Goal: Task Accomplishment & Management: Manage account settings

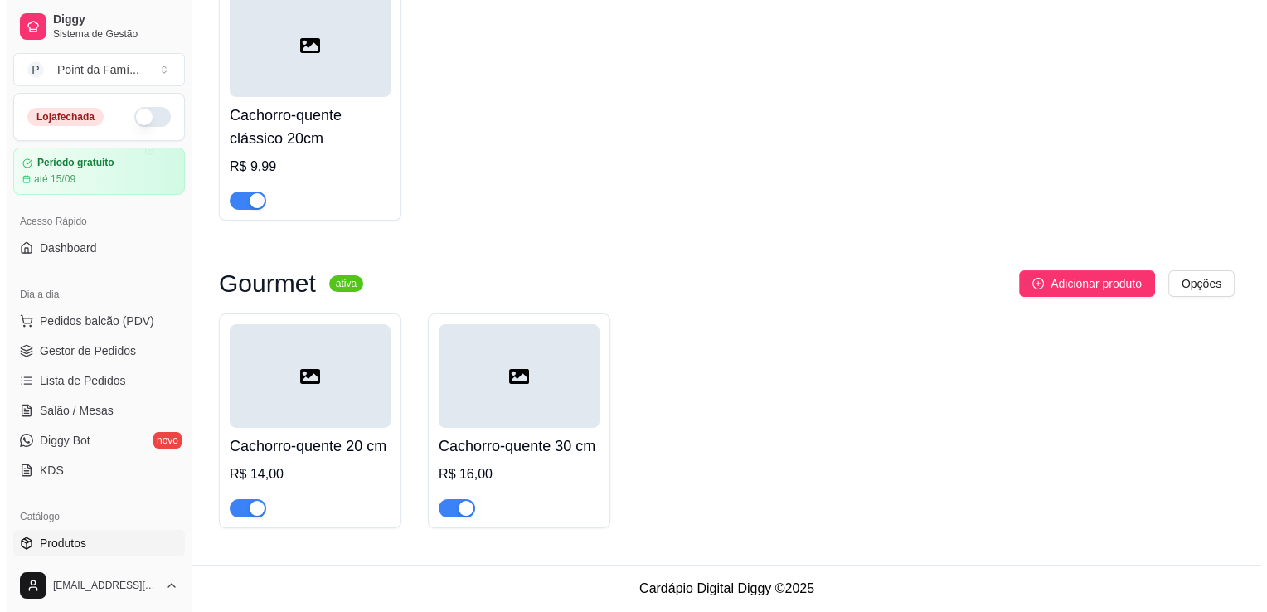
scroll to position [227, 0]
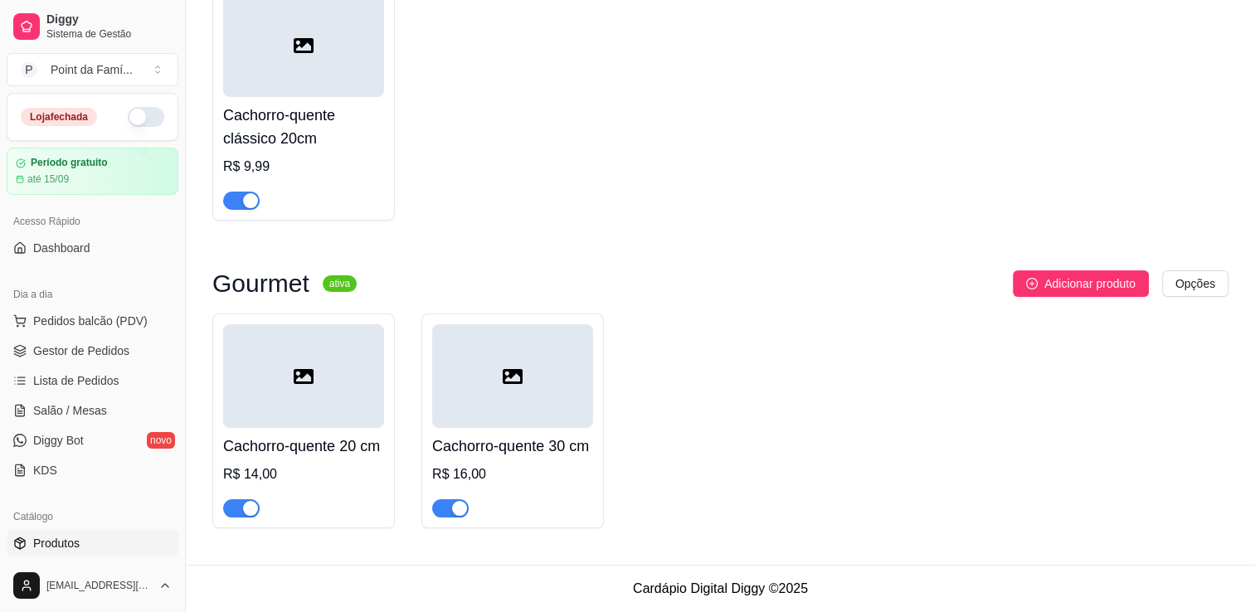
click at [302, 464] on div "R$ 14,00" at bounding box center [303, 474] width 161 height 20
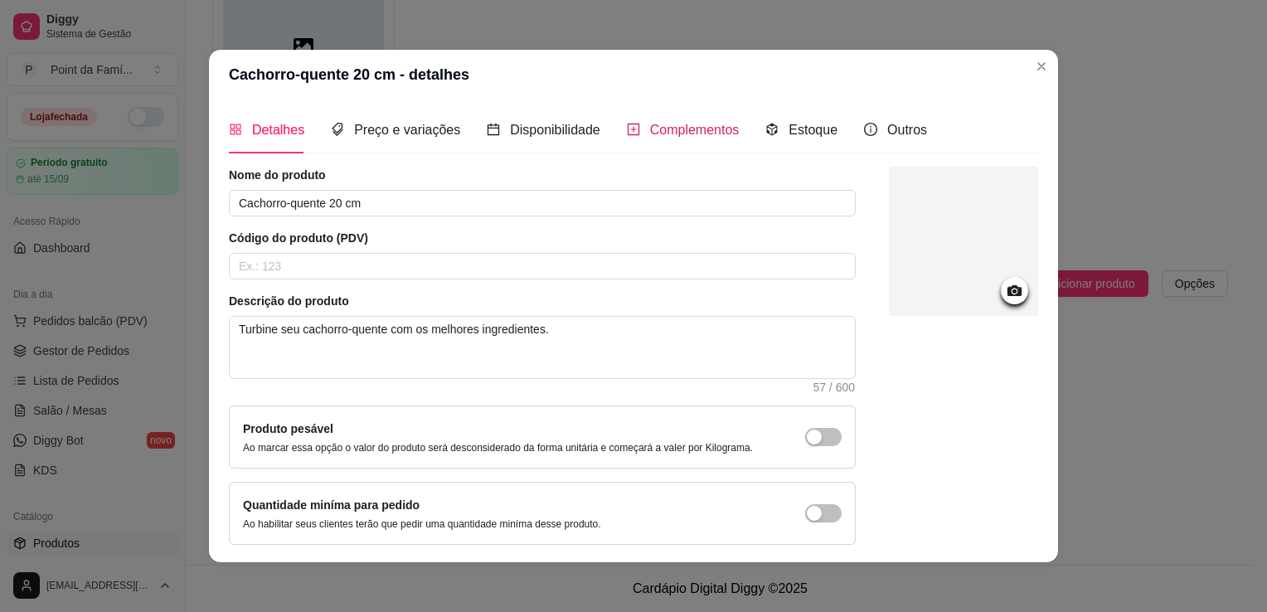
click at [690, 128] on span "Complementos" at bounding box center [695, 130] width 90 height 14
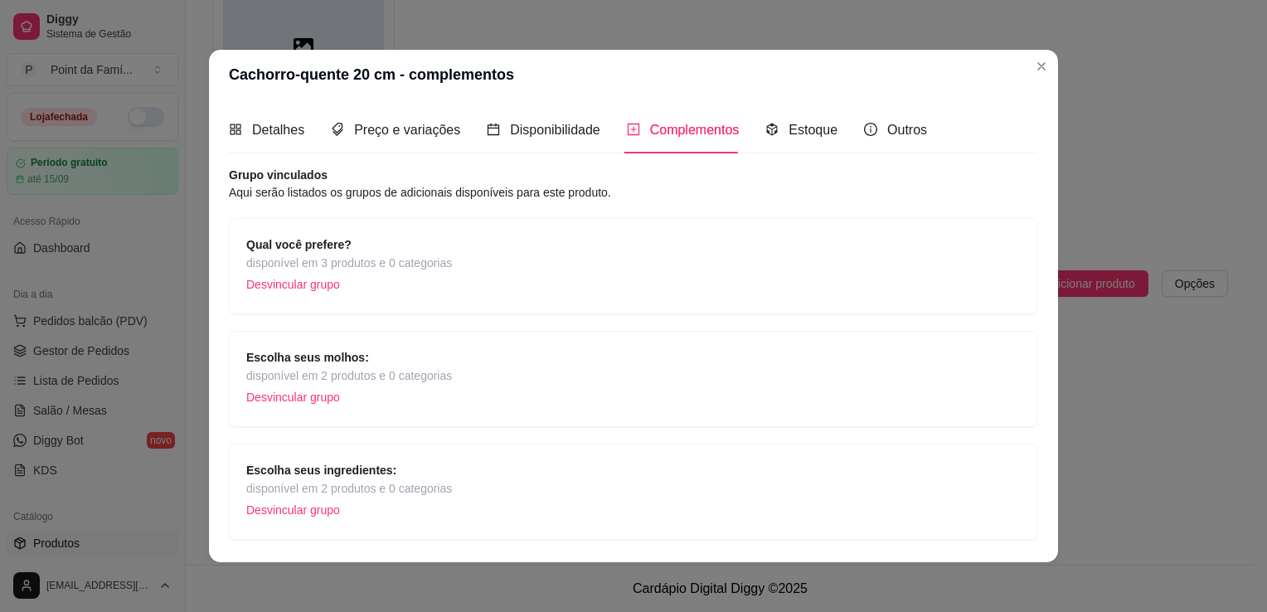
click at [427, 256] on span "disponível em 3 produtos e 0 categorias" at bounding box center [349, 263] width 206 height 18
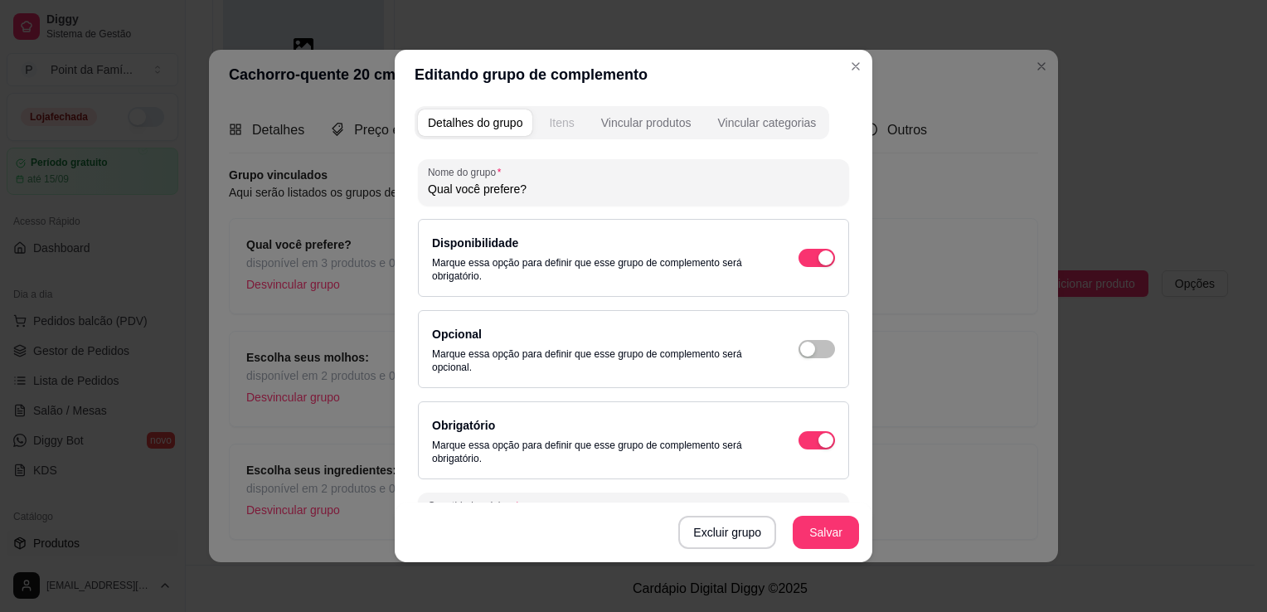
click at [565, 124] on div "Itens" at bounding box center [561, 122] width 25 height 17
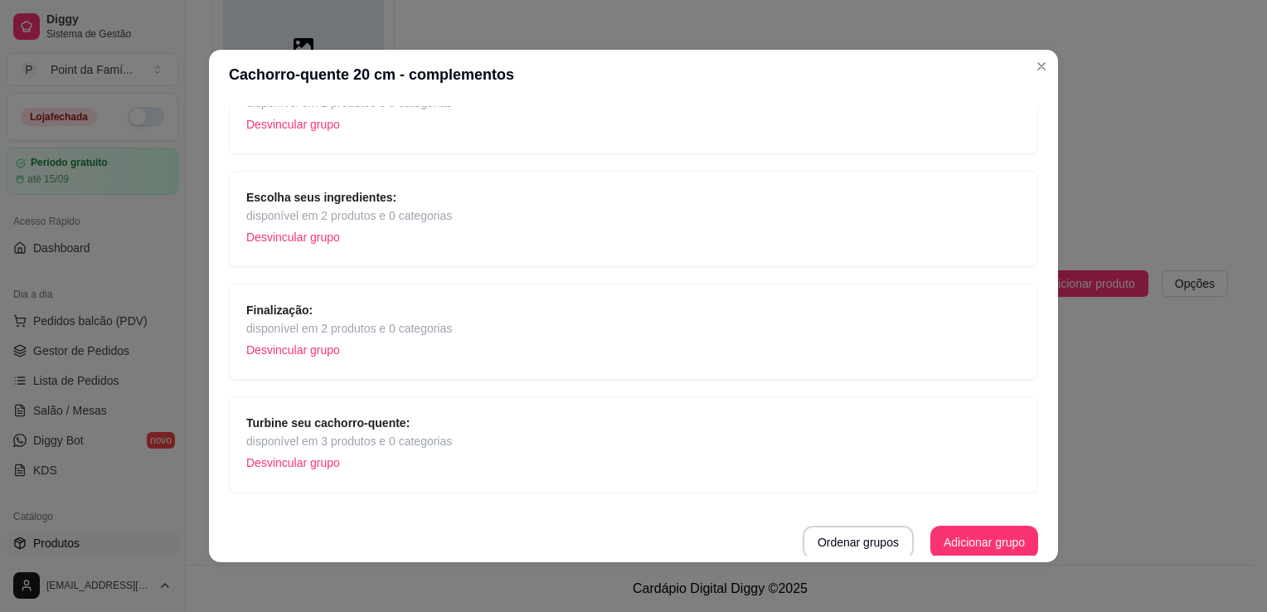
scroll to position [274, 0]
click at [932, 535] on button "Adicionar grupo" at bounding box center [984, 542] width 104 height 32
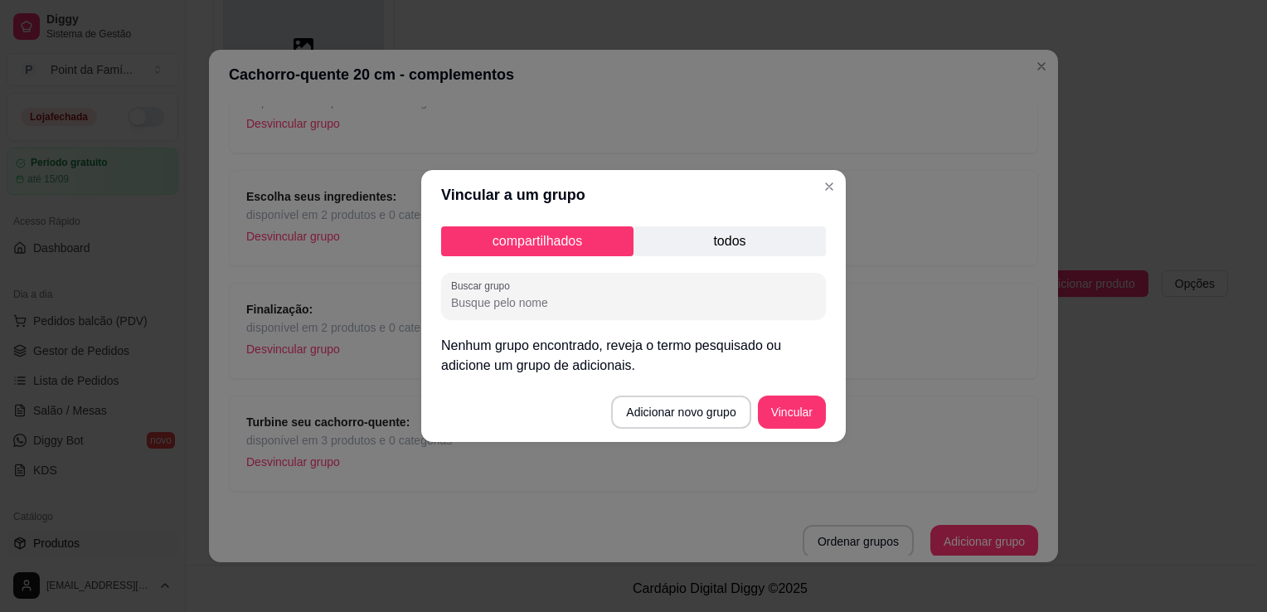
click at [732, 244] on p "todos" at bounding box center [729, 241] width 192 height 30
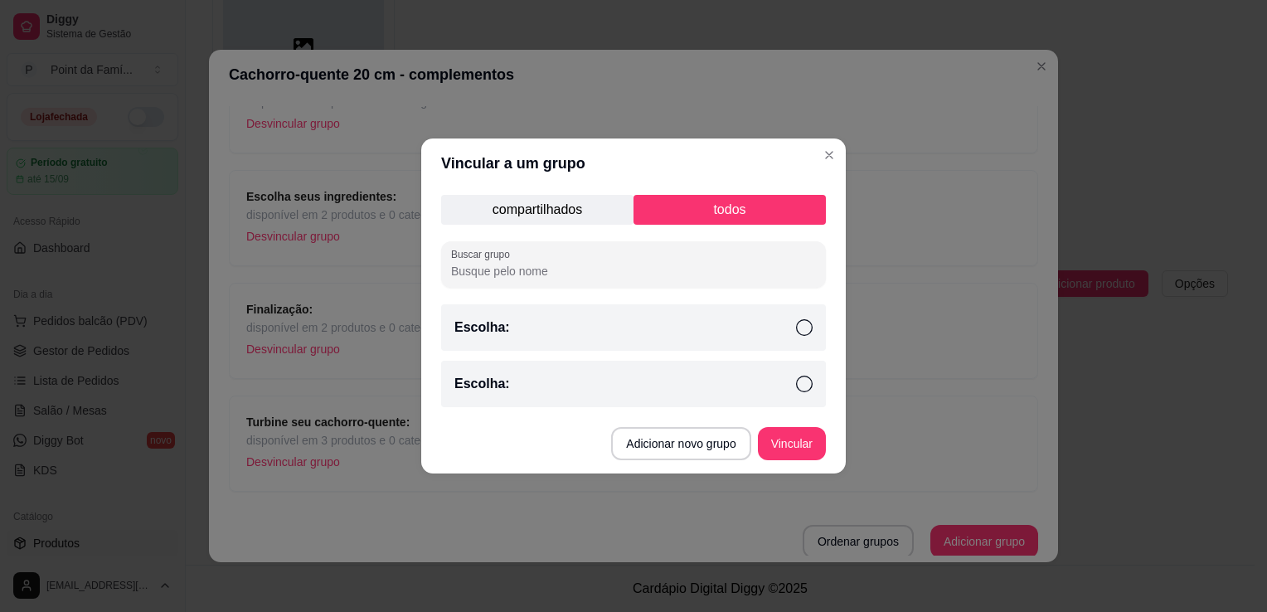
click at [769, 341] on div "Escolha:" at bounding box center [633, 327] width 385 height 46
click at [814, 438] on button "Vincular" at bounding box center [792, 443] width 68 height 33
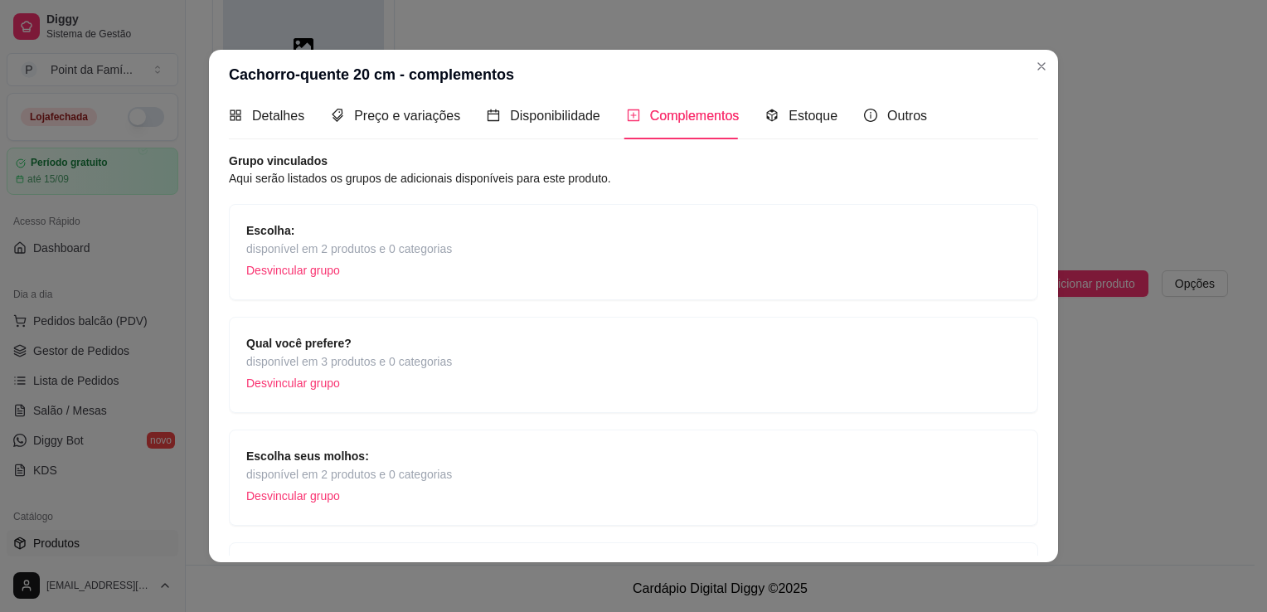
scroll to position [0, 0]
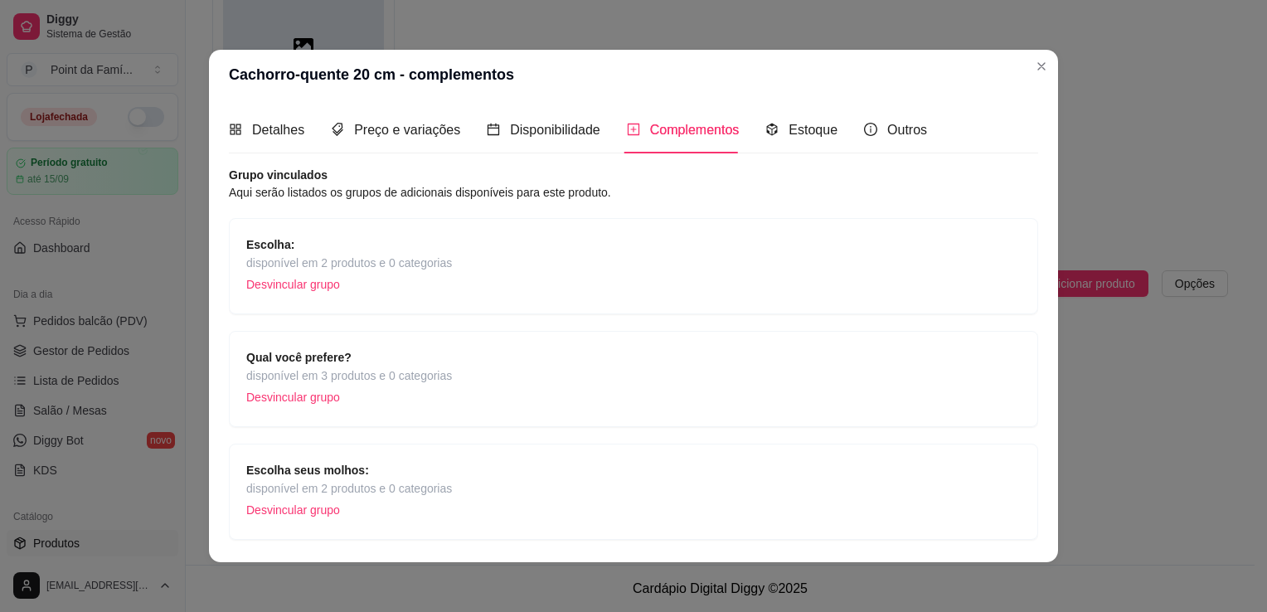
click at [535, 258] on div "Escolha: disponível em 2 produtos e 0 categorias Desvincular grupo" at bounding box center [633, 265] width 774 height 61
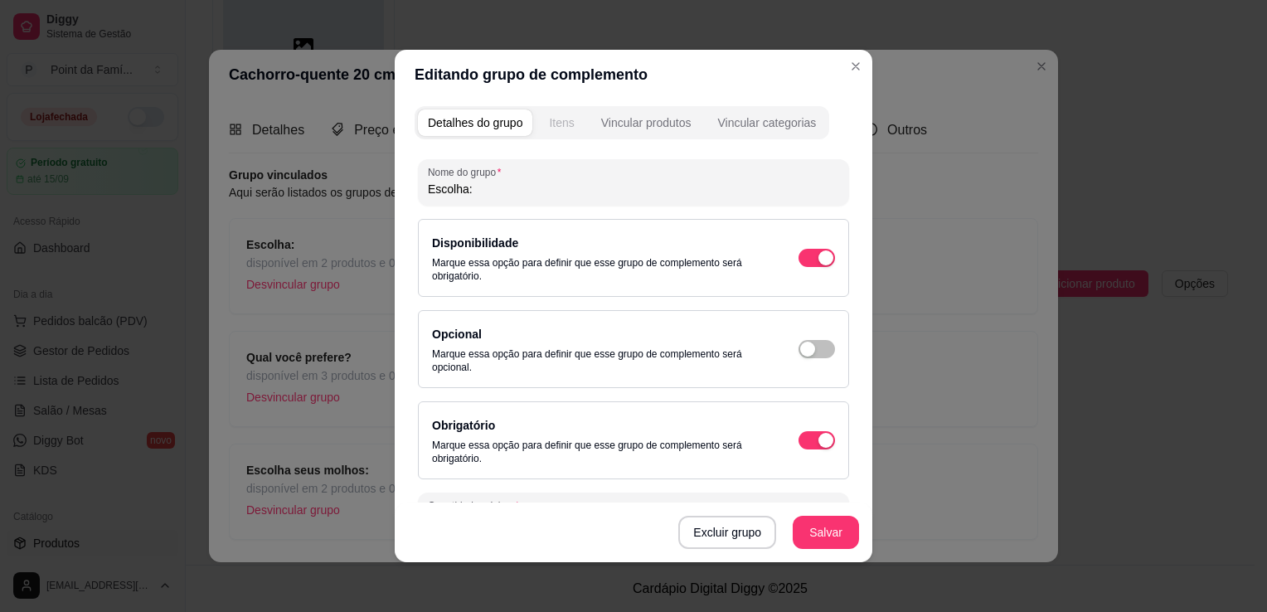
click at [556, 122] on div "Itens" at bounding box center [561, 122] width 25 height 17
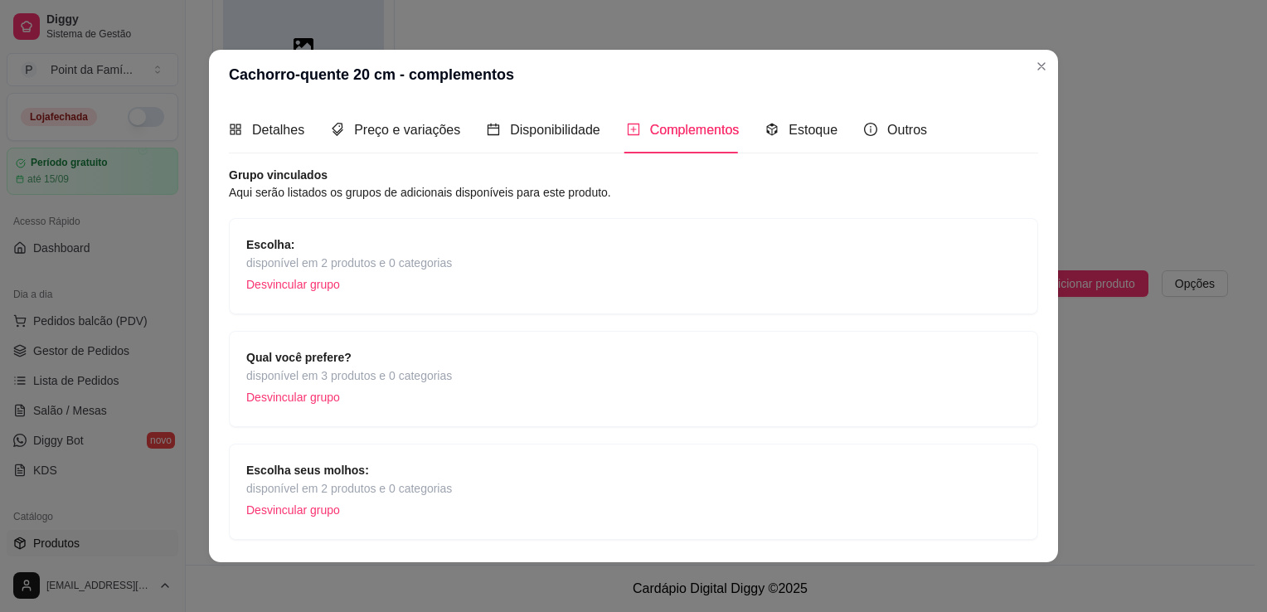
click at [607, 273] on div "Escolha: disponível em 2 produtos e 0 categorias Desvincular grupo" at bounding box center [633, 265] width 774 height 61
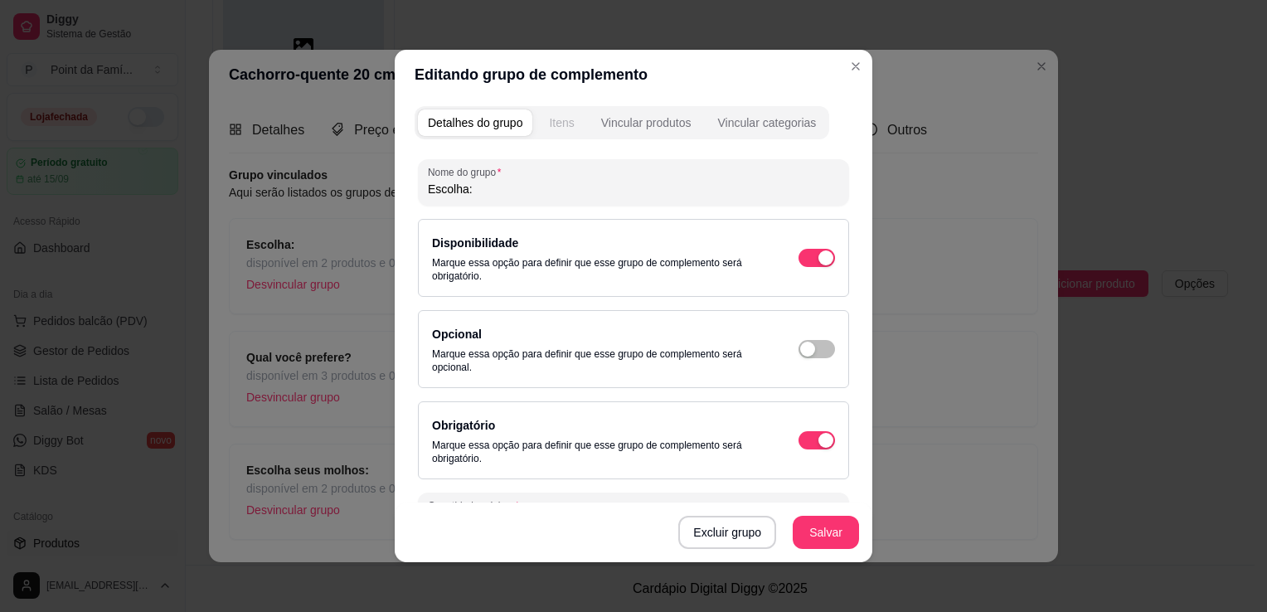
click at [565, 128] on div "Itens" at bounding box center [561, 122] width 25 height 17
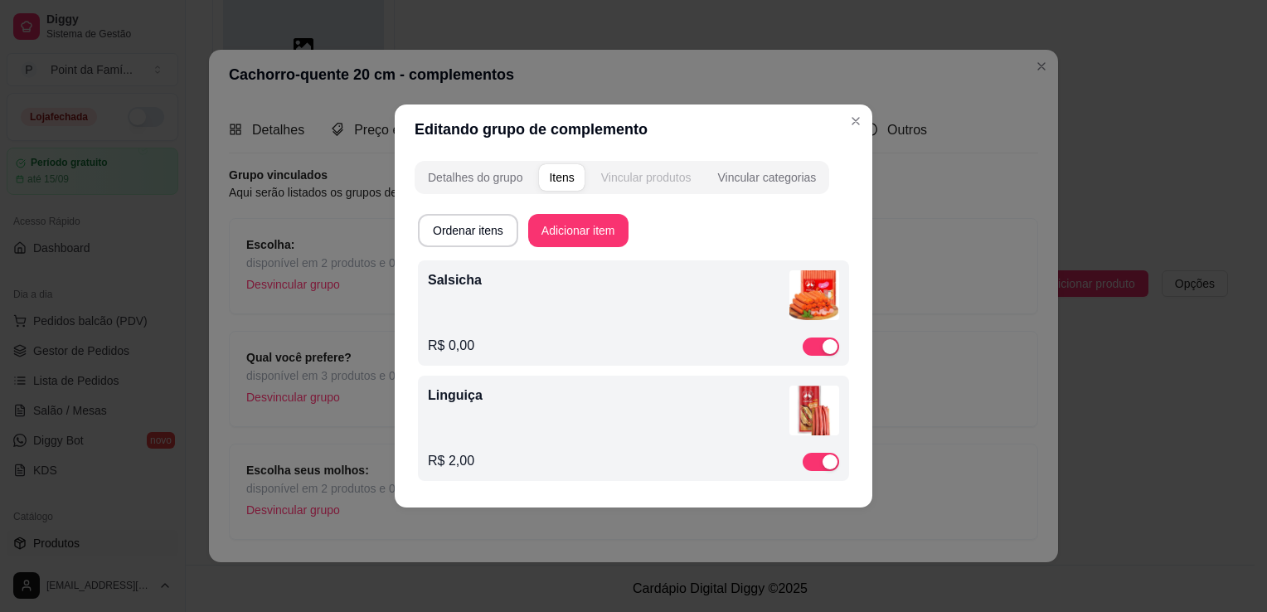
click at [630, 174] on div "Vincular produtos" at bounding box center [646, 177] width 90 height 17
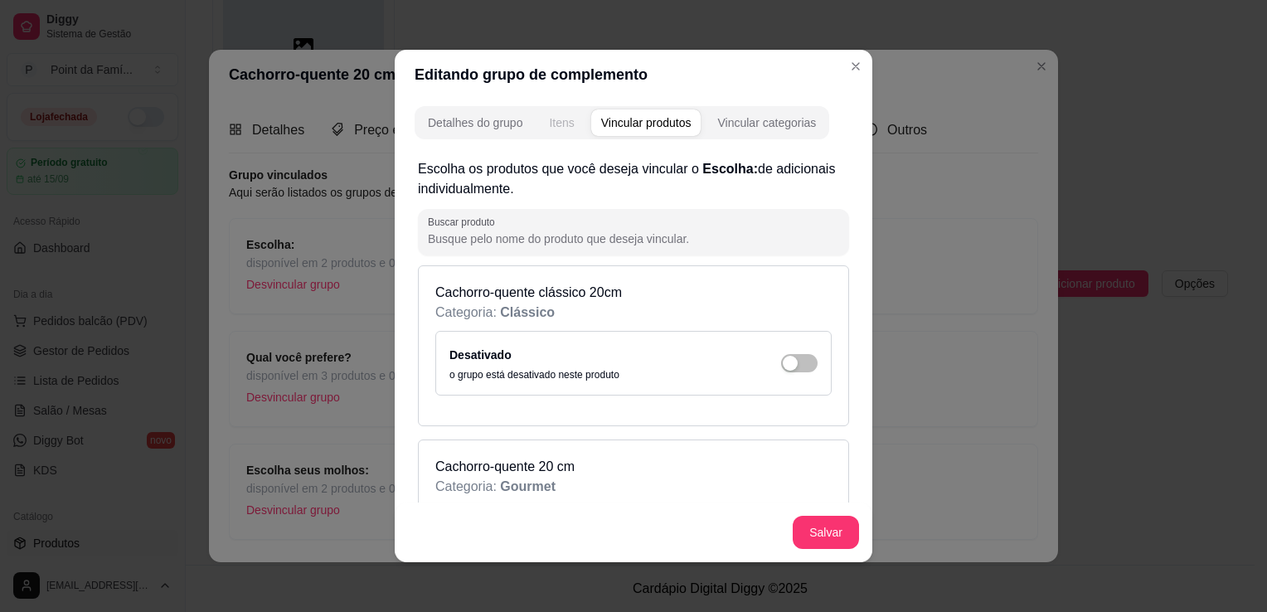
click at [551, 125] on div "Itens" at bounding box center [561, 122] width 25 height 17
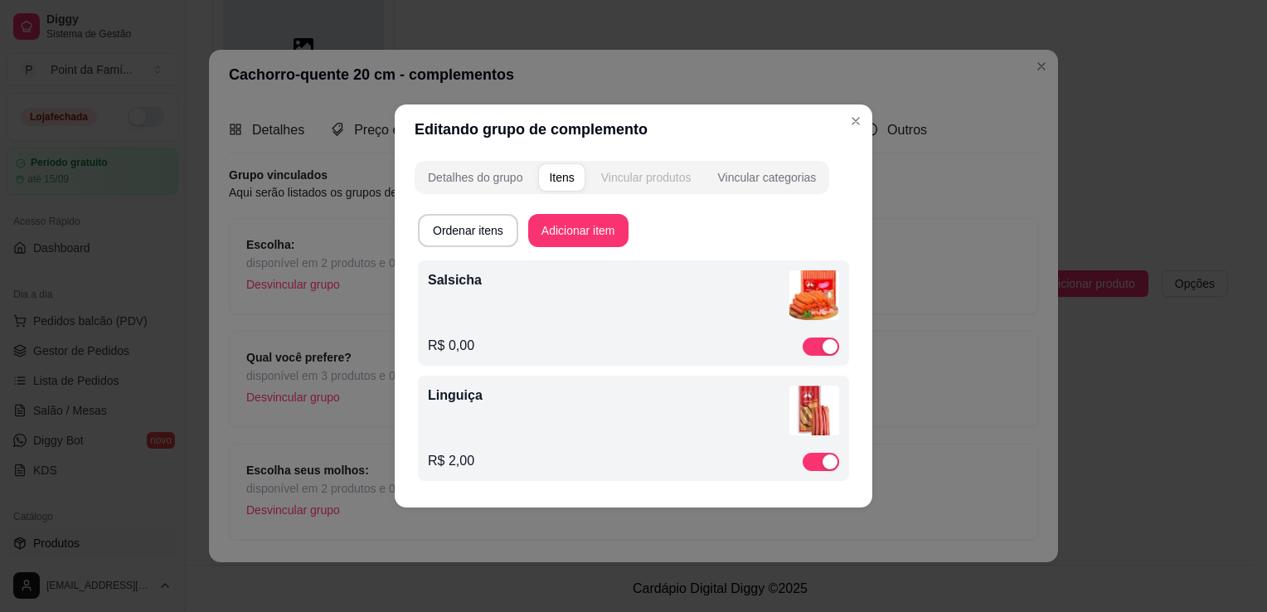
click at [678, 176] on div "Vincular produtos" at bounding box center [646, 177] width 90 height 17
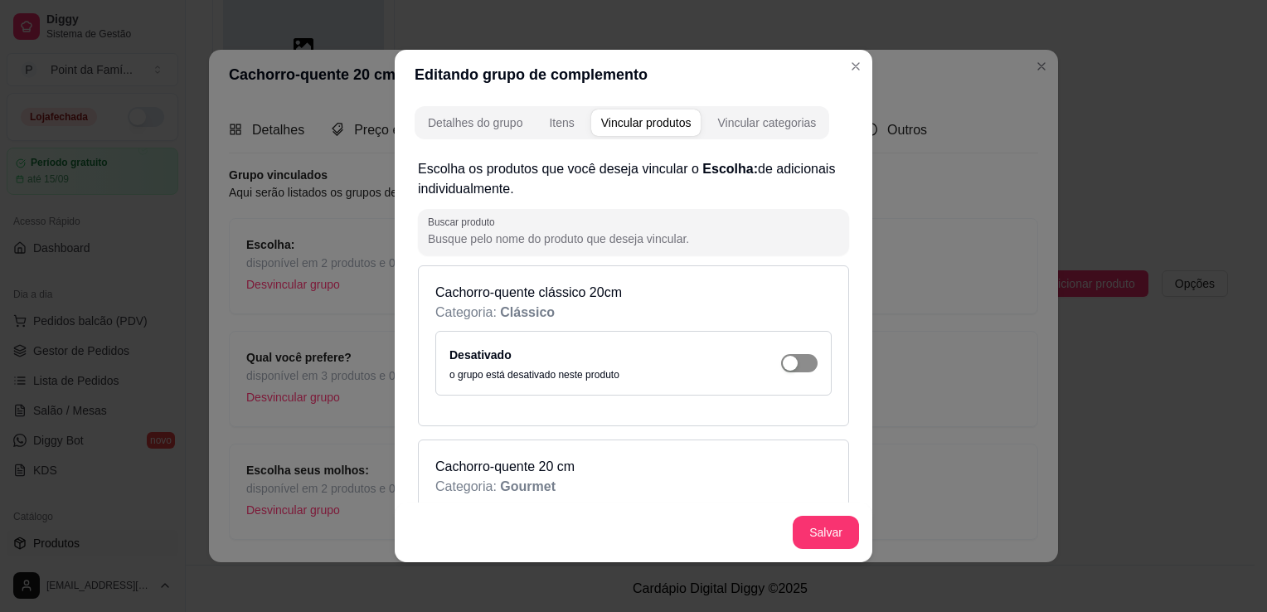
click at [786, 361] on span "button" at bounding box center [799, 363] width 36 height 18
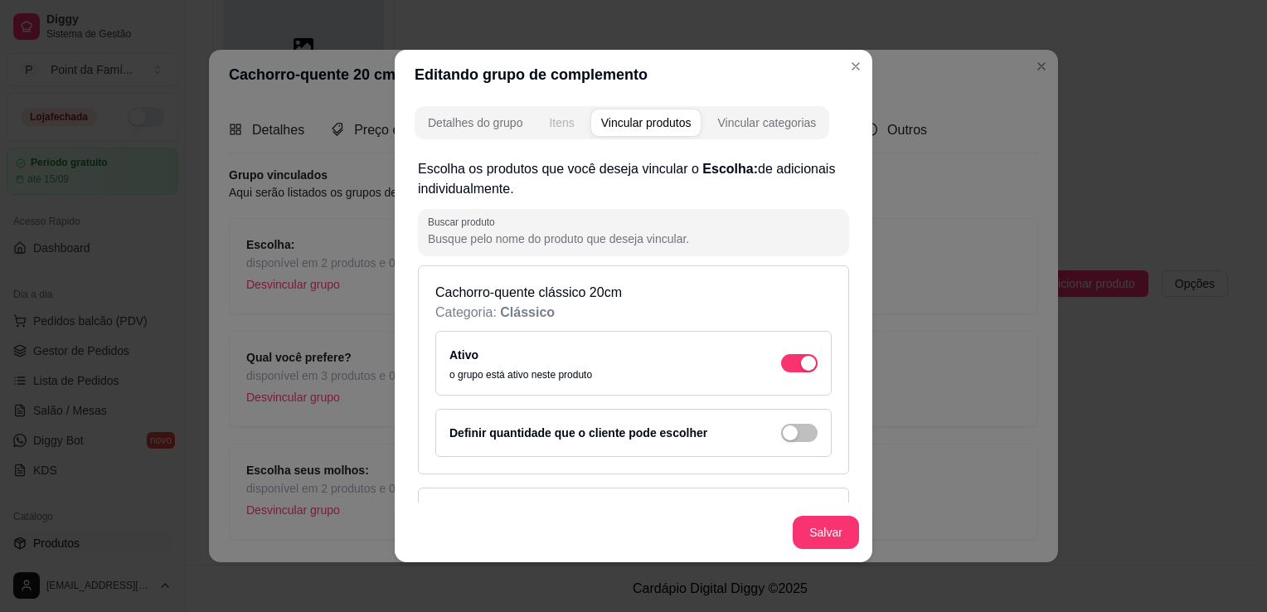
click at [549, 123] on div "Itens" at bounding box center [561, 122] width 25 height 17
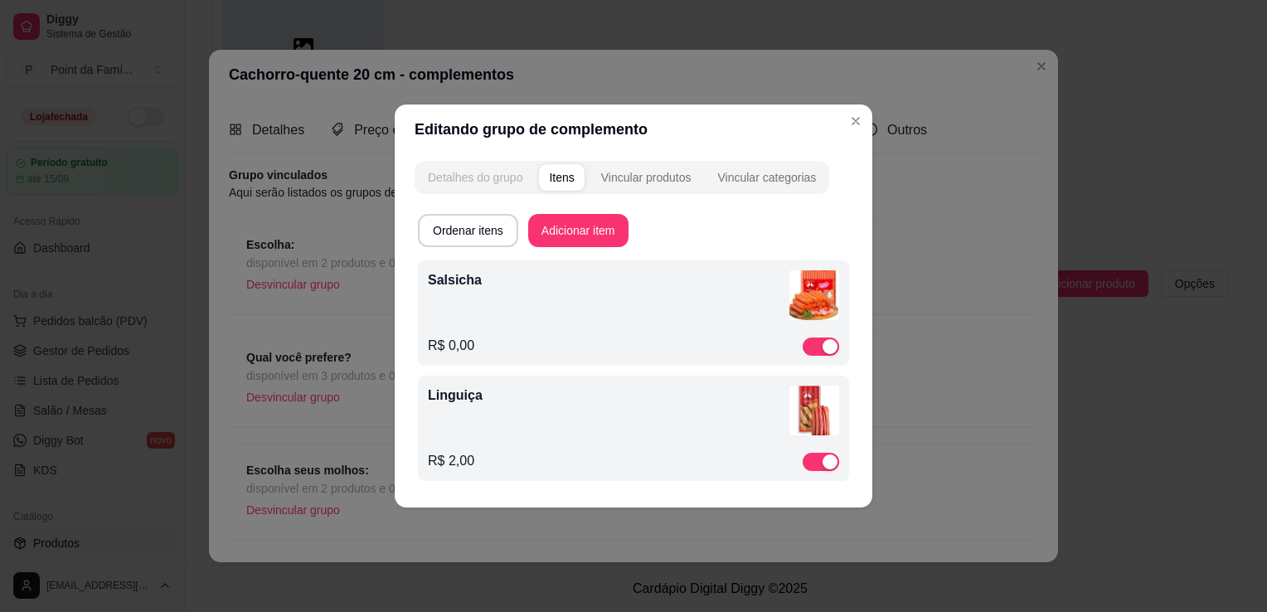
click at [469, 181] on div "Detalhes do grupo" at bounding box center [475, 177] width 95 height 17
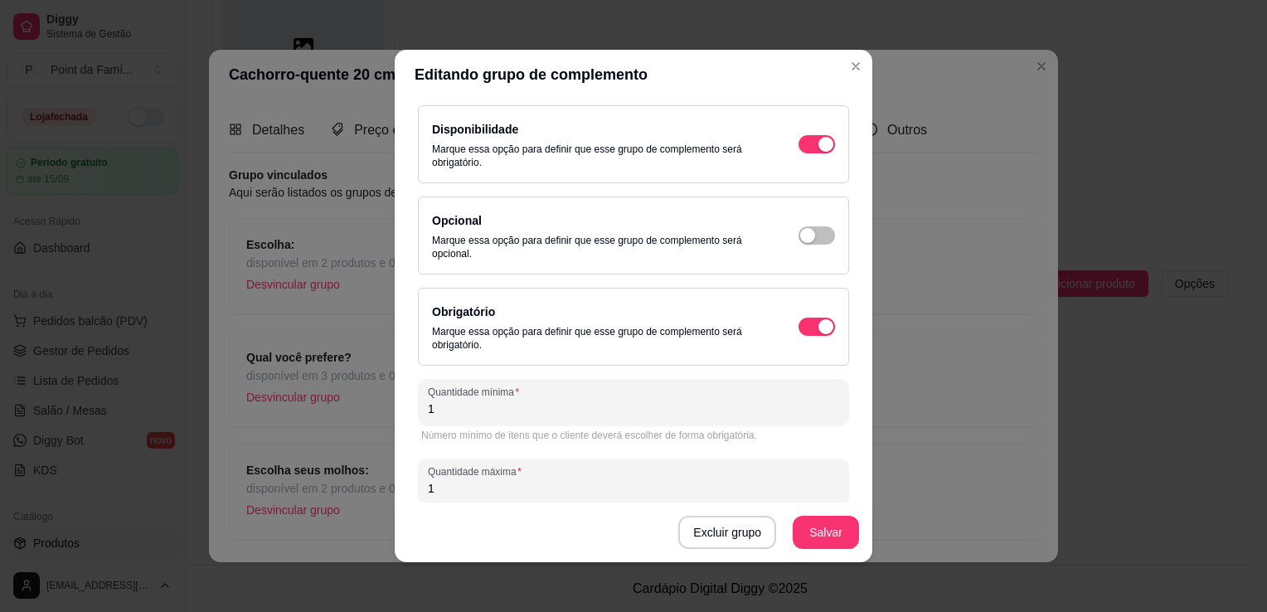
scroll to position [144, 0]
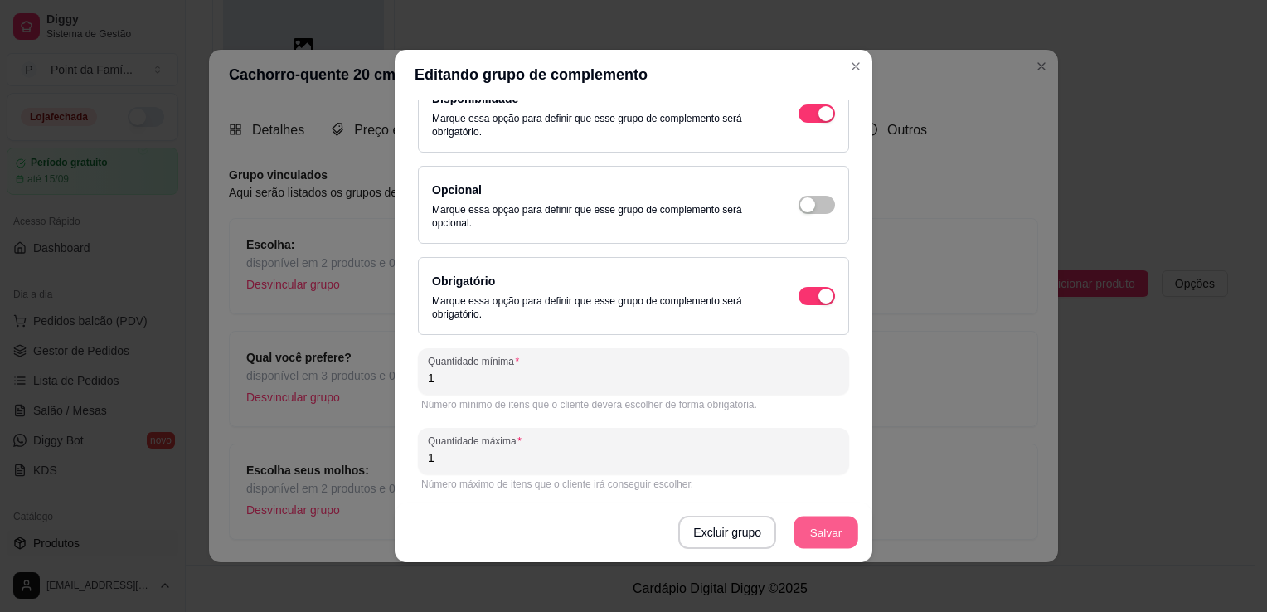
click at [823, 527] on button "Salvar" at bounding box center [825, 533] width 65 height 32
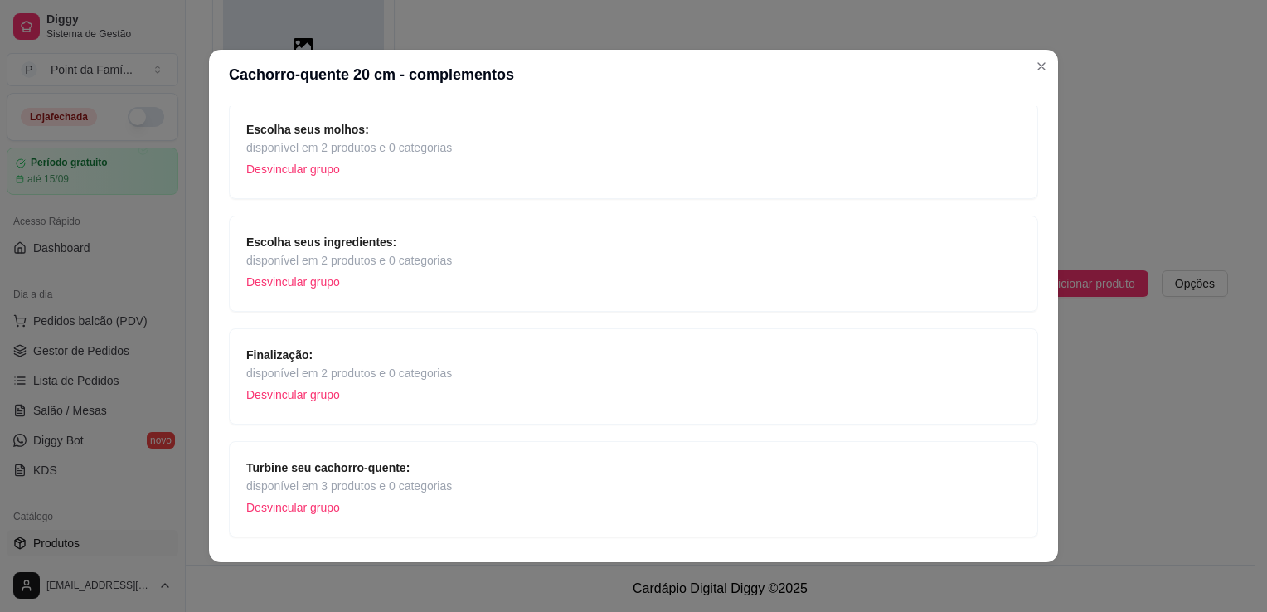
scroll to position [386, 0]
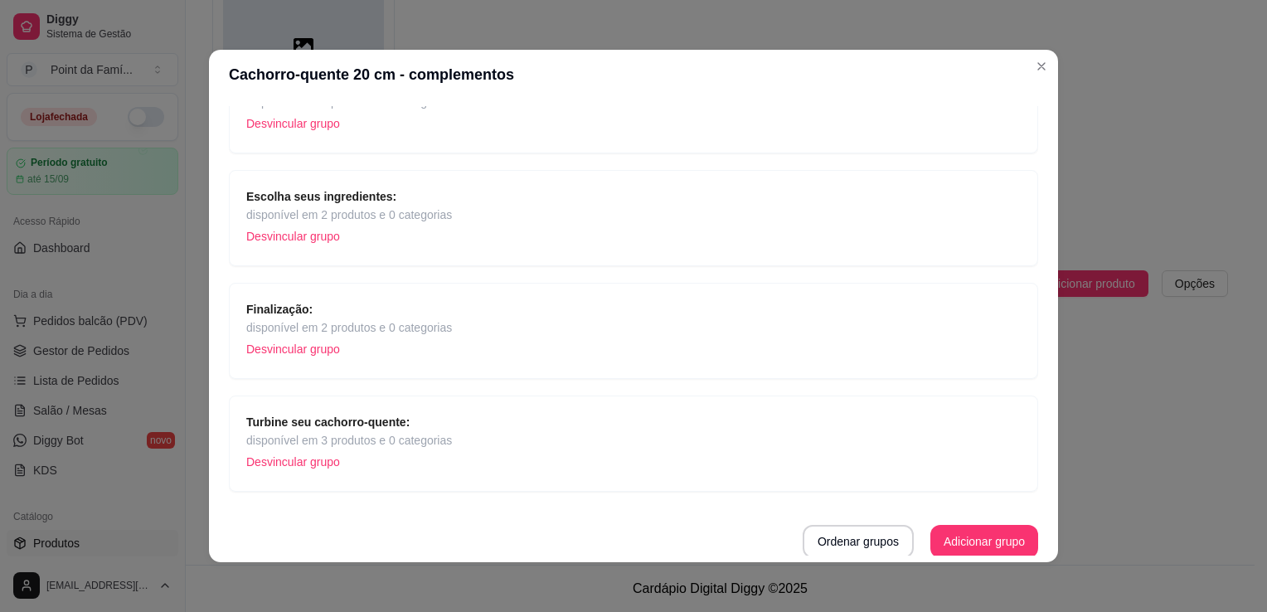
click at [297, 458] on p "Desvincular grupo" at bounding box center [349, 461] width 206 height 25
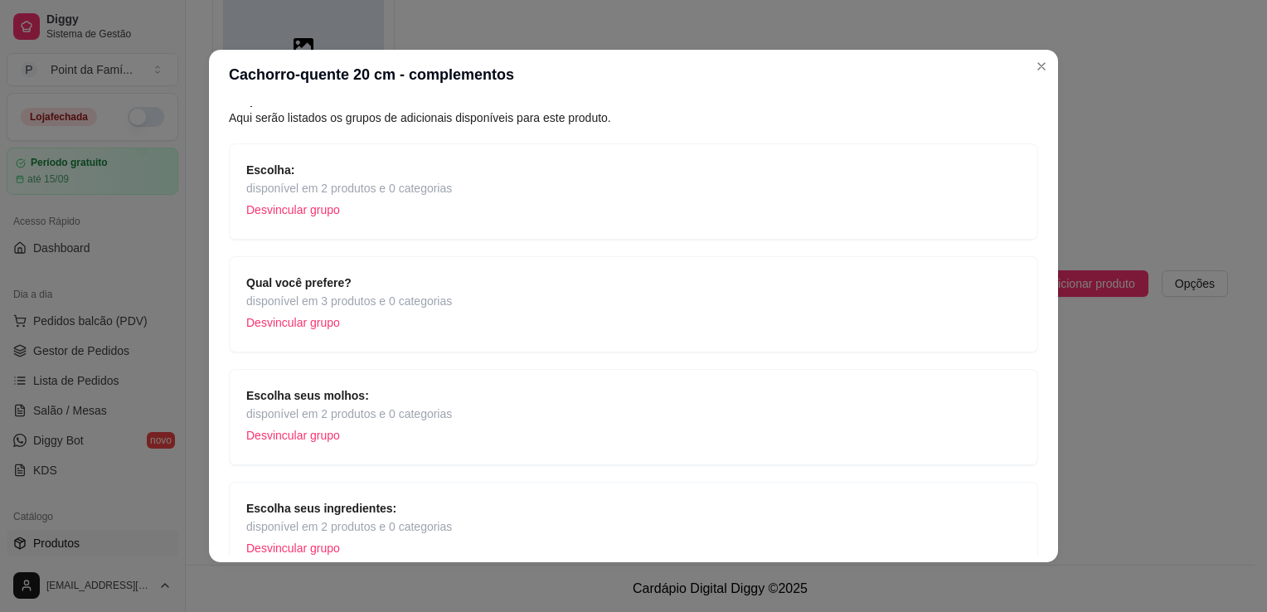
scroll to position [0, 0]
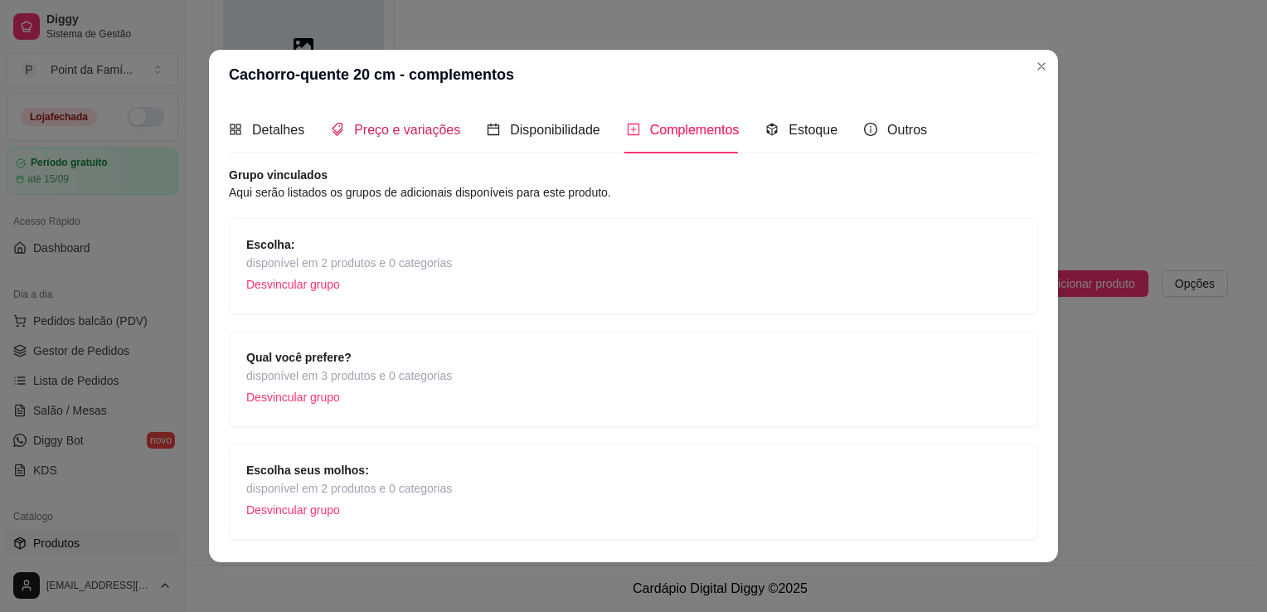
click at [415, 138] on div "Preço e variações" at bounding box center [395, 129] width 129 height 21
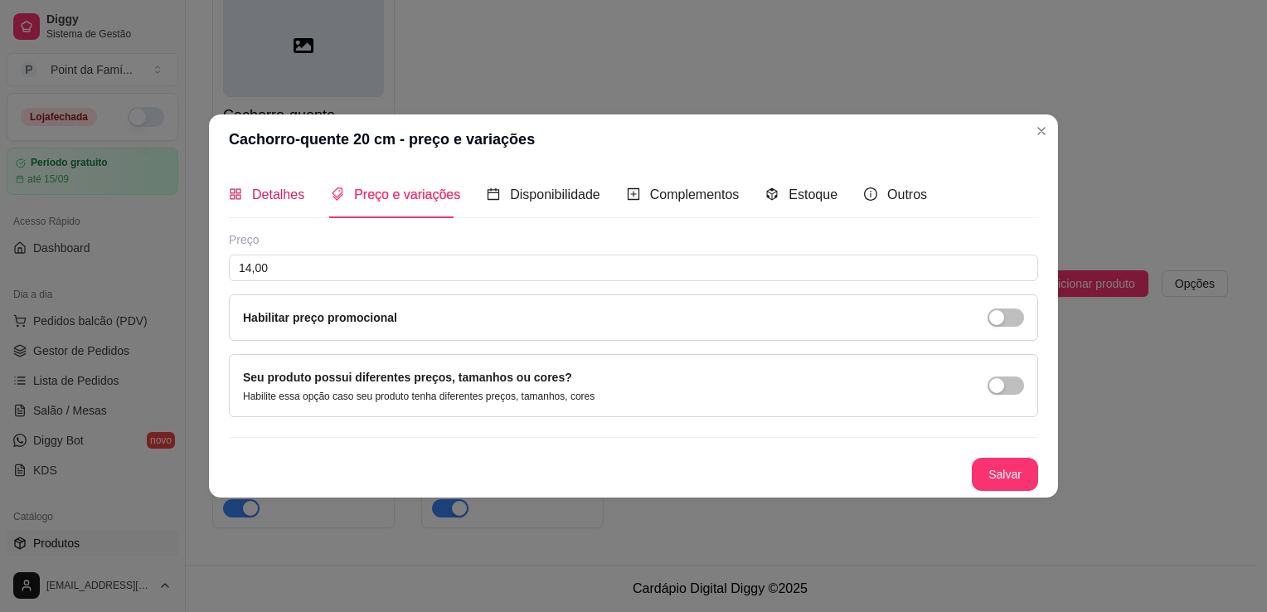
click at [263, 201] on span "Detalhes" at bounding box center [278, 194] width 52 height 14
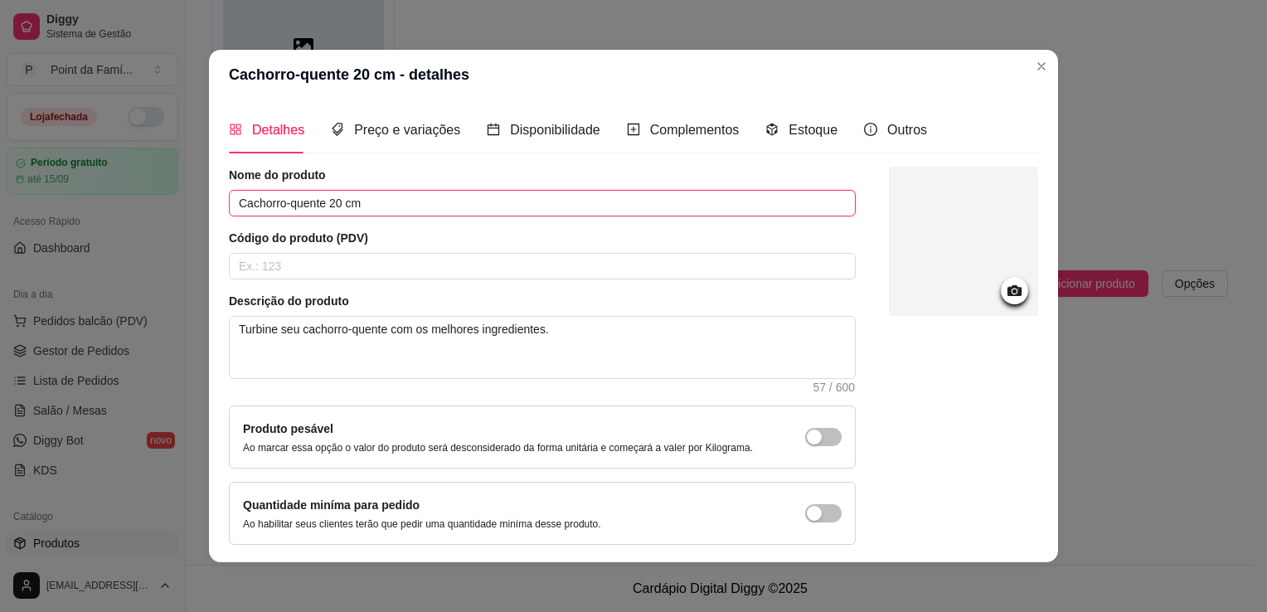
click at [320, 204] on input "Cachorro-quente 20 cm" at bounding box center [542, 203] width 627 height 27
type input "h"
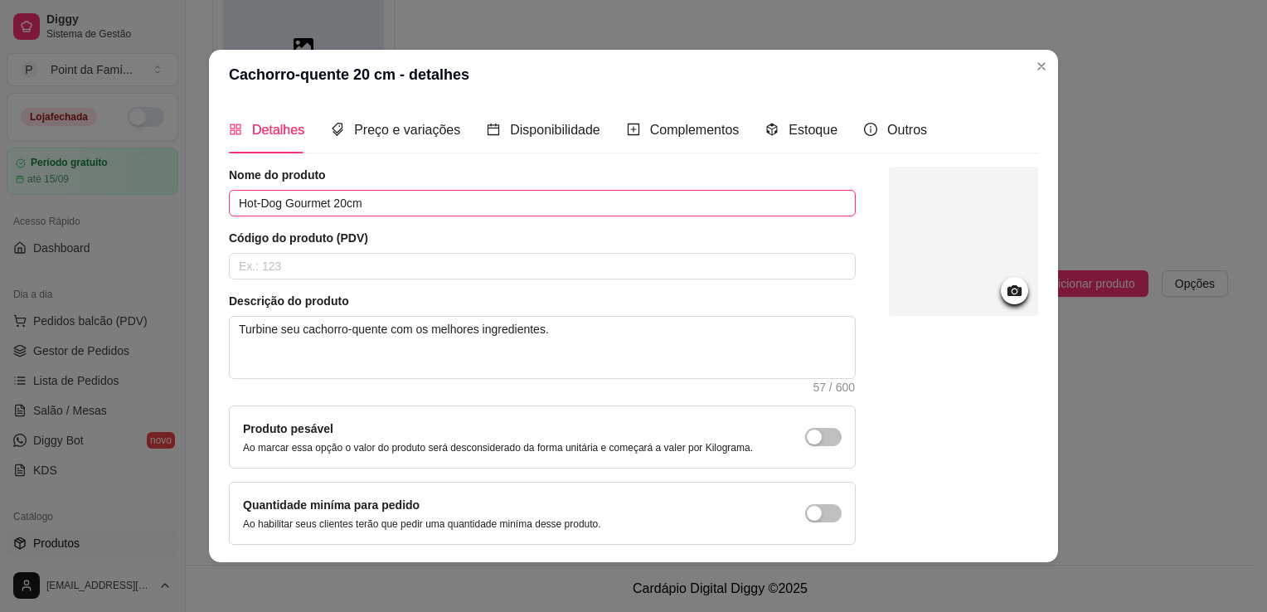
type input "Hot-Dog Gourmet 20cm"
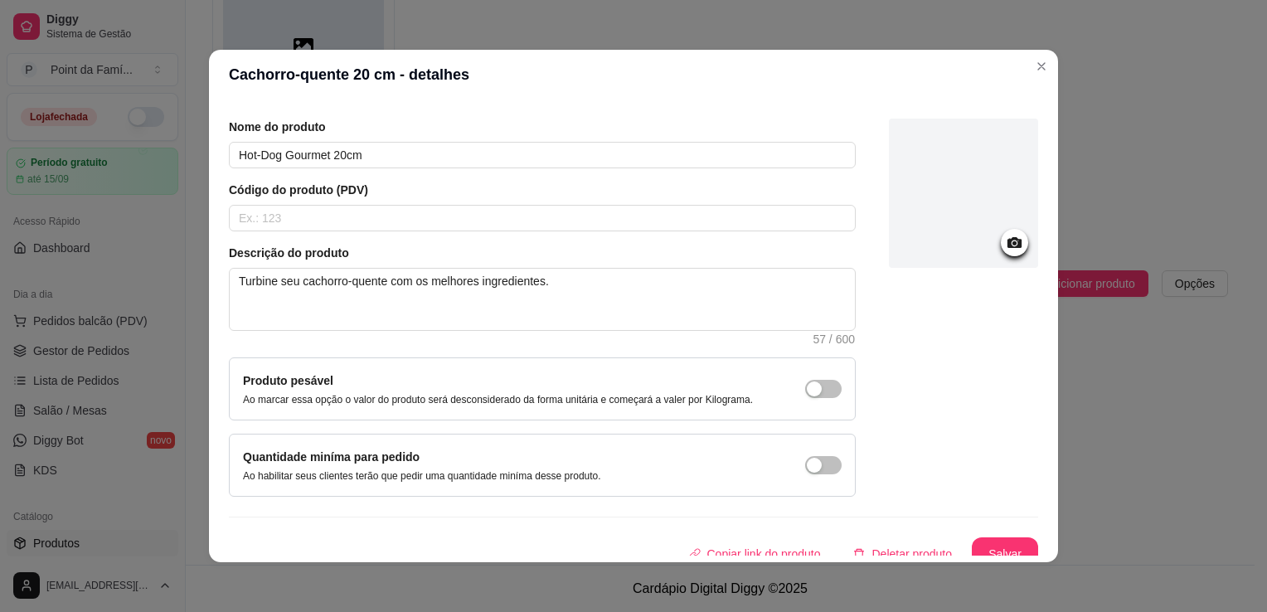
scroll to position [61, 0]
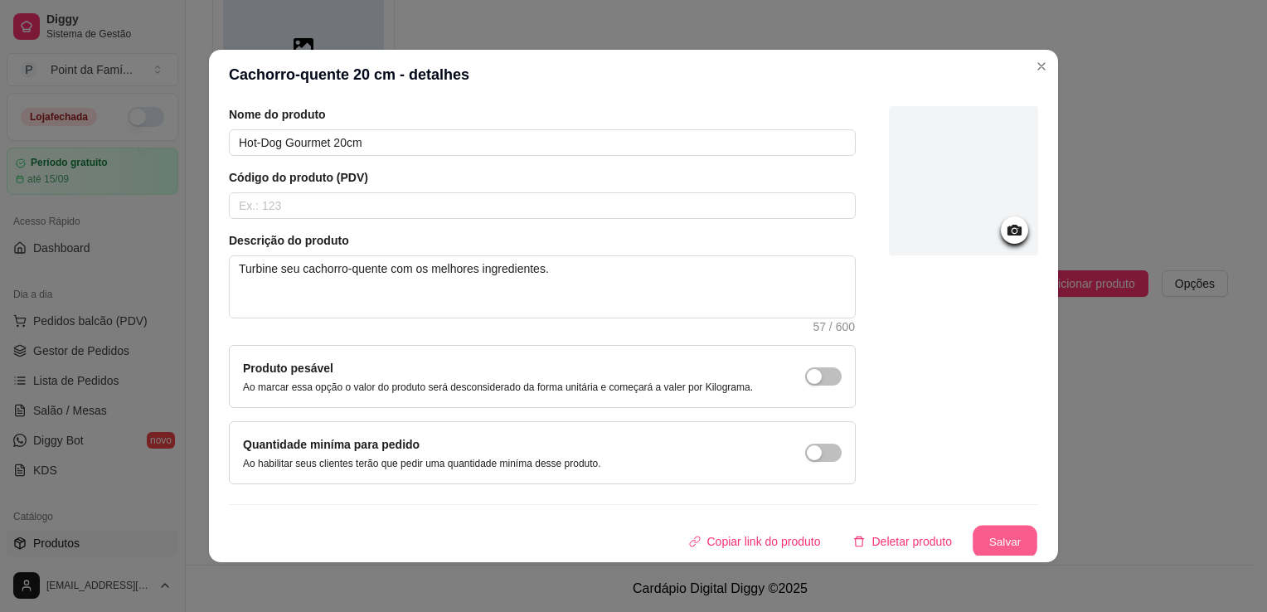
click at [982, 541] on button "Salvar" at bounding box center [1005, 542] width 65 height 32
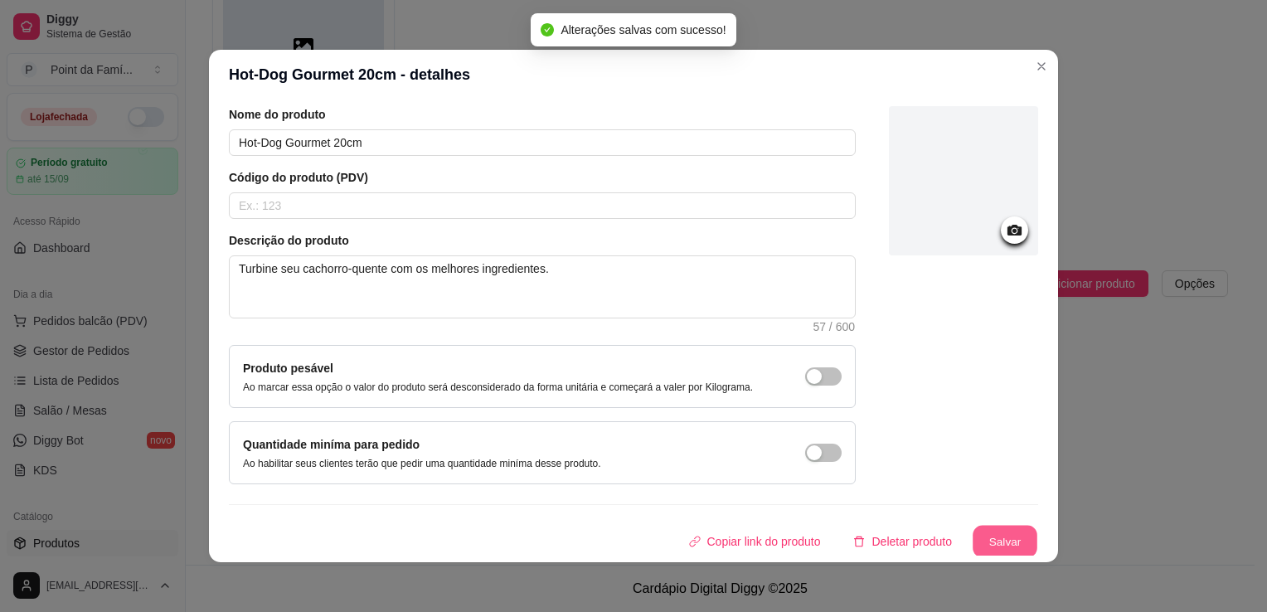
click at [982, 541] on button "Salvar" at bounding box center [1005, 542] width 65 height 32
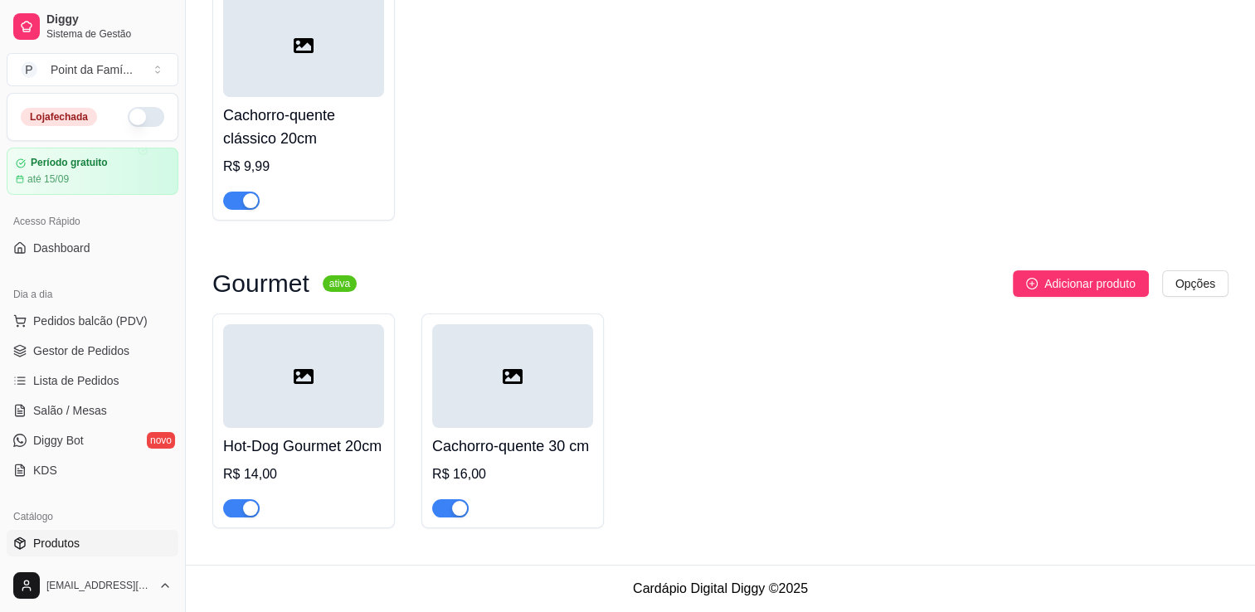
click at [527, 380] on div at bounding box center [512, 376] width 161 height 104
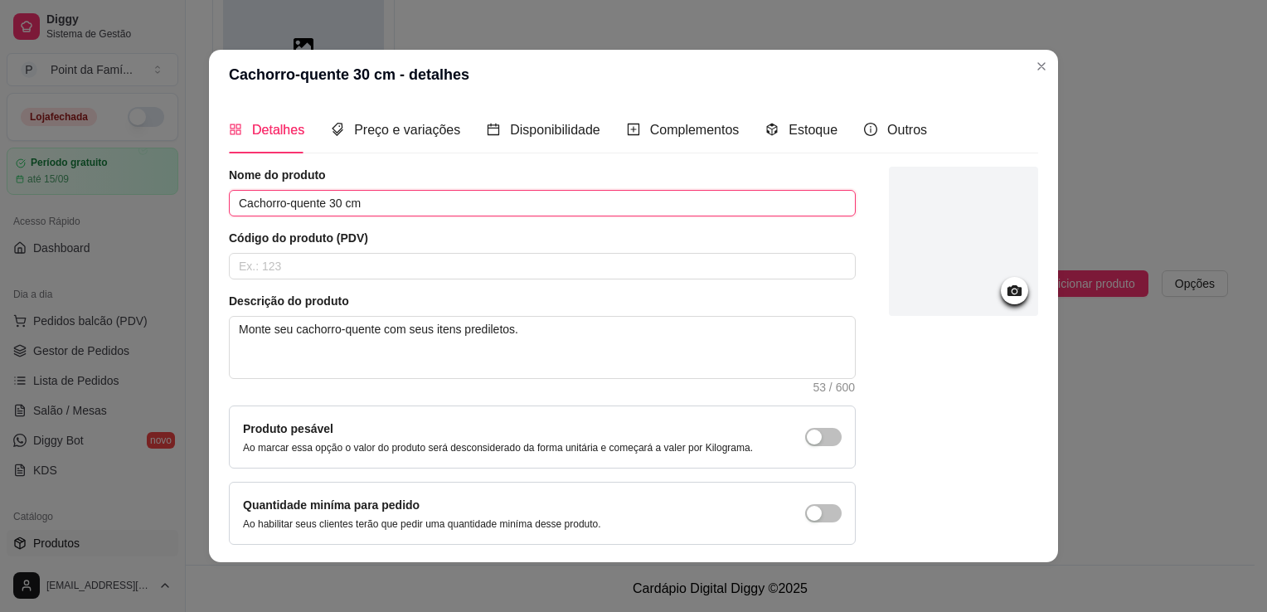
click at [309, 201] on input "Cachorro-quente 30 cm" at bounding box center [542, 203] width 627 height 27
type input "Hot-Dog Gourmet 30cm"
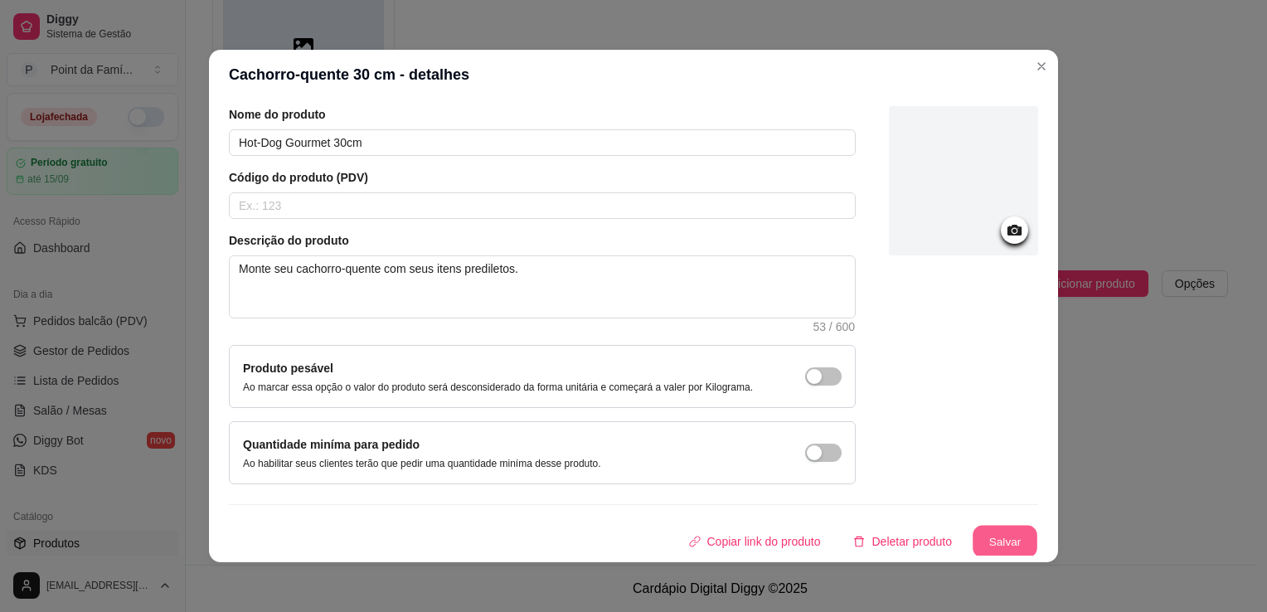
click at [973, 529] on button "Salvar" at bounding box center [1005, 542] width 65 height 32
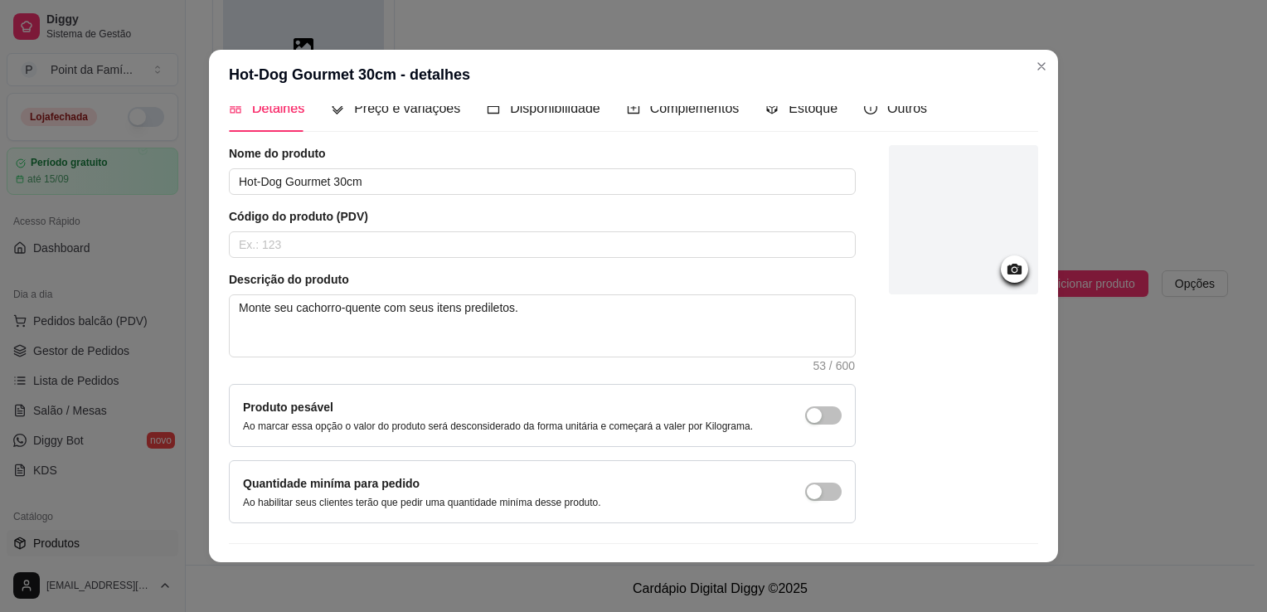
scroll to position [0, 0]
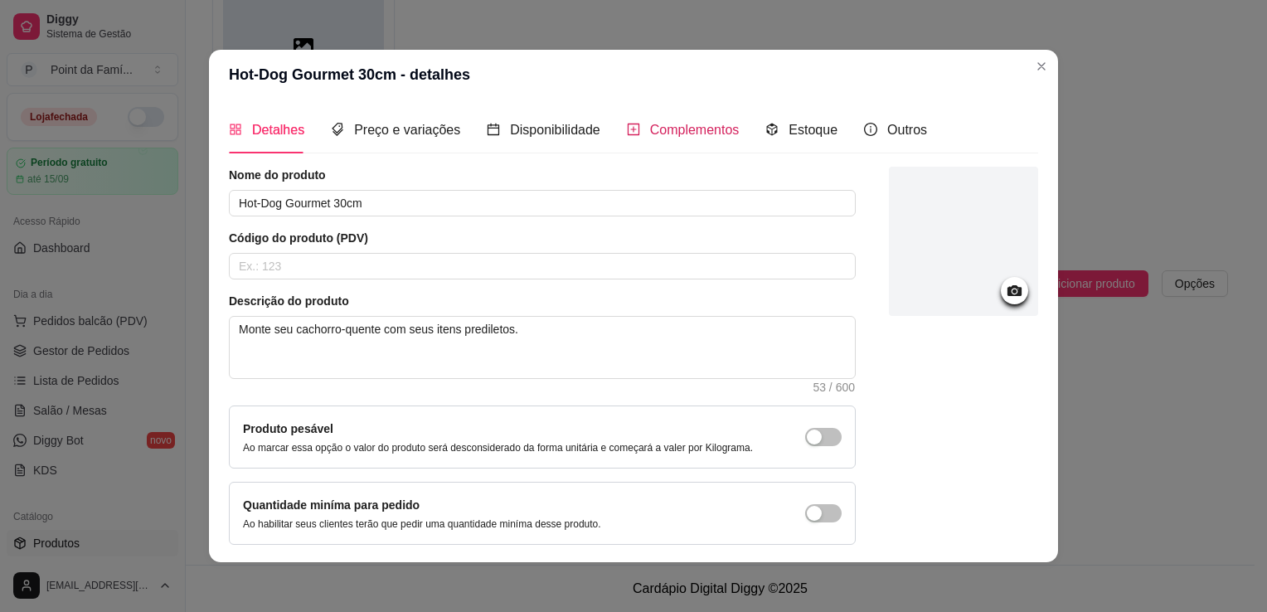
click at [650, 135] on span "Complementos" at bounding box center [695, 130] width 90 height 14
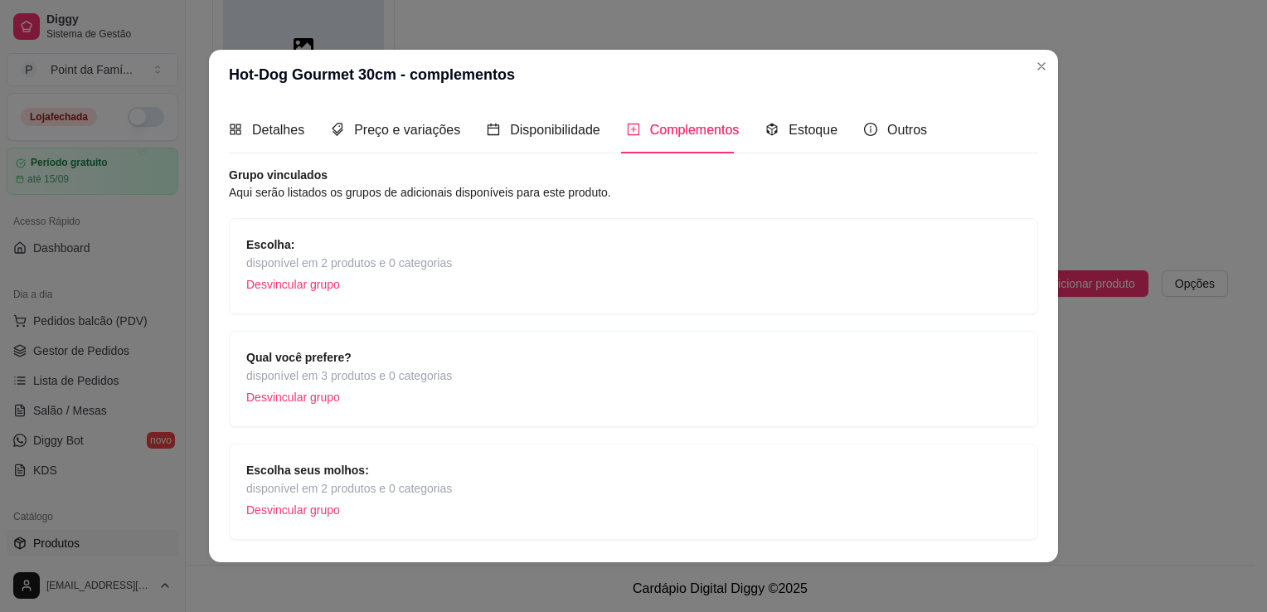
click at [311, 261] on span "disponível em 2 produtos e 0 categorias" at bounding box center [349, 263] width 206 height 18
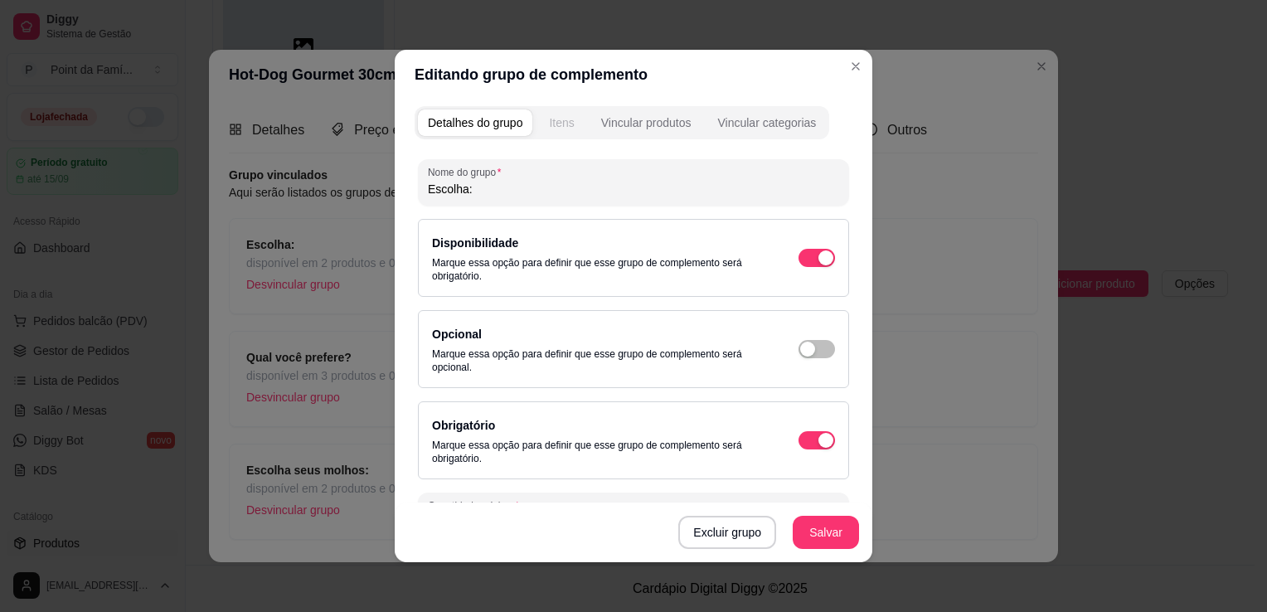
click at [561, 124] on div "Itens" at bounding box center [561, 122] width 25 height 17
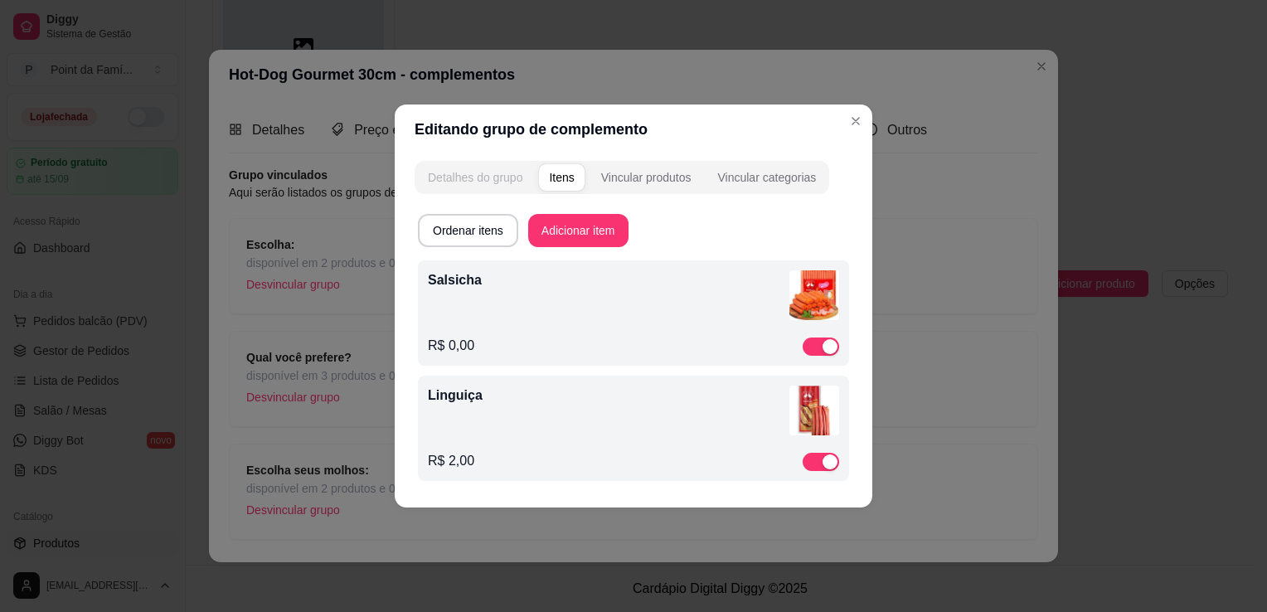
click at [454, 183] on div "Detalhes do grupo" at bounding box center [475, 177] width 95 height 17
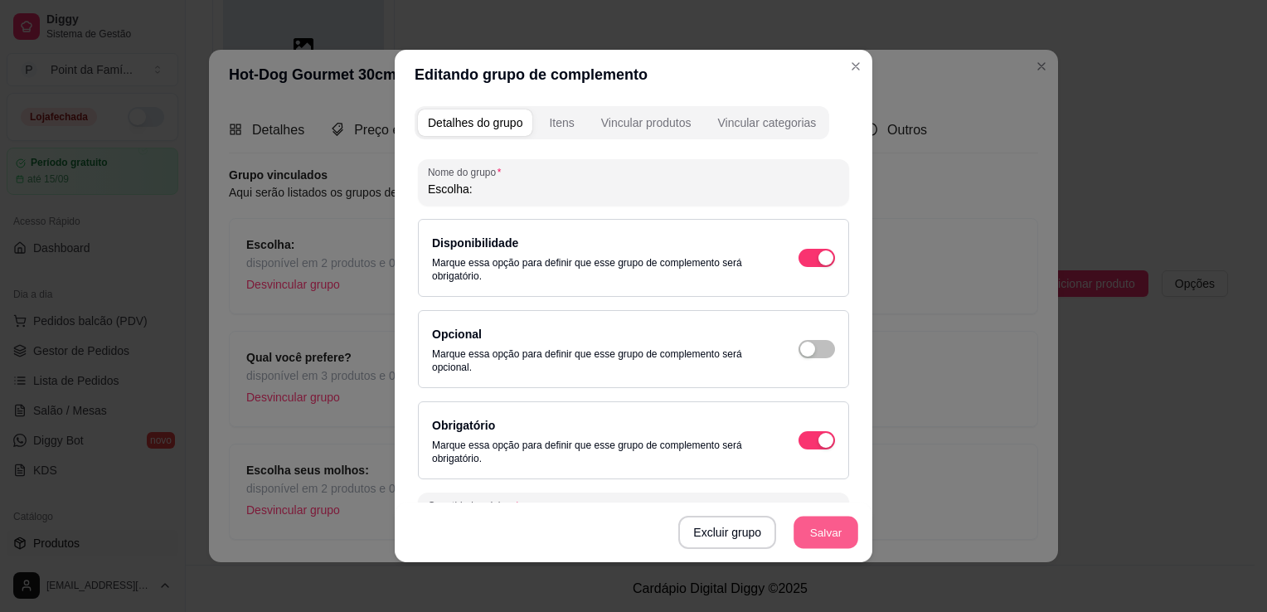
click at [823, 531] on button "Salvar" at bounding box center [825, 533] width 65 height 32
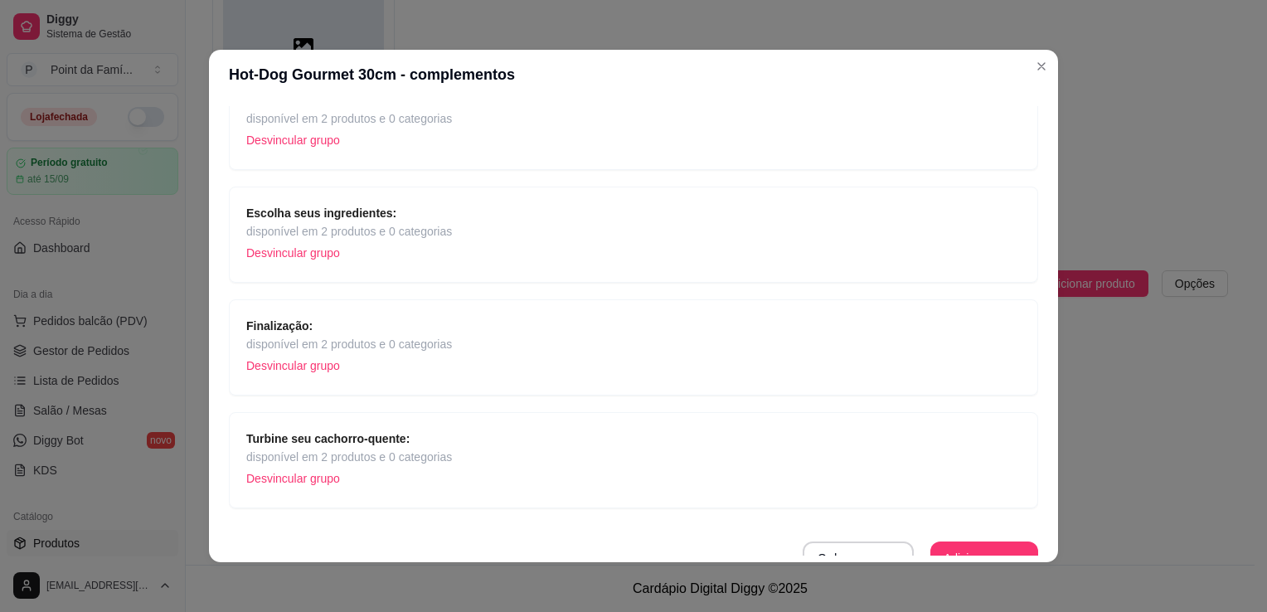
scroll to position [386, 0]
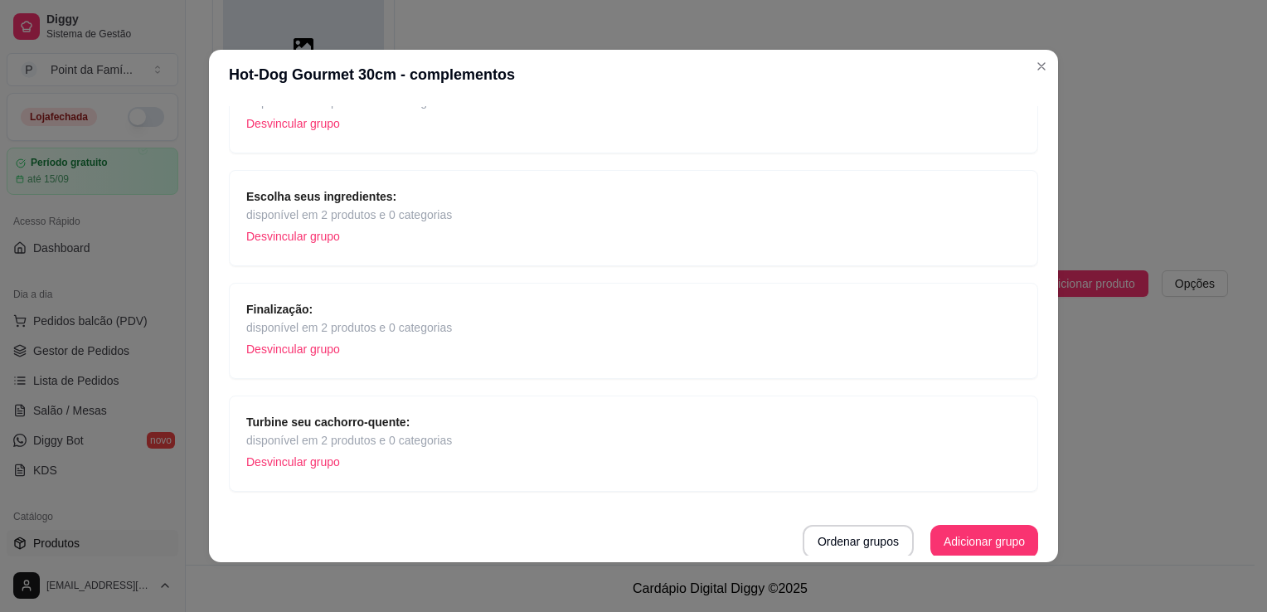
click at [427, 425] on span "Turbine seu cachorro-quente:" at bounding box center [349, 422] width 206 height 18
click at [279, 461] on p "Desvincular grupo" at bounding box center [349, 461] width 206 height 25
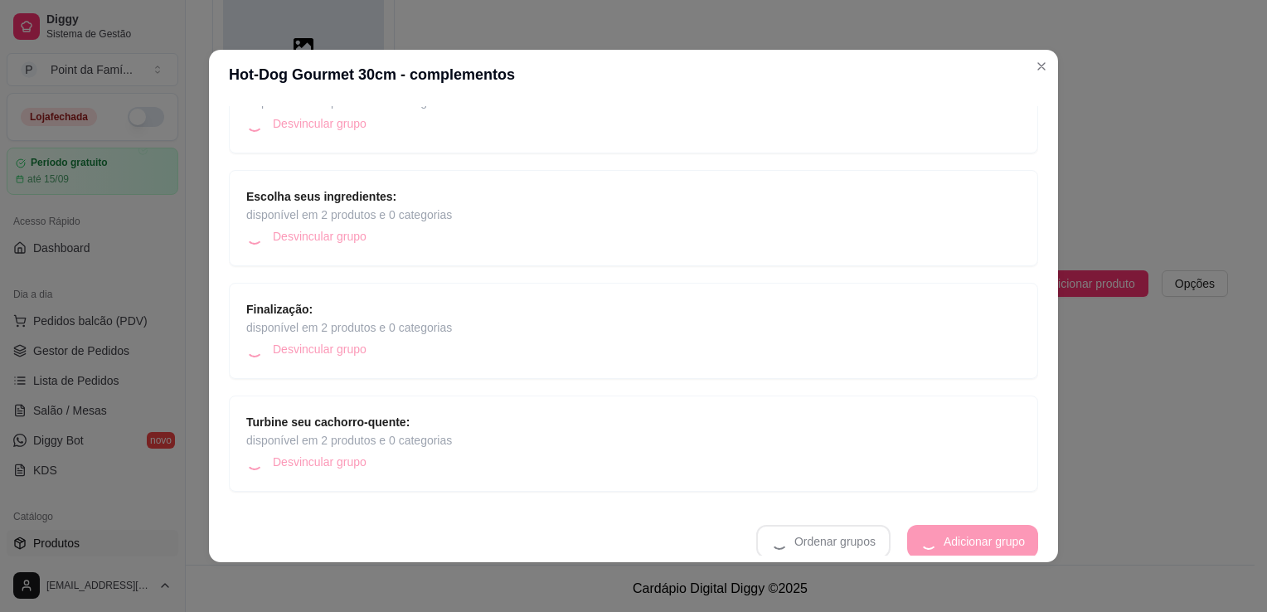
scroll to position [274, 0]
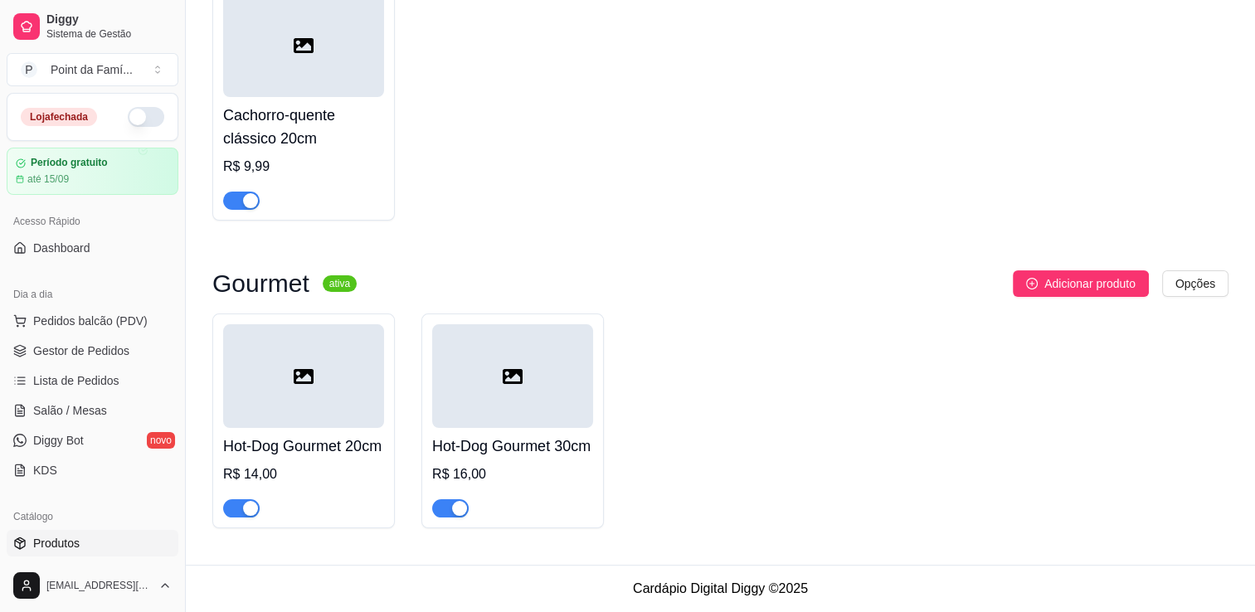
click at [255, 120] on h4 "Cachorro-quente clássico 20cm" at bounding box center [303, 127] width 161 height 46
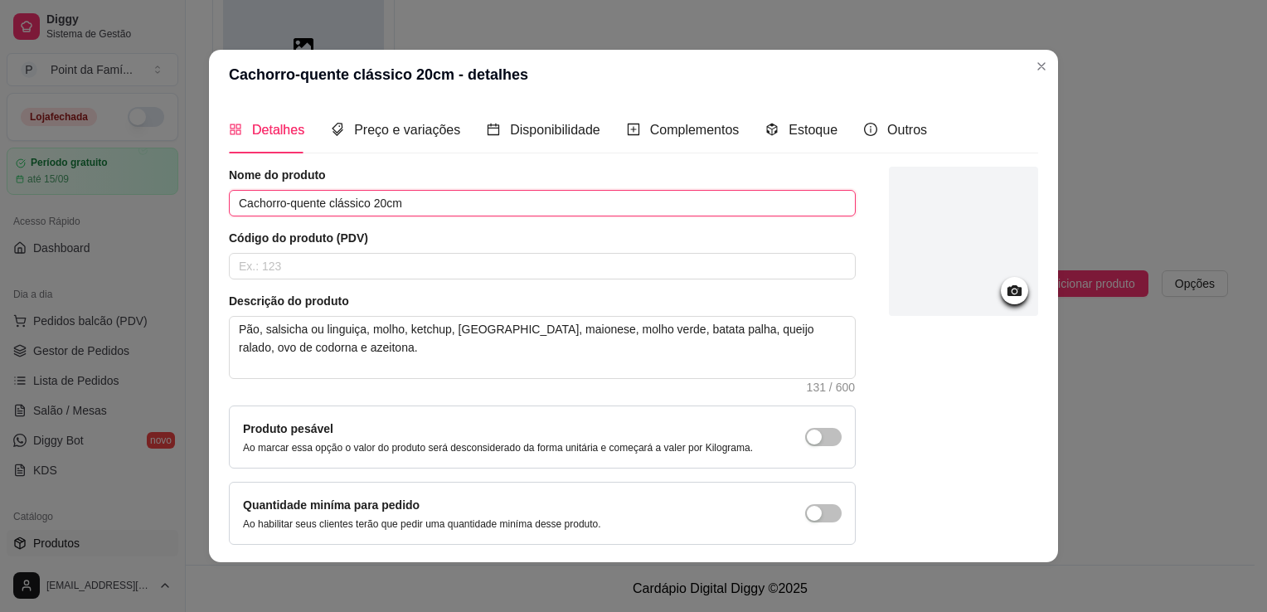
click at [362, 197] on input "Cachorro-quente clássico 20cm" at bounding box center [542, 203] width 627 height 27
type input "Cachorro-Quente Tradicional 20cm"
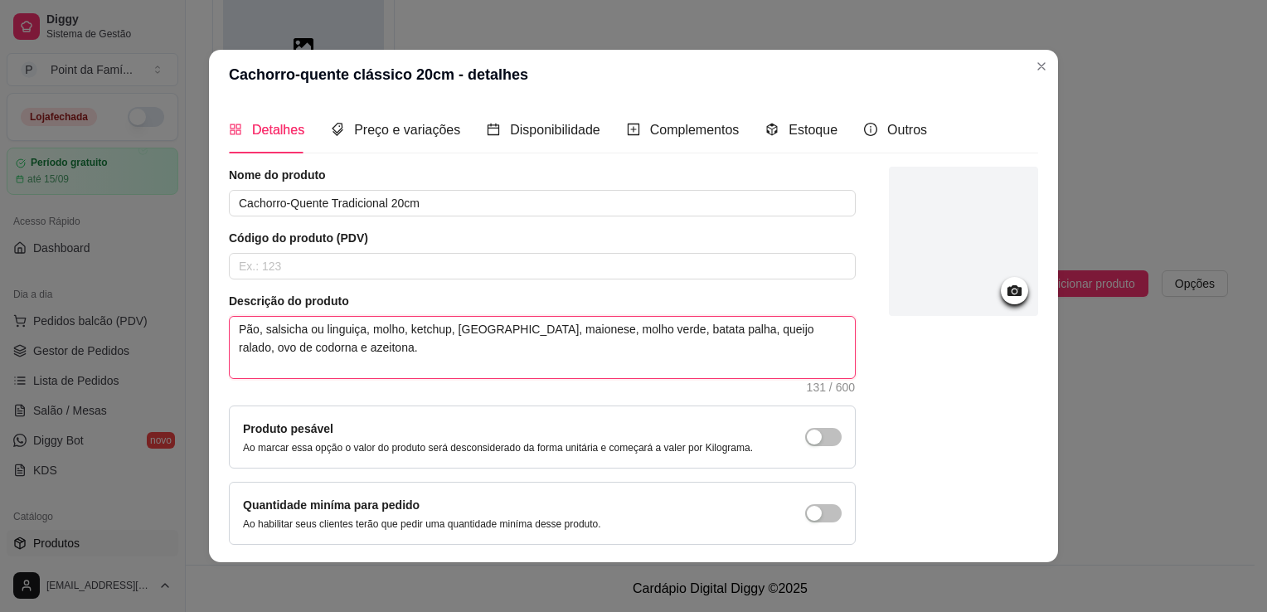
click at [418, 340] on textarea "Pão, salsicha ou linguiça, molho, ketchup, [GEOGRAPHIC_DATA], maionese, molho v…" at bounding box center [542, 347] width 625 height 61
type textarea "Pão, salsicha ou linguiça, molho, ketchup, [GEOGRAPHIC_DATA], maionese, molho v…"
type textarea "Pão, salsicha ou linguiça, molho, ketchup, mostarda, maionese, molho verde, bat…"
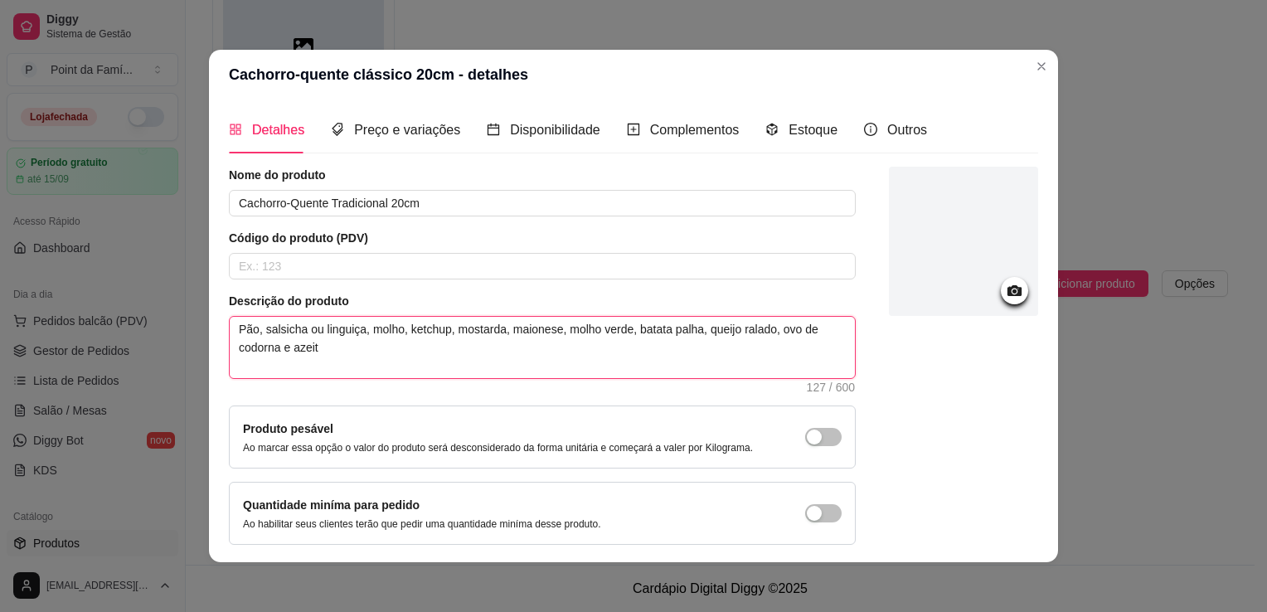
type textarea "Pão, salsicha ou linguiça, molho, ketchup, [GEOGRAPHIC_DATA], maionese, molho v…"
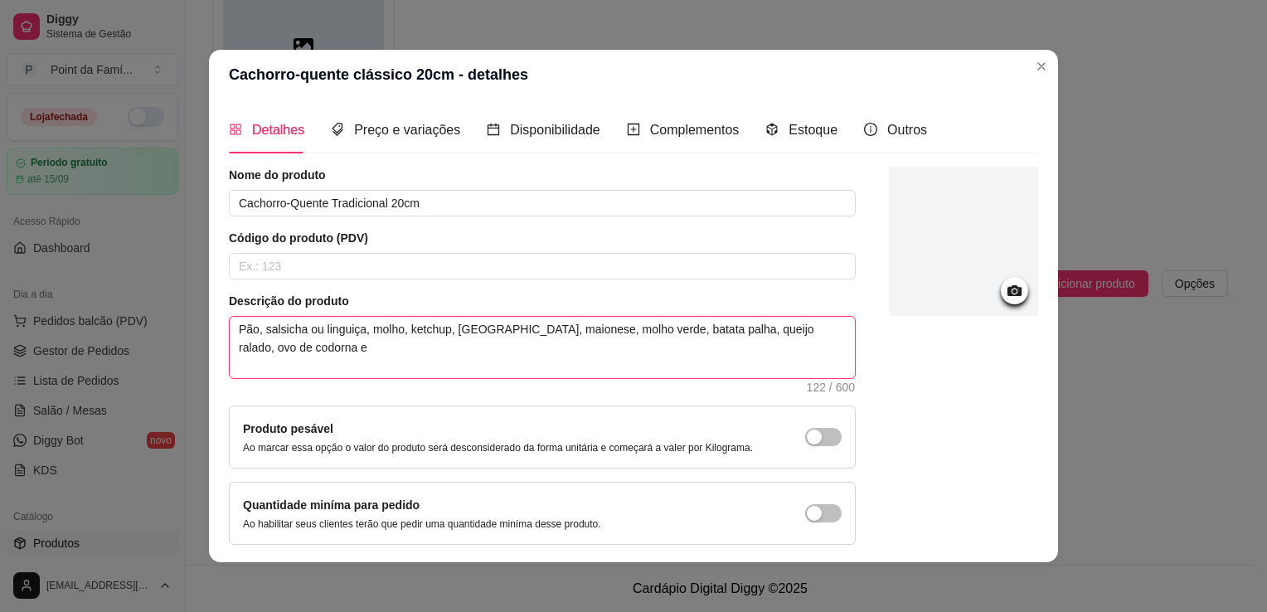
type textarea "Pão, salsicha ou linguiça, molho, ketchup, [GEOGRAPHIC_DATA], maionese, molho v…"
click at [621, 330] on textarea "Pão, salsicha ou linguiça, molho, ketchup, [GEOGRAPHIC_DATA], maionese, molho v…" at bounding box center [542, 347] width 625 height 61
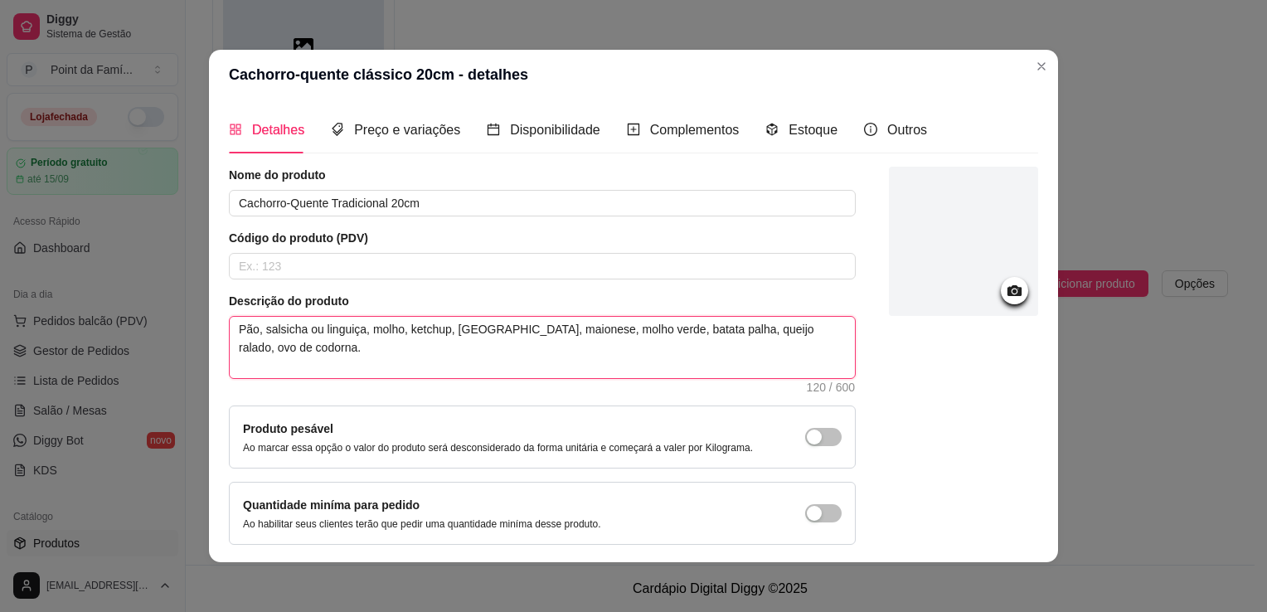
type textarea "Pão, salsicha ou linguiça, molho, ketchup, [GEOGRAPHIC_DATA], maionese, molho v…"
type textarea "Pão, salsicha ou linguiça, molho, ketchup, mostarda, maionese, molho verde, mi …"
type textarea "Pão, salsicha ou linguiça, molho, ketchup, [GEOGRAPHIC_DATA], maionese, molho v…"
type textarea "Pão, salsicha ou linguiça, molho, ketchup, mostarda, maionese, molho verde, mil…"
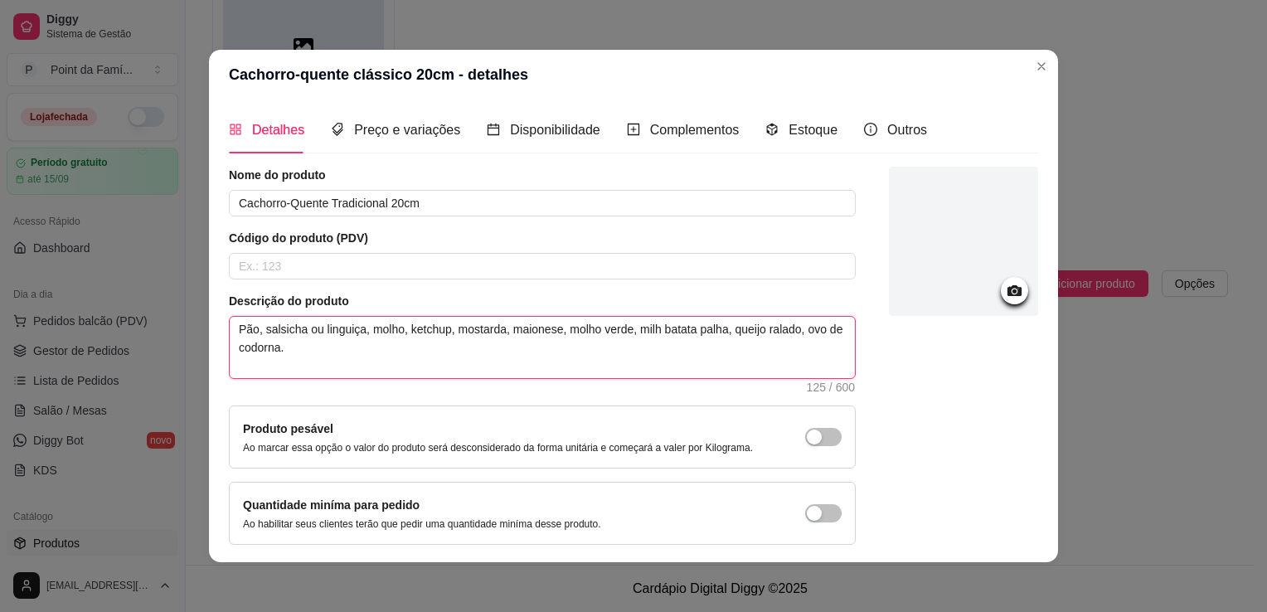
type textarea "Pão, salsicha ou linguiça, molho, ketchup, mostarda, maionese, molho verde, mil…"
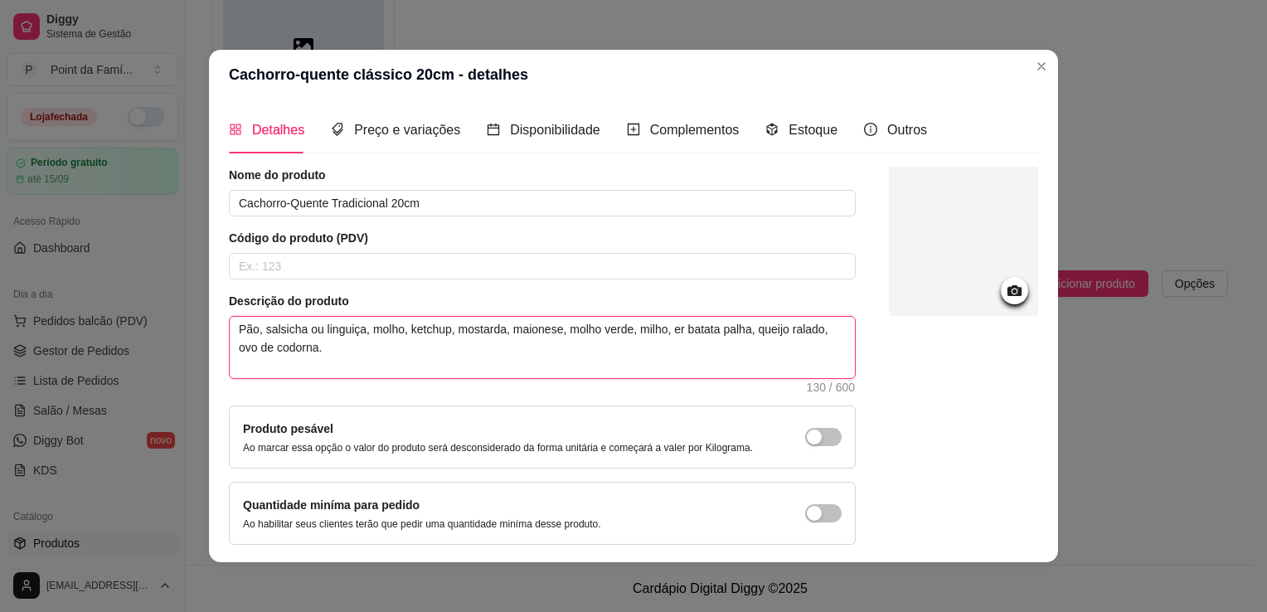
type textarea "Pão, salsicha ou linguiça, molho, ketchup, mostarda, maionese, molho verde, mil…"
type textarea "Pão, salsicha ou linguiça, molho, ketchup, [GEOGRAPHIC_DATA], maionese, molho v…"
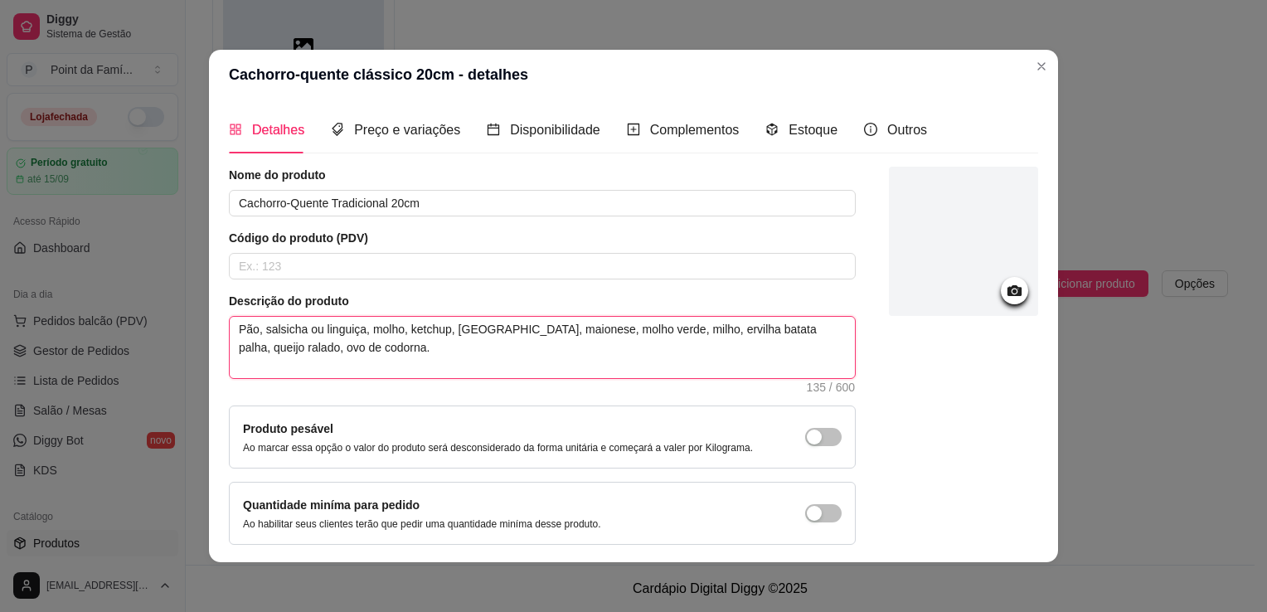
type textarea "Pão, salsicha ou linguiça, molho, ketchup, mostarda, maionese, molho verde, mil…"
click at [271, 350] on textarea "Pão, salsicha ou linguiça, molho, ketchup, mostarda, maionese, molho verde, mil…" at bounding box center [542, 347] width 625 height 61
type textarea "Pão, salsicha ou linguiça, molho, ketchup, mostarda, maionese, molho verde, mil…"
type textarea "Pão, salsicha ou linguiça, molho, ketchup, [GEOGRAPHIC_DATA], maionese, molho v…"
type textarea "Pão, salsicha ou linguiça, molho, ketchup, mostarda, maionese, molho verde, mil…"
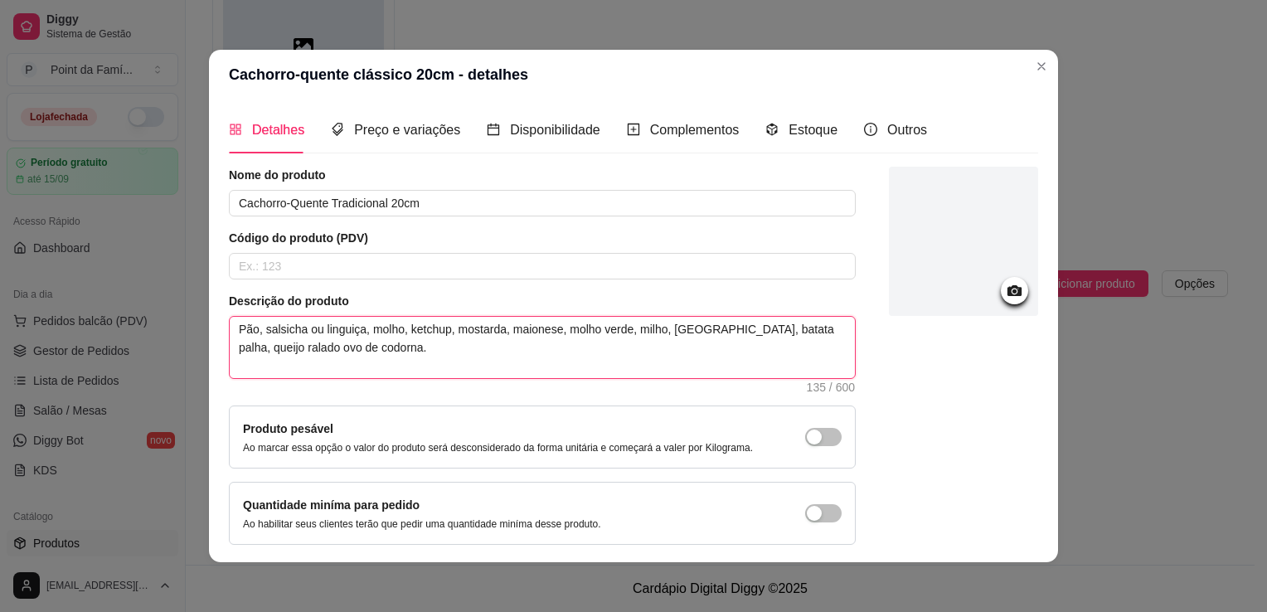
type textarea "Pão, salsicha ou linguiça, molho, ketchup, mostarda, maionese, molho verde, mil…"
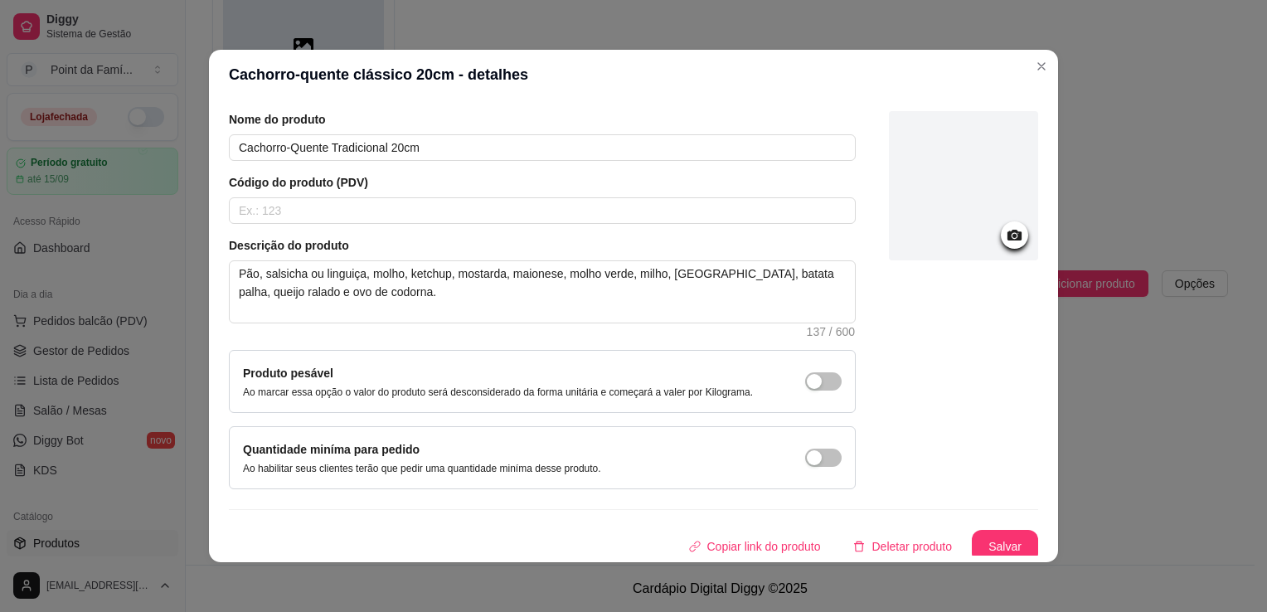
scroll to position [61, 0]
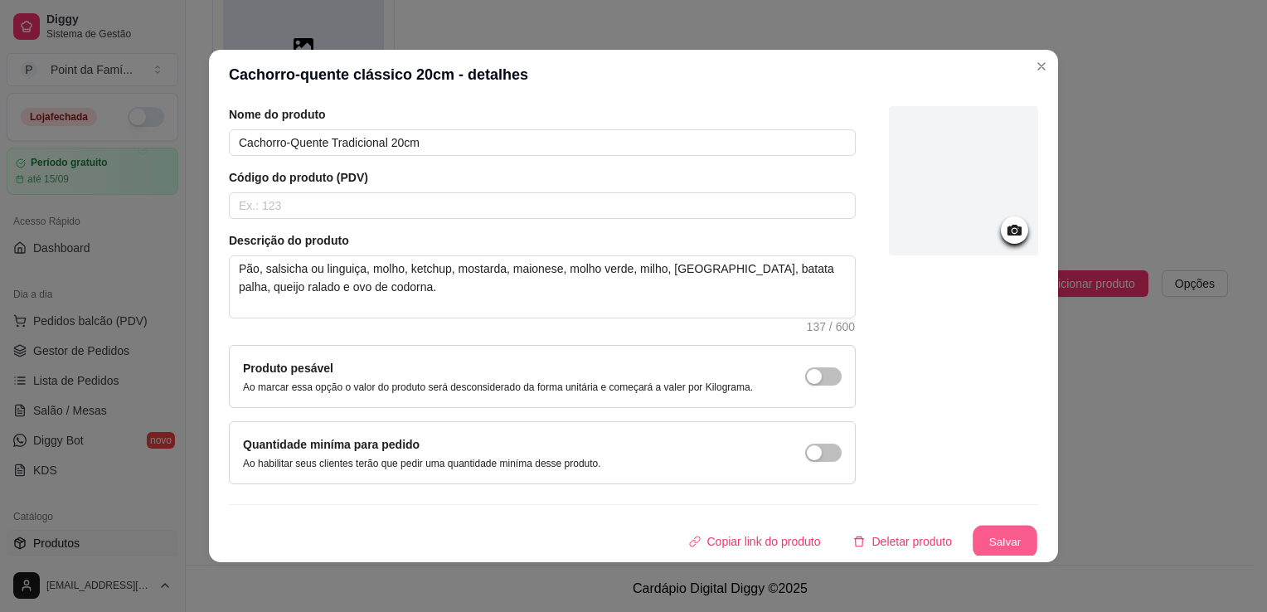
click at [992, 536] on button "Salvar" at bounding box center [1005, 542] width 65 height 32
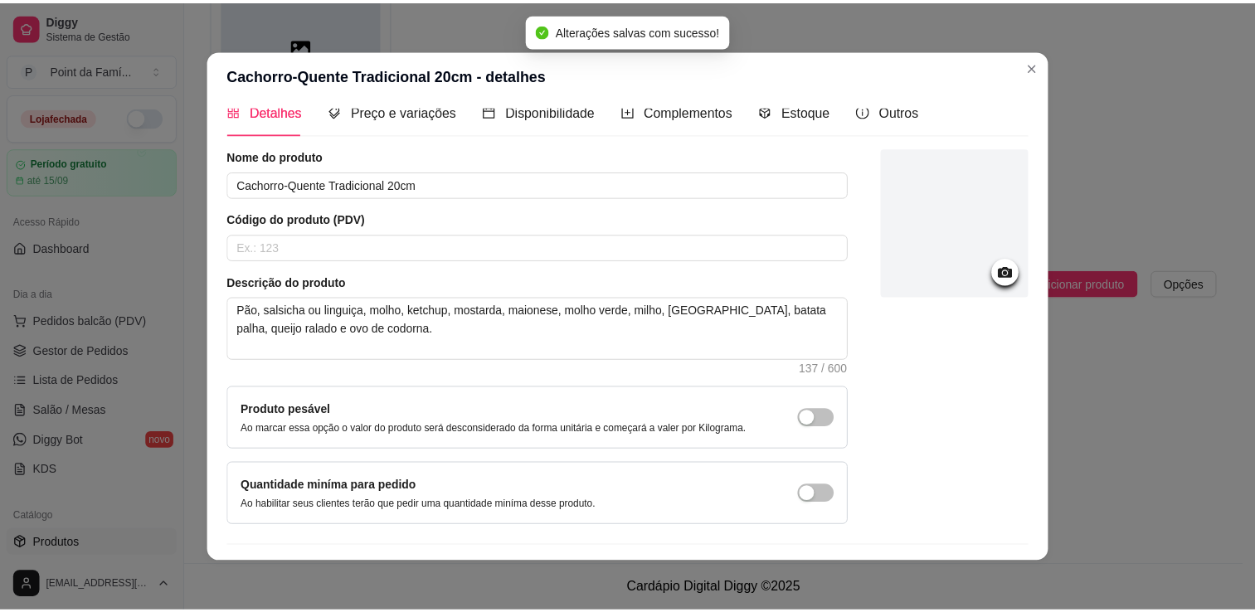
scroll to position [0, 0]
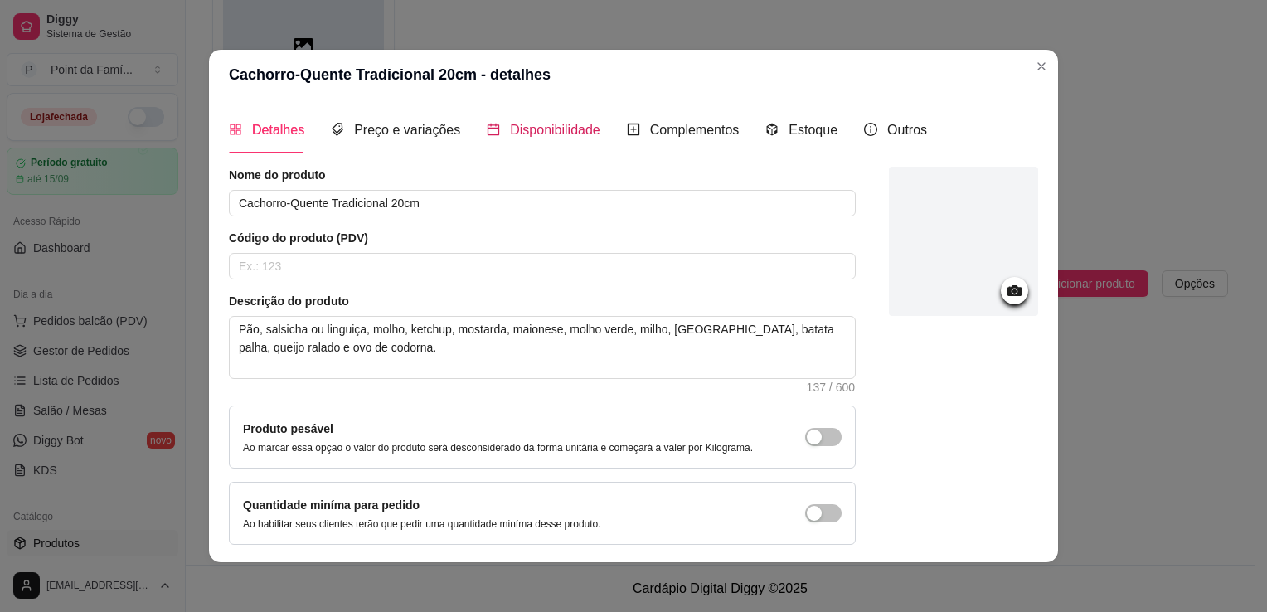
click at [510, 134] on span "Disponibilidade" at bounding box center [555, 130] width 90 height 14
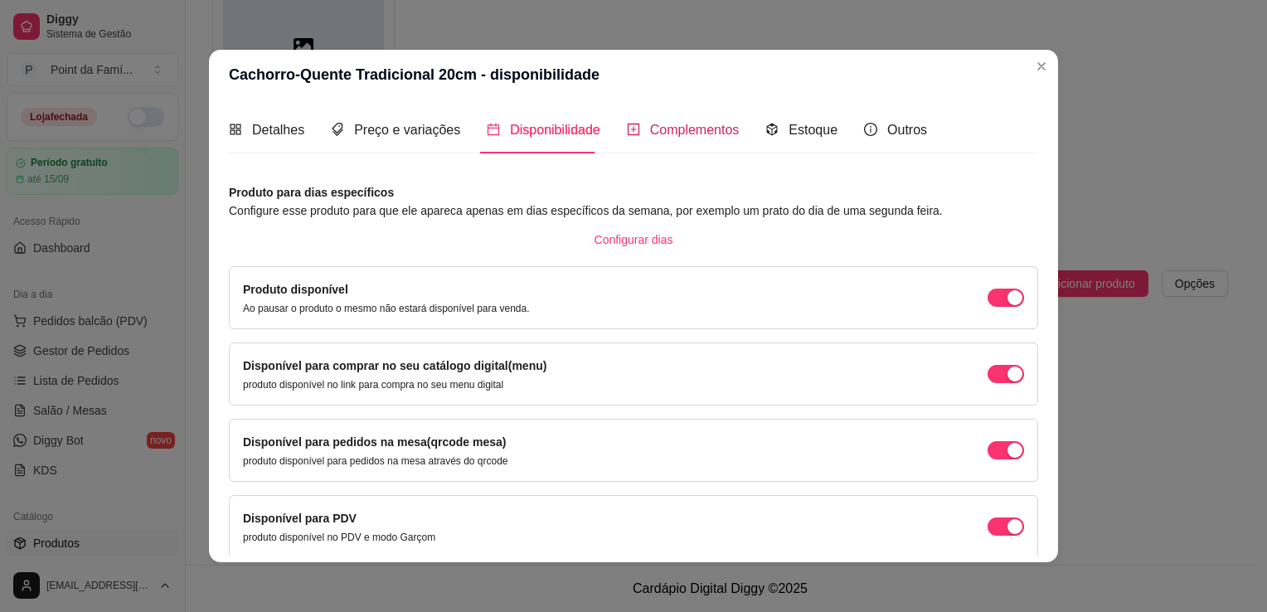
click at [650, 123] on span "Complementos" at bounding box center [695, 130] width 90 height 14
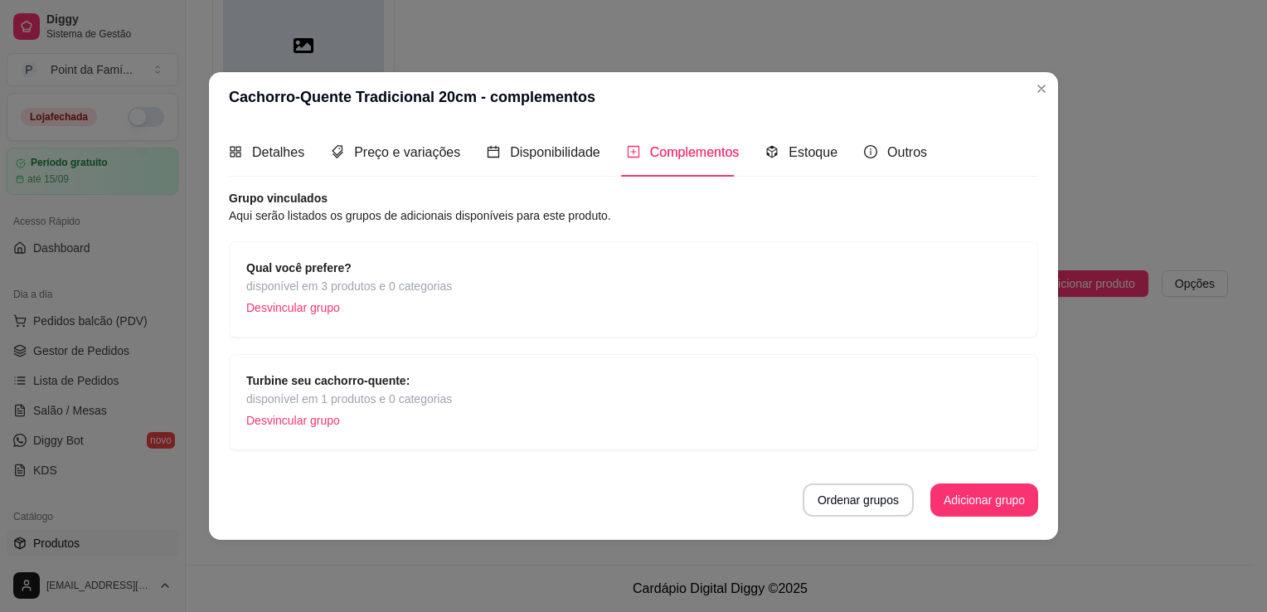
click at [318, 421] on p "Desvincular grupo" at bounding box center [349, 420] width 206 height 25
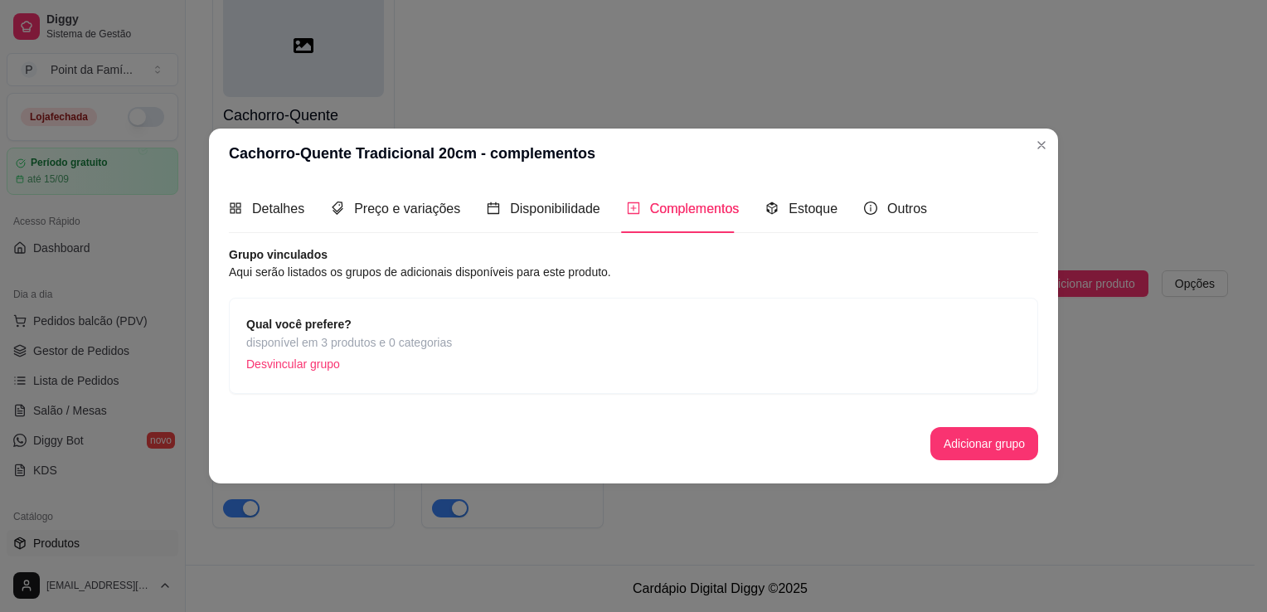
click at [425, 363] on p "Desvincular grupo" at bounding box center [349, 364] width 206 height 25
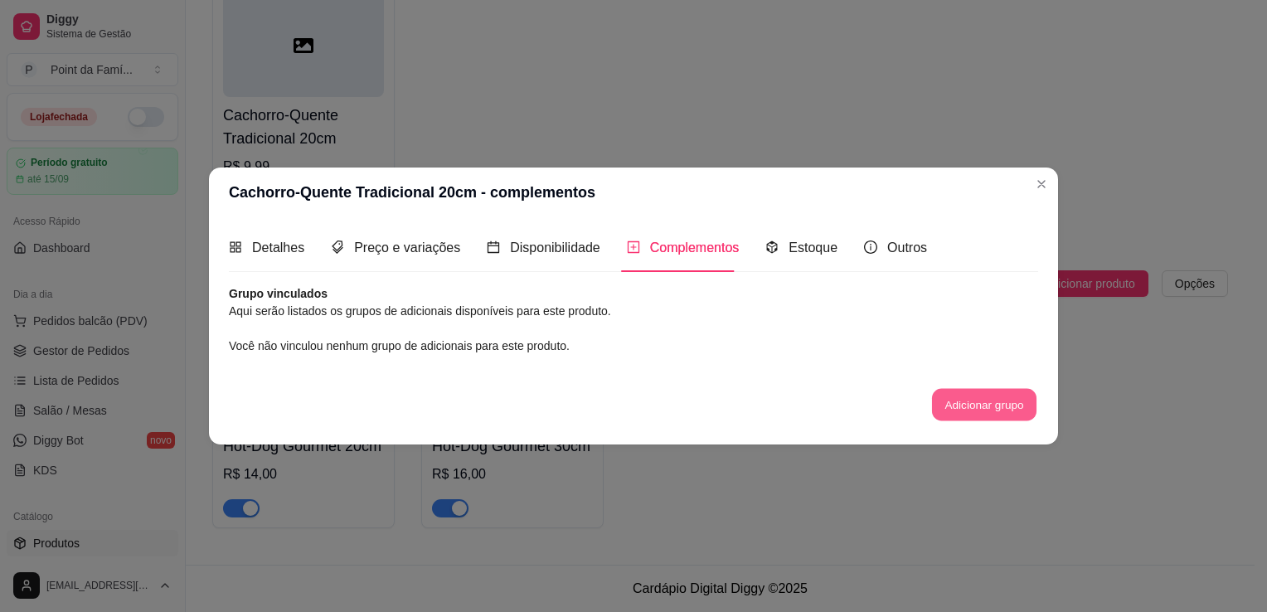
click at [950, 405] on button "Adicionar grupo" at bounding box center [984, 404] width 104 height 32
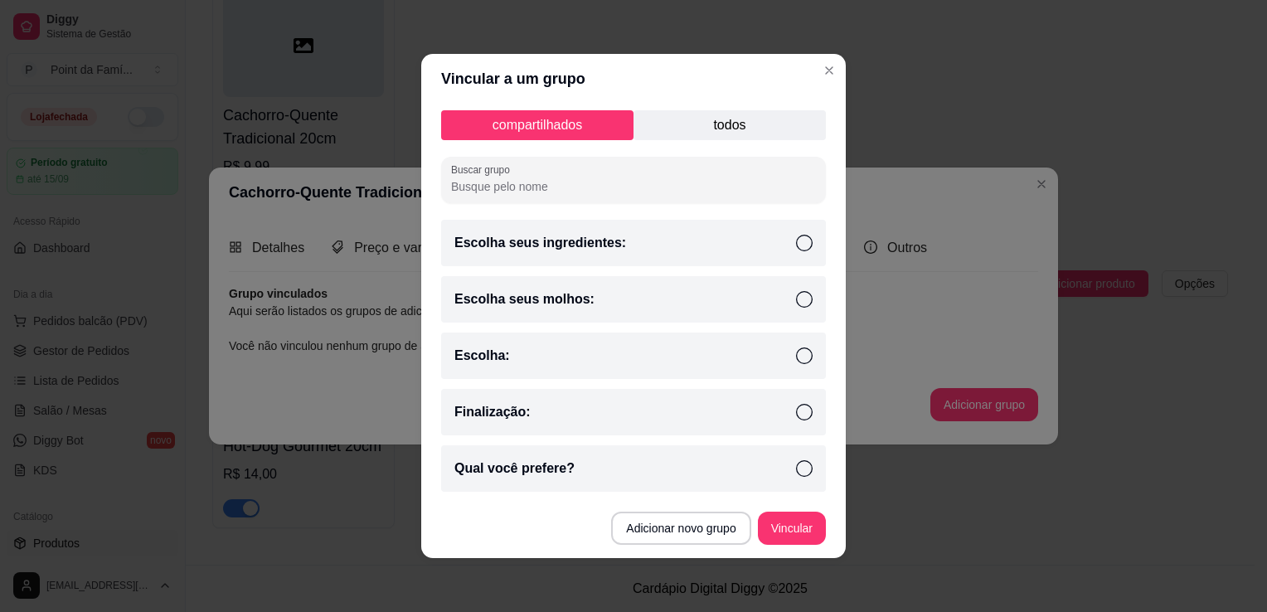
click at [585, 350] on div "Escolha:" at bounding box center [633, 355] width 385 height 46
click at [832, 423] on div "compartilhados todos Buscar grupo Escolha seus ingredientes: Escolha seus molho…" at bounding box center [633, 301] width 425 height 395
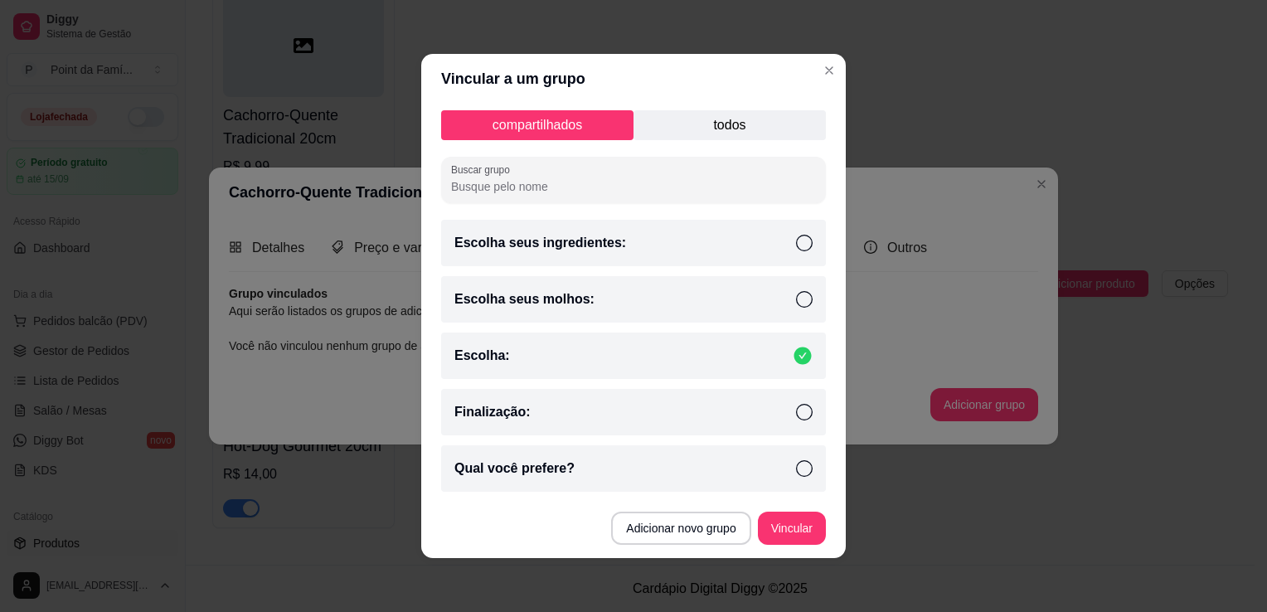
drag, startPoint x: 832, startPoint y: 423, endPoint x: 800, endPoint y: 463, distance: 51.9
click at [800, 463] on icon at bounding box center [804, 468] width 17 height 17
click at [794, 526] on button "Vincular" at bounding box center [792, 528] width 66 height 32
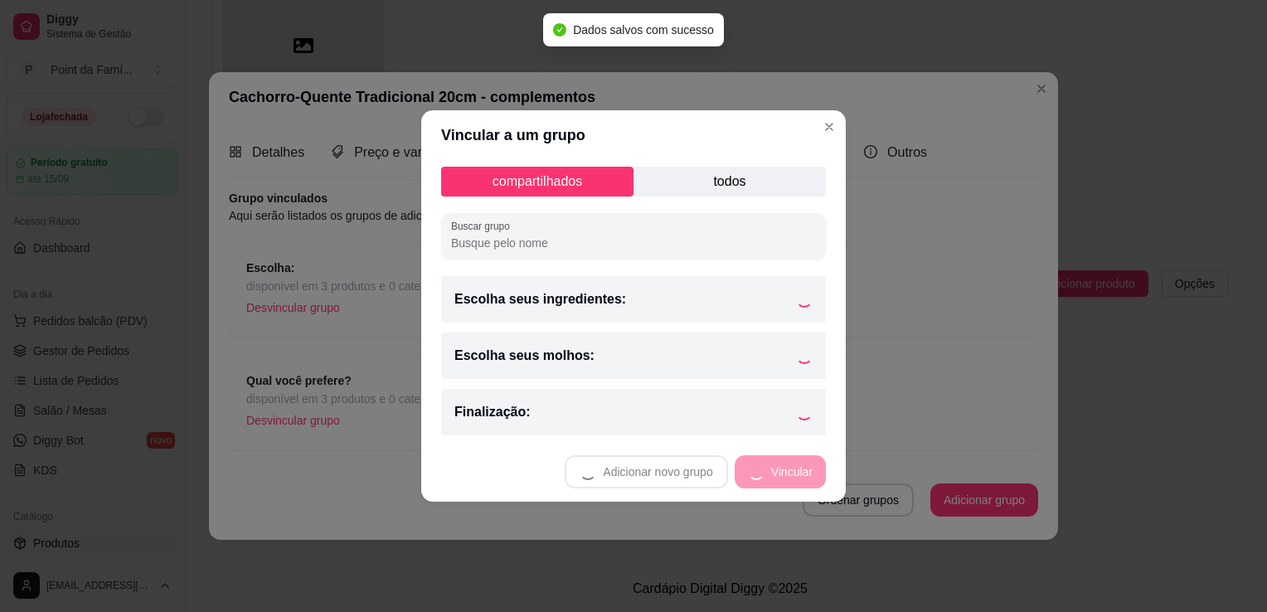
click at [630, 306] on div "Escolha seus ingredientes:" at bounding box center [633, 299] width 385 height 46
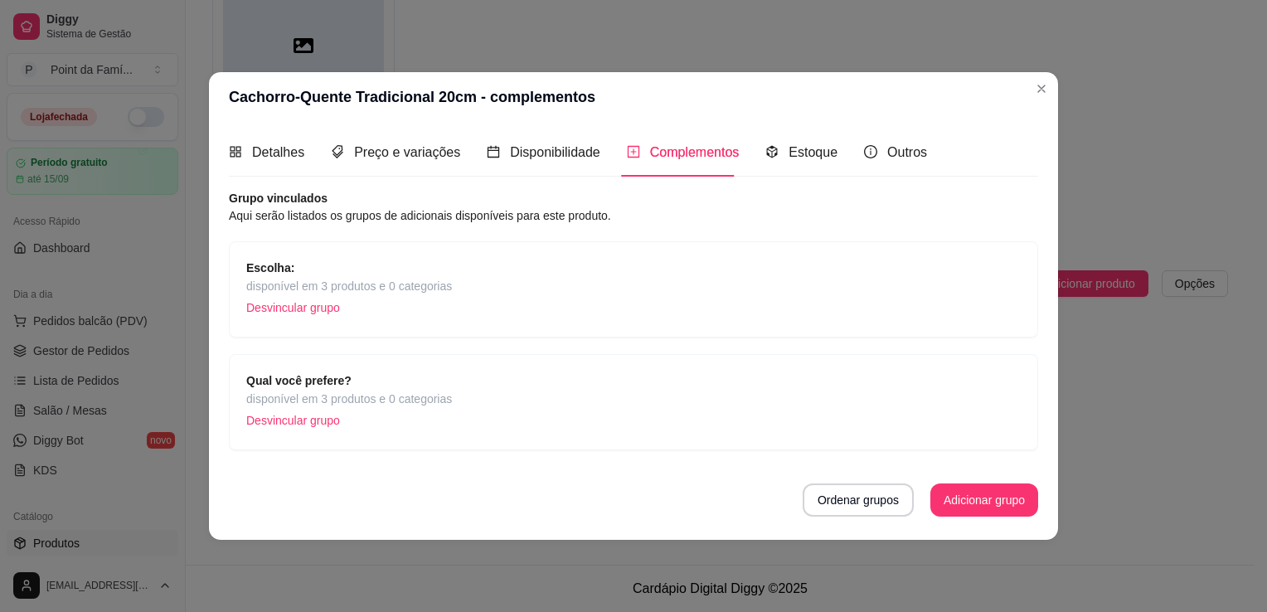
click at [437, 290] on span "disponível em 3 produtos e 0 categorias" at bounding box center [349, 286] width 206 height 18
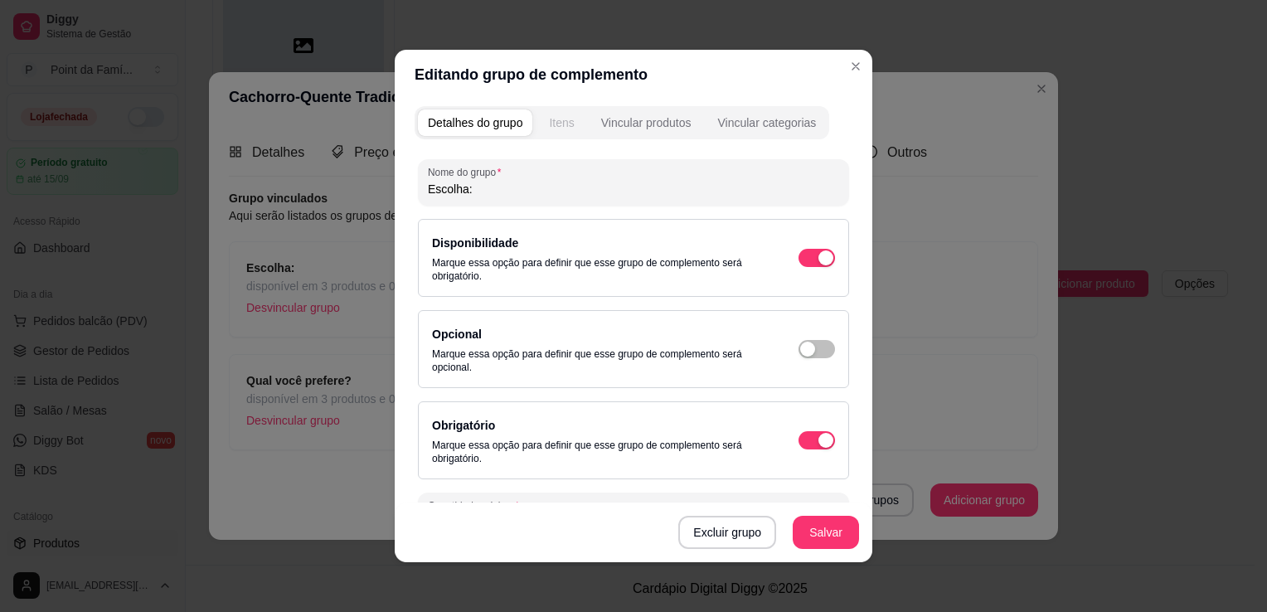
click at [554, 134] on button "Itens" at bounding box center [561, 122] width 45 height 27
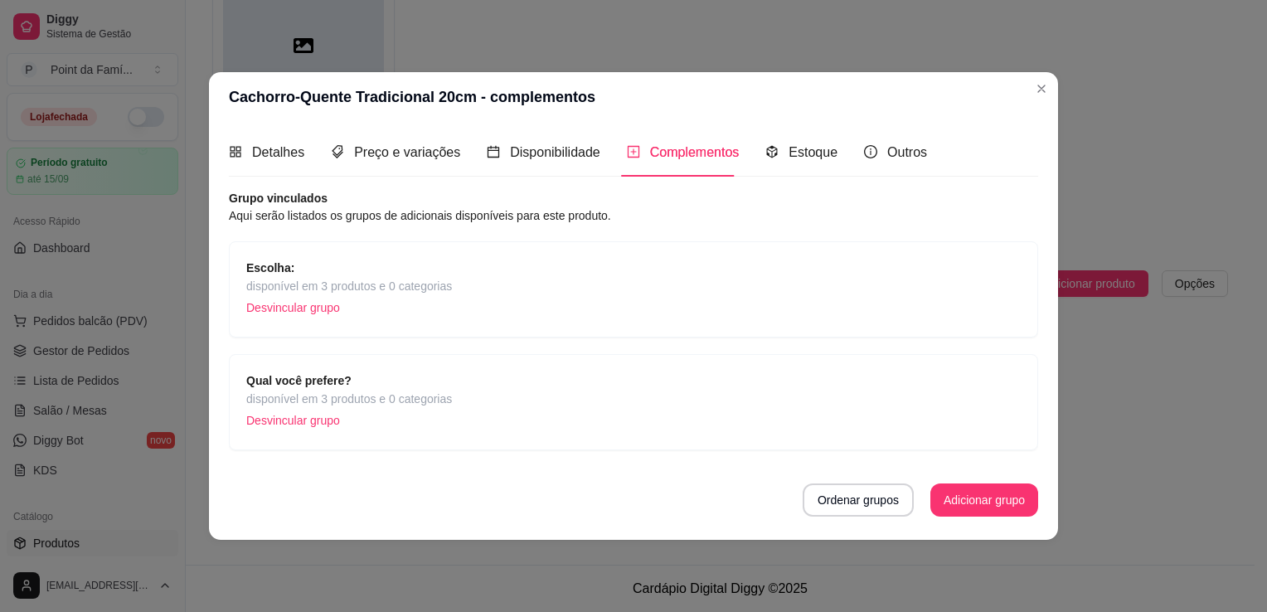
click at [428, 390] on span "disponível em 3 produtos e 0 categorias" at bounding box center [349, 399] width 206 height 18
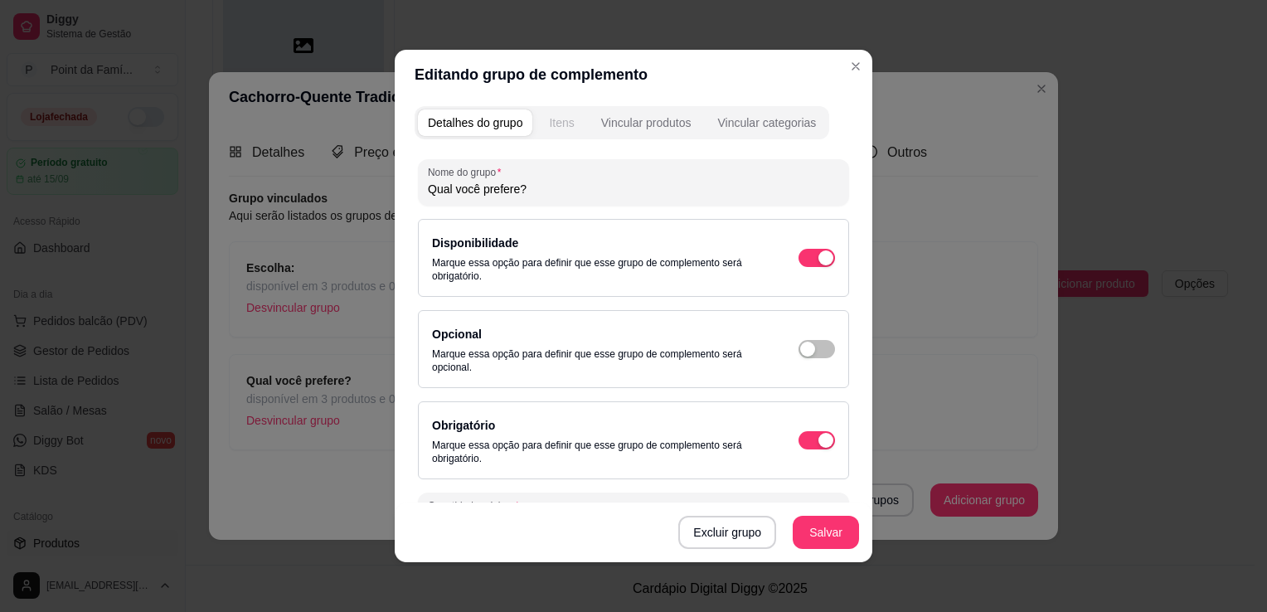
click at [558, 116] on div "Itens" at bounding box center [561, 122] width 25 height 17
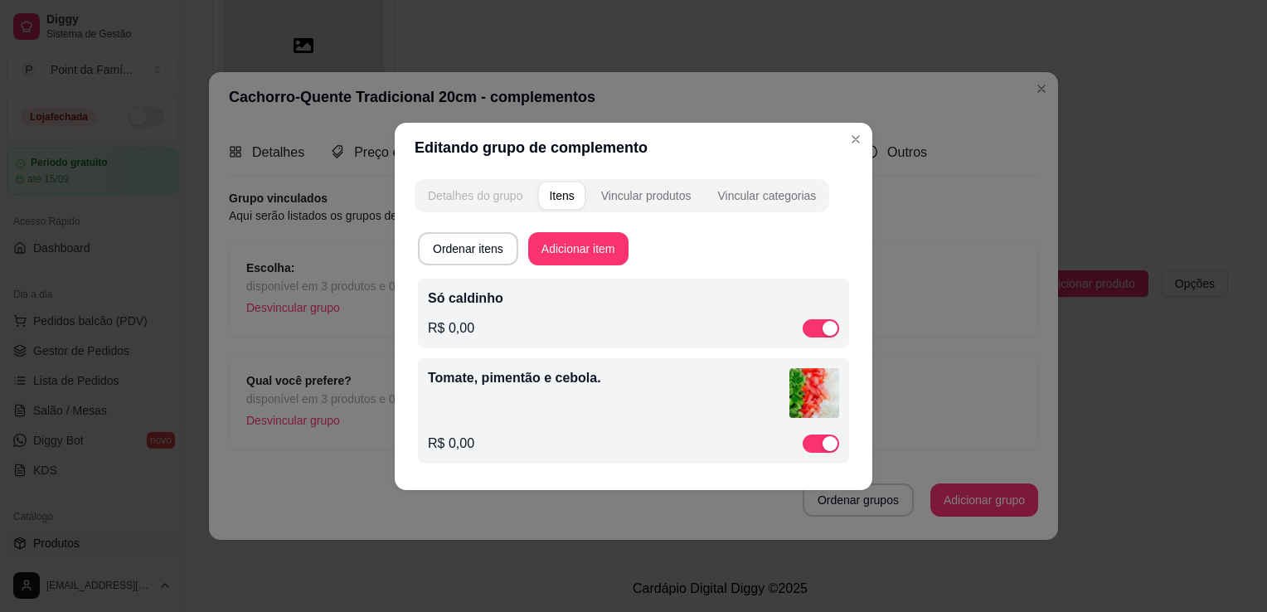
click at [465, 200] on div "Detalhes do grupo" at bounding box center [475, 195] width 95 height 17
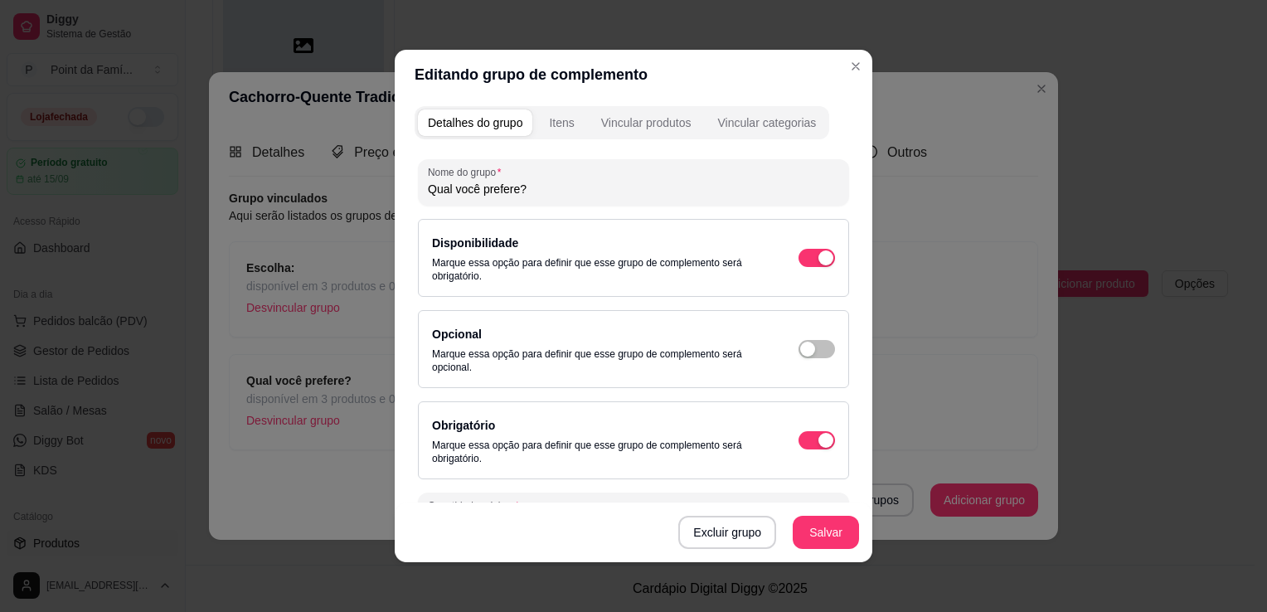
click at [518, 182] on input "Qual você prefere?" at bounding box center [633, 189] width 411 height 17
type input "Como você prefere?"
click at [801, 530] on button "Salvar" at bounding box center [825, 533] width 65 height 32
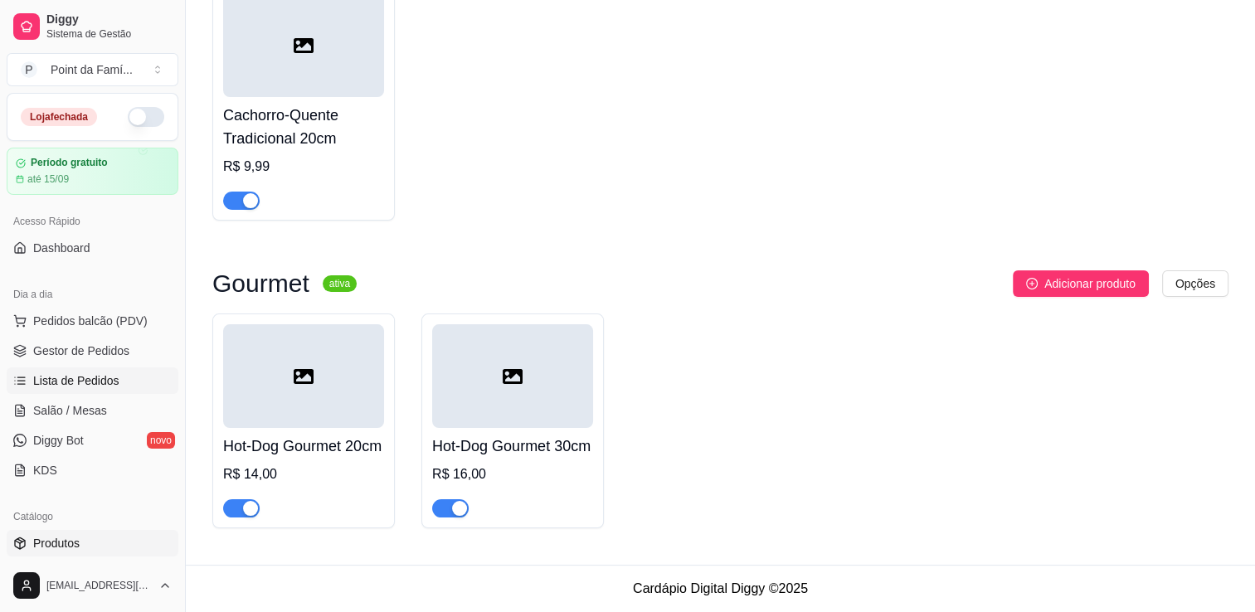
click at [144, 385] on link "Lista de Pedidos" at bounding box center [93, 380] width 172 height 27
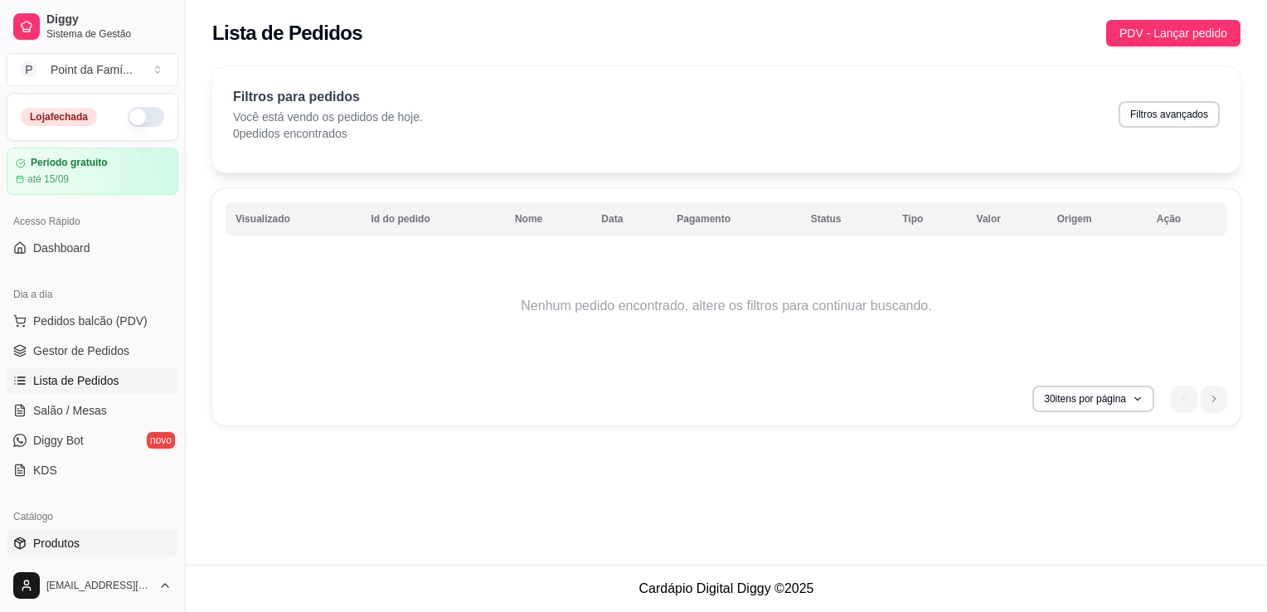
click at [162, 546] on link "Produtos" at bounding box center [93, 543] width 172 height 27
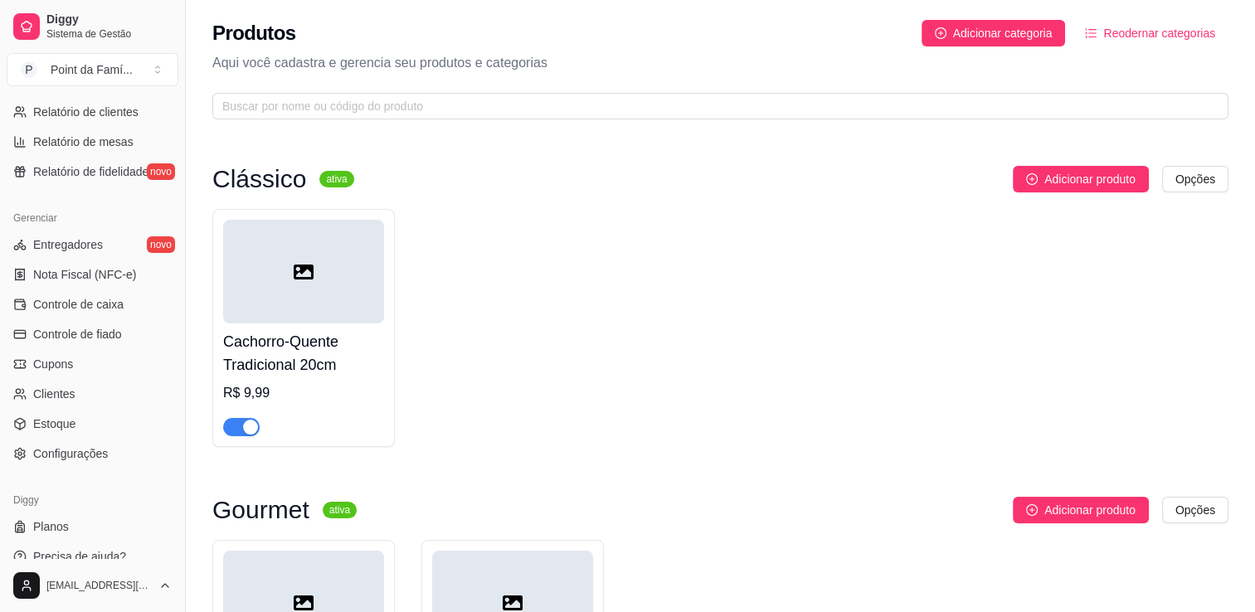
scroll to position [580, 0]
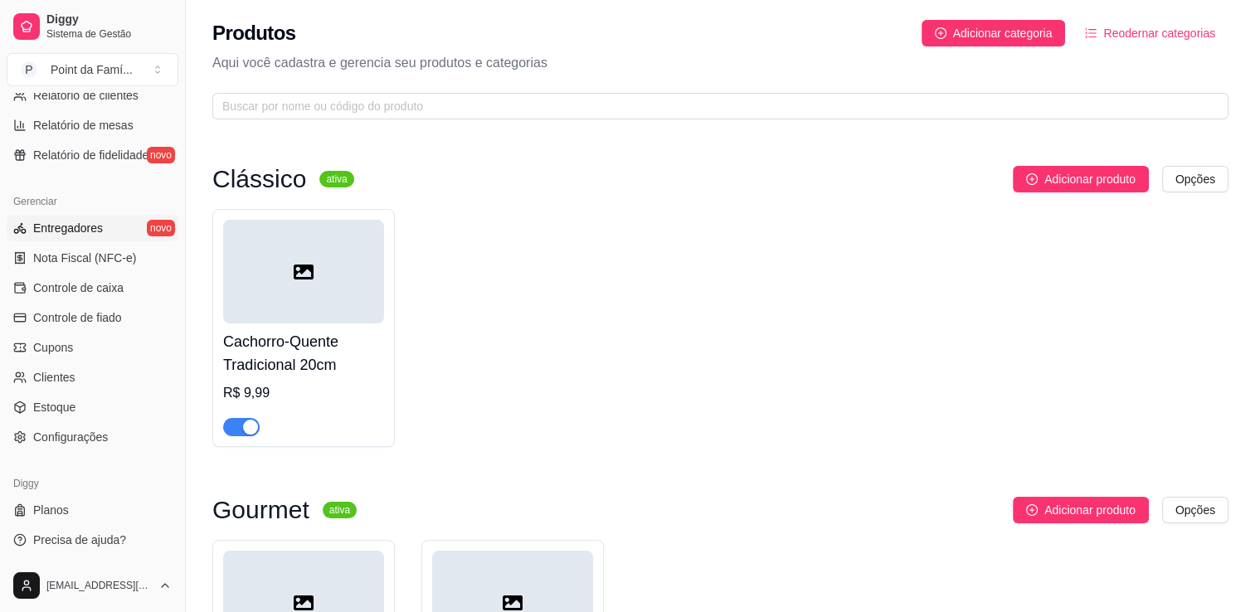
click at [99, 237] on link "Entregadores novo" at bounding box center [93, 228] width 172 height 27
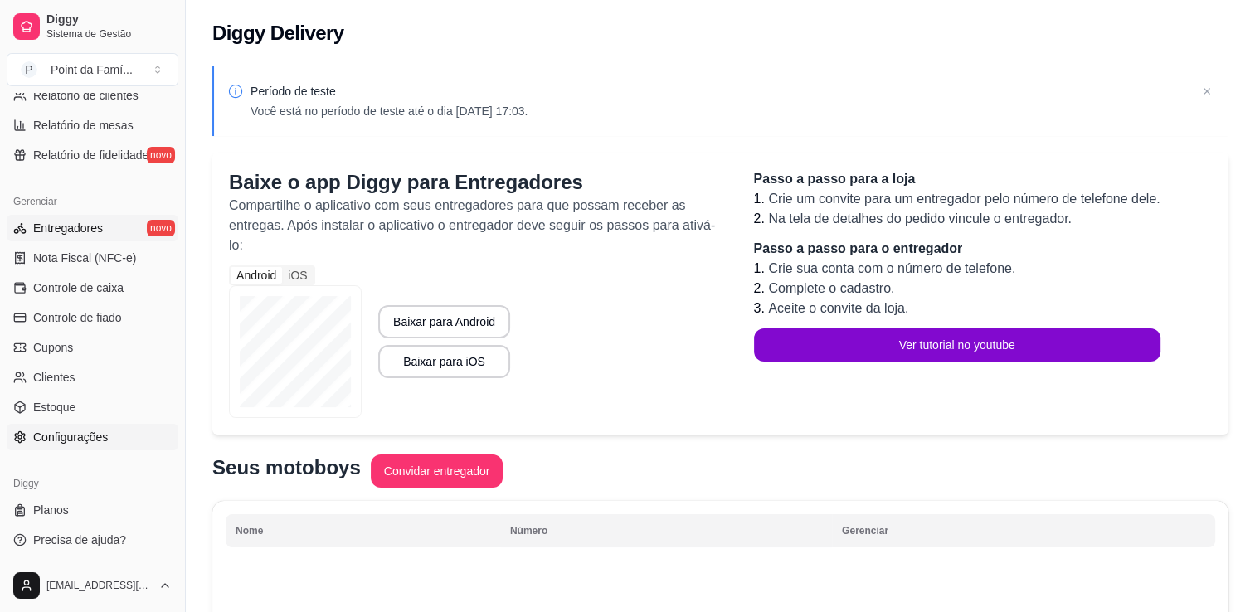
click at [119, 443] on link "Configurações" at bounding box center [93, 437] width 172 height 27
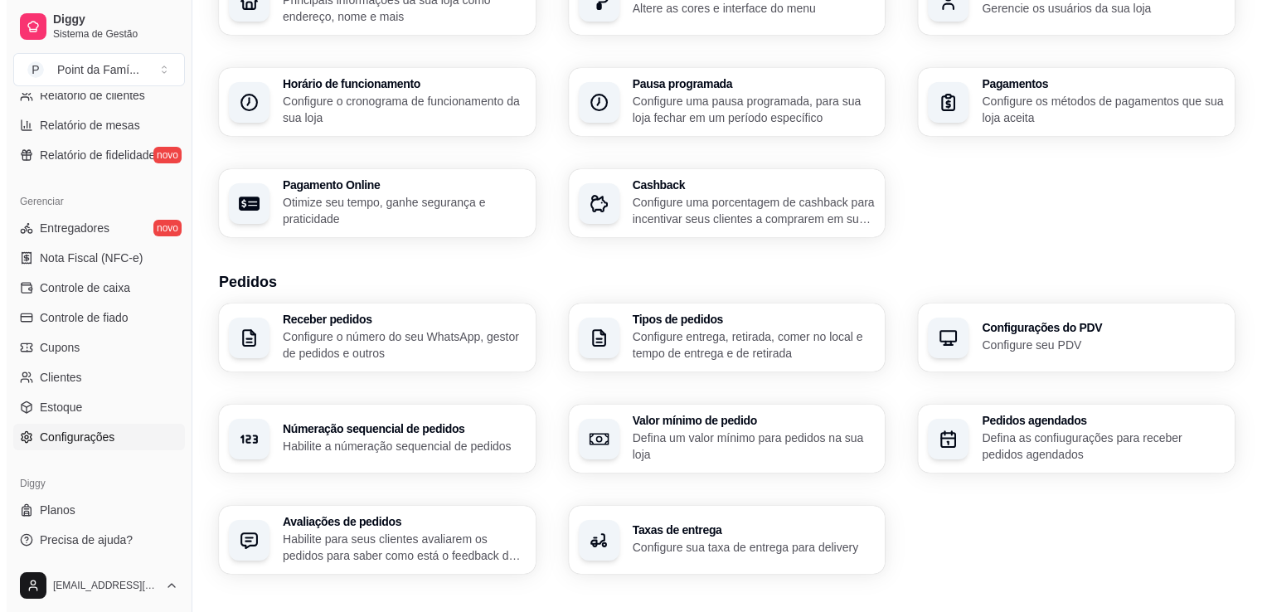
scroll to position [166, 0]
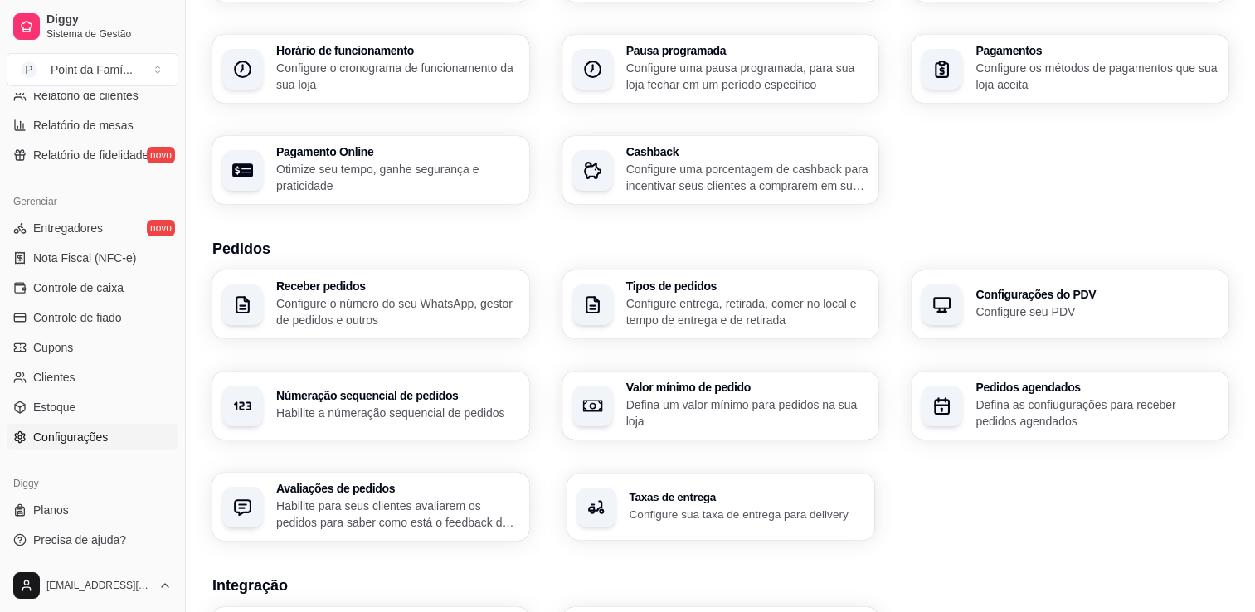
click at [653, 507] on p "Configure sua taxa de entrega para delivery" at bounding box center [745, 514] width 235 height 16
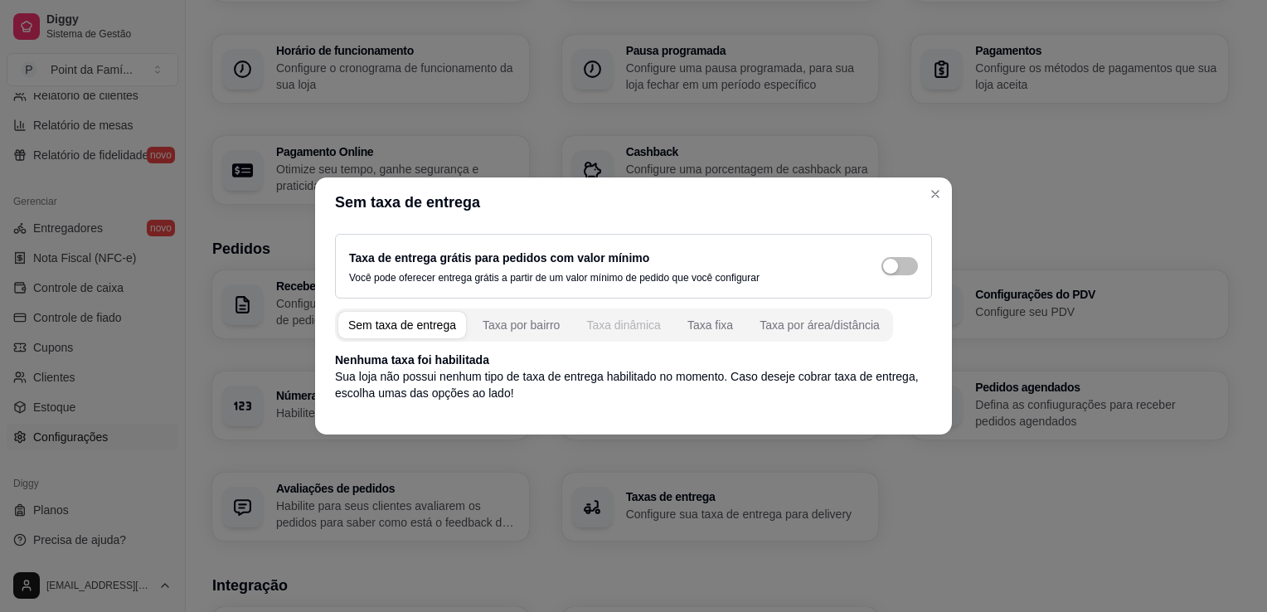
click at [633, 330] on div "Taxa dinâmica" at bounding box center [623, 325] width 75 height 17
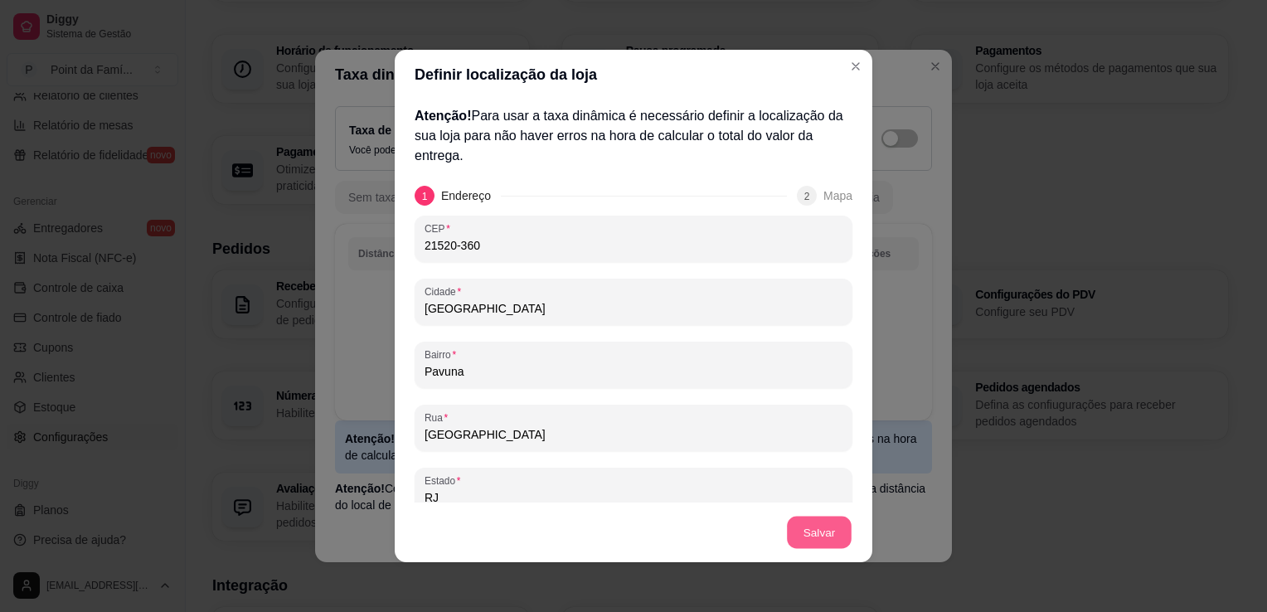
click at [829, 523] on button "Salvar" at bounding box center [819, 533] width 65 height 32
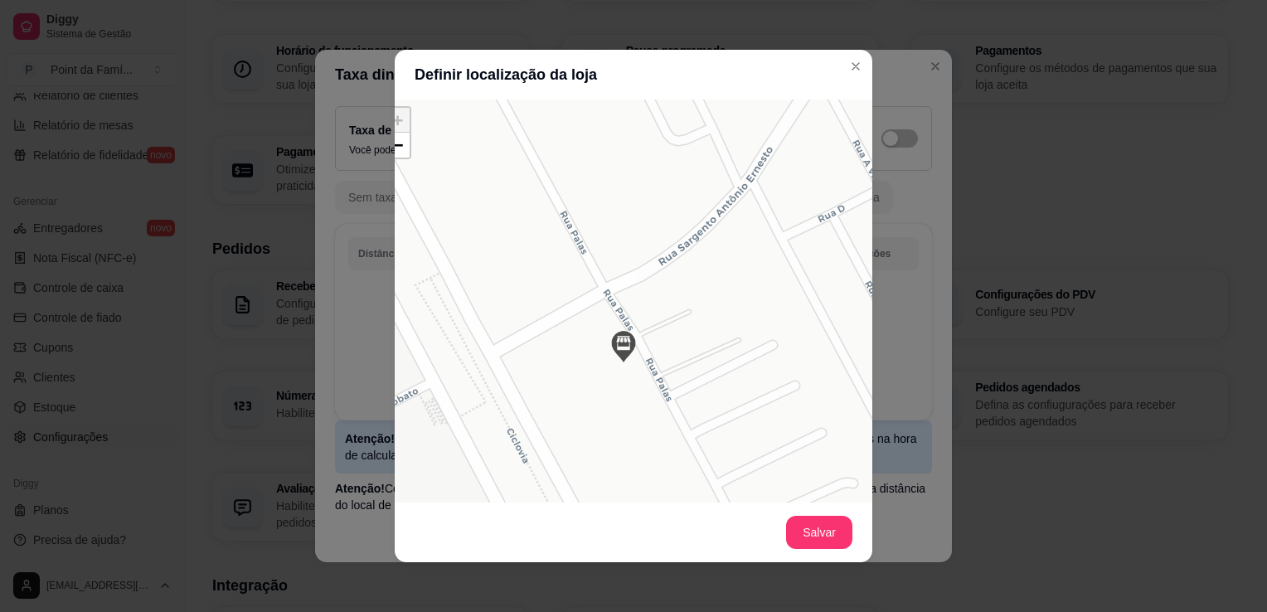
scroll to position [166, 52]
click at [796, 535] on button "Salvar" at bounding box center [819, 533] width 65 height 32
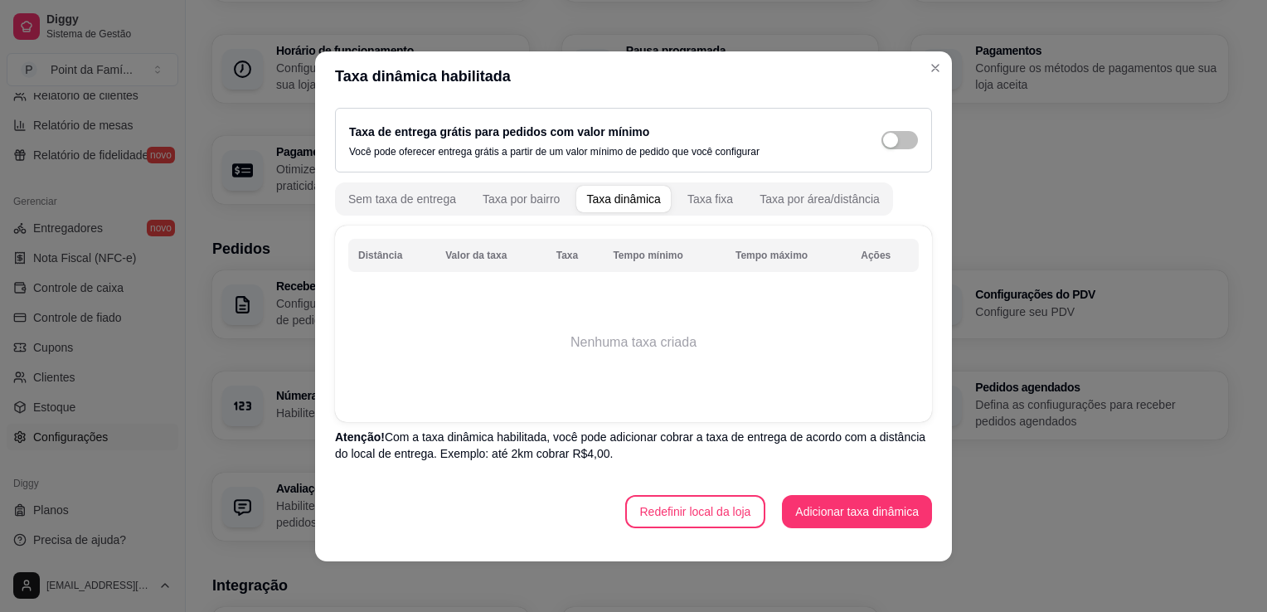
click at [822, 493] on div "Distância Valor da taxa Taxa Tempo mínimo Tempo máximo Ações Nenhuma taxa criad…" at bounding box center [633, 377] width 597 height 303
click at [823, 503] on button "Adicionar taxa dinâmica" at bounding box center [856, 511] width 145 height 32
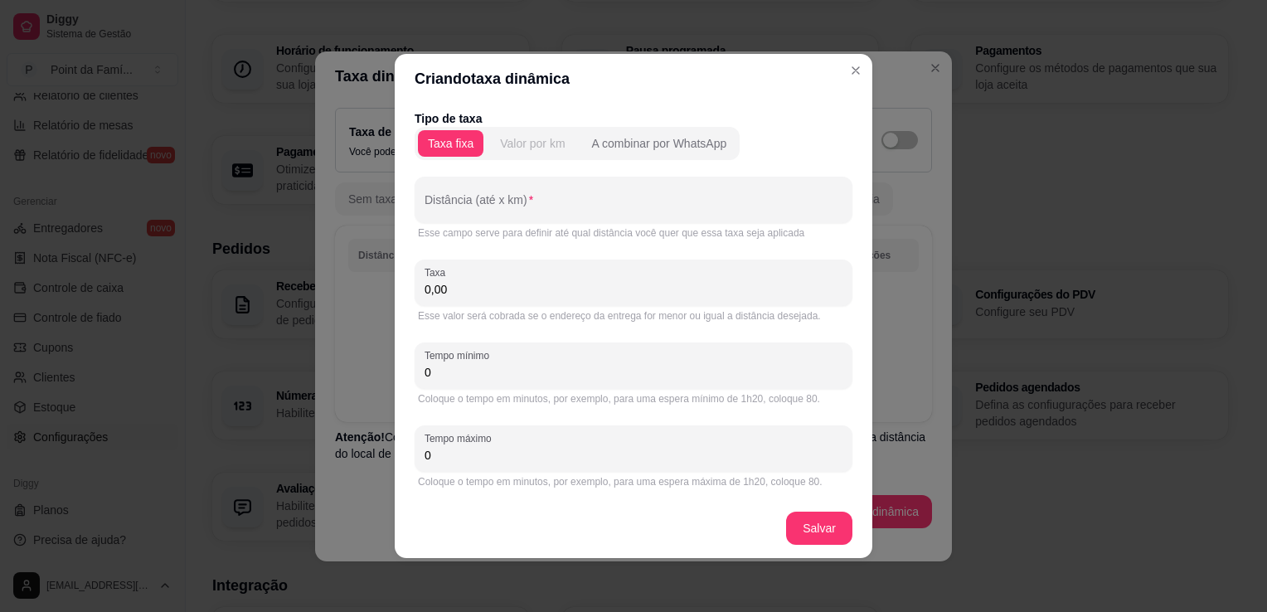
click at [534, 150] on div "Valor por km" at bounding box center [532, 143] width 65 height 17
click at [504, 208] on input "Distância (até x km)" at bounding box center [634, 206] width 418 height 17
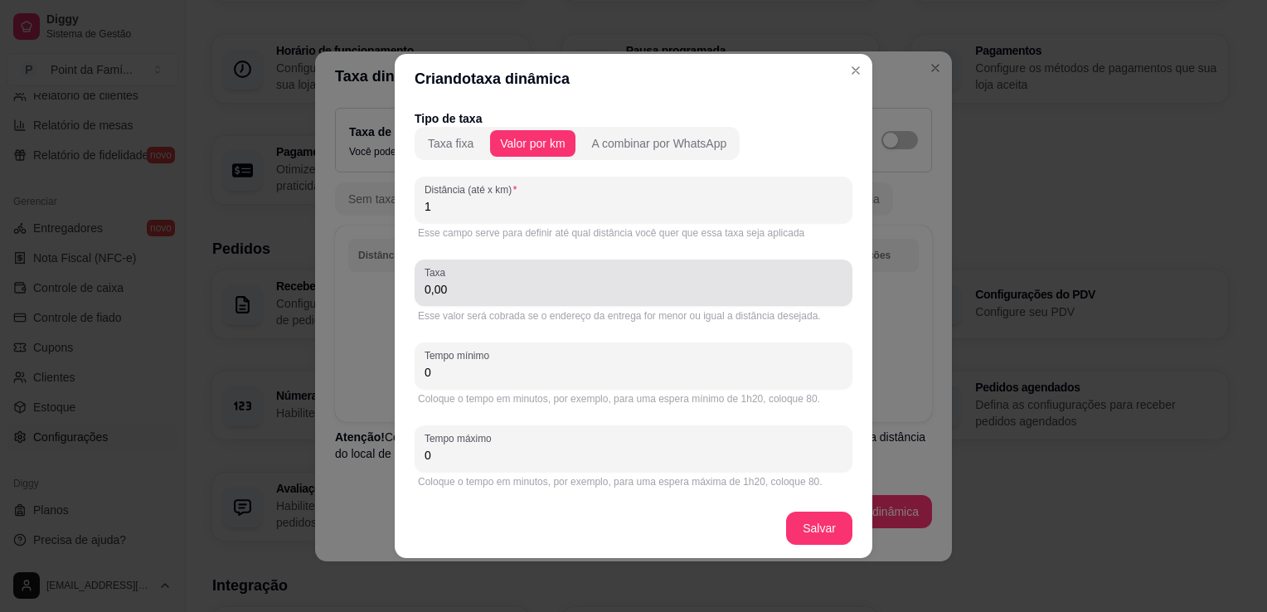
type input "1"
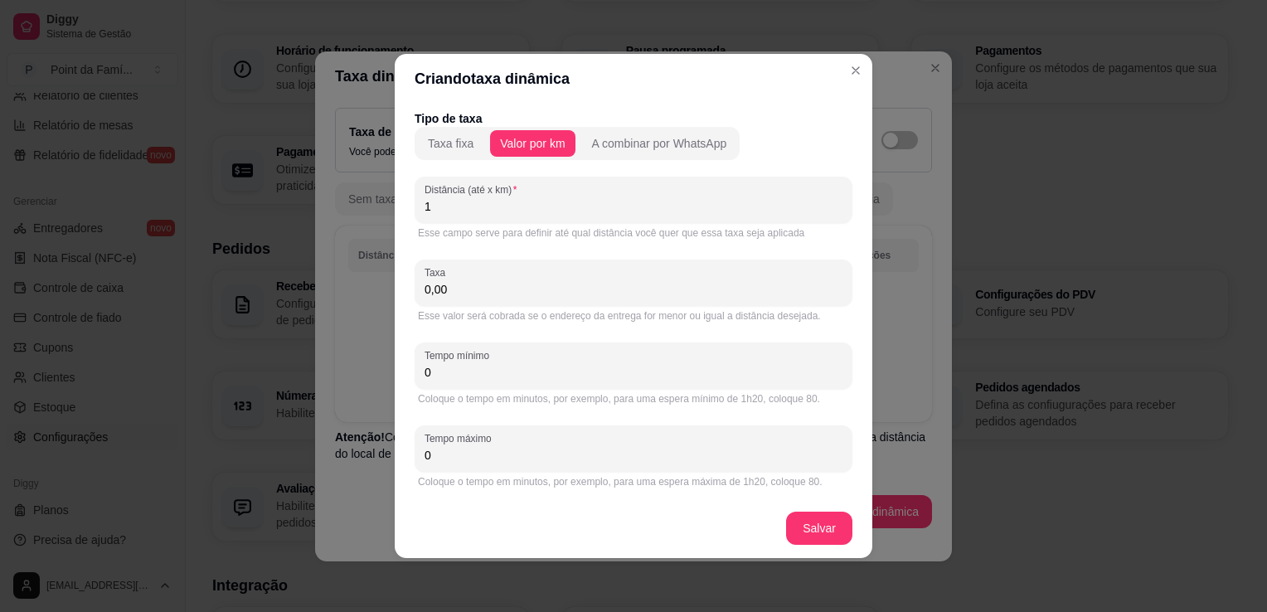
click at [488, 285] on input "0,00" at bounding box center [634, 289] width 418 height 17
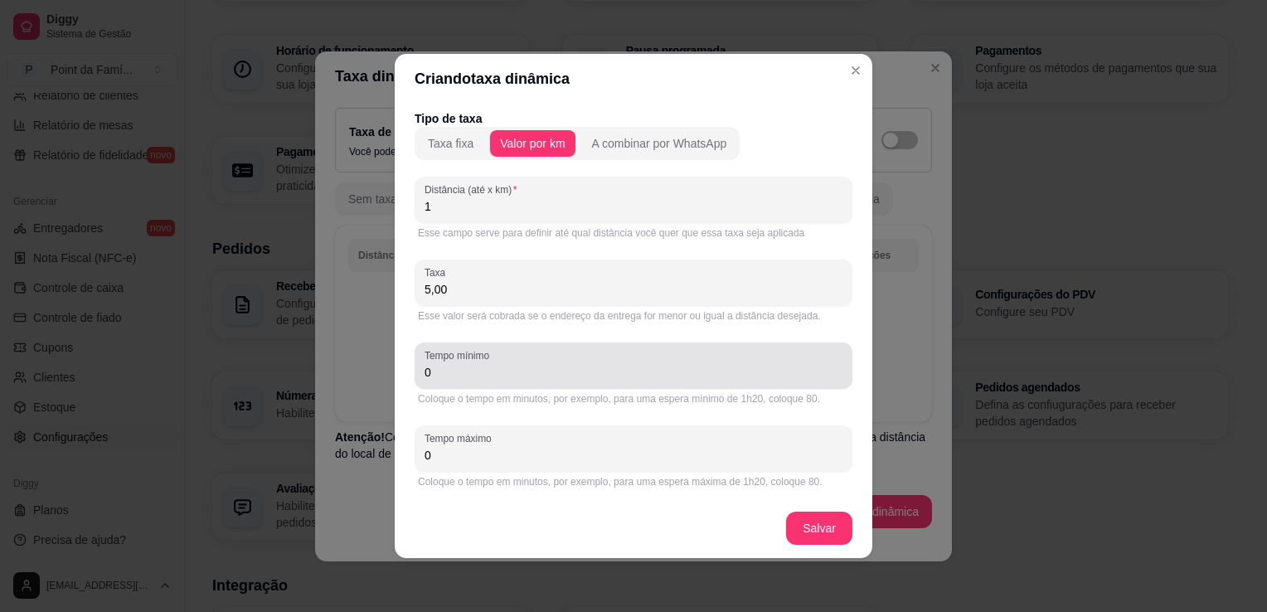
type input "5,00"
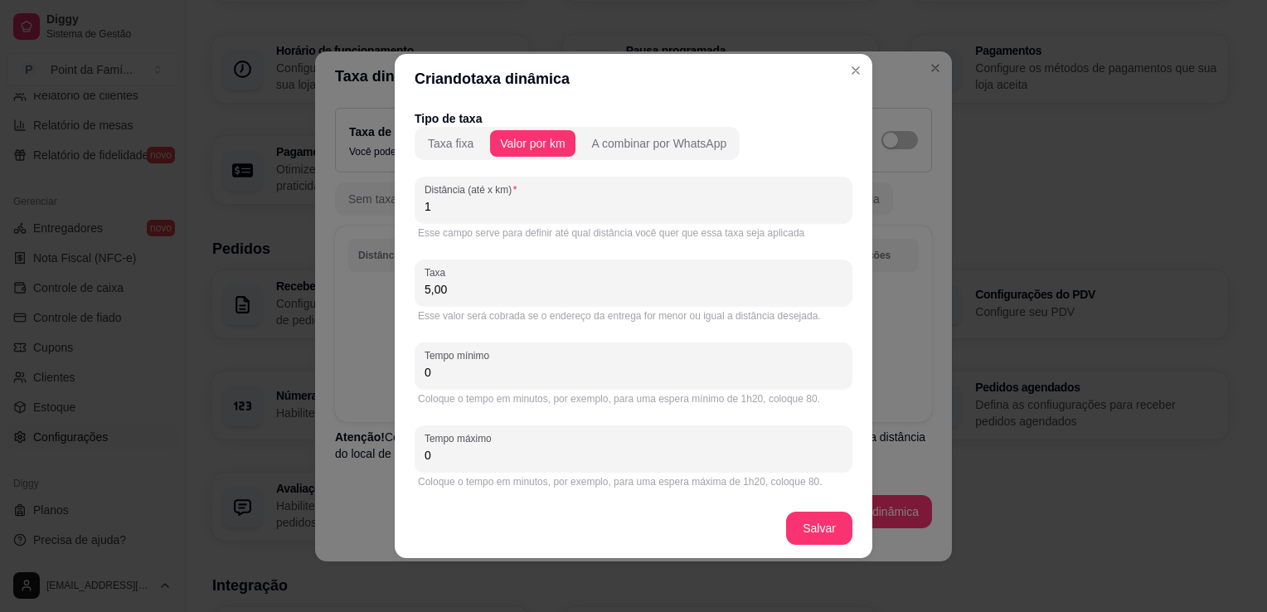
click at [624, 370] on input "0" at bounding box center [634, 372] width 418 height 17
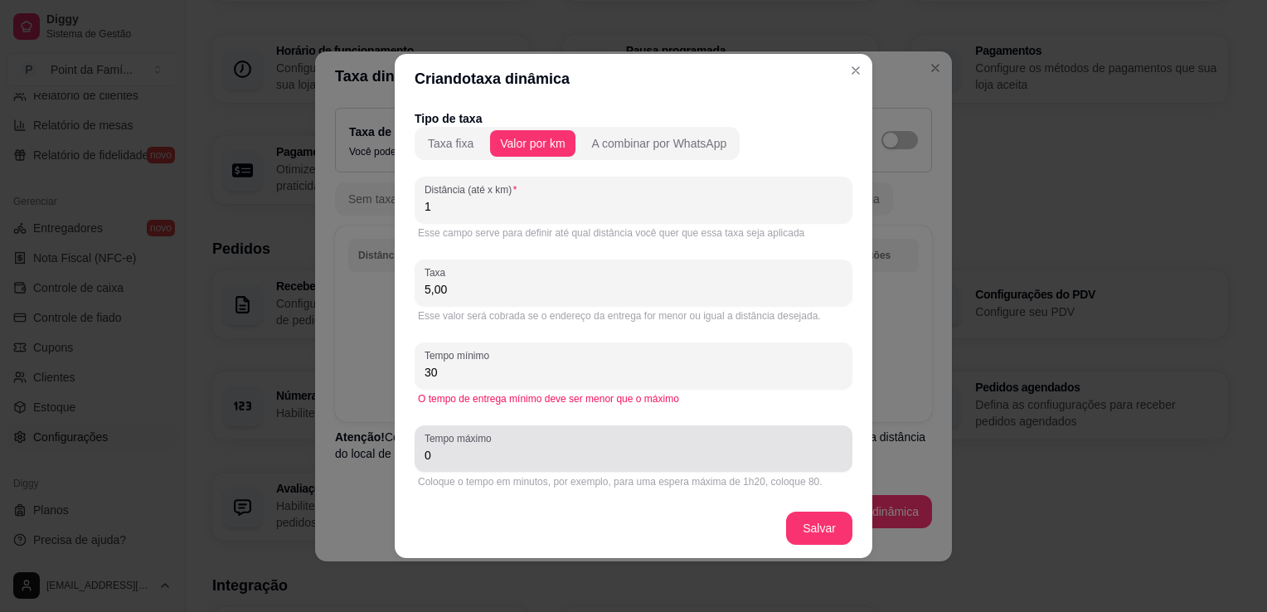
type input "30"
click at [590, 450] on input "0" at bounding box center [634, 455] width 418 height 17
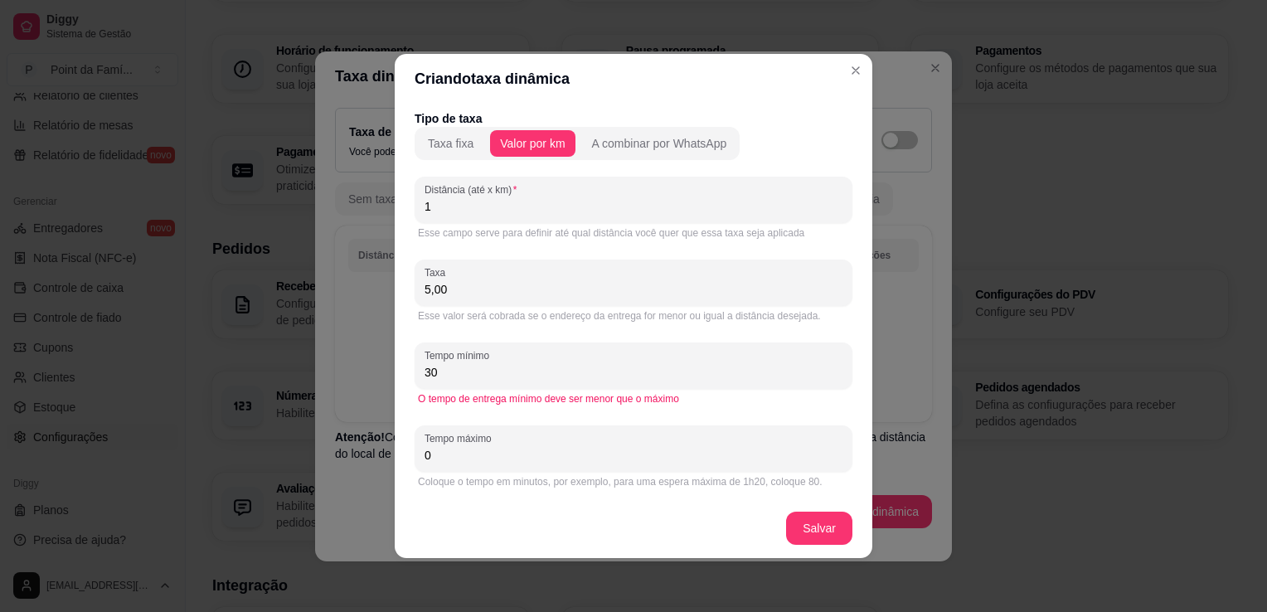
click at [590, 450] on input "0" at bounding box center [634, 455] width 418 height 17
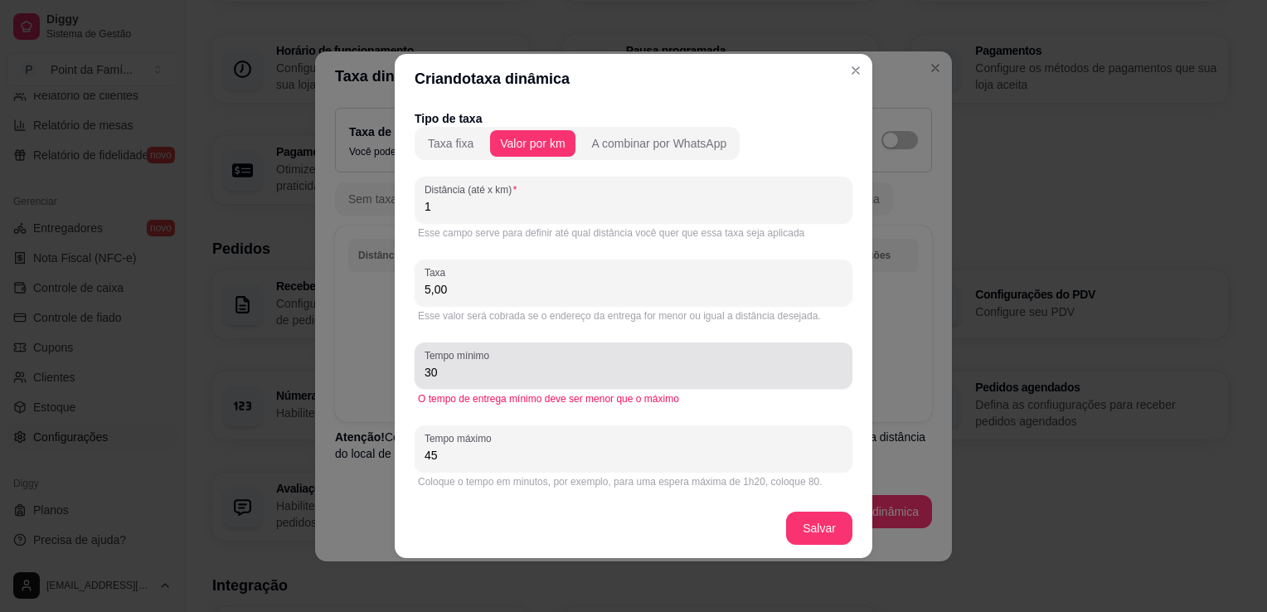
type input "45"
click at [457, 373] on input "30" at bounding box center [634, 372] width 418 height 17
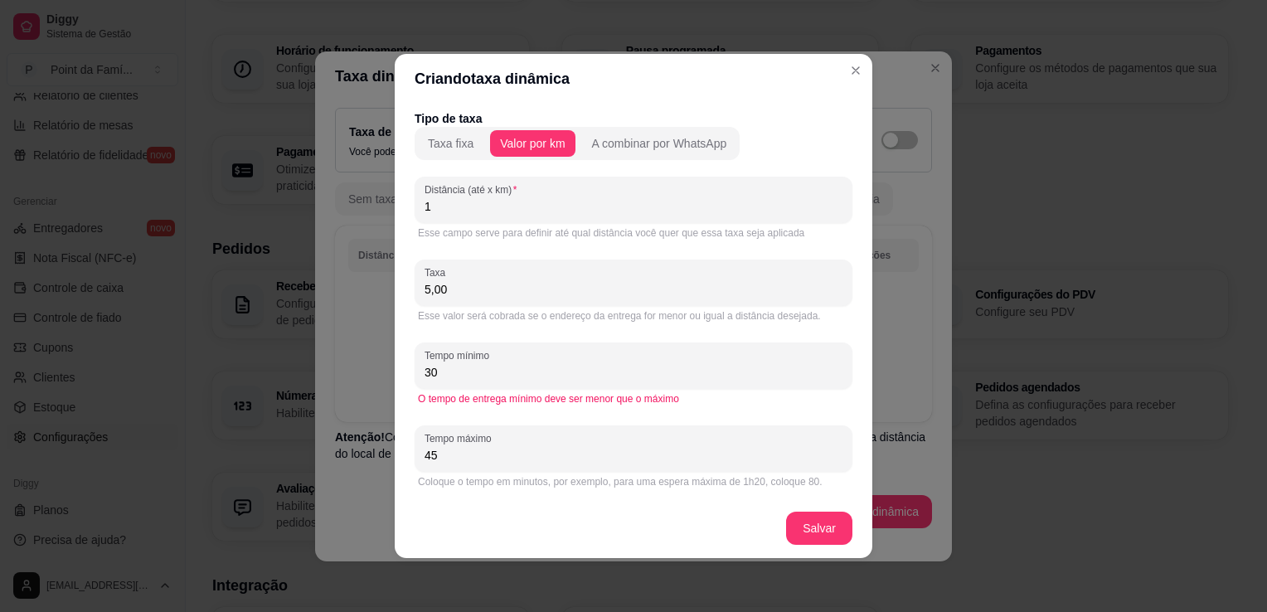
click at [457, 373] on input "30" at bounding box center [634, 372] width 418 height 17
type input "30"
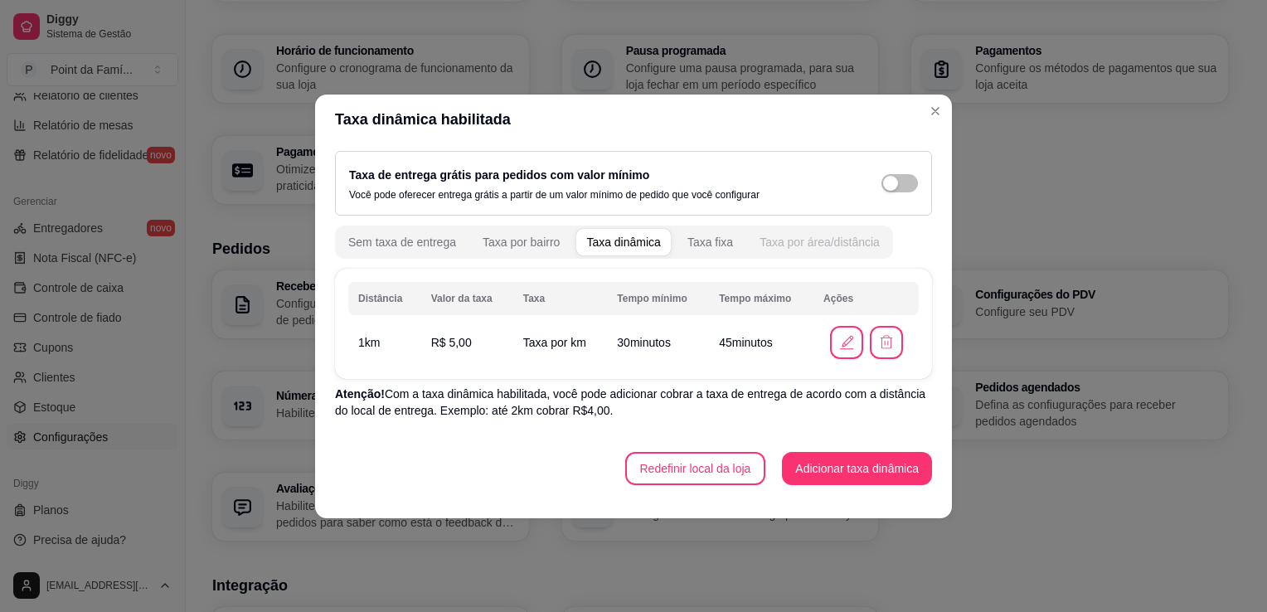
click at [850, 241] on div "Taxa por área/distância" at bounding box center [820, 242] width 120 height 17
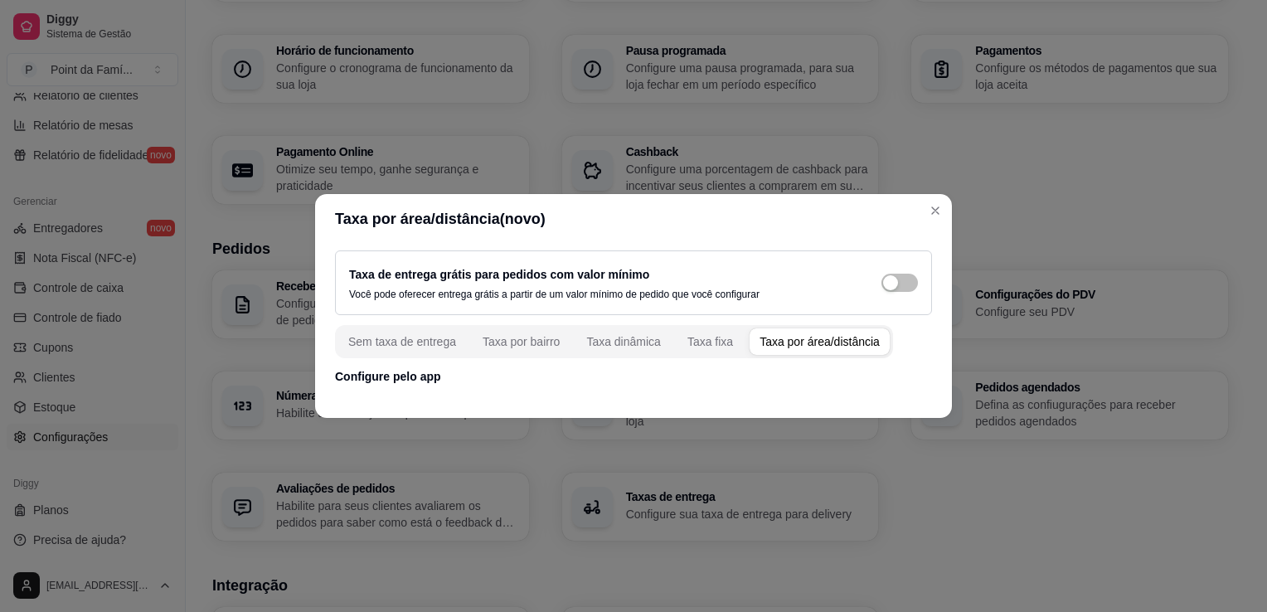
click at [773, 340] on div "Taxa por área/distância" at bounding box center [820, 341] width 120 height 17
click at [637, 342] on div "Taxa dinâmica" at bounding box center [623, 341] width 75 height 17
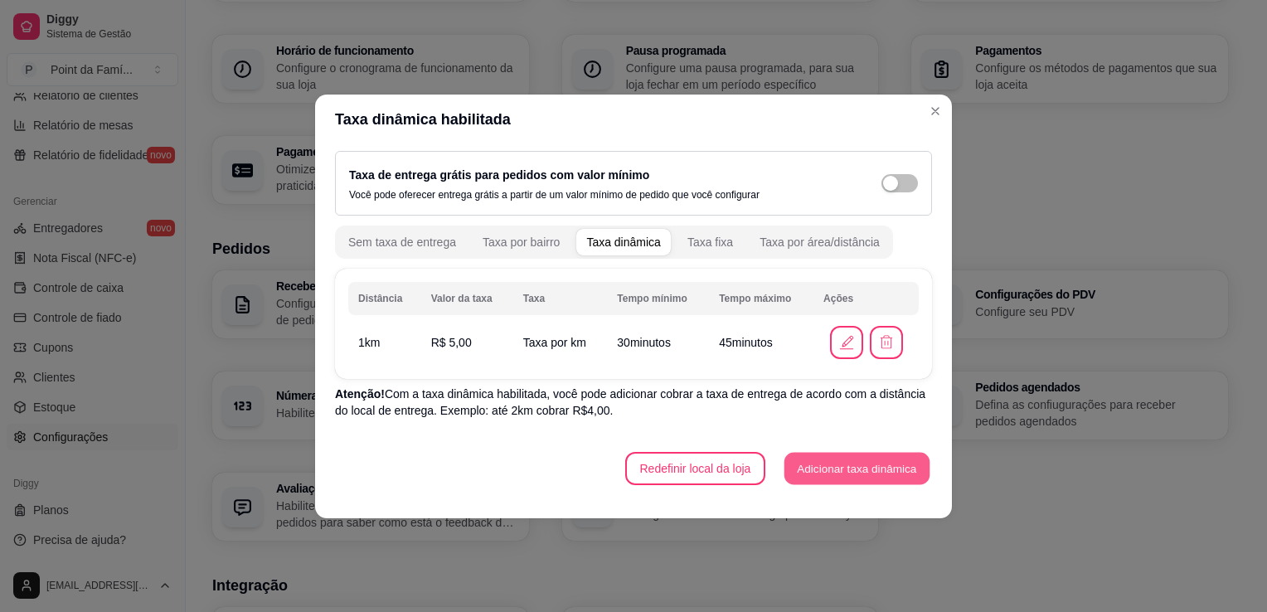
click at [821, 459] on button "Adicionar taxa dinâmica" at bounding box center [856, 468] width 145 height 32
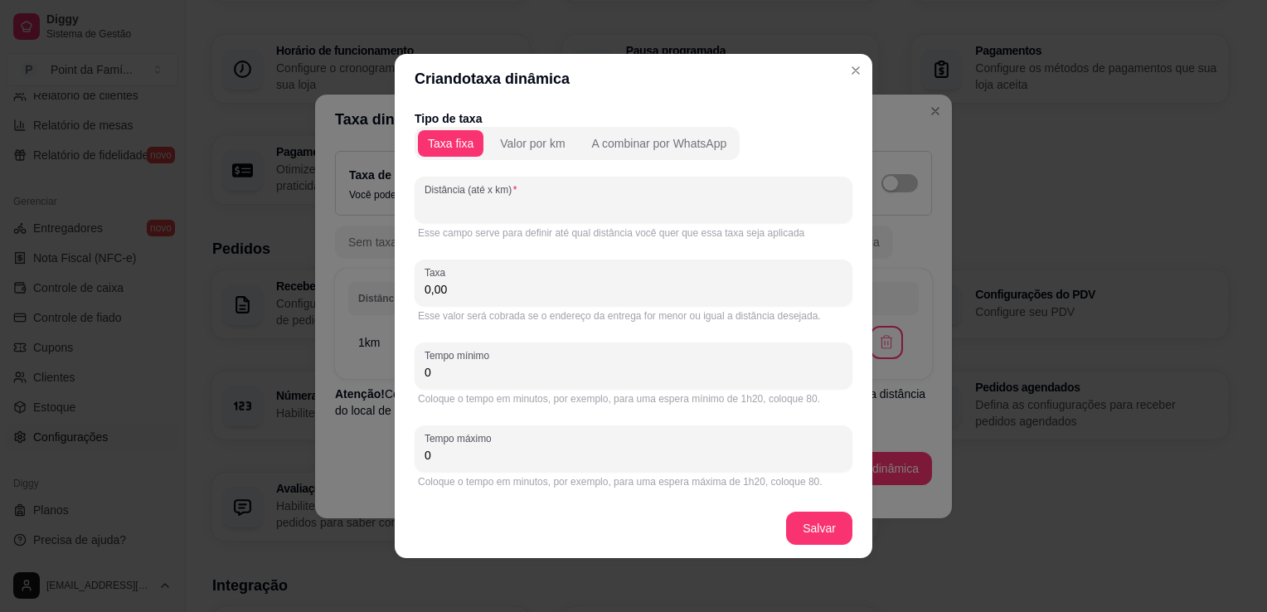
click at [696, 201] on input "Distância (até x km)" at bounding box center [634, 206] width 418 height 17
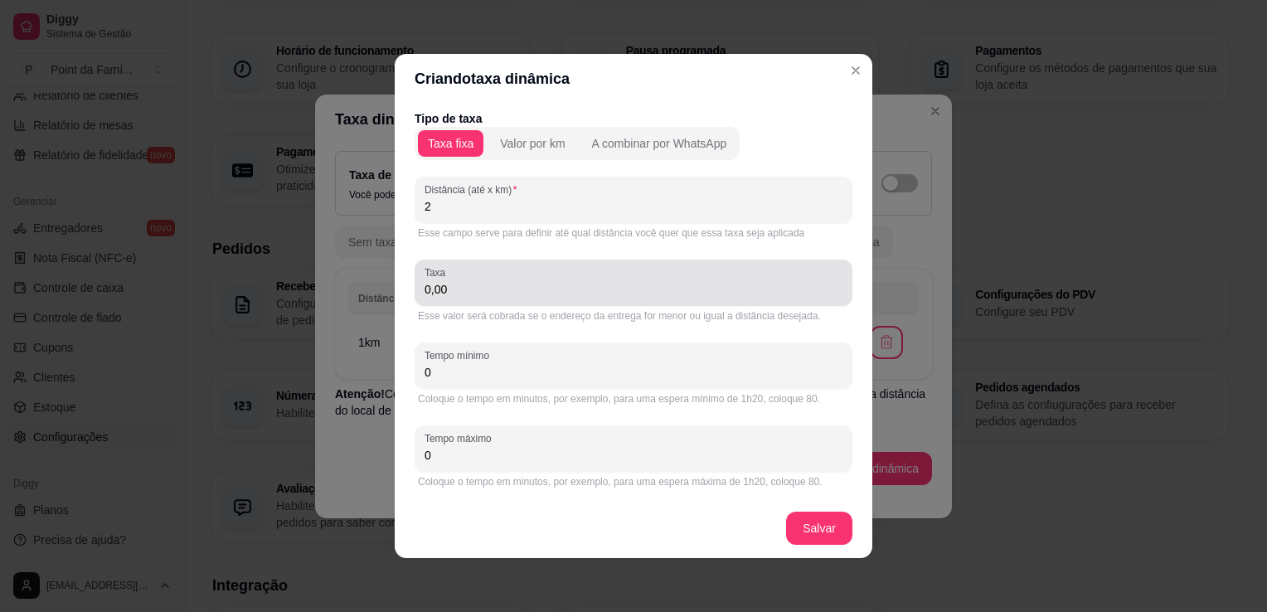
type input "2"
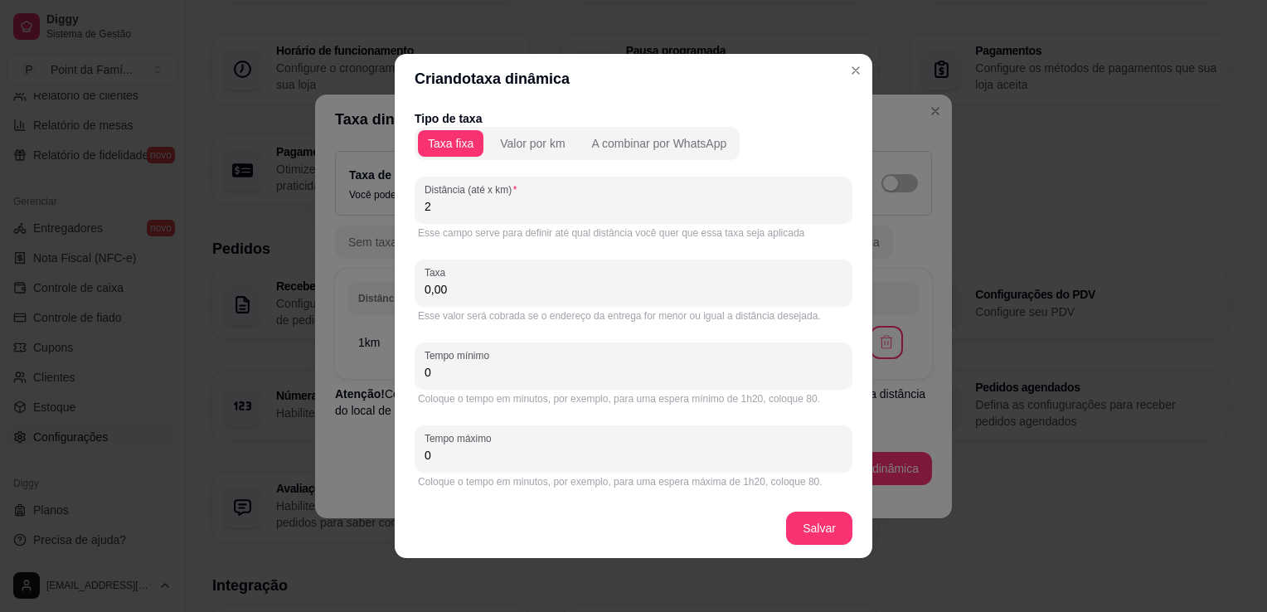
click at [513, 292] on input "0,00" at bounding box center [634, 289] width 418 height 17
type input "6,00"
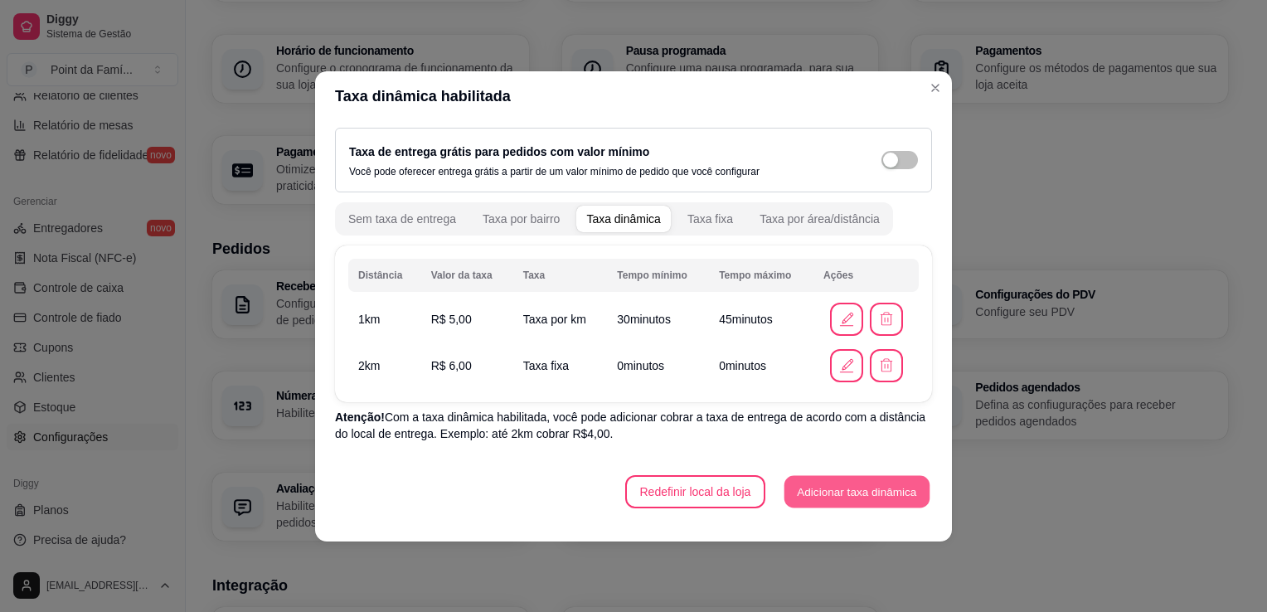
click at [803, 493] on button "Adicionar taxa dinâmica" at bounding box center [856, 491] width 145 height 32
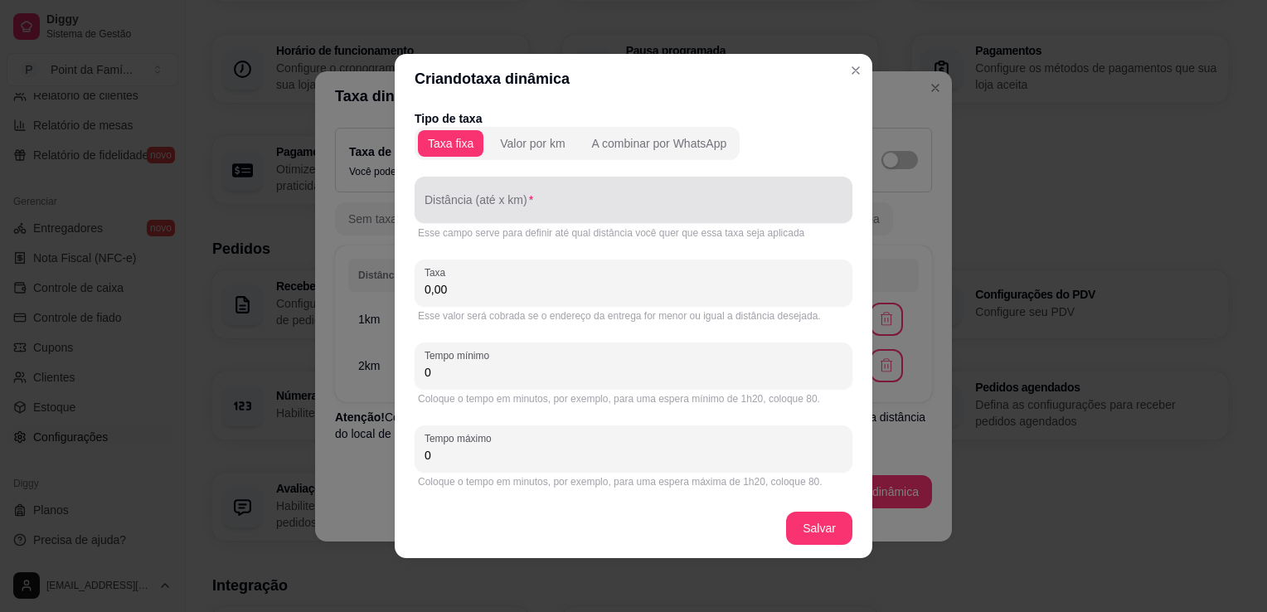
click at [560, 187] on div at bounding box center [634, 199] width 418 height 33
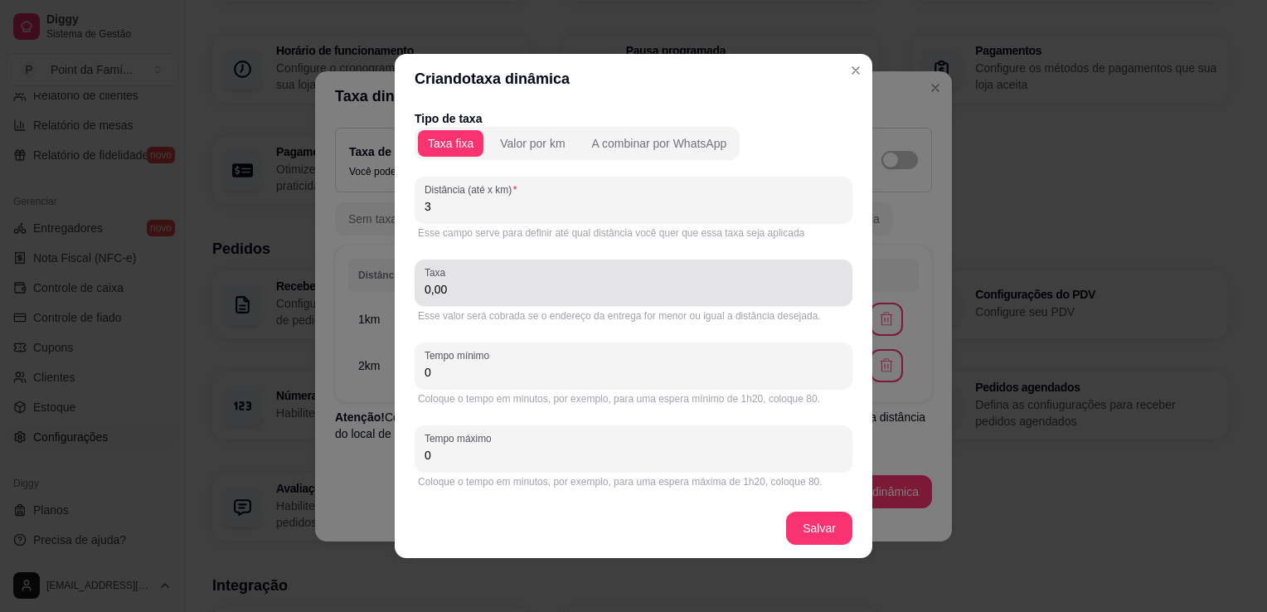
type input "3"
click at [533, 276] on div "0,00" at bounding box center [634, 282] width 418 height 33
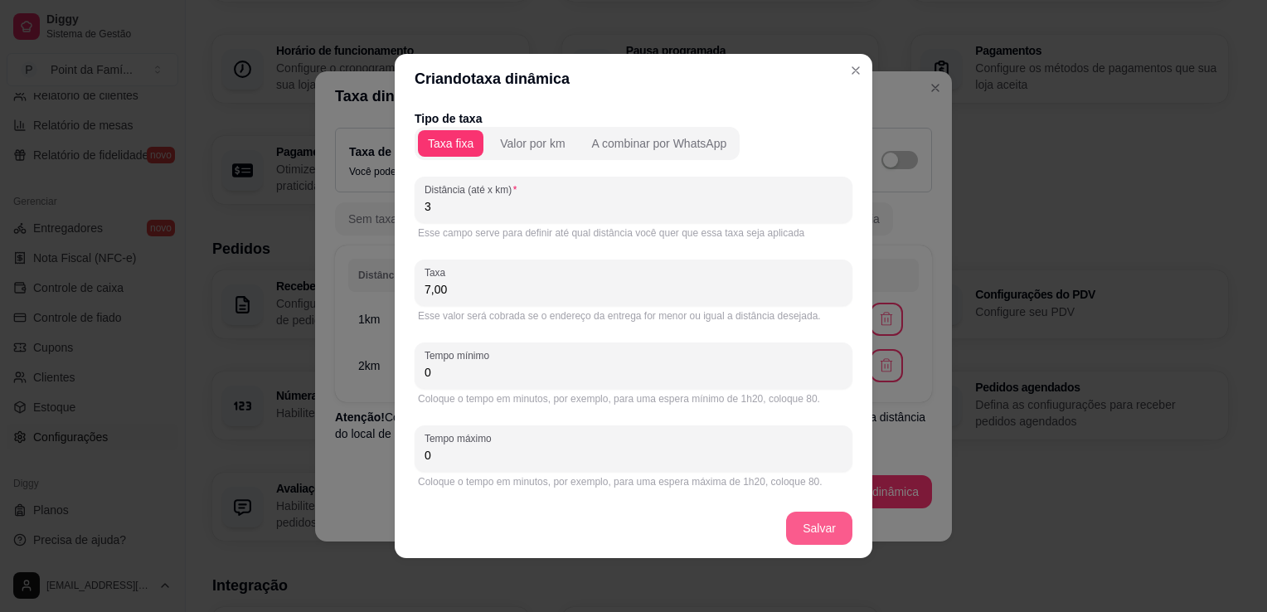
type input "7,00"
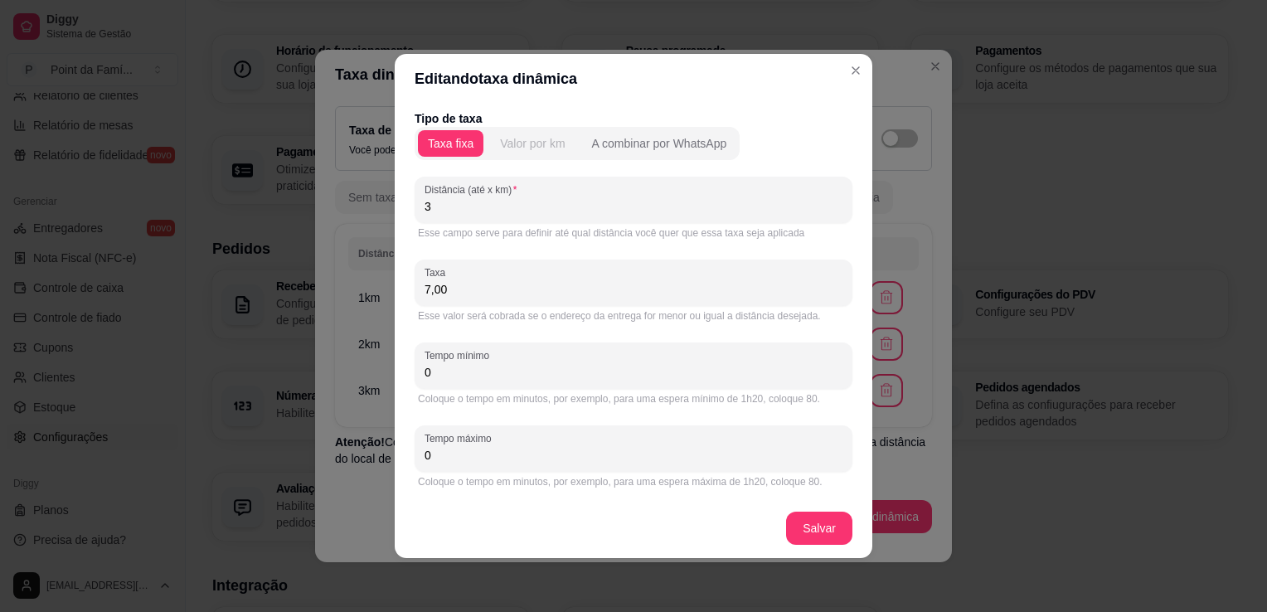
click at [519, 144] on div "Valor por km" at bounding box center [532, 143] width 65 height 17
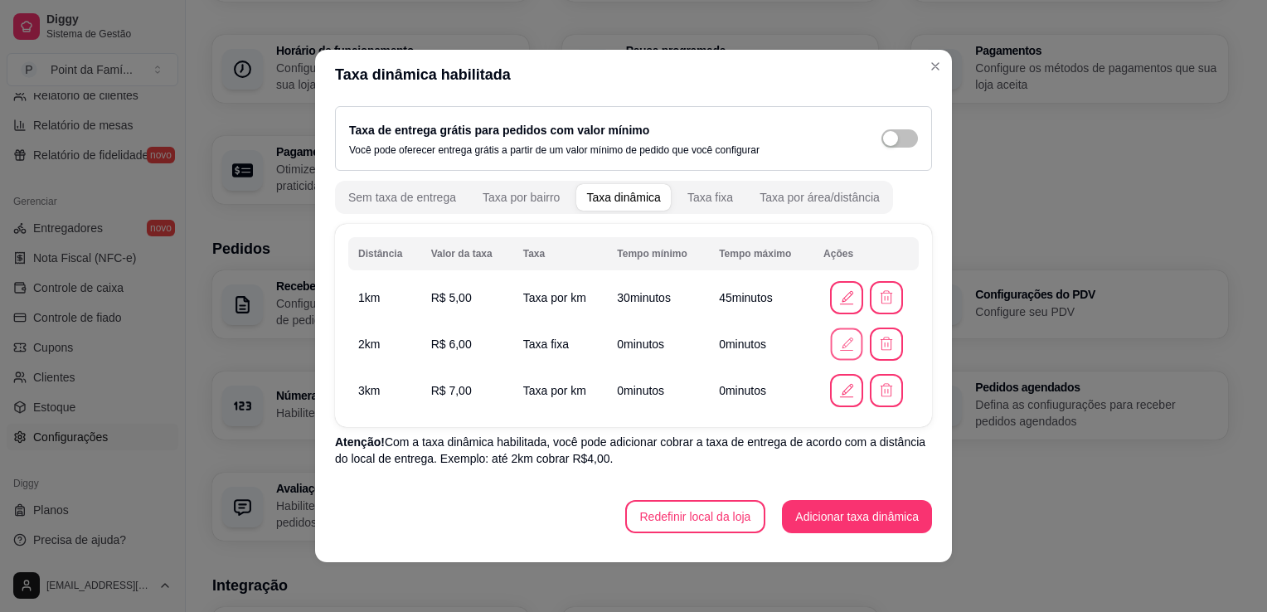
click at [842, 338] on icon "button" at bounding box center [847, 342] width 11 height 11
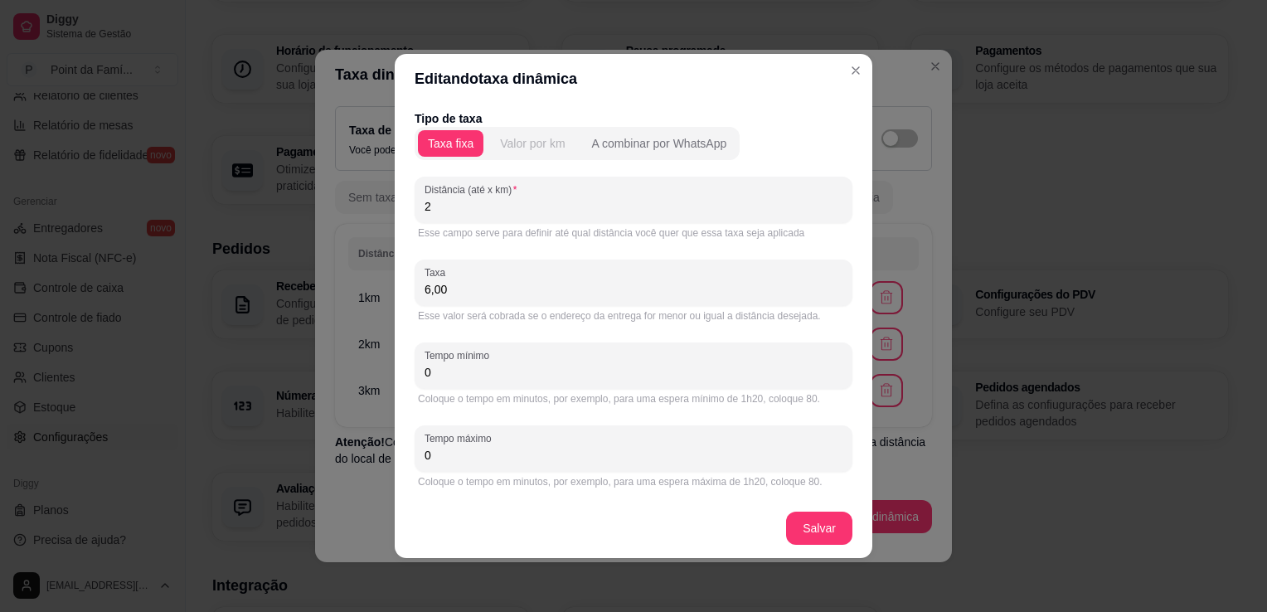
click at [537, 140] on div "Valor por km" at bounding box center [532, 143] width 65 height 17
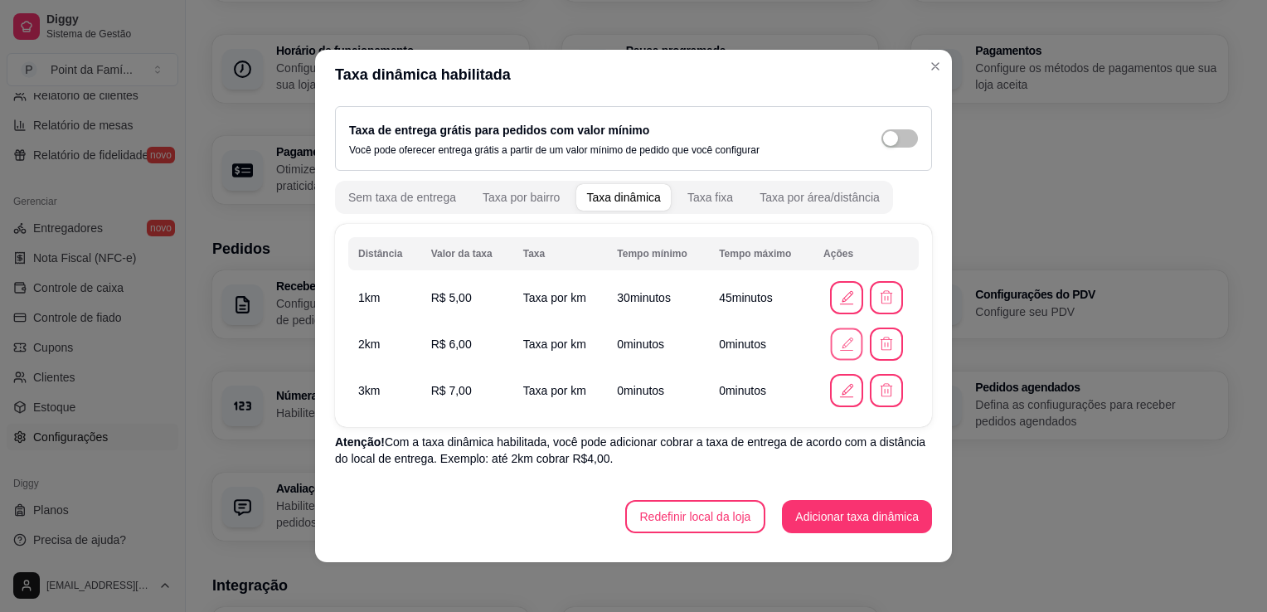
click at [830, 351] on button "button" at bounding box center [846, 344] width 32 height 32
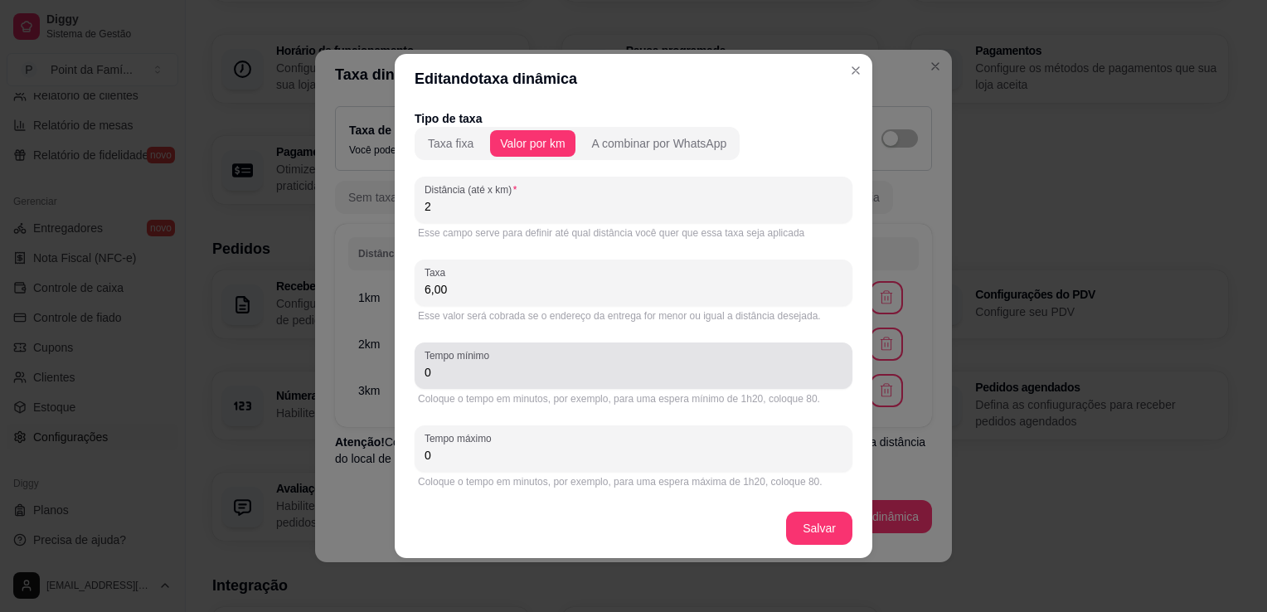
click at [575, 370] on input "0" at bounding box center [634, 372] width 418 height 17
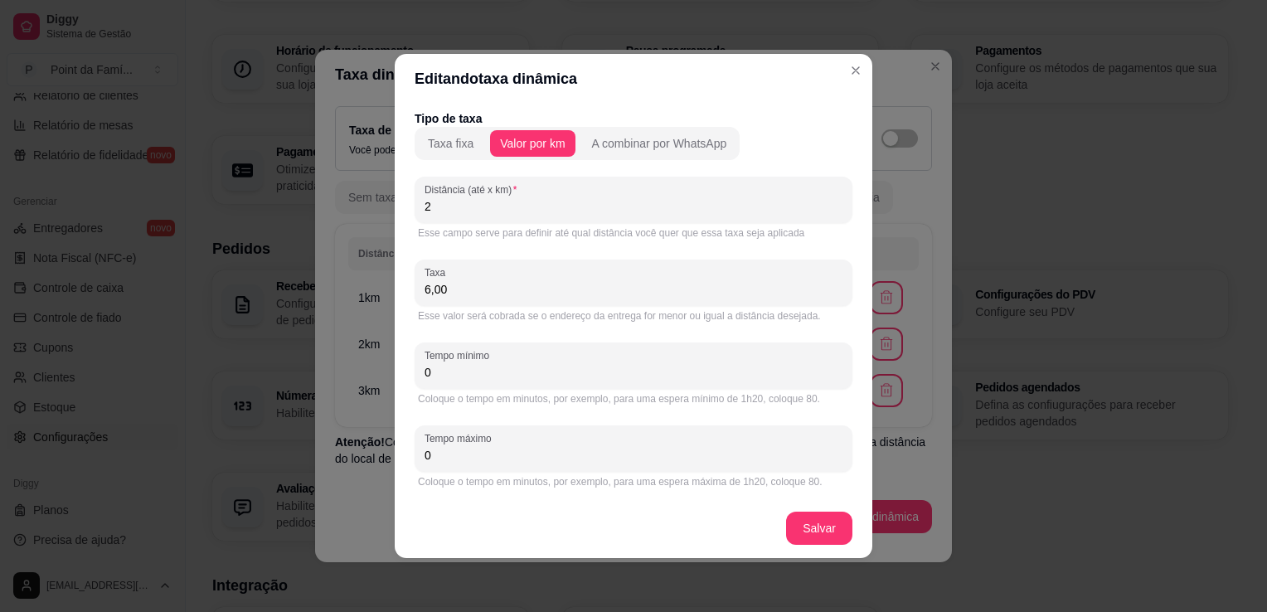
click at [575, 370] on input "0" at bounding box center [634, 372] width 418 height 17
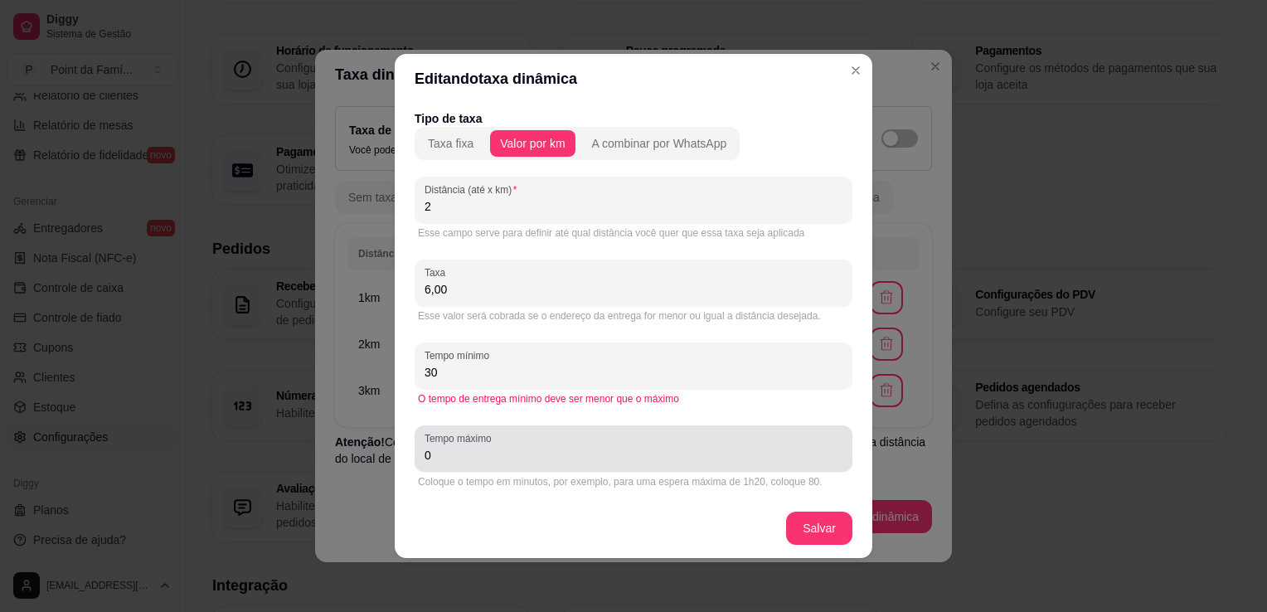
type input "30"
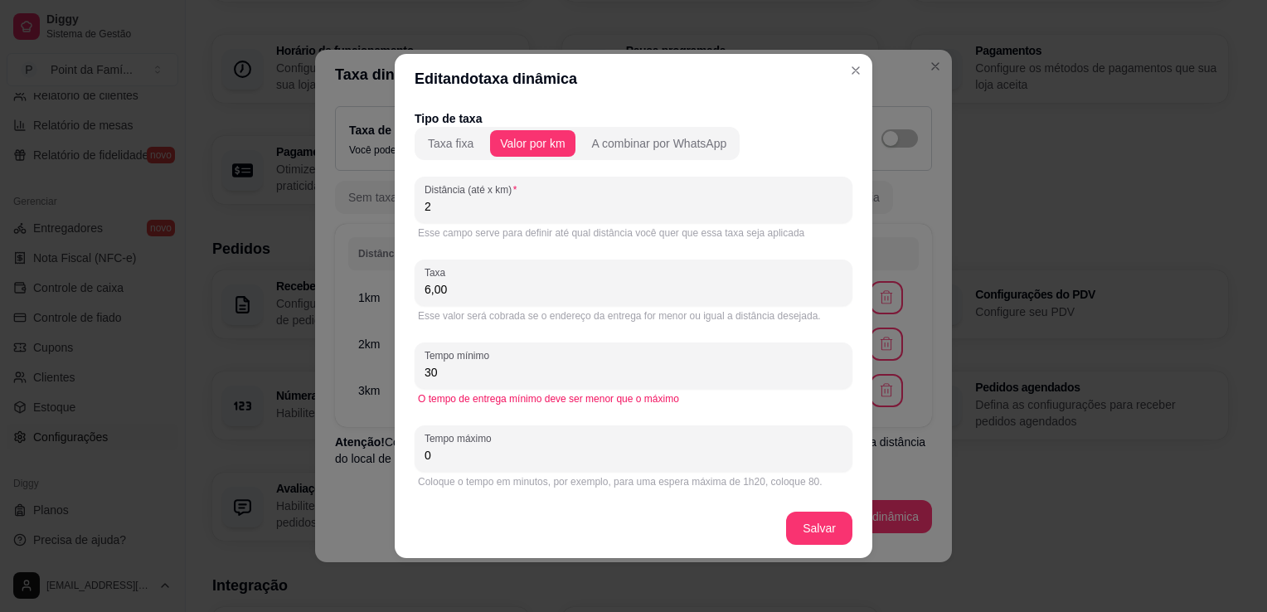
click at [551, 457] on input "0" at bounding box center [634, 455] width 418 height 17
type input "5"
type input "45"
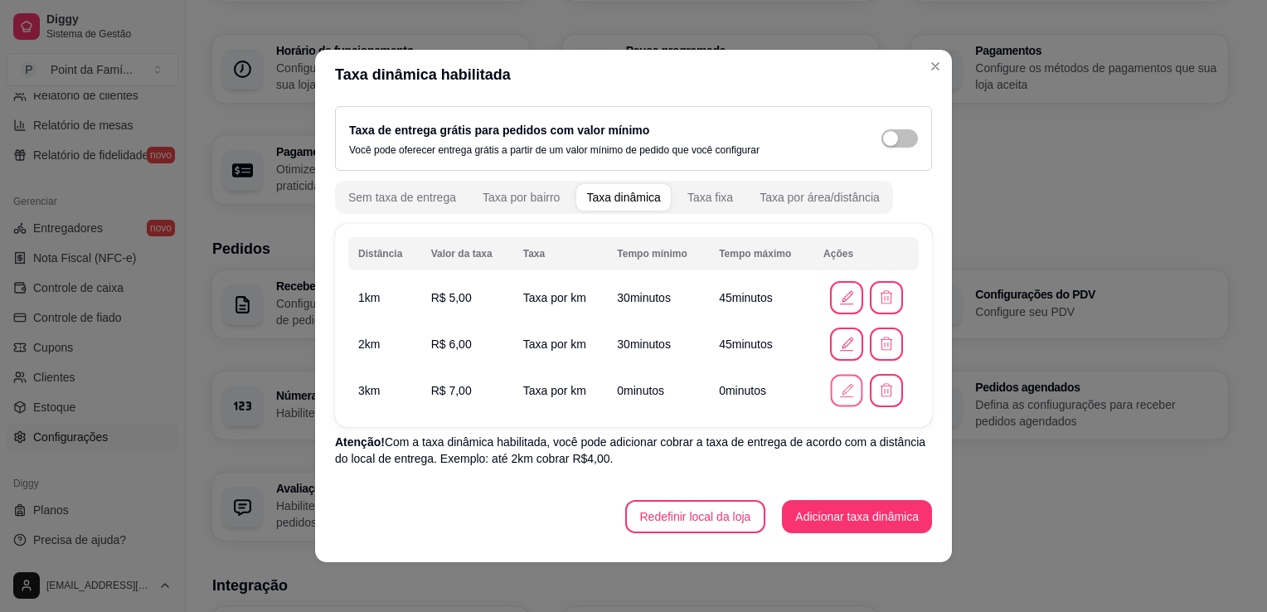
click at [837, 391] on icon "button" at bounding box center [845, 389] width 17 height 17
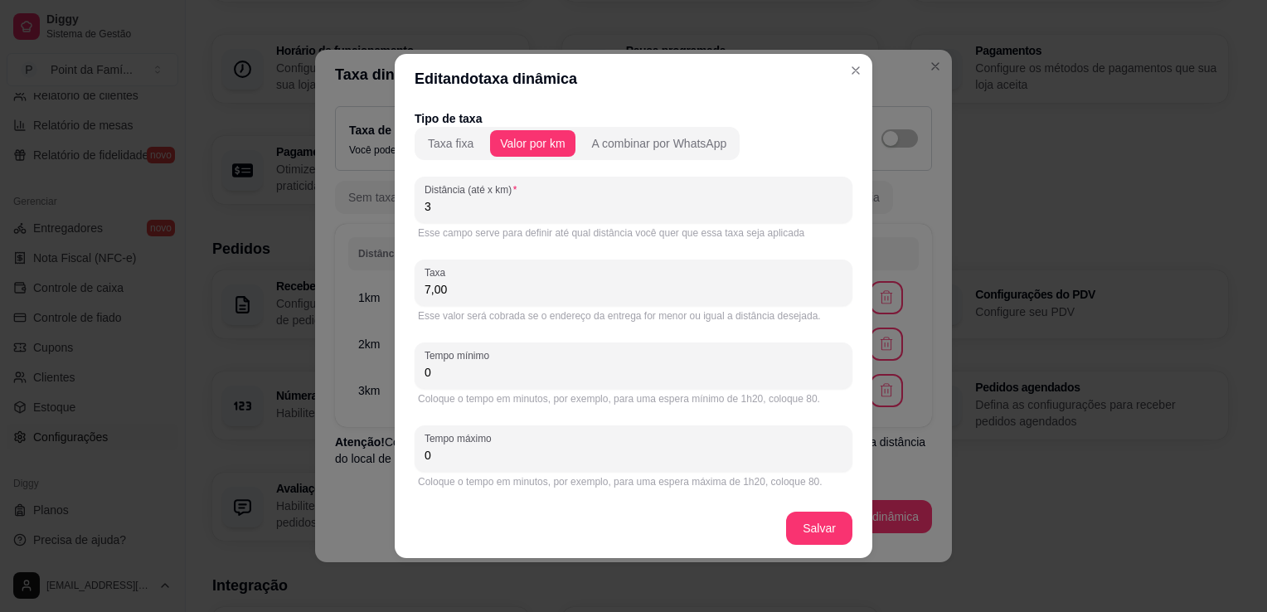
click at [486, 366] on input "0" at bounding box center [634, 372] width 418 height 17
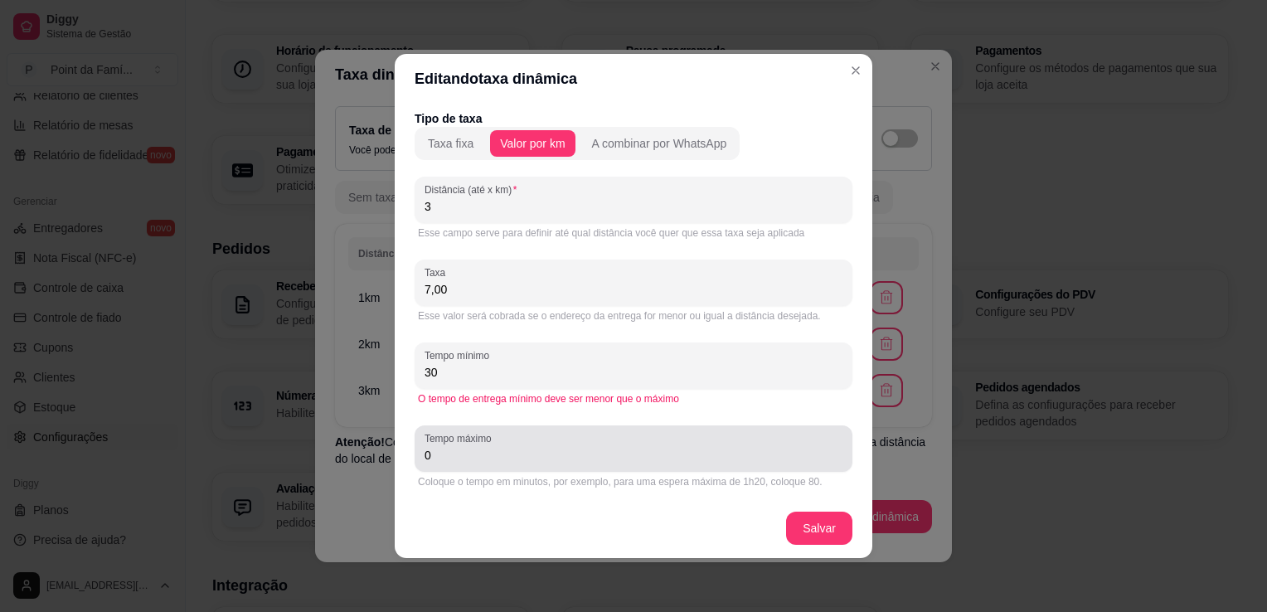
type input "30"
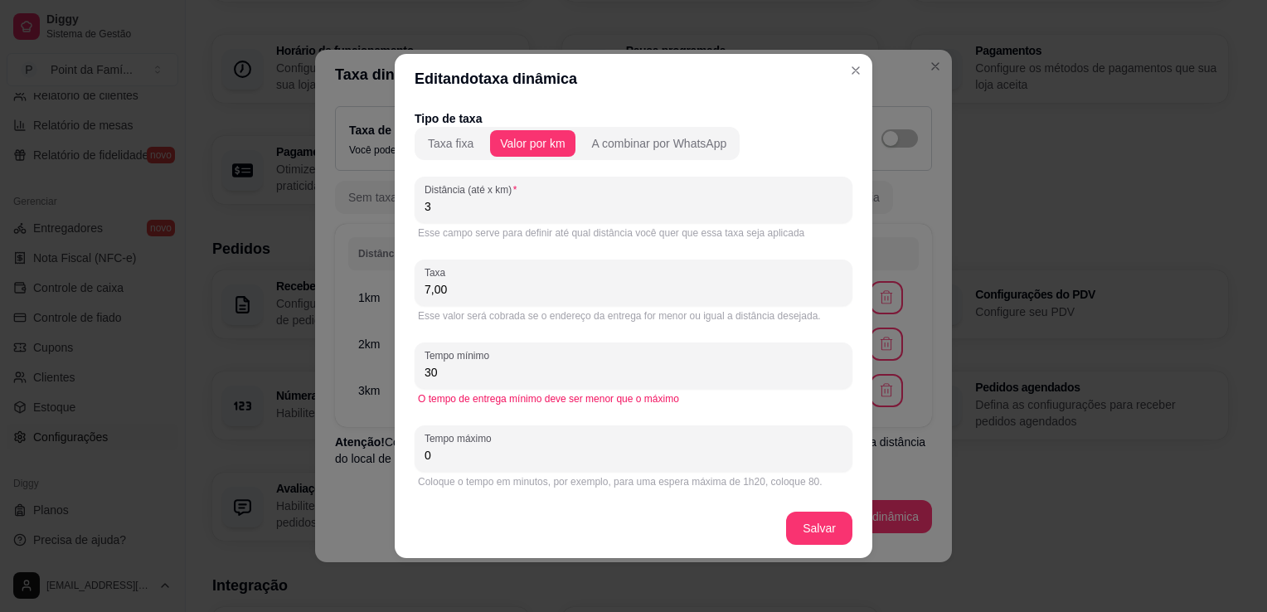
click at [454, 449] on input "0" at bounding box center [634, 455] width 418 height 17
type input "45"
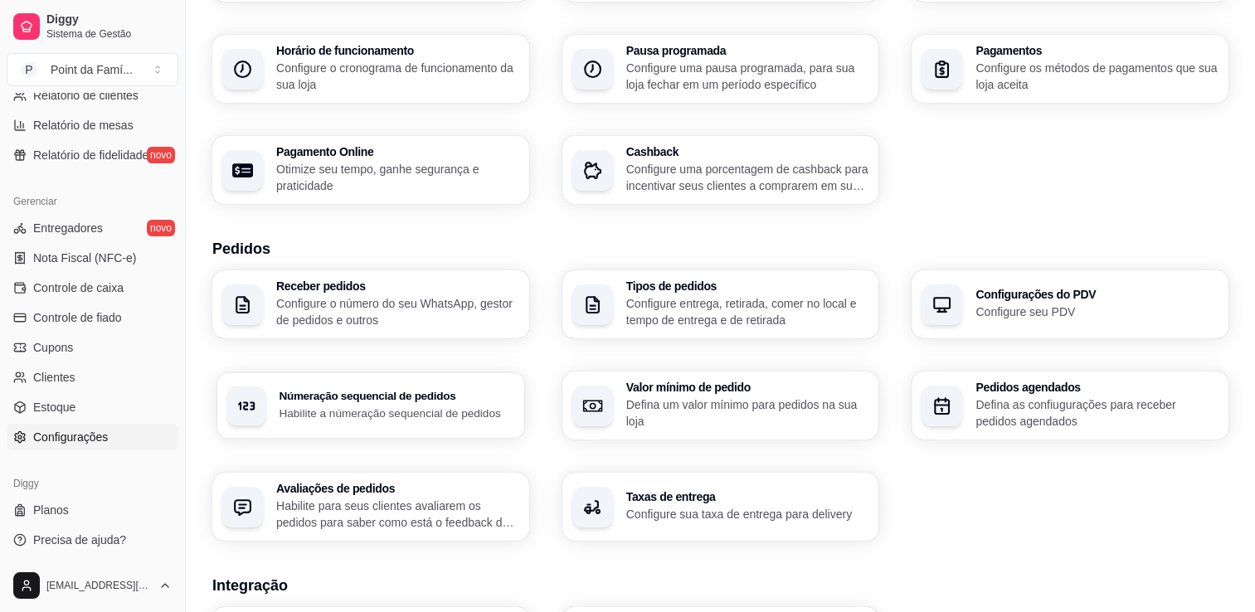
click at [410, 410] on p "Habilite a númeração sequencial de pedidos" at bounding box center [396, 413] width 235 height 16
click at [438, 510] on p "Habilite para seus clientes avaliarem os pedidos para saber como está o feedbac…" at bounding box center [396, 513] width 235 height 32
click at [774, 318] on p "Configure entrega, retirada, comer no local e tempo de entrega e de retirada" at bounding box center [745, 311] width 235 height 32
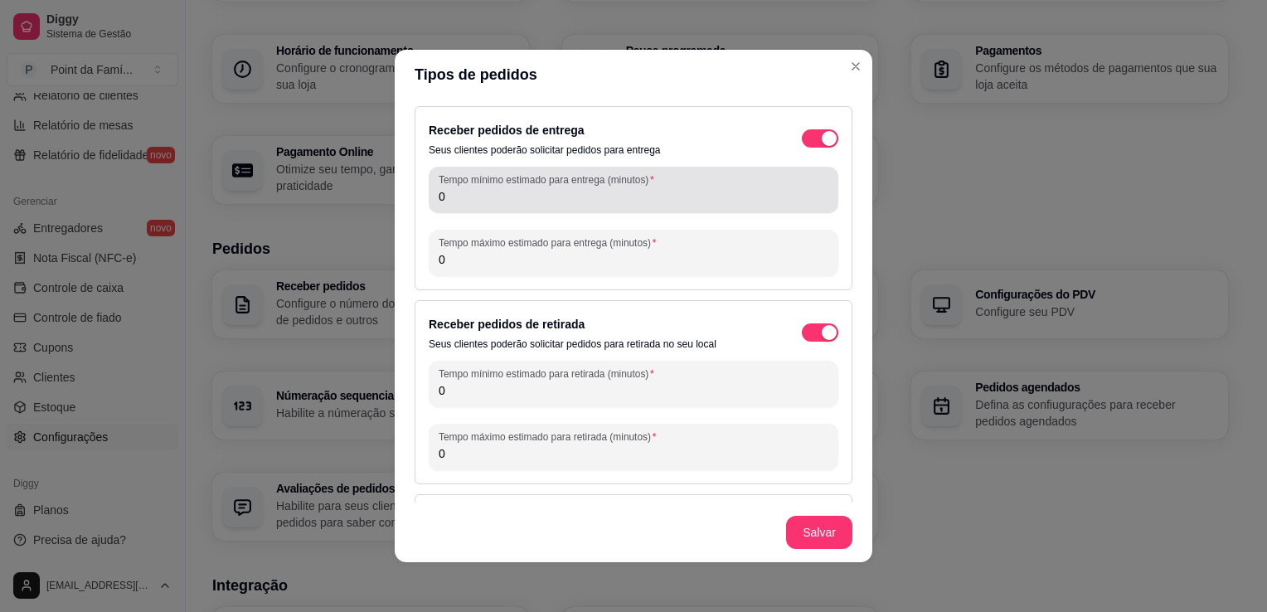
click at [600, 192] on input "0" at bounding box center [634, 196] width 390 height 17
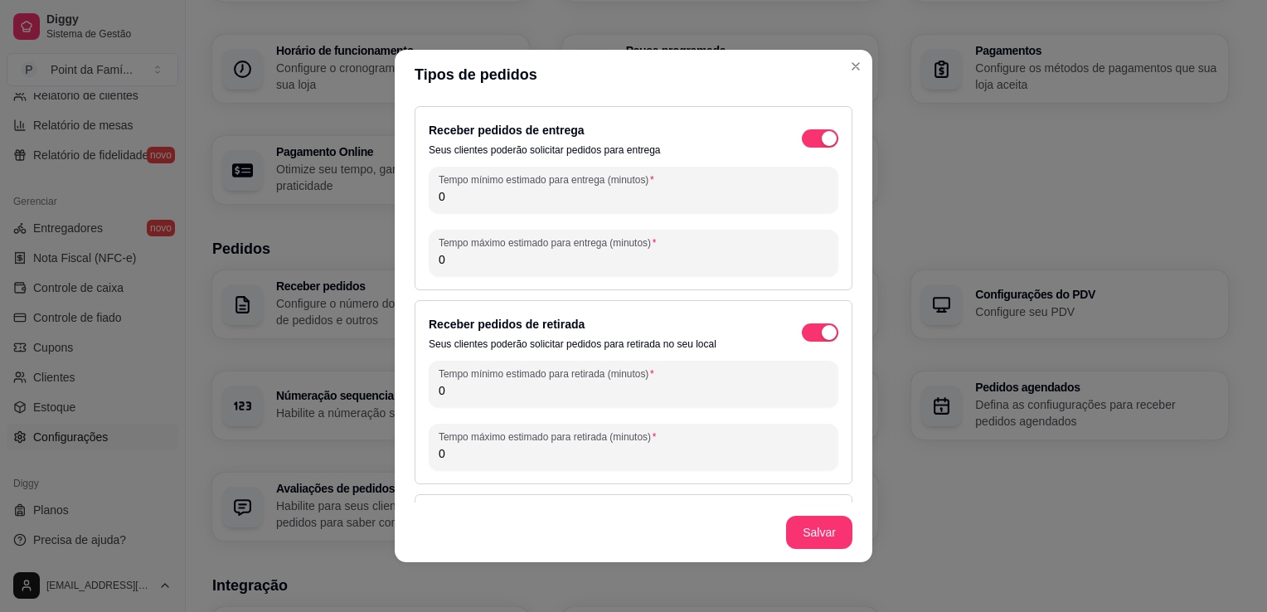
click at [600, 192] on input "0" at bounding box center [634, 196] width 390 height 17
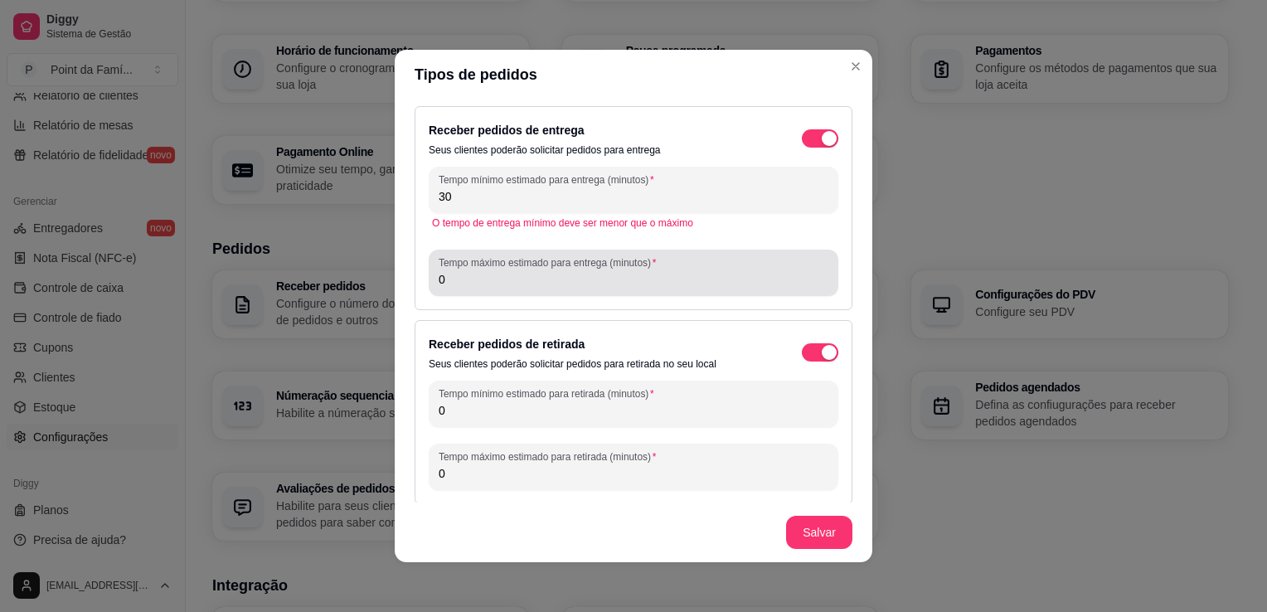
type input "30"
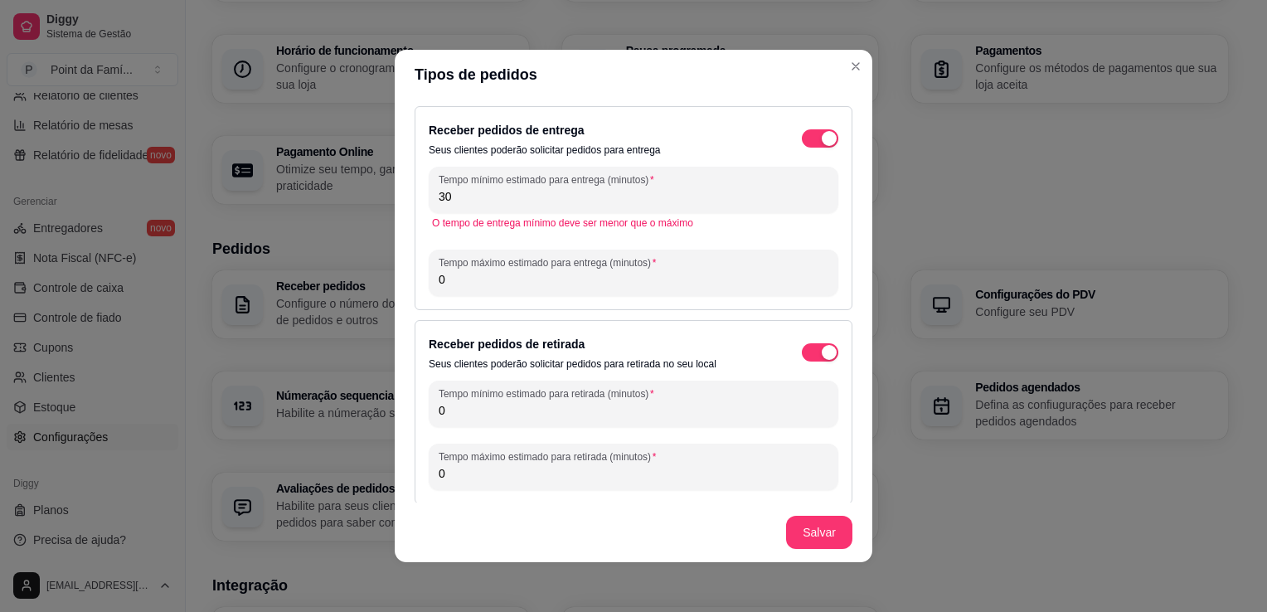
click at [481, 279] on input "0" at bounding box center [634, 279] width 390 height 17
type input "5"
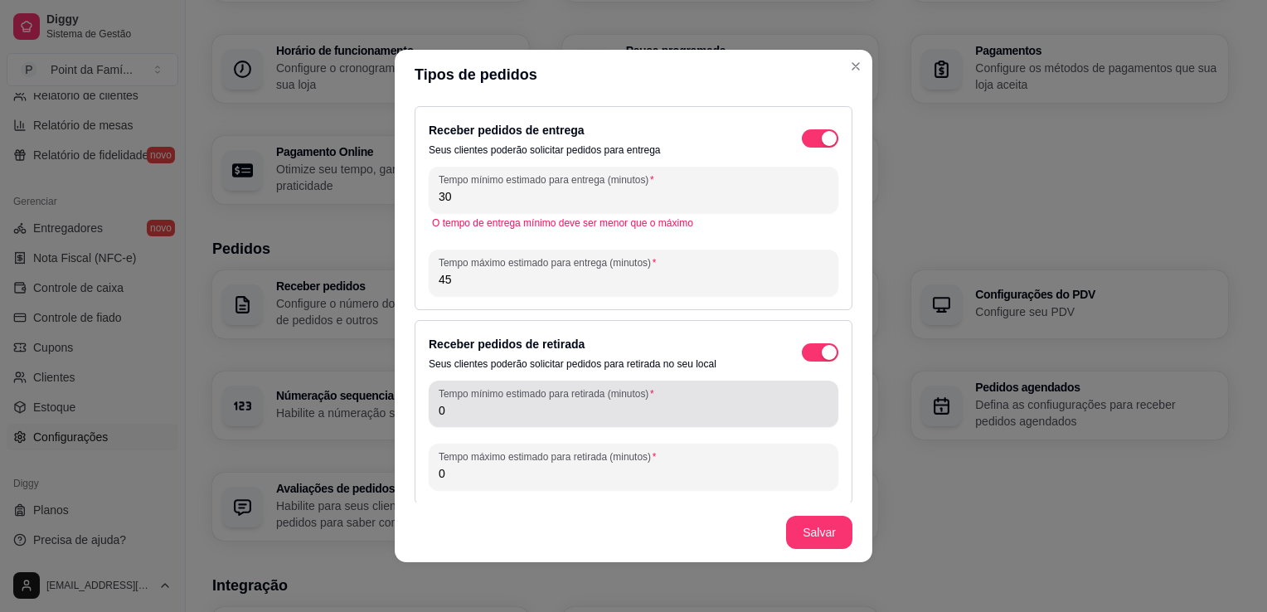
type input "45"
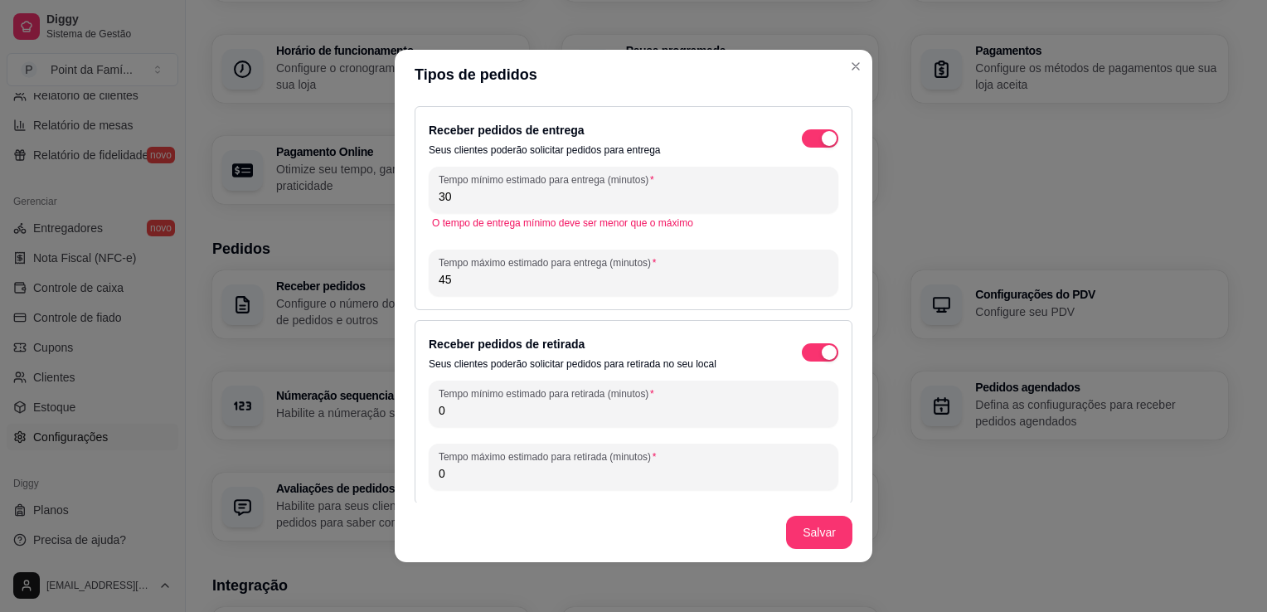
click at [478, 411] on input "0" at bounding box center [634, 410] width 390 height 17
click at [609, 405] on input "0" at bounding box center [634, 410] width 390 height 17
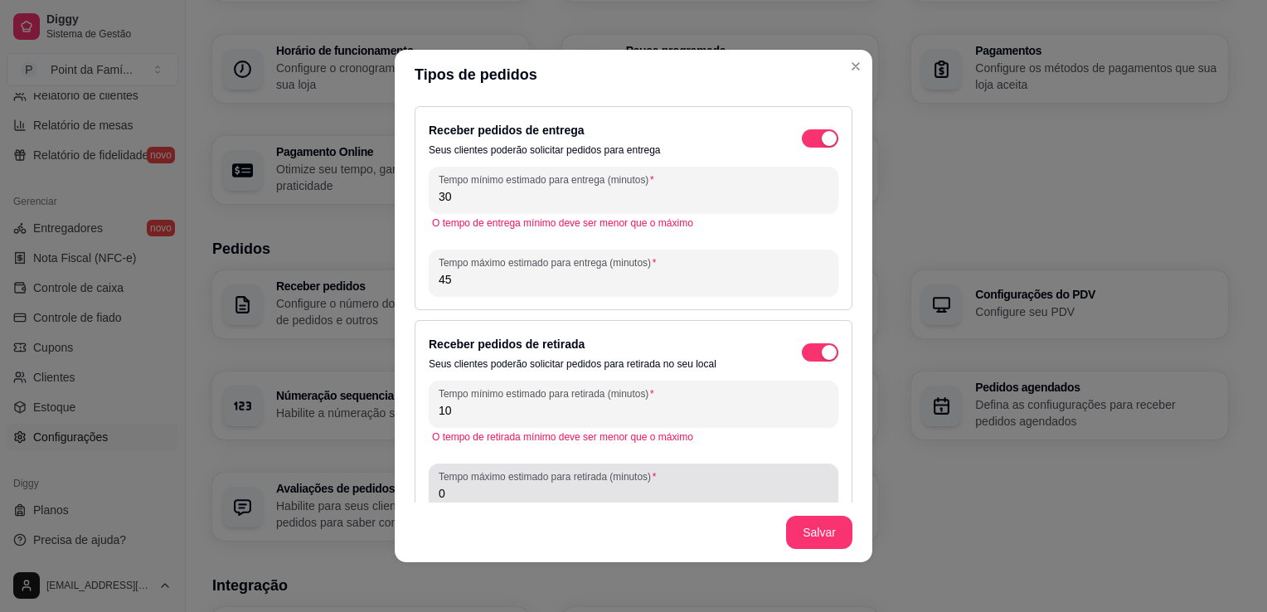
type input "10"
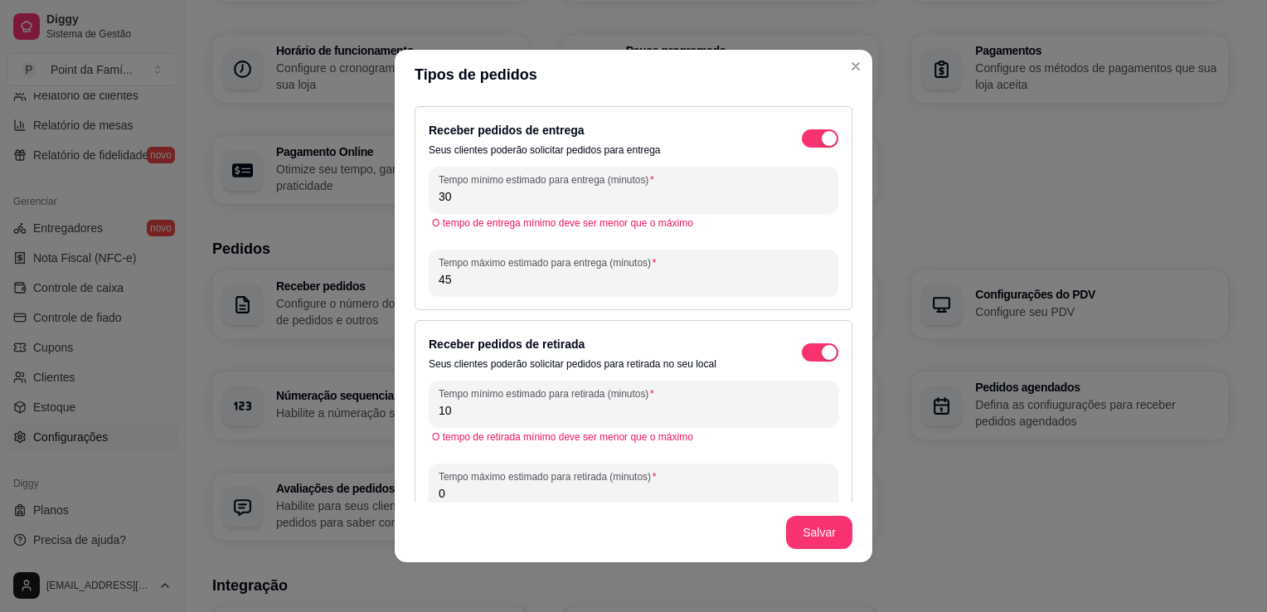
click at [483, 491] on input "0" at bounding box center [634, 493] width 390 height 17
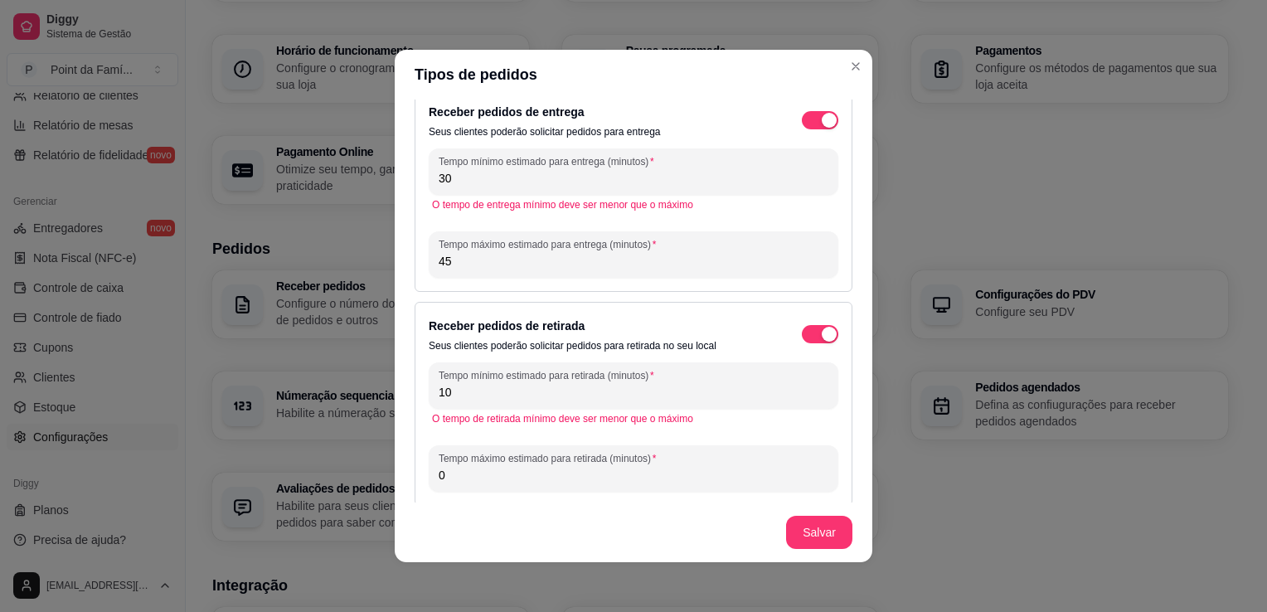
click at [483, 491] on div "Receber pedidos de retirada Seus clientes poderão solicitar pedidos para retira…" at bounding box center [634, 404] width 438 height 204
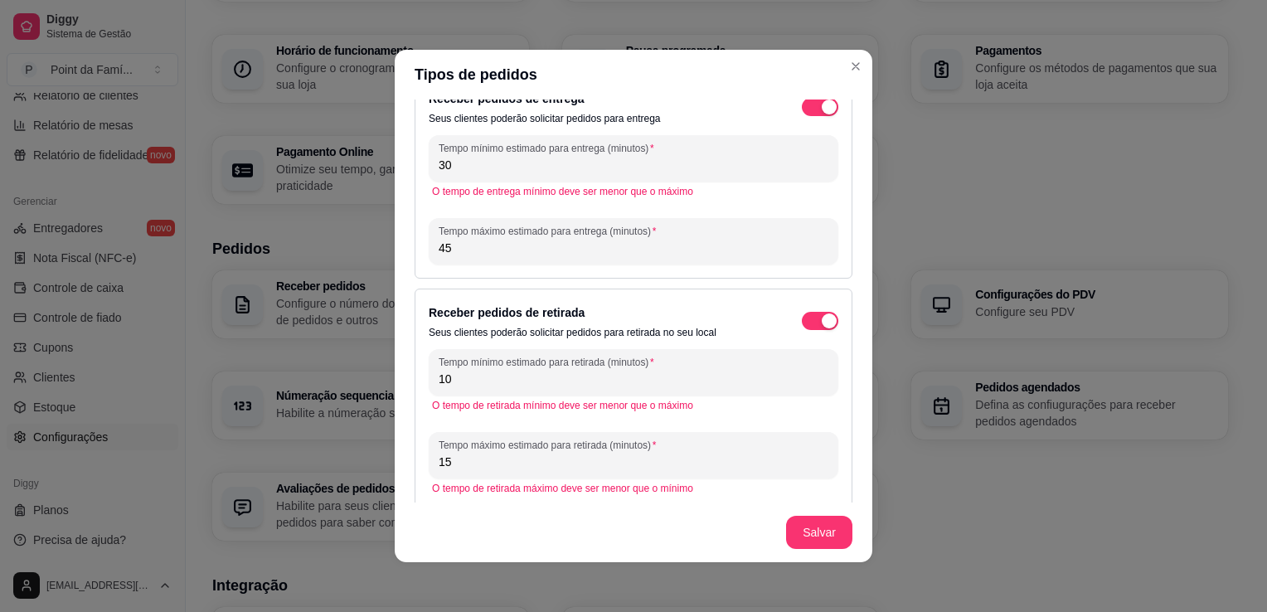
type input "15"
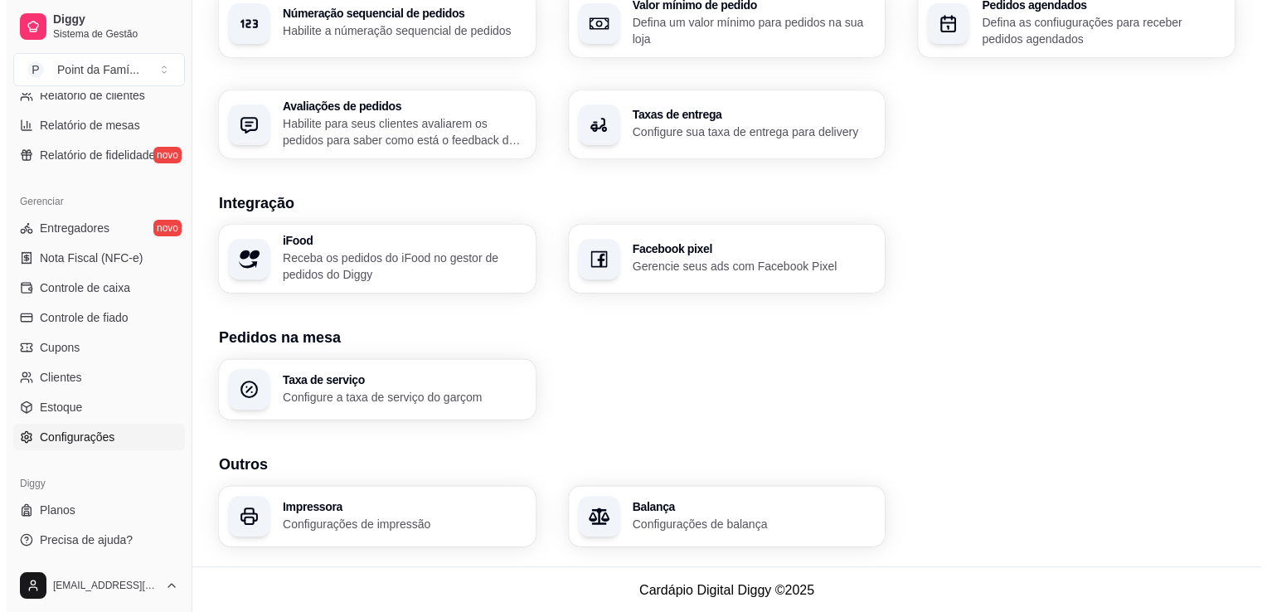
scroll to position [549, 0]
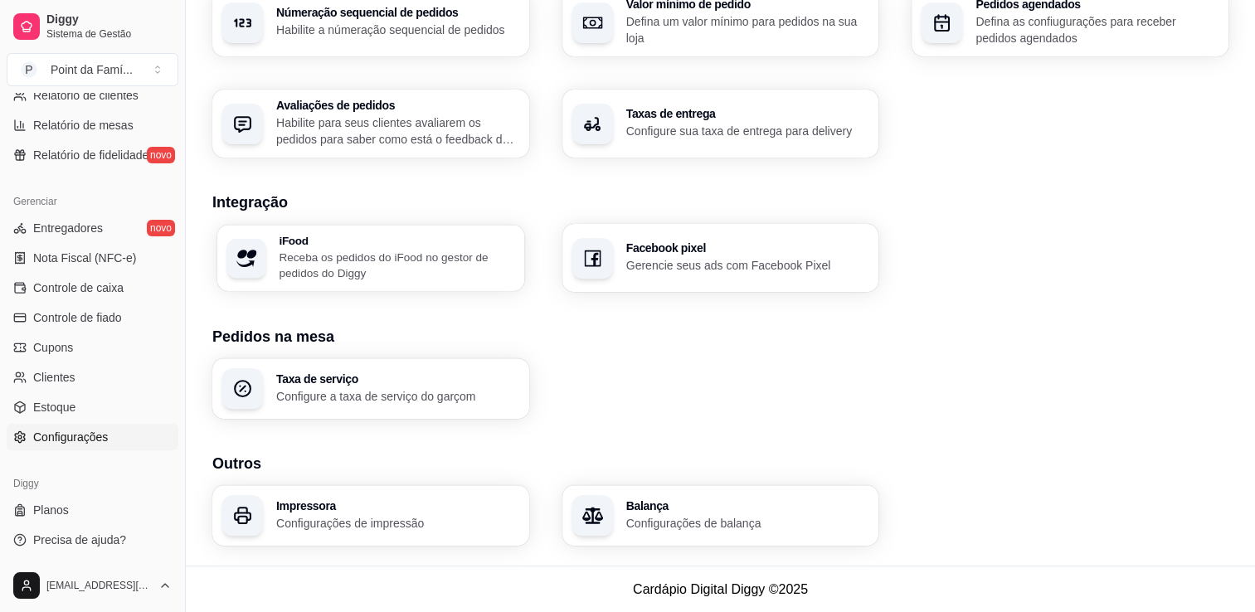
click at [395, 262] on p "Receba os pedidos do iFood no gestor de pedidos do Diggy" at bounding box center [396, 265] width 235 height 32
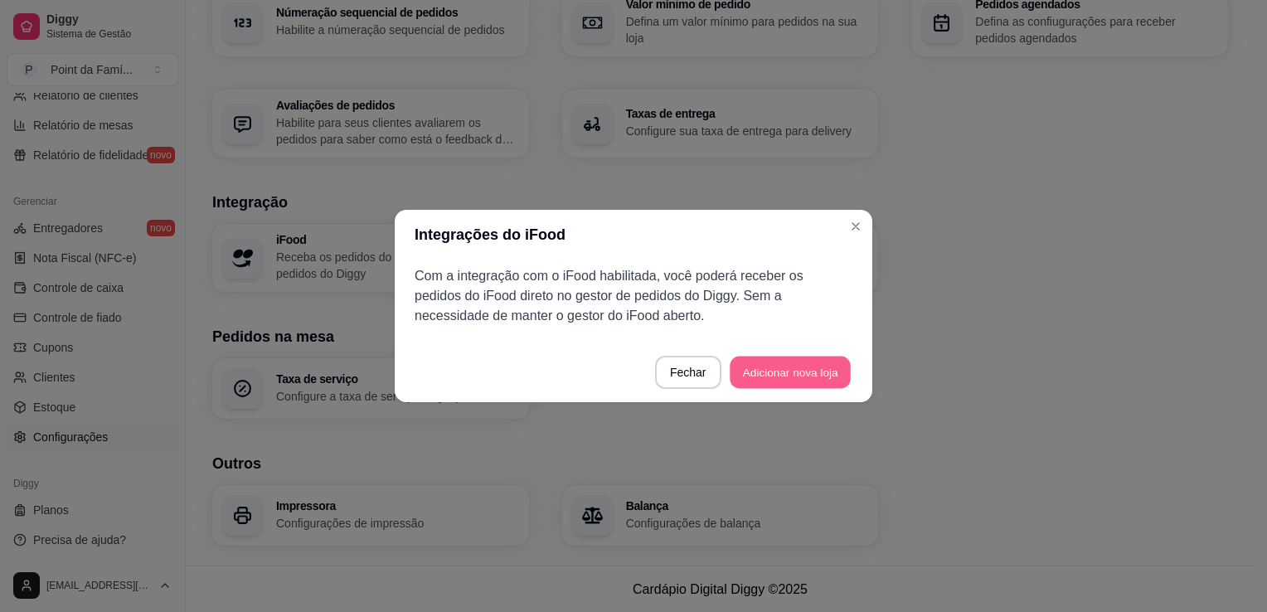
click at [789, 373] on button "Adicionar nova loja" at bounding box center [790, 373] width 121 height 32
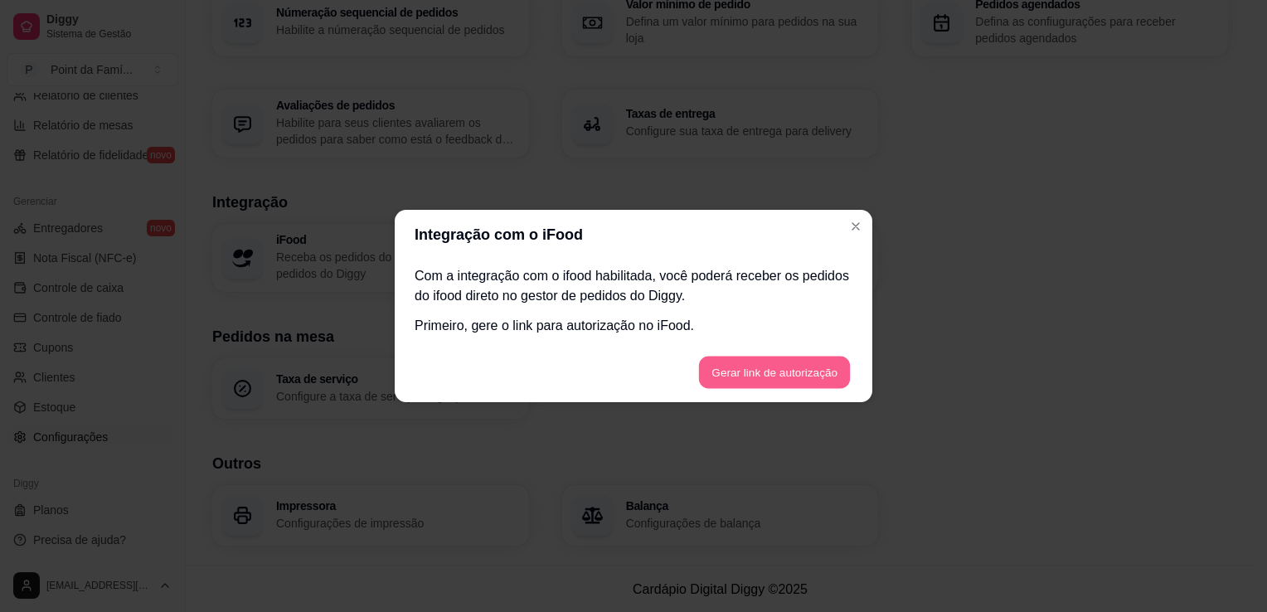
click at [789, 373] on button "Gerar link de autorização" at bounding box center [774, 373] width 152 height 32
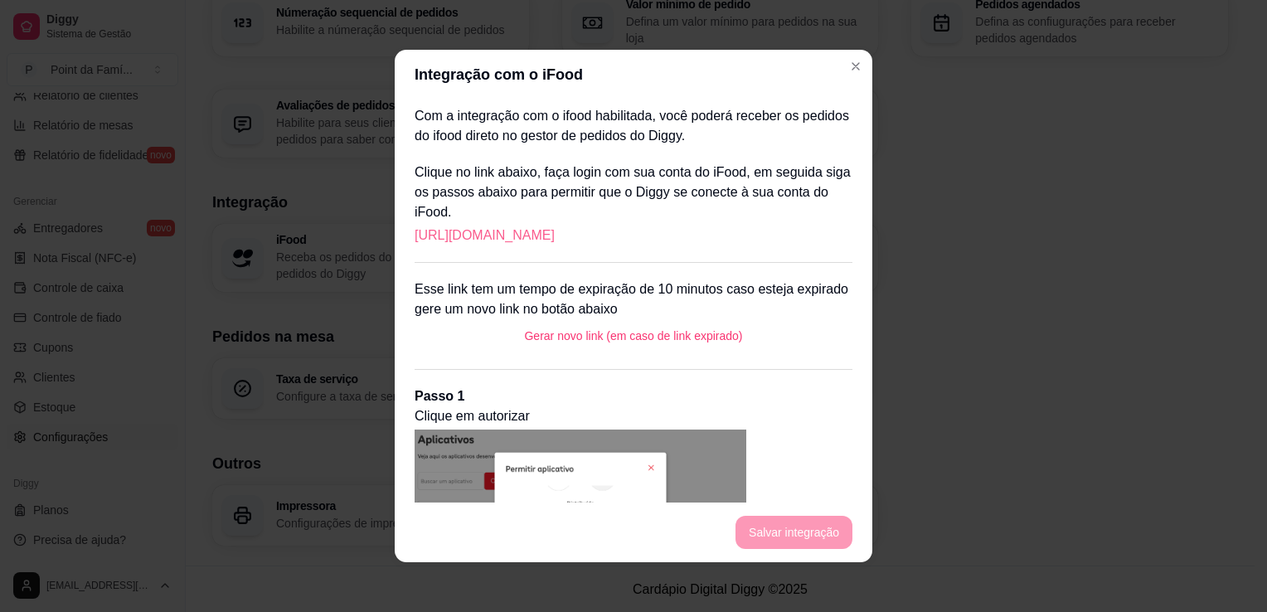
click at [555, 234] on link "https://portal.ifood.com.br/apps/code?c=PWJS-ZCVT" at bounding box center [485, 236] width 140 height 20
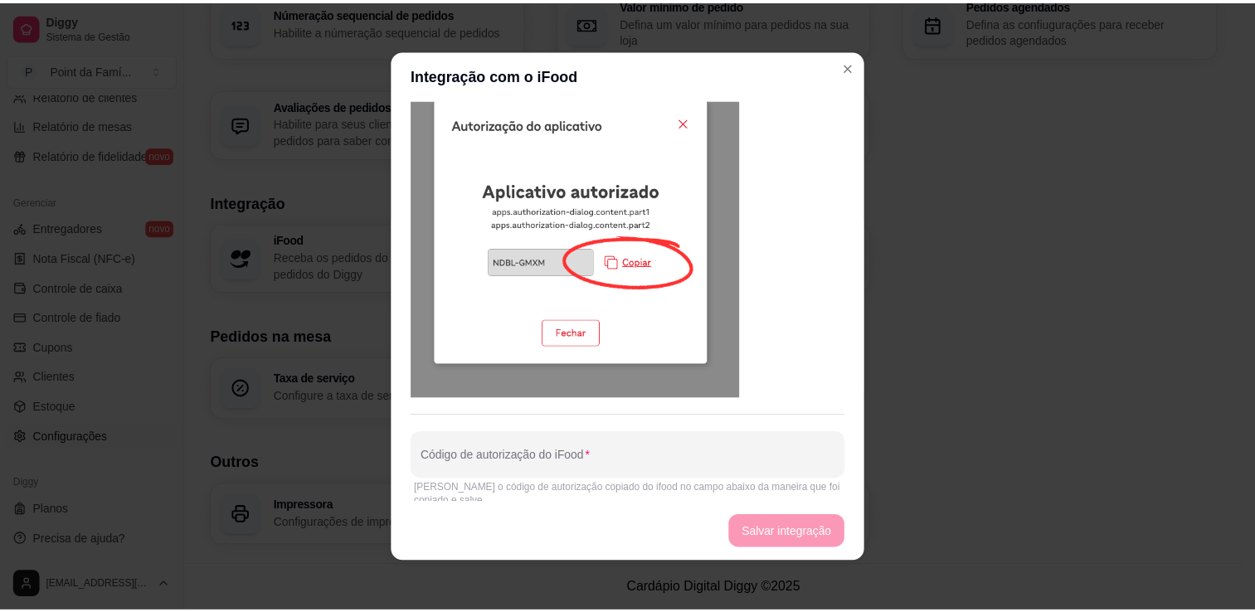
scroll to position [777, 0]
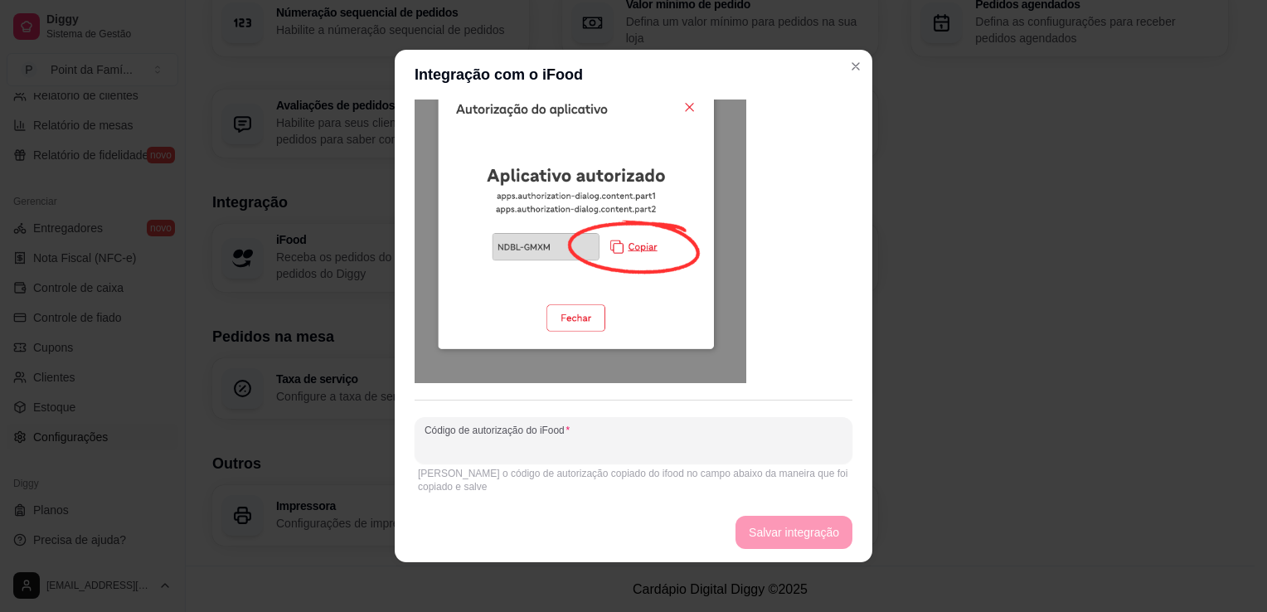
click at [649, 440] on input "Código de autorização do iFood" at bounding box center [634, 447] width 418 height 17
paste input "TLNB-HWSZ"
type input "TLNB-HWSZ"
click at [805, 531] on button "Salvar integração" at bounding box center [794, 533] width 114 height 32
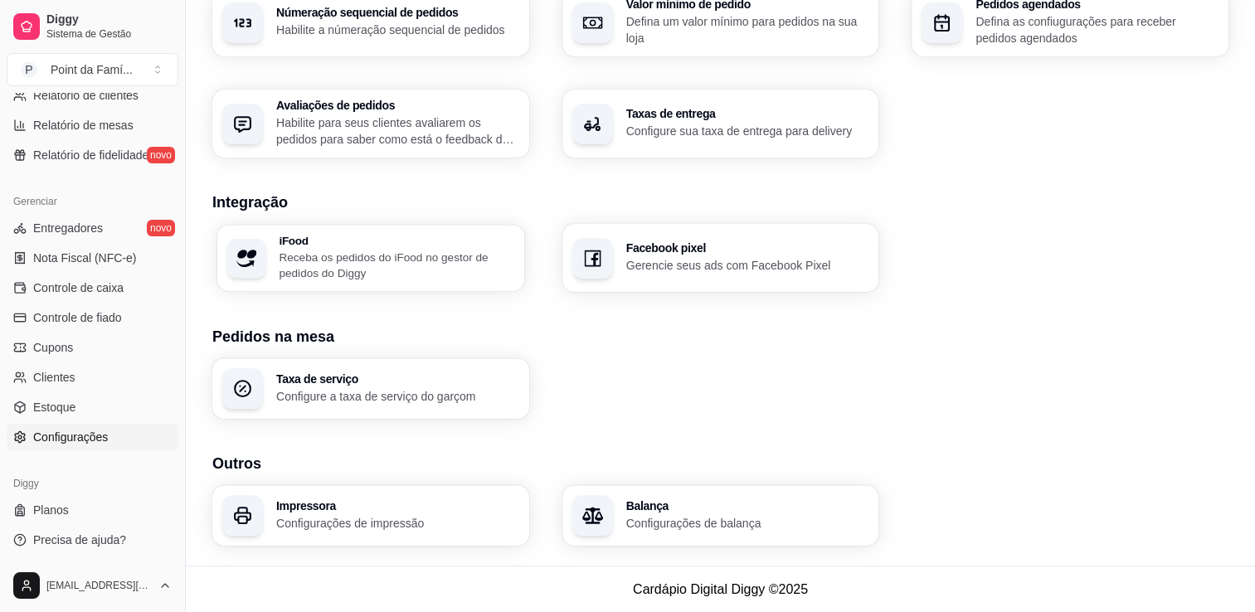
click at [464, 264] on p "Receba os pedidos do iFood no gestor de pedidos do Diggy" at bounding box center [396, 265] width 235 height 32
click at [179, 233] on button "Toggle Sidebar" at bounding box center [184, 306] width 13 height 612
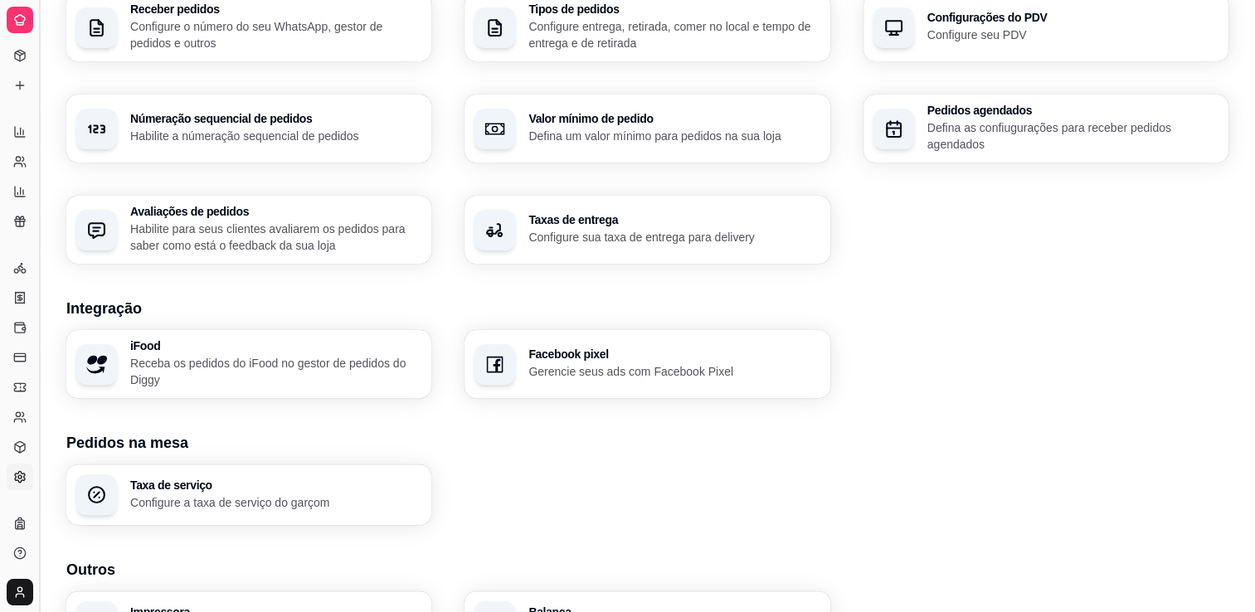
scroll to position [416, 0]
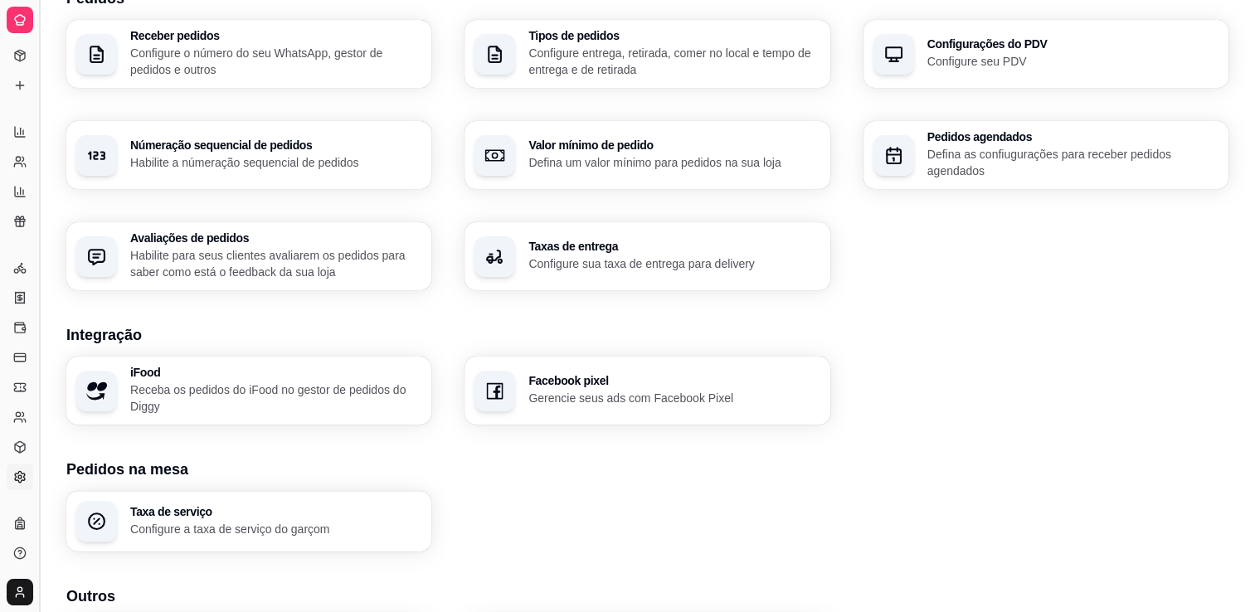
click at [43, 200] on button "Toggle Sidebar" at bounding box center [38, 306] width 13 height 612
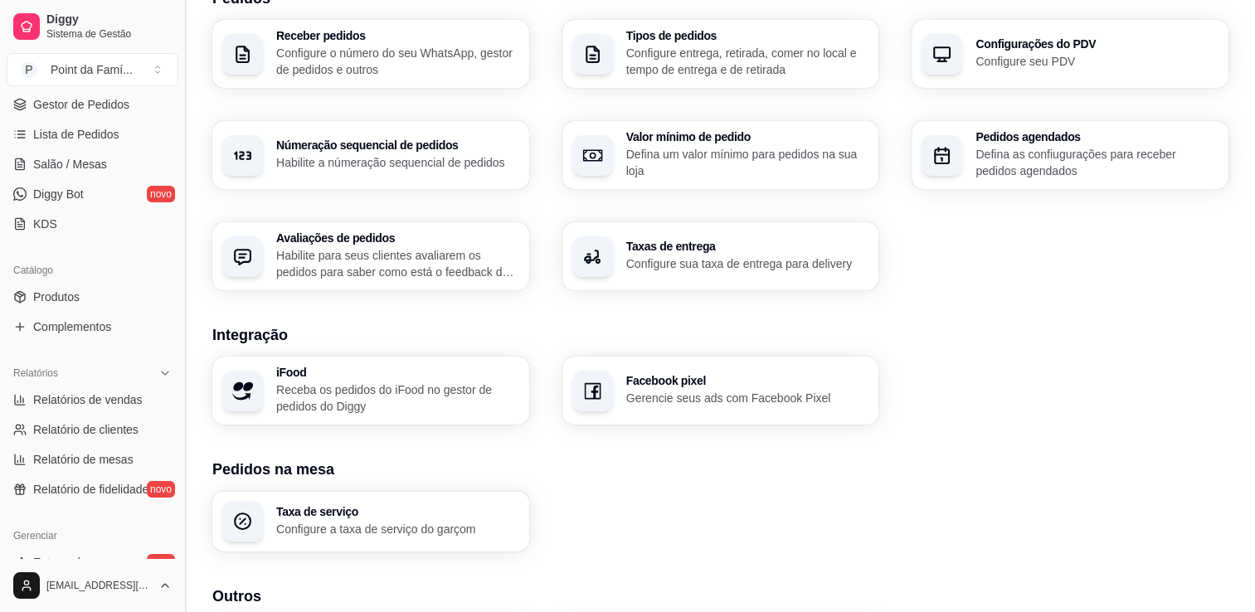
scroll to position [510, 0]
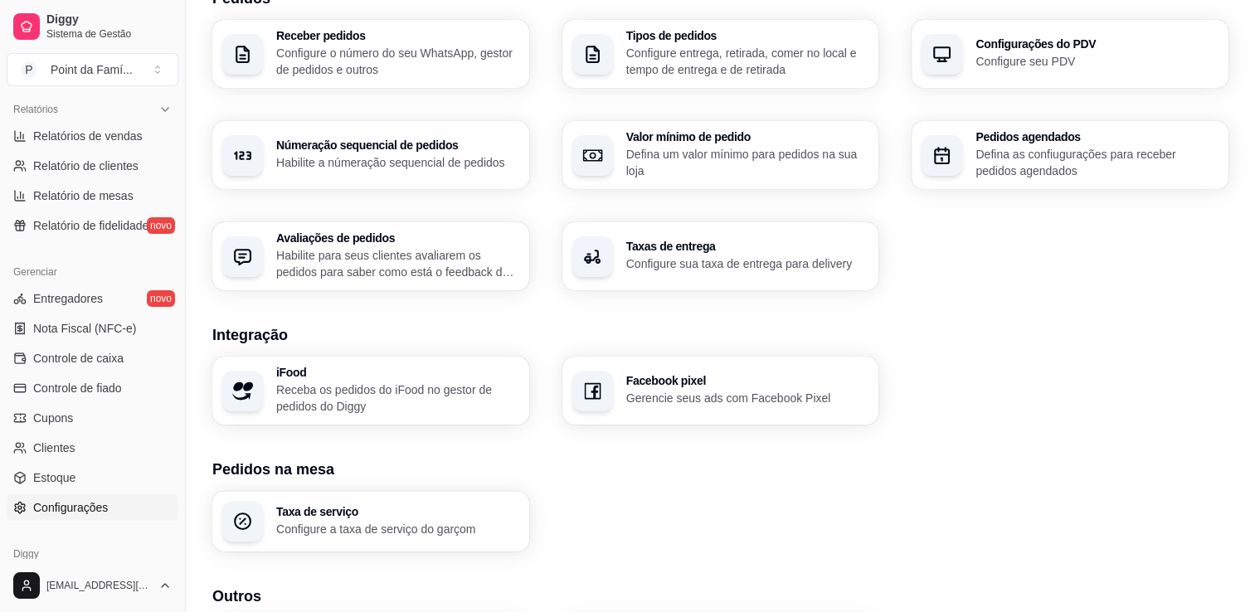
click at [978, 424] on div "Loja Informações da loja Principais informações da sua loja como endereço, nome…" at bounding box center [720, 164] width 1016 height 1028
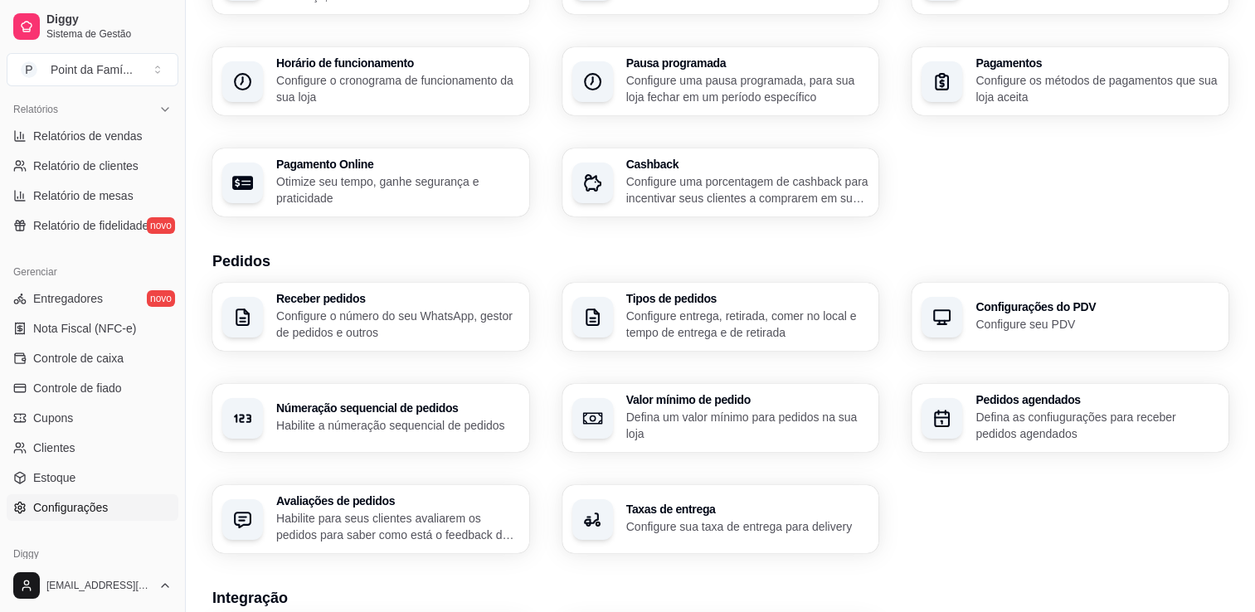
scroll to position [0, 0]
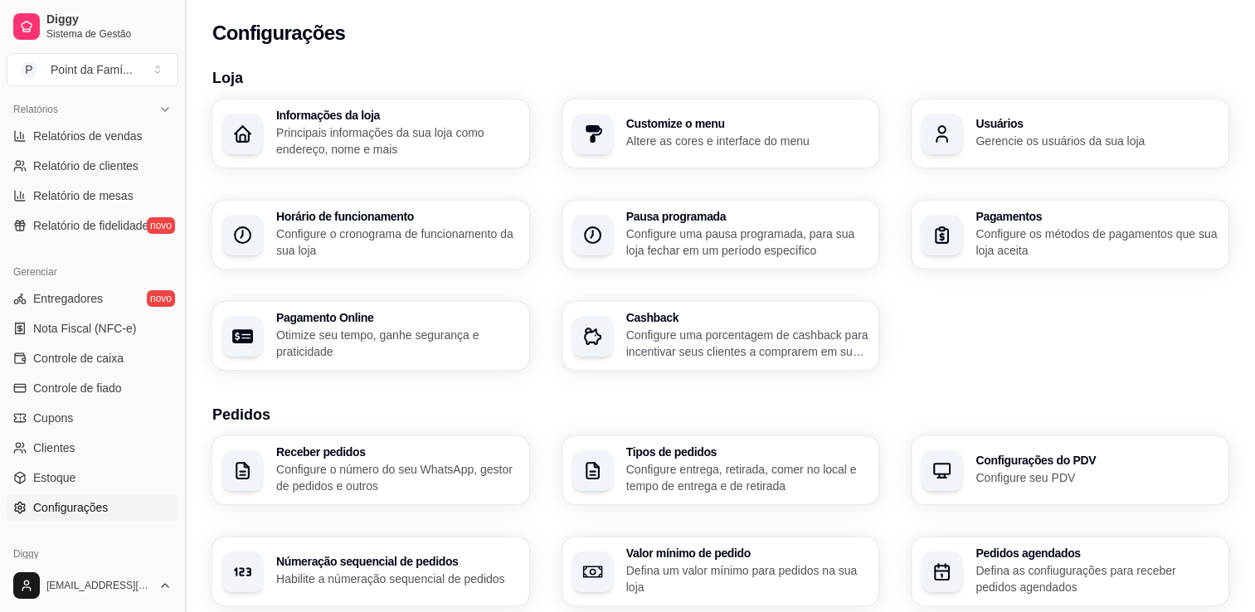
click at [178, 108] on button "Toggle Sidebar" at bounding box center [184, 306] width 13 height 612
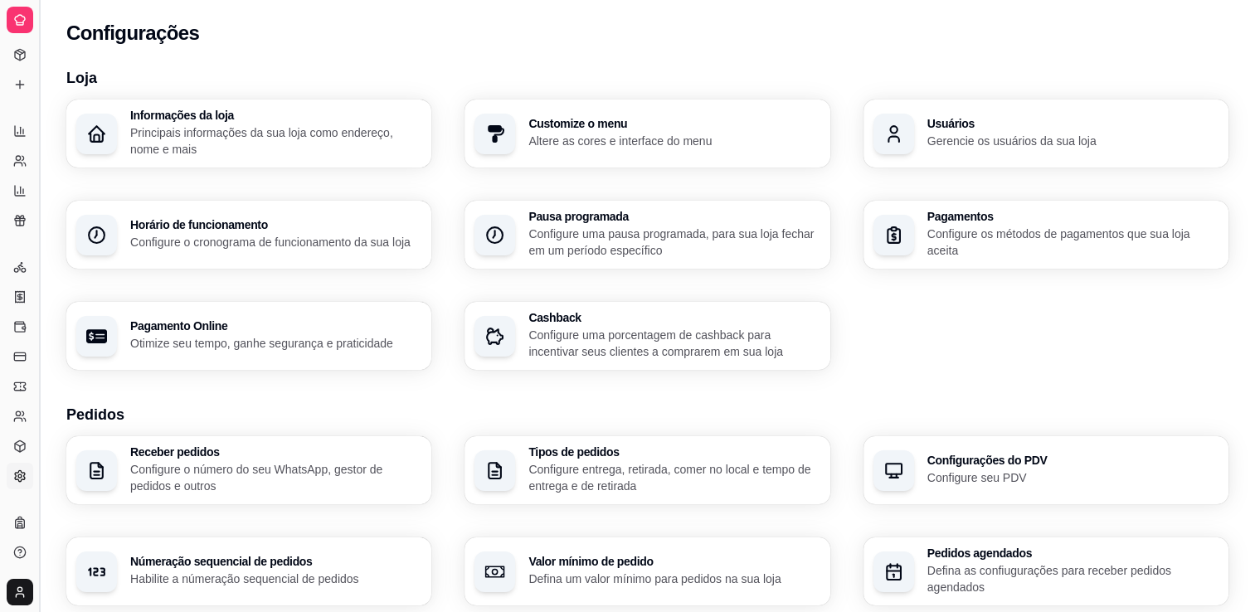
scroll to position [246, 0]
click at [37, 114] on button "Toggle Sidebar" at bounding box center [38, 306] width 13 height 612
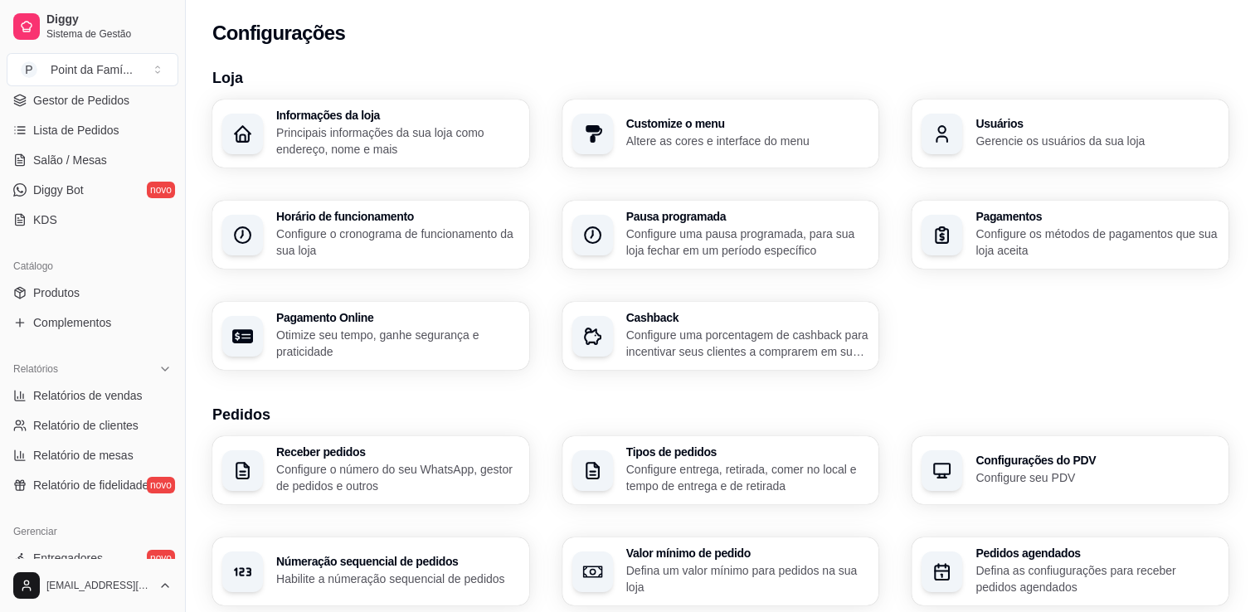
scroll to position [245, 0]
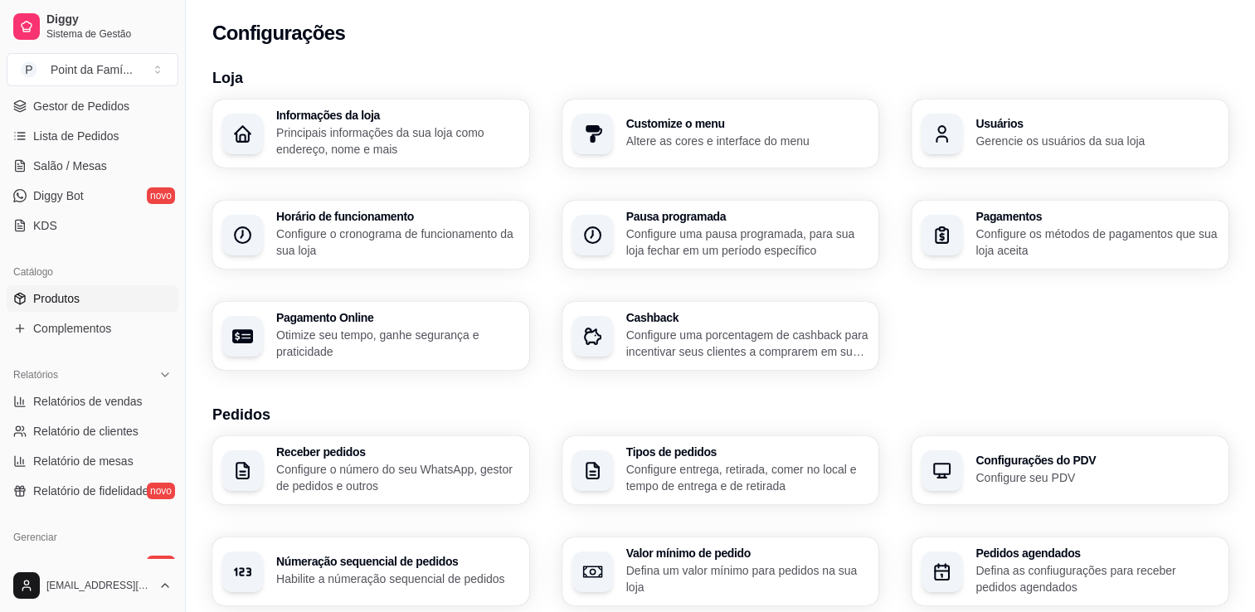
click at [66, 299] on span "Produtos" at bounding box center [56, 298] width 46 height 17
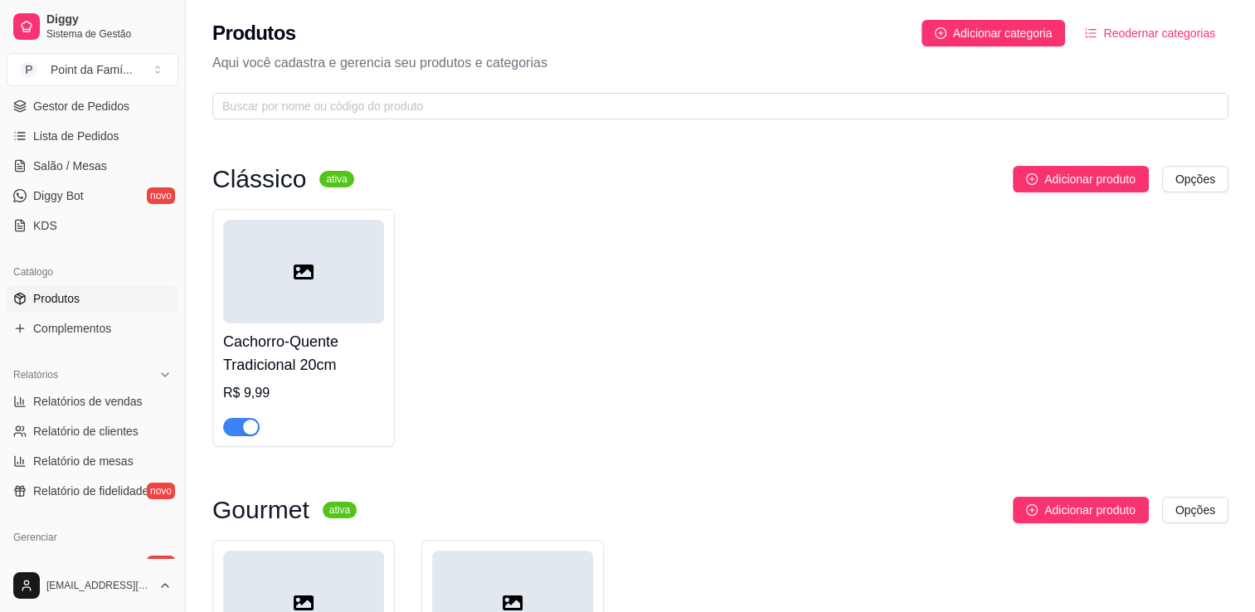
click at [513, 333] on div "Cachorro-Quente Tradicional 20cm R$ 9,99" at bounding box center [720, 328] width 1016 height 238
click at [972, 39] on span "Adicionar categoria" at bounding box center [1002, 33] width 99 height 18
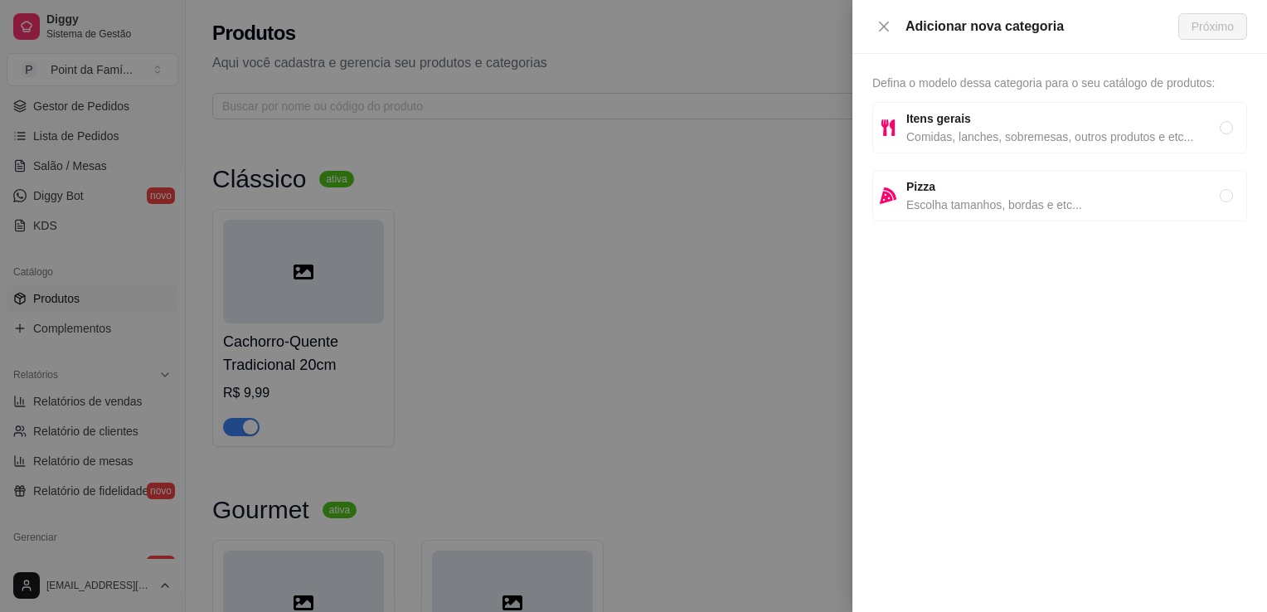
click at [929, 126] on span "Itens gerais" at bounding box center [1062, 118] width 313 height 18
radio input "true"
click at [1229, 26] on span "Próximo" at bounding box center [1212, 26] width 42 height 18
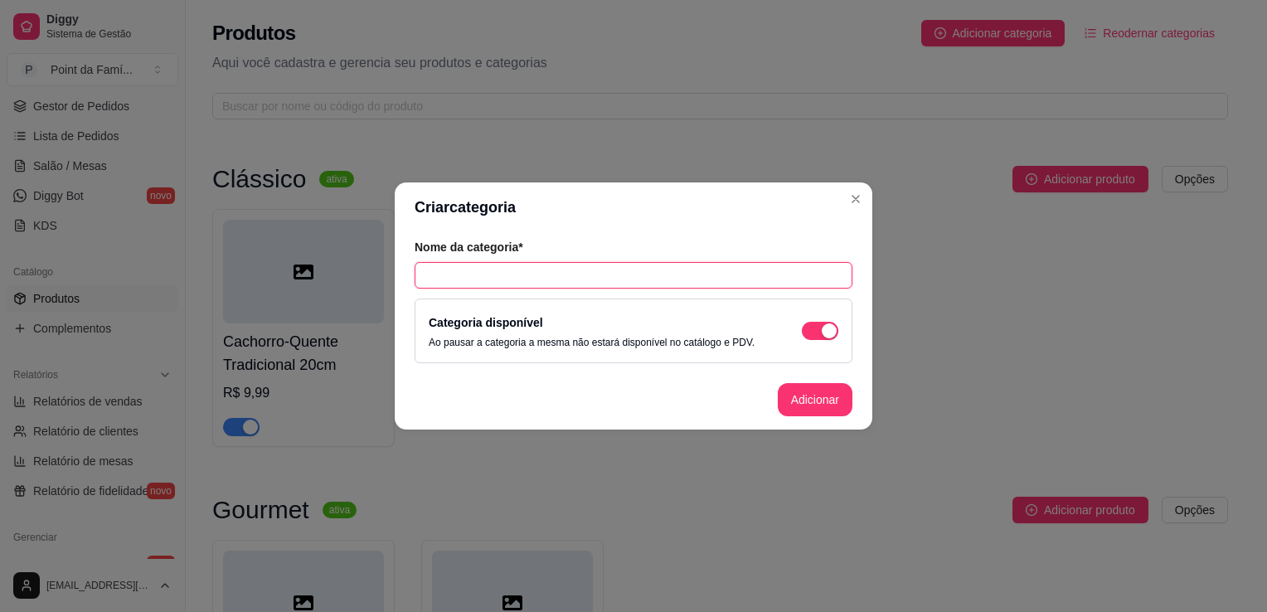
click at [768, 279] on input "text" at bounding box center [634, 275] width 438 height 27
type input "Bebidas"
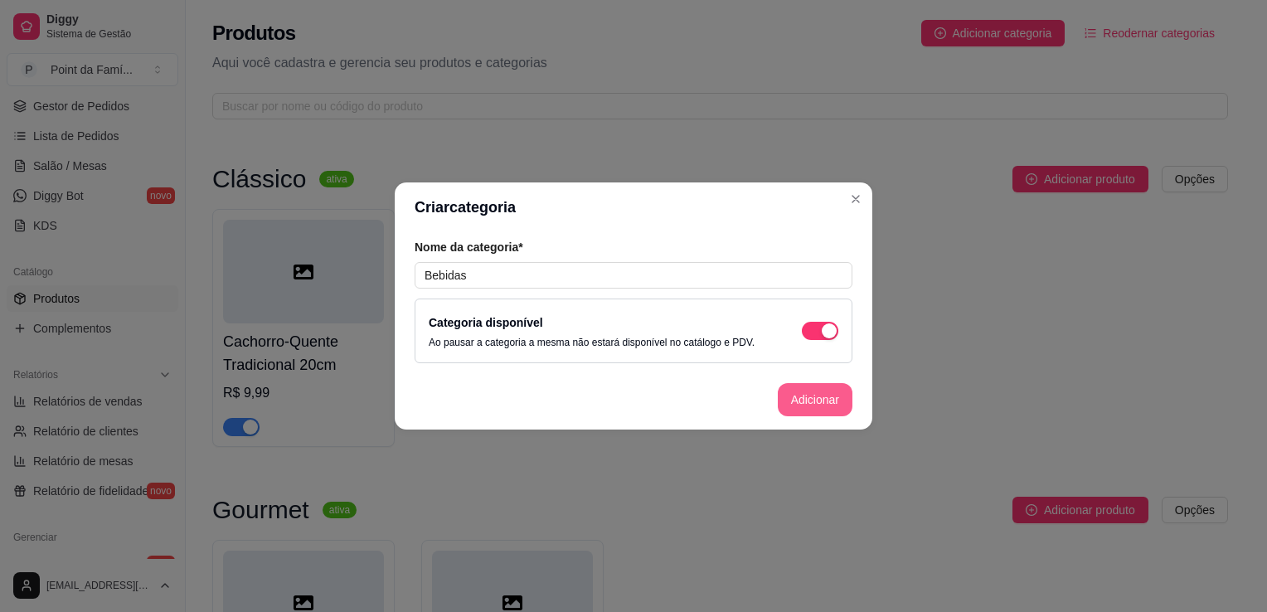
click at [829, 405] on button "Adicionar" at bounding box center [815, 399] width 75 height 33
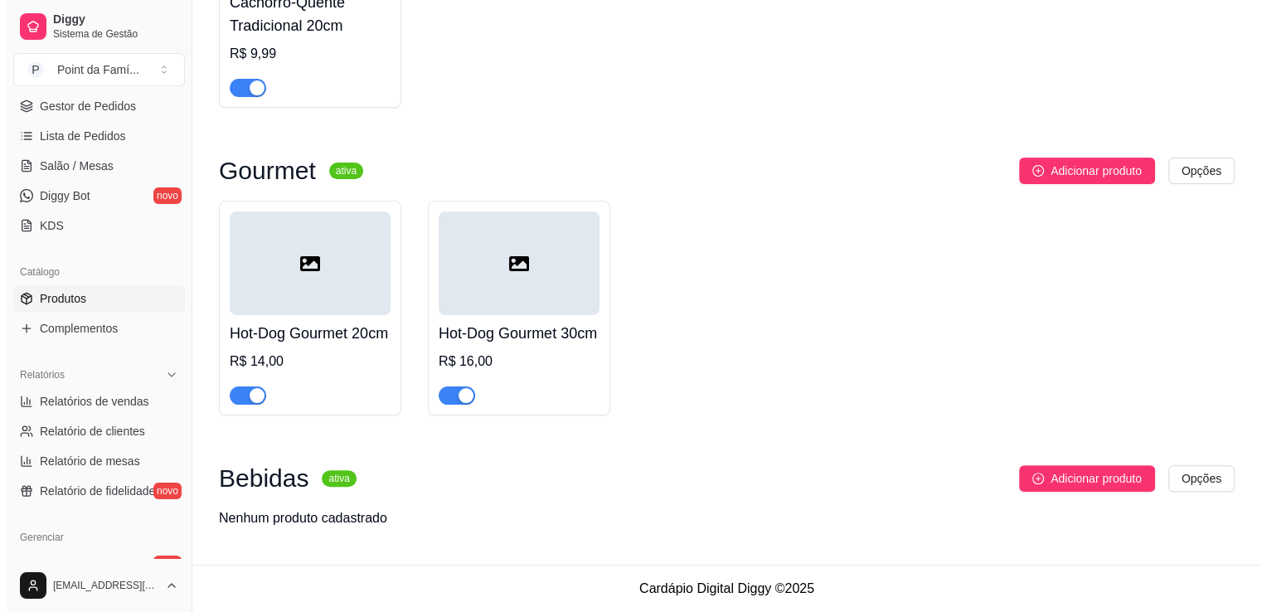
scroll to position [363, 0]
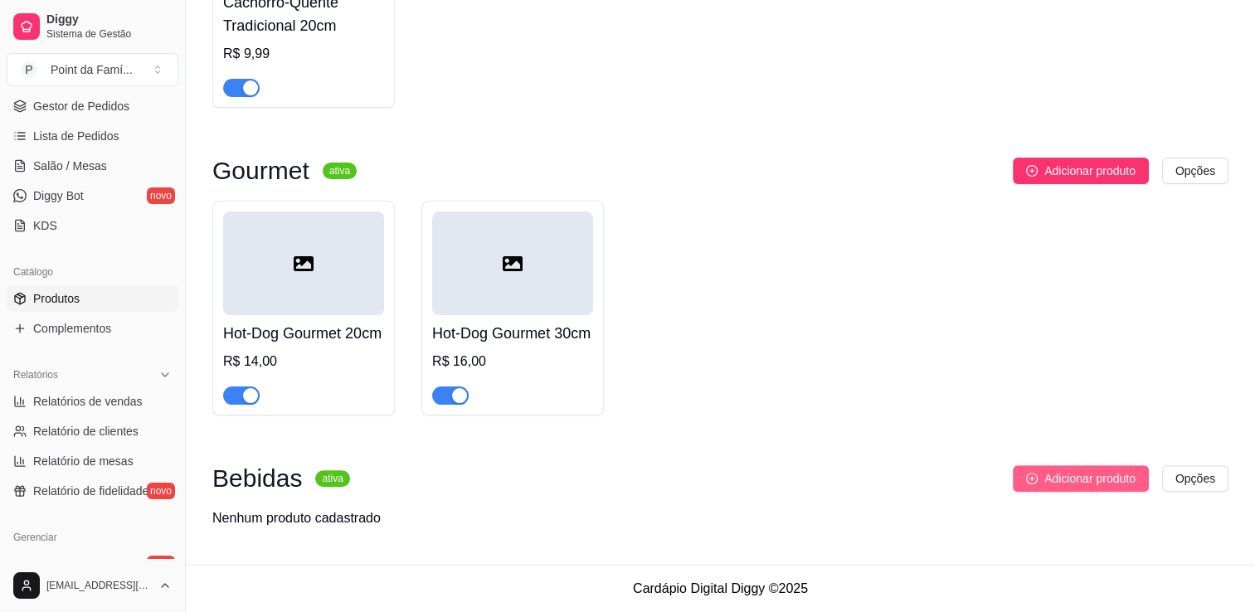
click at [1119, 484] on span "Adicionar produto" at bounding box center [1089, 478] width 91 height 18
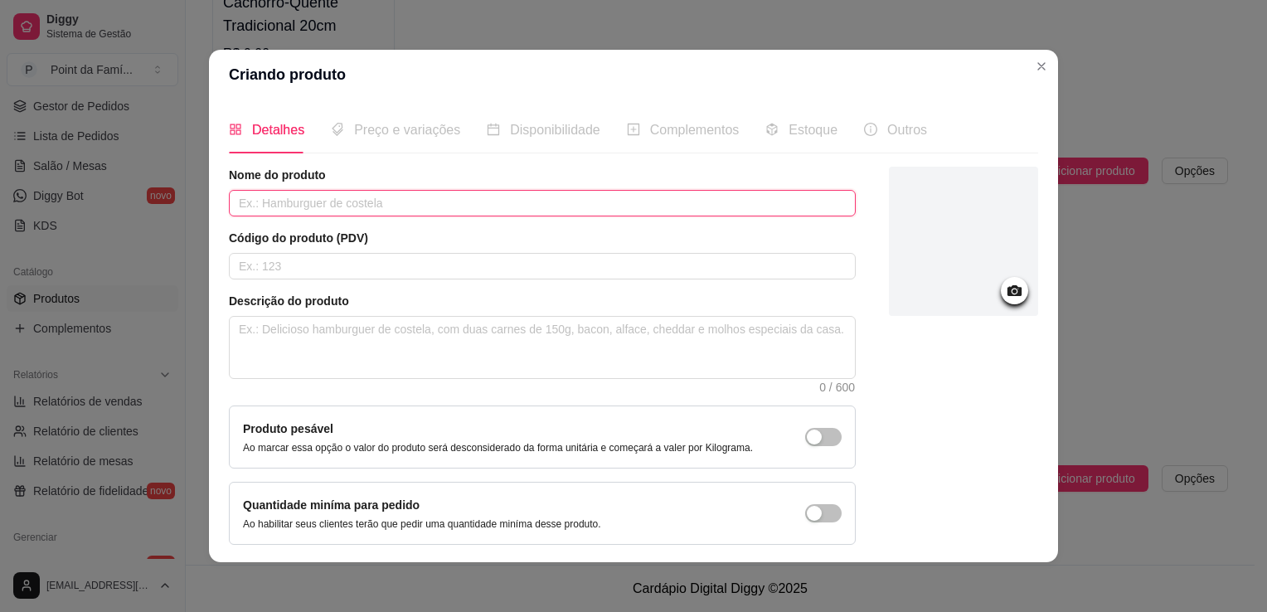
click at [330, 211] on input "text" at bounding box center [542, 203] width 627 height 27
type input "Coca-cola lata"
click at [1005, 289] on icon at bounding box center [1014, 290] width 19 height 19
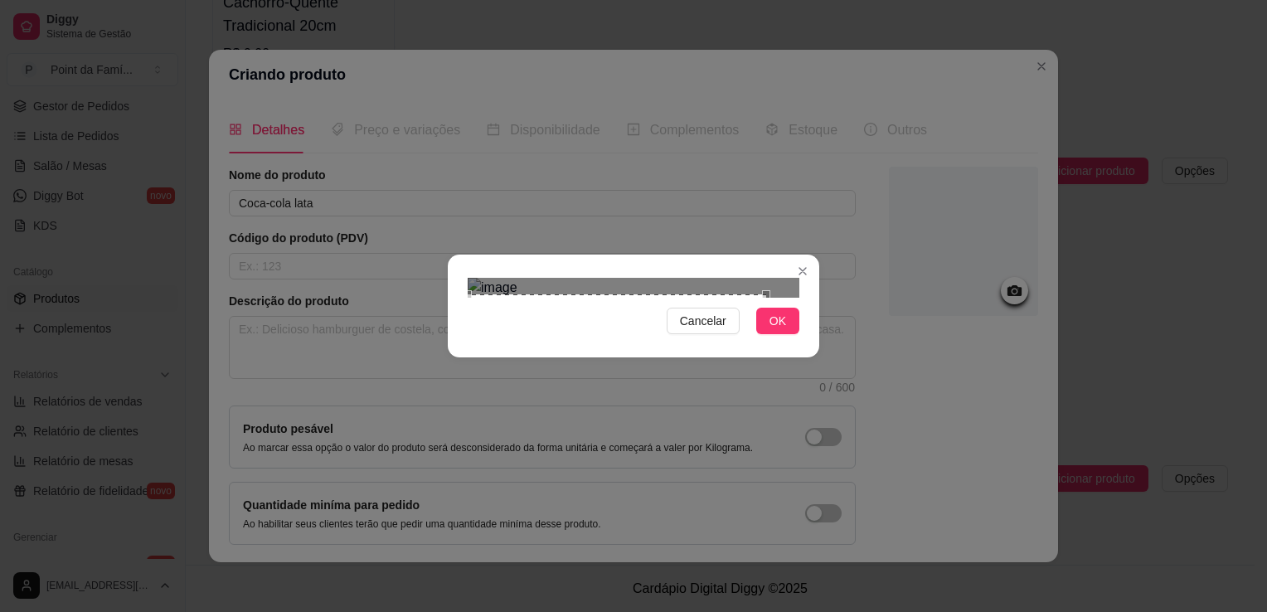
click at [646, 389] on div "Use the arrow keys to move the crop selection area" at bounding box center [617, 443] width 298 height 298
click at [648, 397] on div "Use the arrow keys to move the crop selection area" at bounding box center [617, 447] width 298 height 298
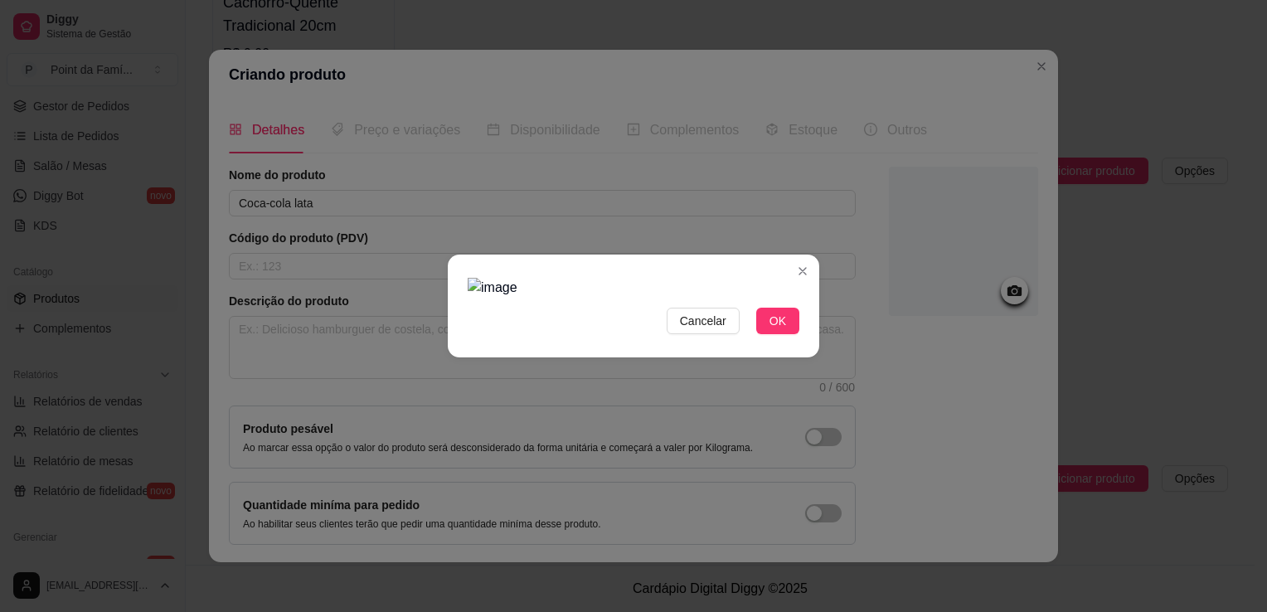
click at [773, 298] on img at bounding box center [634, 288] width 332 height 20
click at [776, 330] on span "OK" at bounding box center [777, 321] width 17 height 18
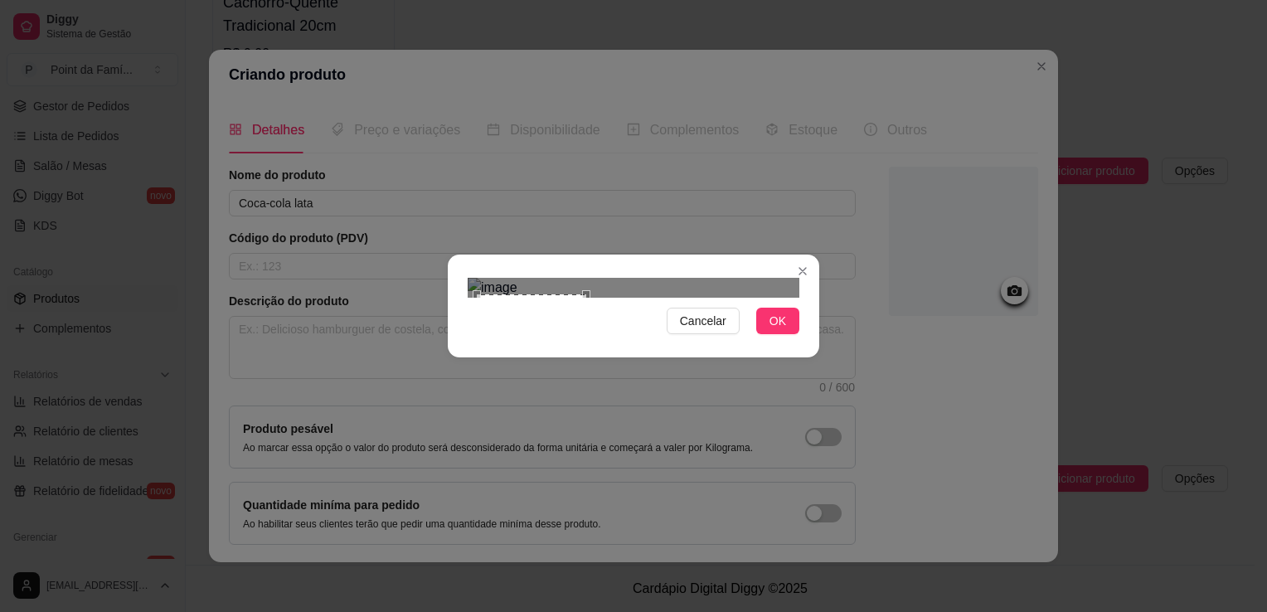
click at [595, 278] on img at bounding box center [634, 288] width 332 height 20
click at [784, 278] on img at bounding box center [634, 288] width 332 height 20
click at [488, 570] on div "Cancelar OK" at bounding box center [633, 306] width 1267 height 612
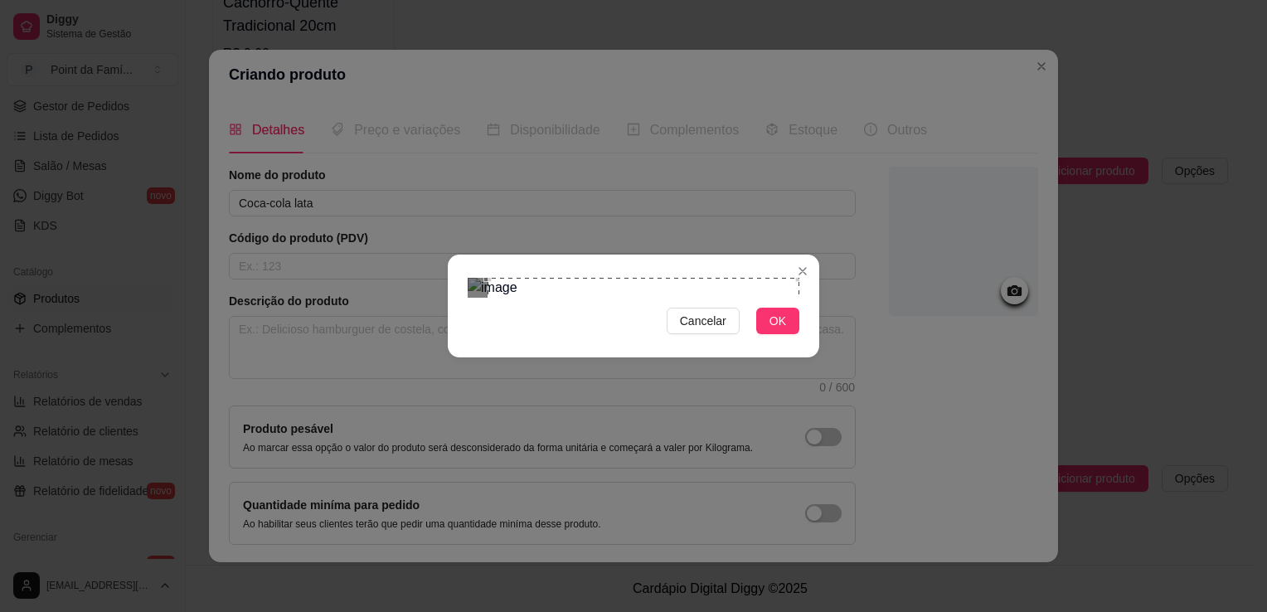
click at [819, 554] on div "Cancelar OK" at bounding box center [633, 306] width 1267 height 612
click at [713, 289] on div "Use the arrow keys to move the crop selection area" at bounding box center [624, 445] width 312 height 312
click at [790, 334] on button "OK" at bounding box center [777, 321] width 43 height 27
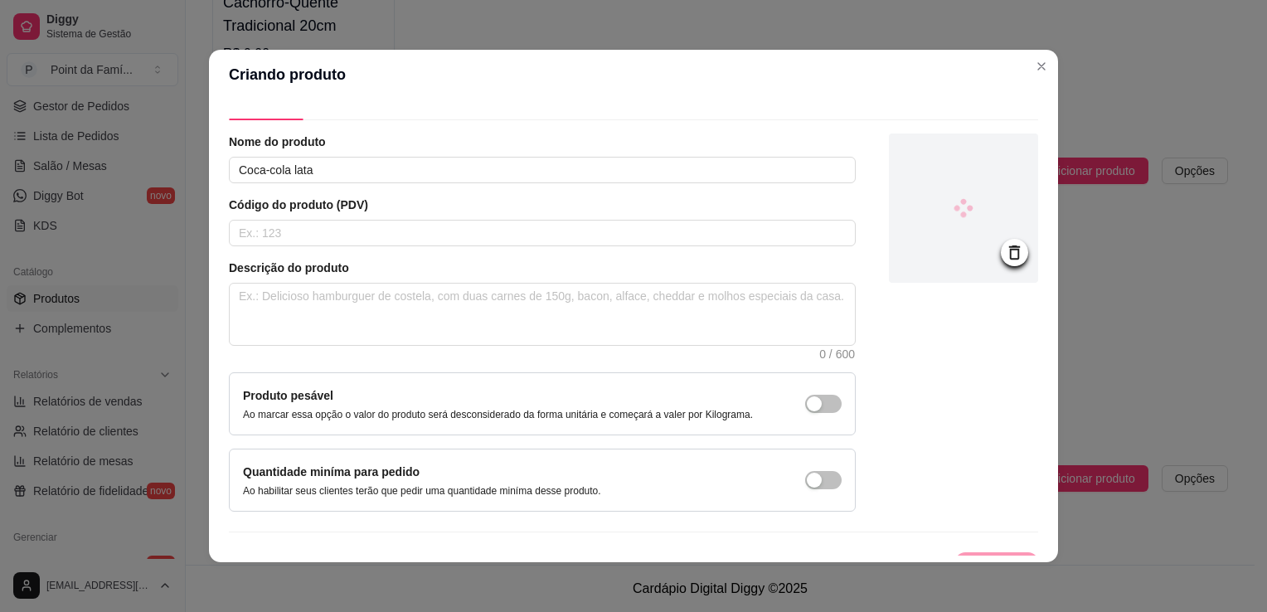
scroll to position [61, 0]
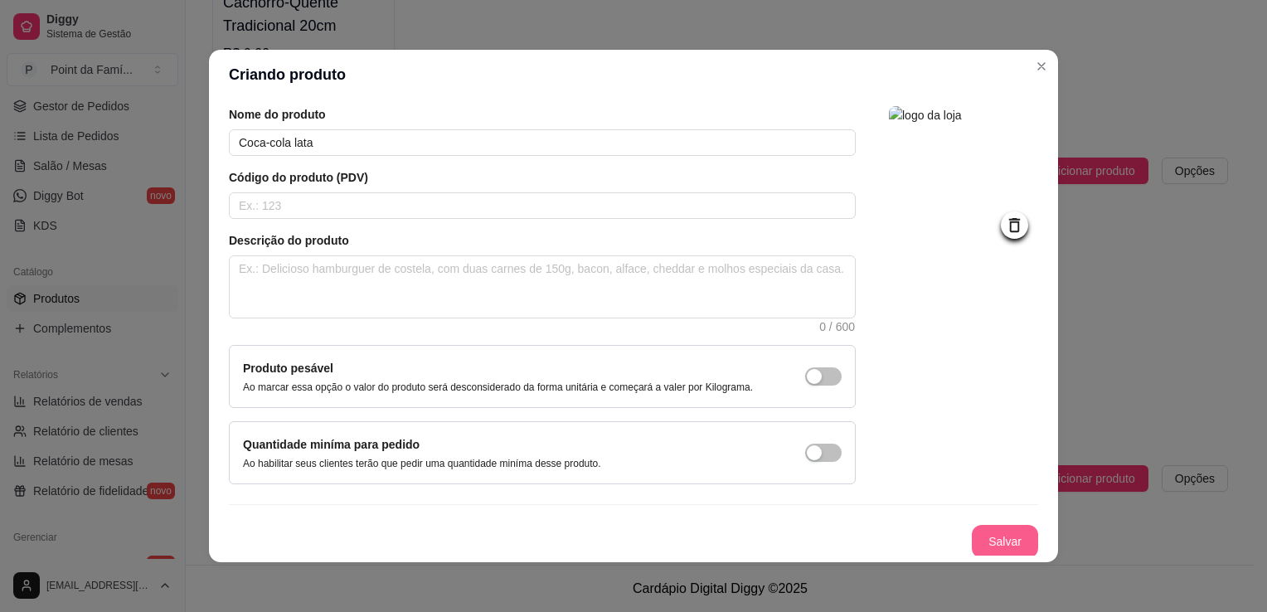
click at [985, 532] on button "Salvar" at bounding box center [1005, 541] width 66 height 33
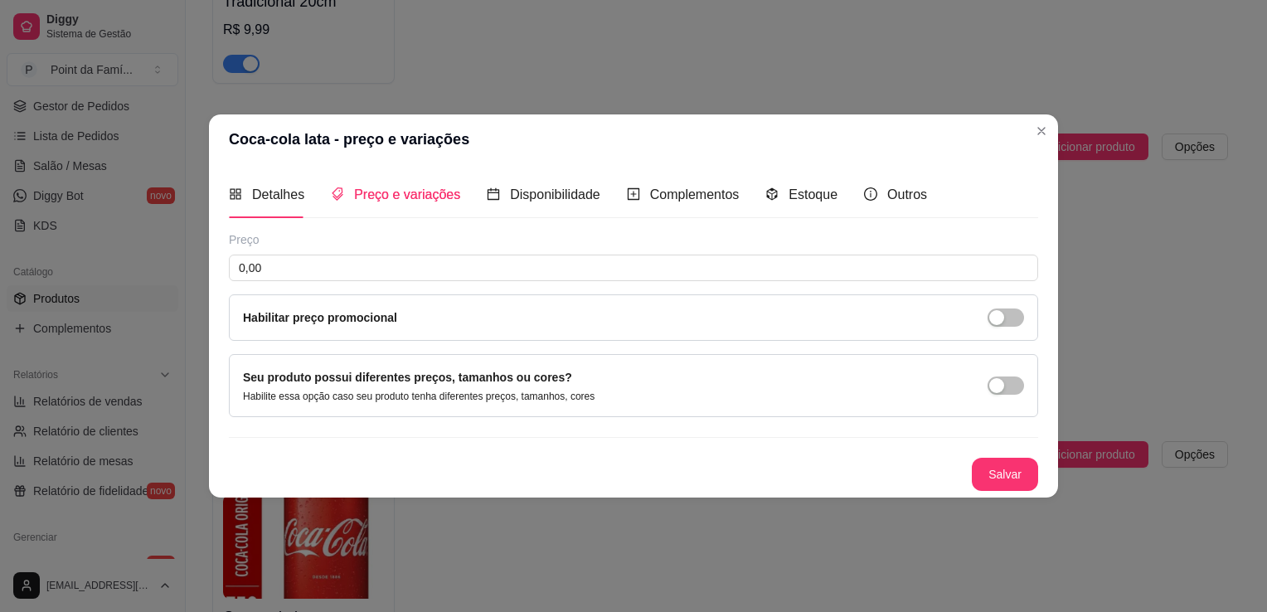
scroll to position [0, 0]
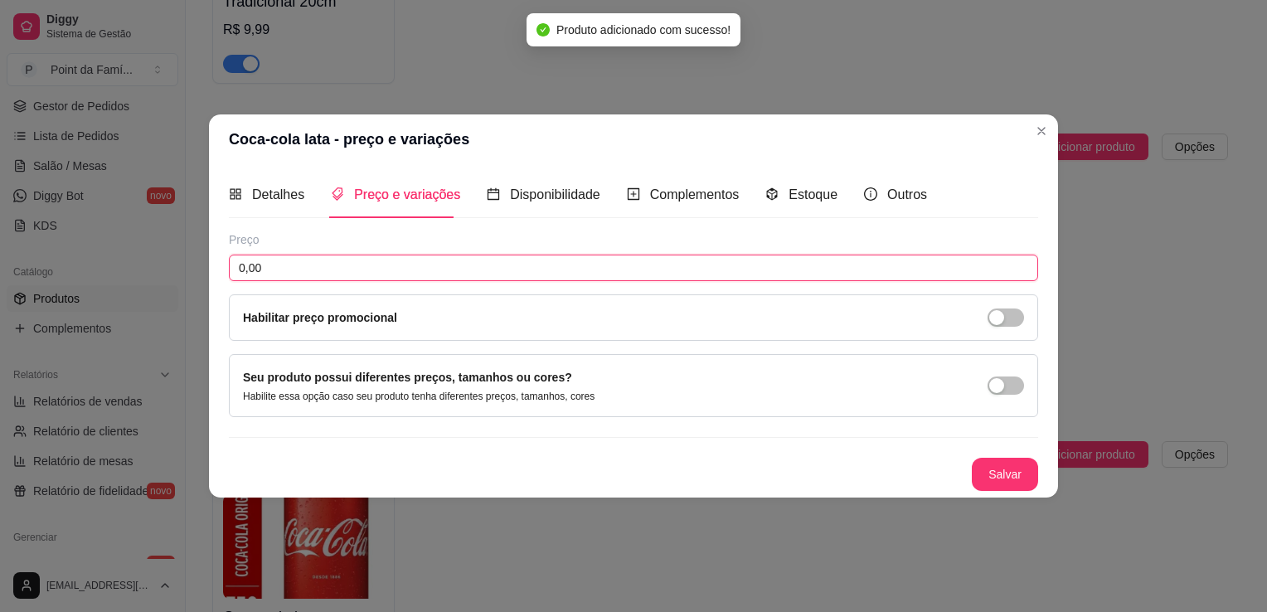
click at [677, 265] on input "0,00" at bounding box center [633, 268] width 809 height 27
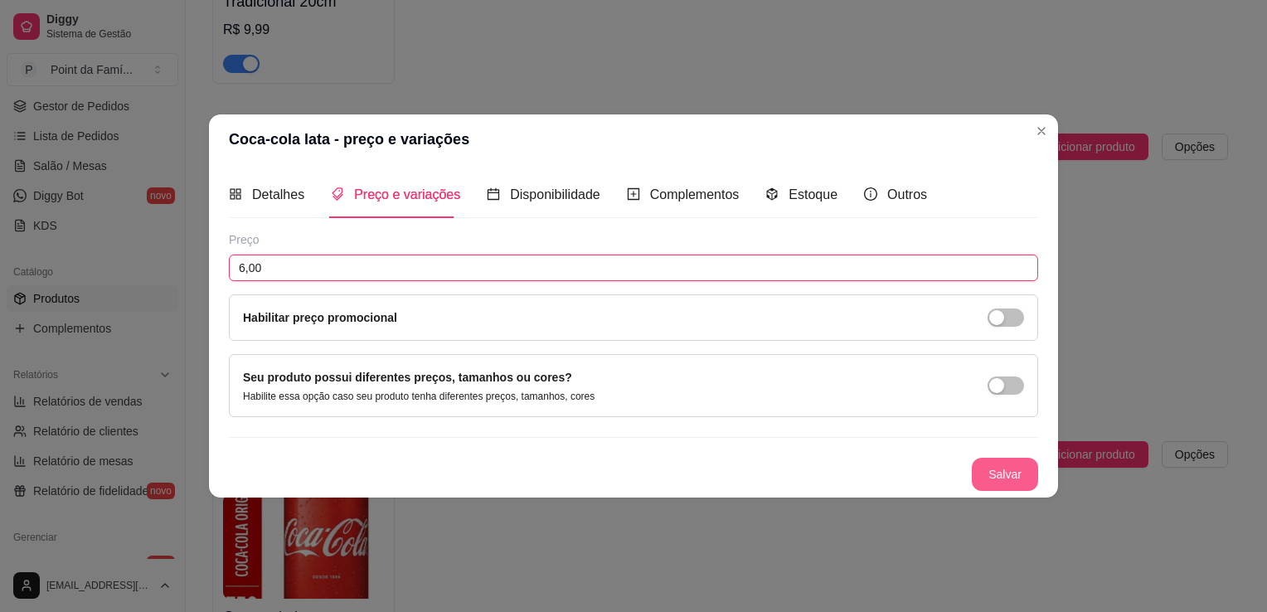
type input "6,00"
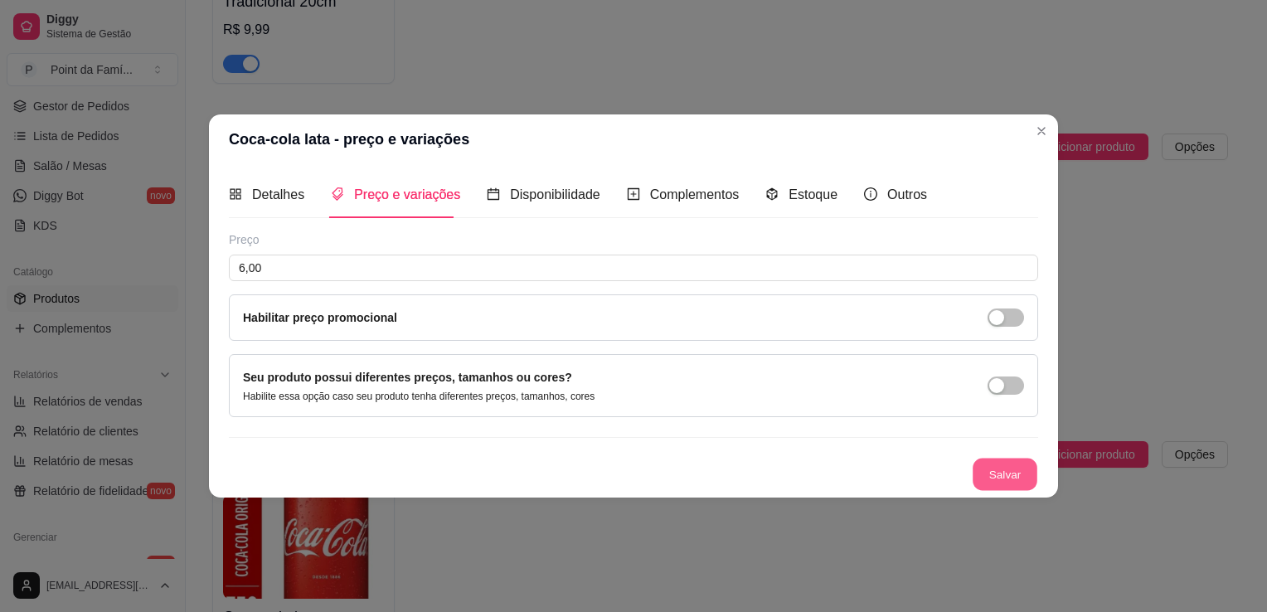
click at [1004, 483] on button "Salvar" at bounding box center [1005, 475] width 65 height 32
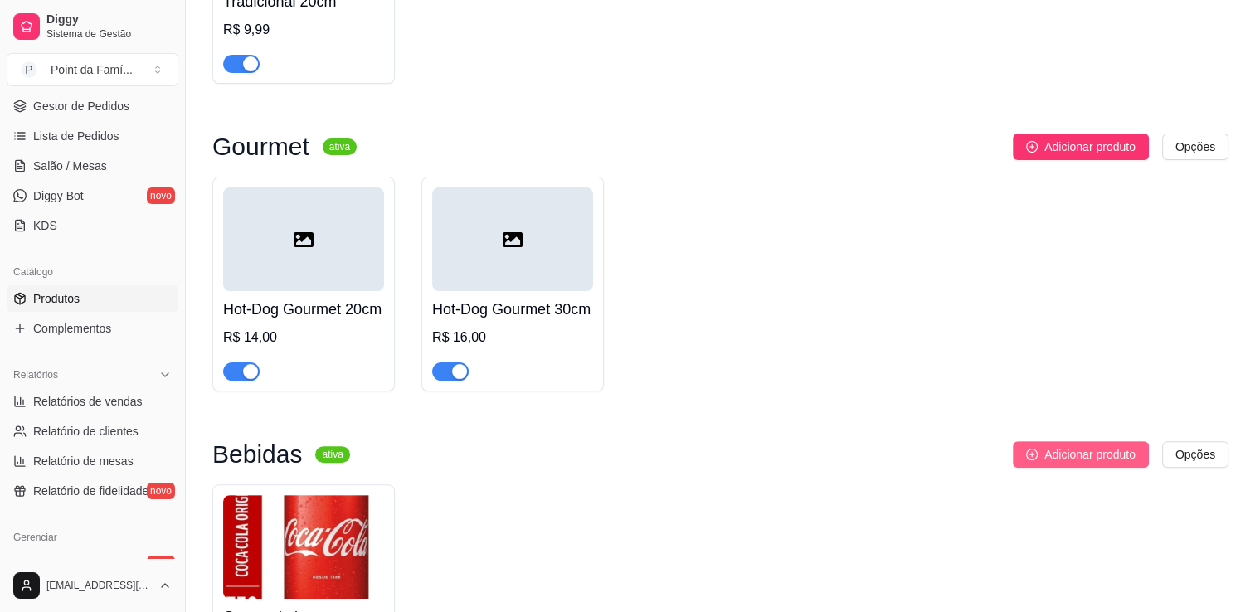
click at [1116, 463] on span "Adicionar produto" at bounding box center [1089, 454] width 91 height 18
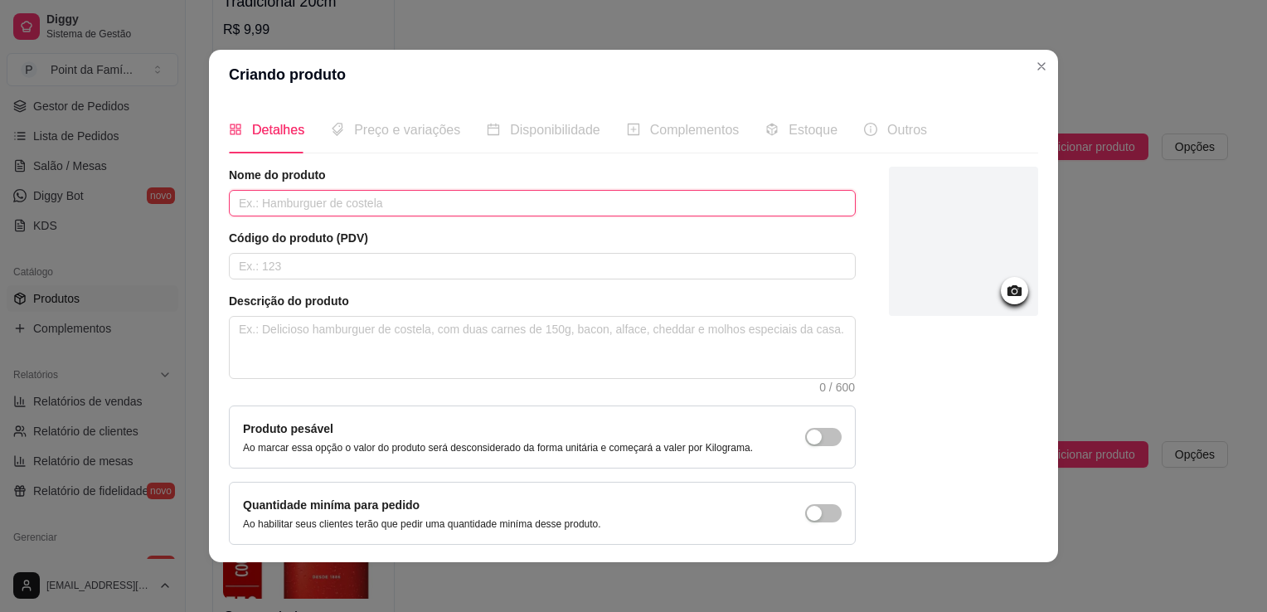
click at [556, 201] on input "text" at bounding box center [542, 203] width 627 height 27
type input "Coca-cola zero"
click at [1007, 288] on icon at bounding box center [1014, 290] width 14 height 11
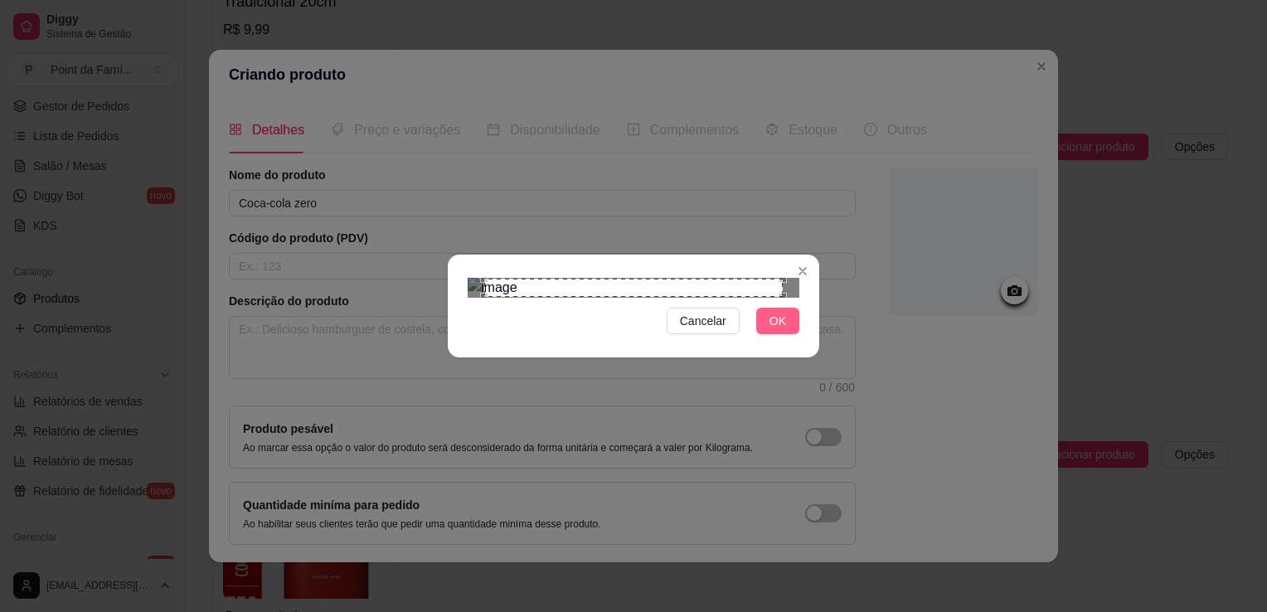
click at [780, 330] on span "OK" at bounding box center [777, 321] width 17 height 18
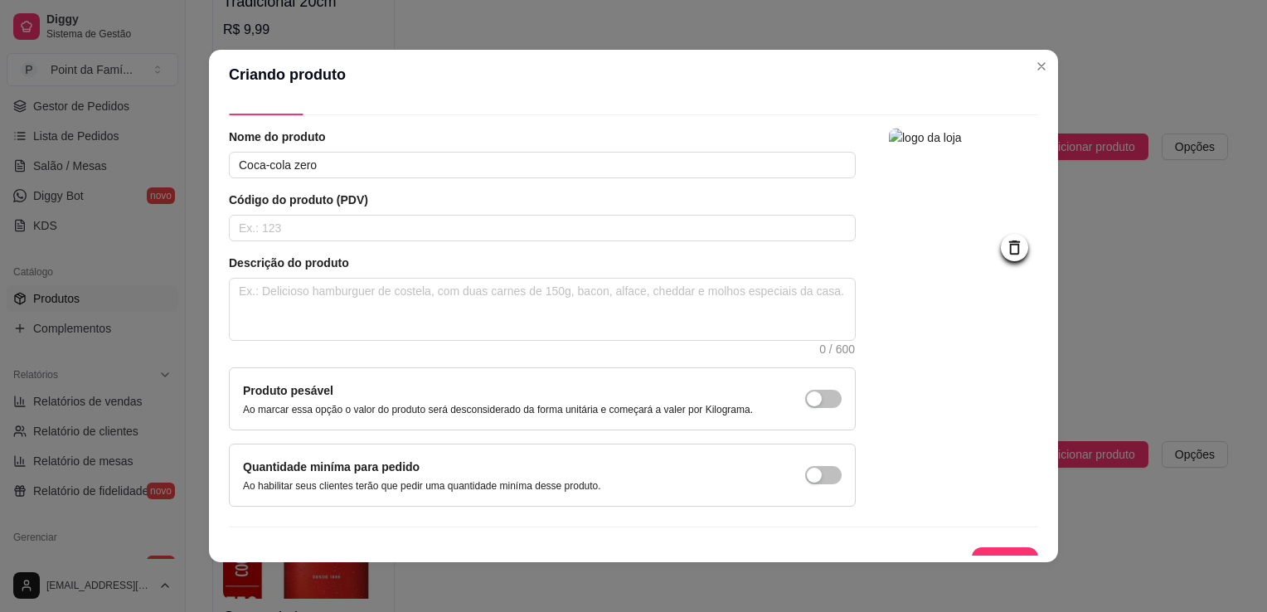
scroll to position [61, 0]
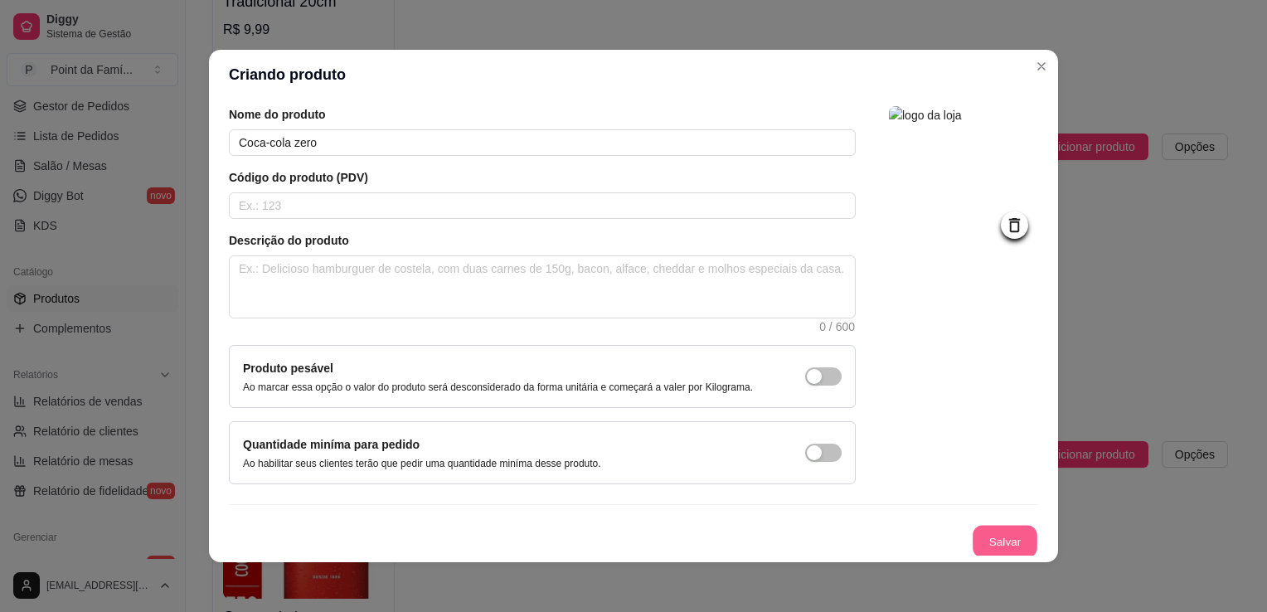
click at [1000, 540] on button "Salvar" at bounding box center [1005, 542] width 65 height 32
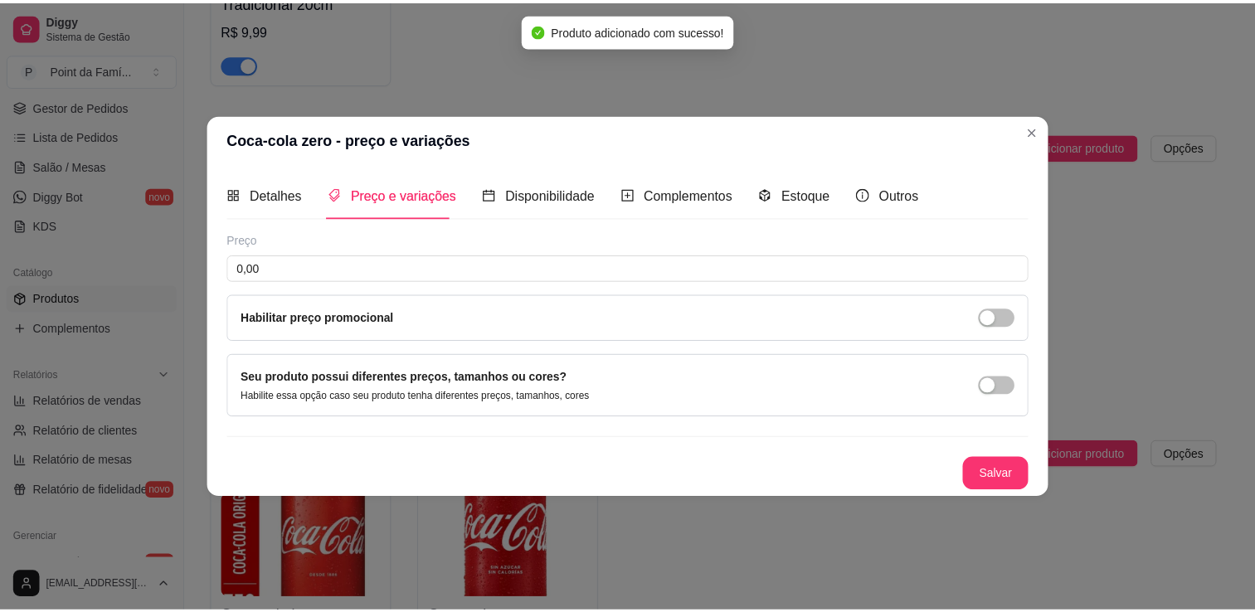
scroll to position [0, 0]
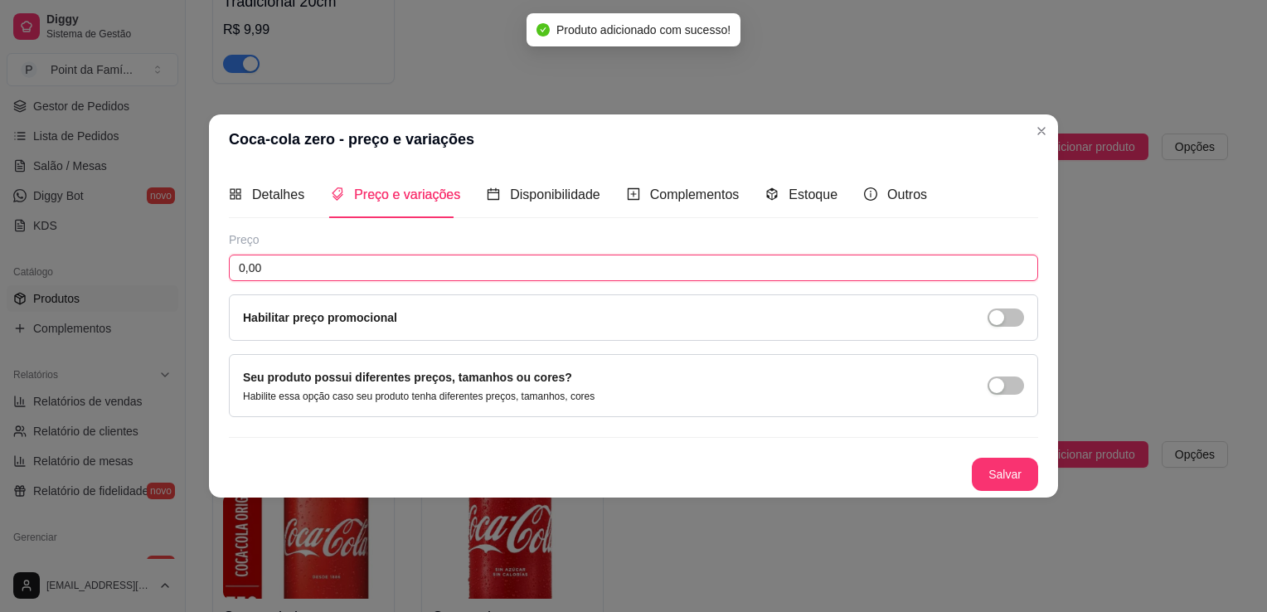
click at [521, 269] on input "0,00" at bounding box center [633, 268] width 809 height 27
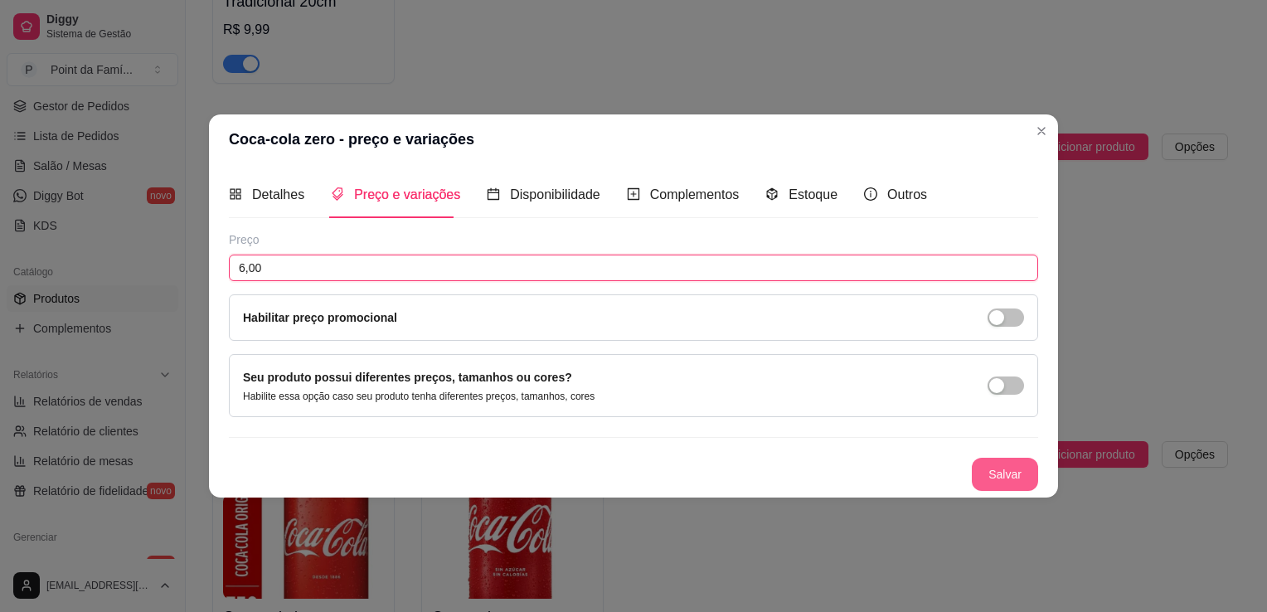
type input "6,00"
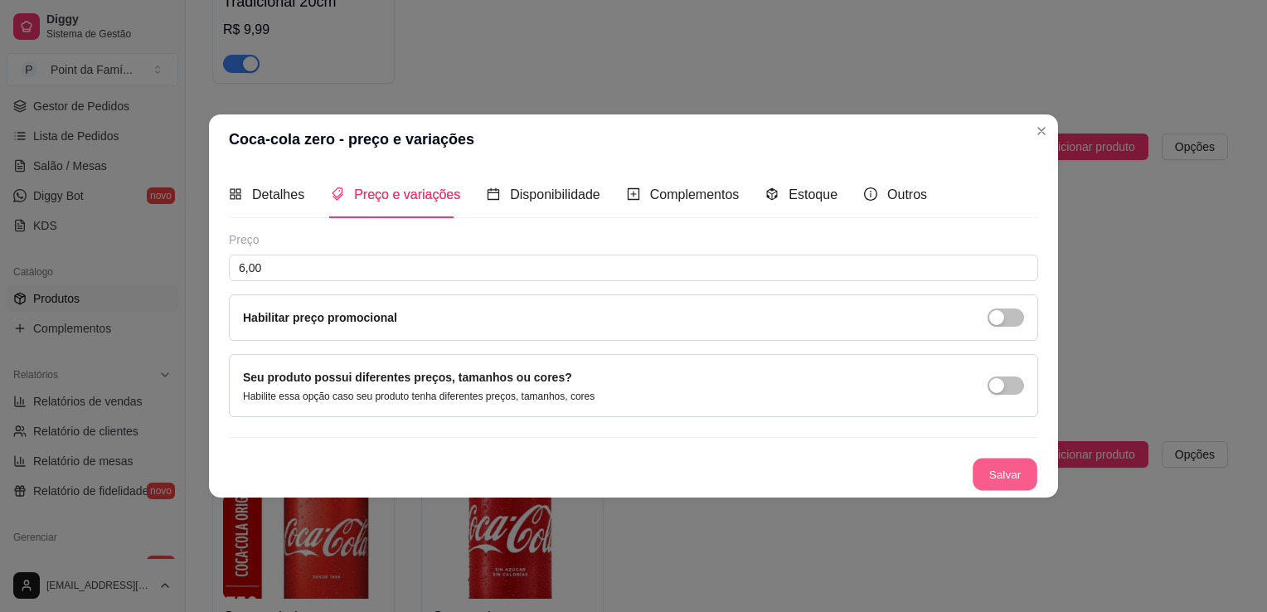
click at [993, 483] on button "Salvar" at bounding box center [1005, 475] width 65 height 32
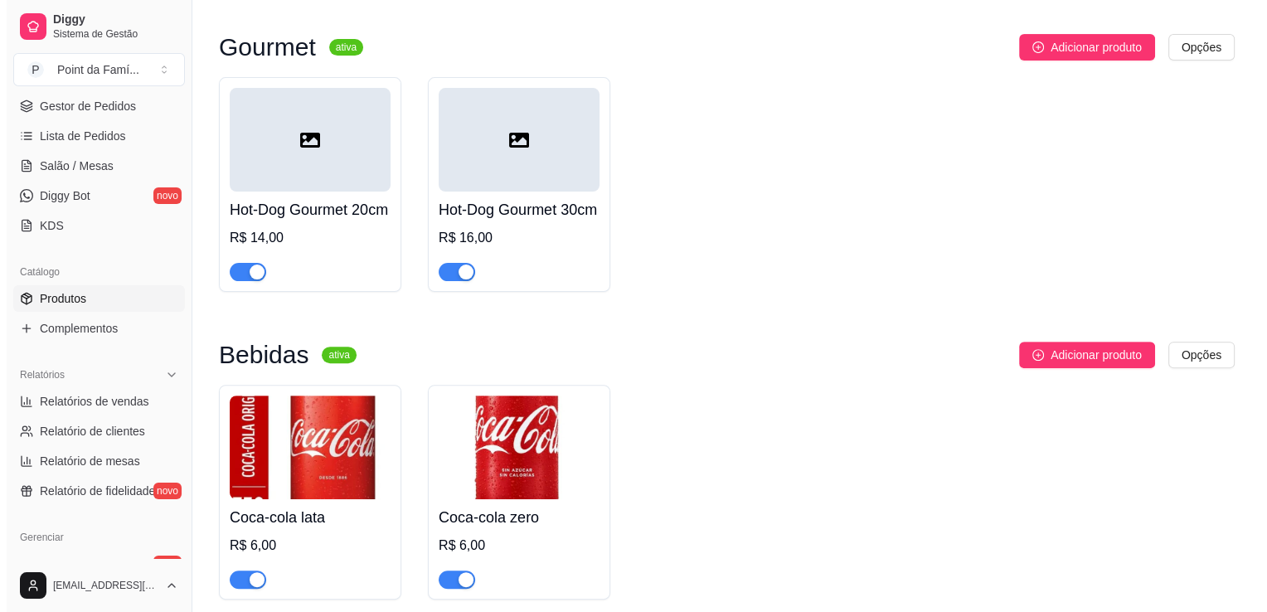
scroll to position [496, 0]
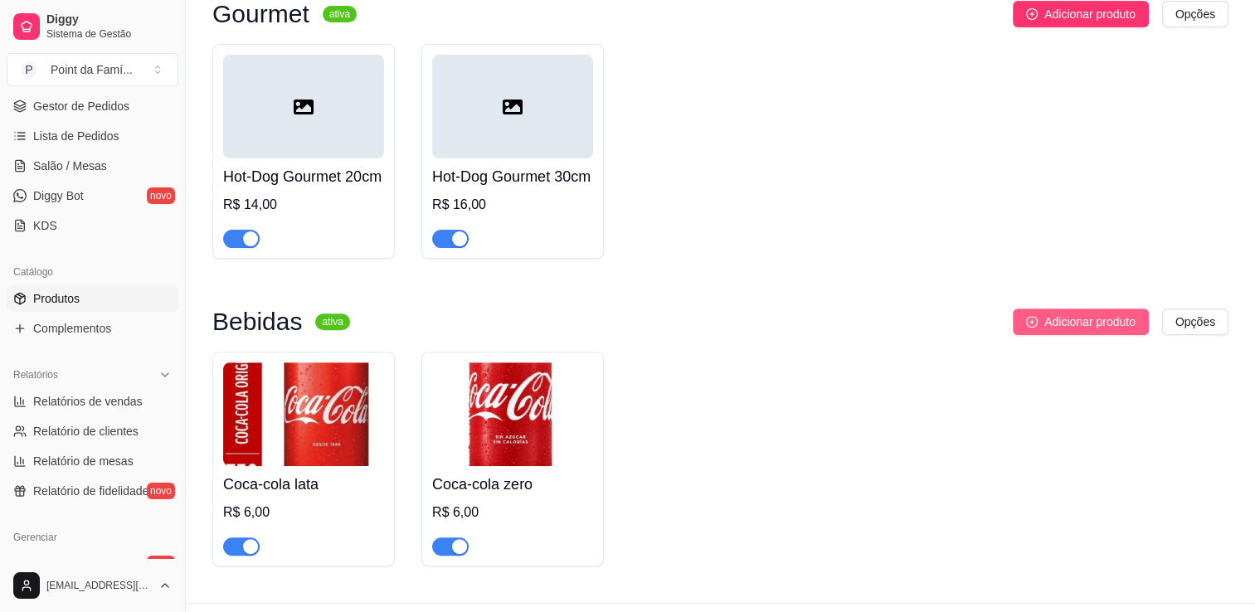
click at [1061, 331] on span "Adicionar produto" at bounding box center [1089, 322] width 91 height 18
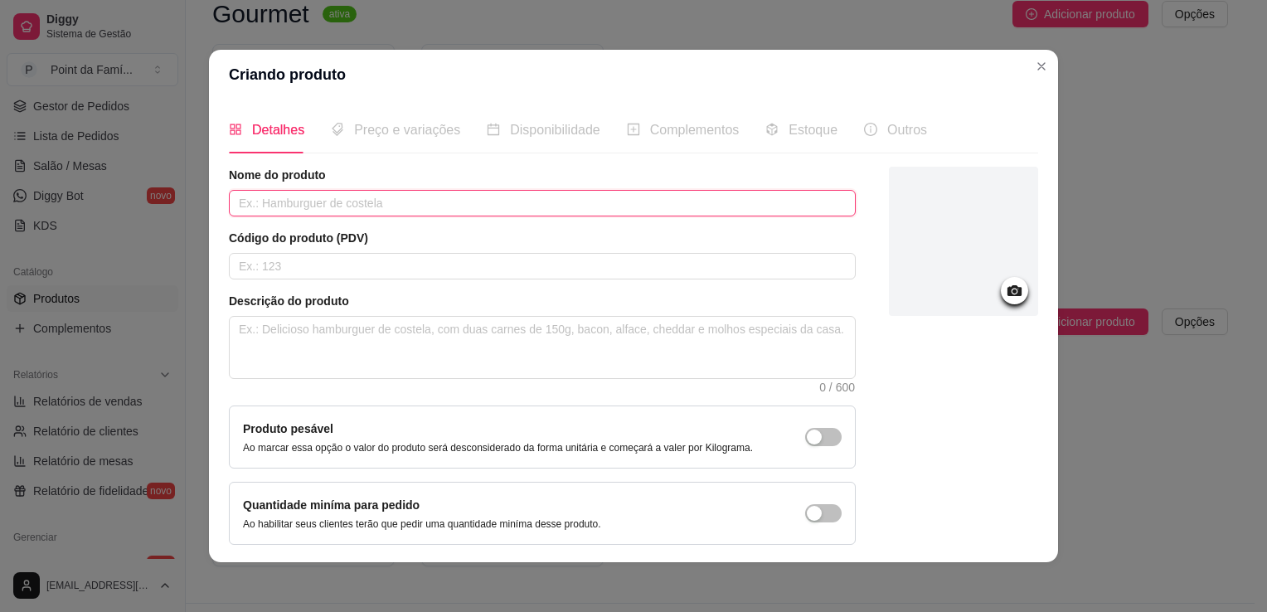
click at [498, 206] on input "text" at bounding box center [542, 203] width 627 height 27
type input "Guaraná Antarctica"
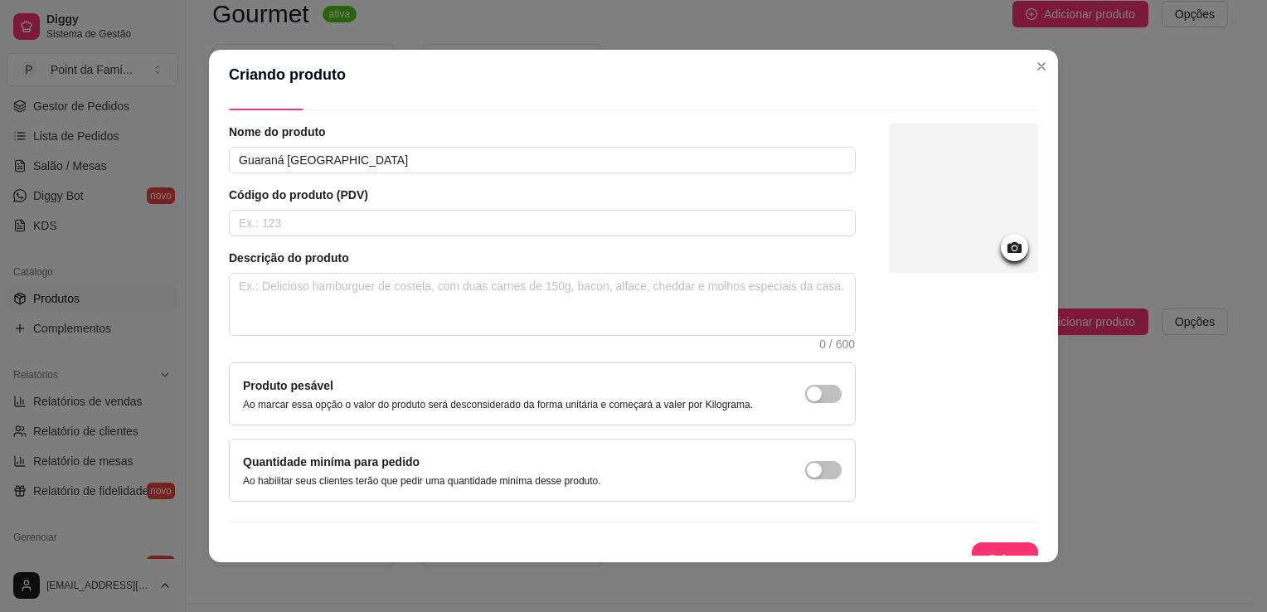
scroll to position [61, 0]
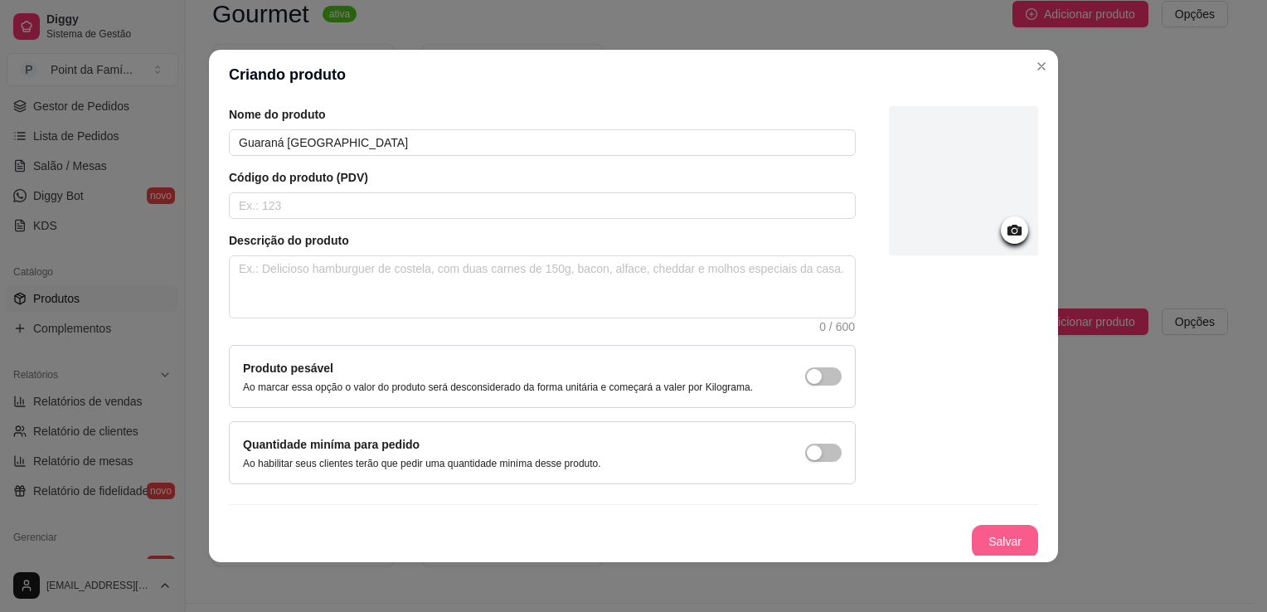
click at [984, 529] on button "Salvar" at bounding box center [1005, 541] width 66 height 33
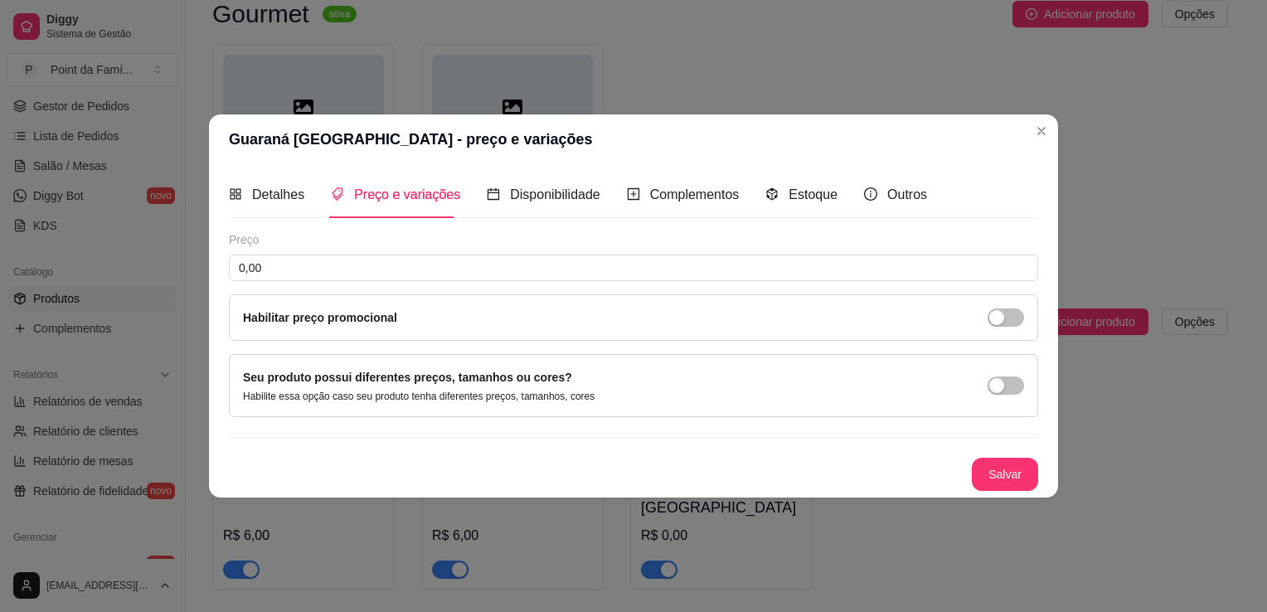
scroll to position [0, 0]
click at [759, 267] on input "0,00" at bounding box center [633, 268] width 809 height 27
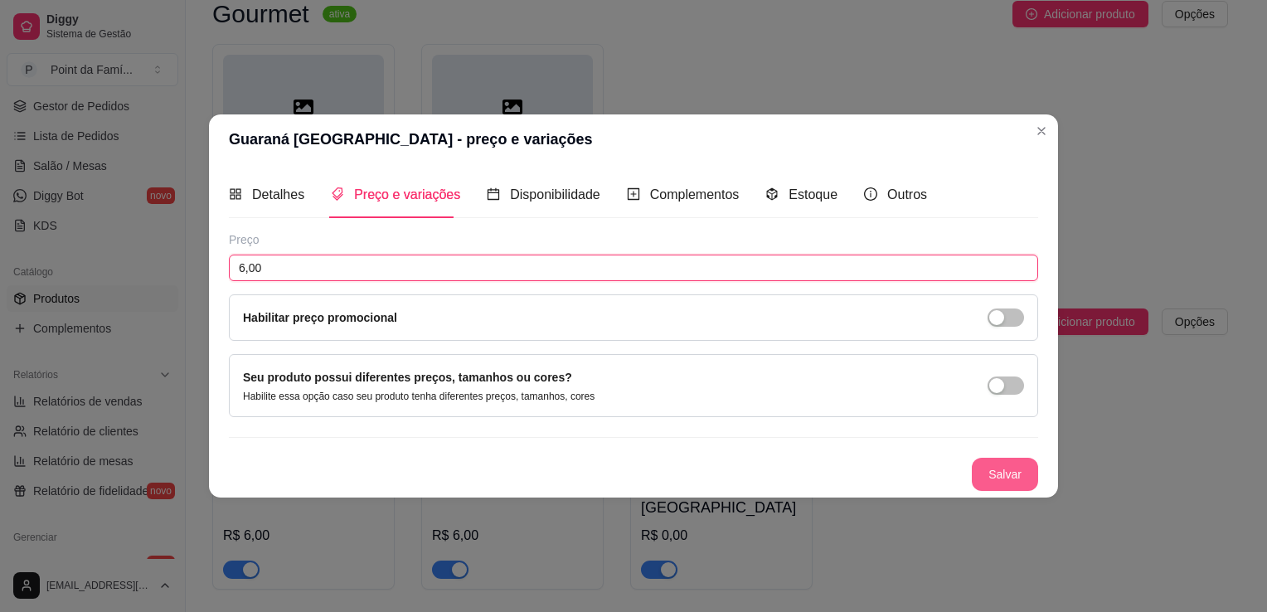
type input "6,00"
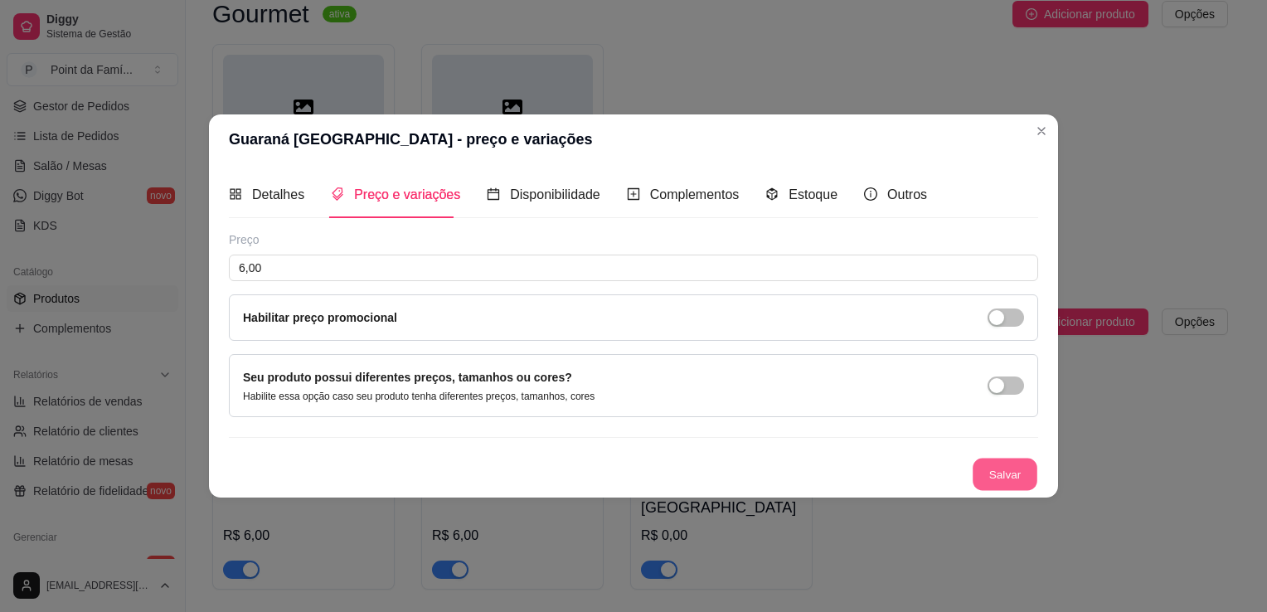
click at [1012, 473] on button "Salvar" at bounding box center [1005, 475] width 65 height 32
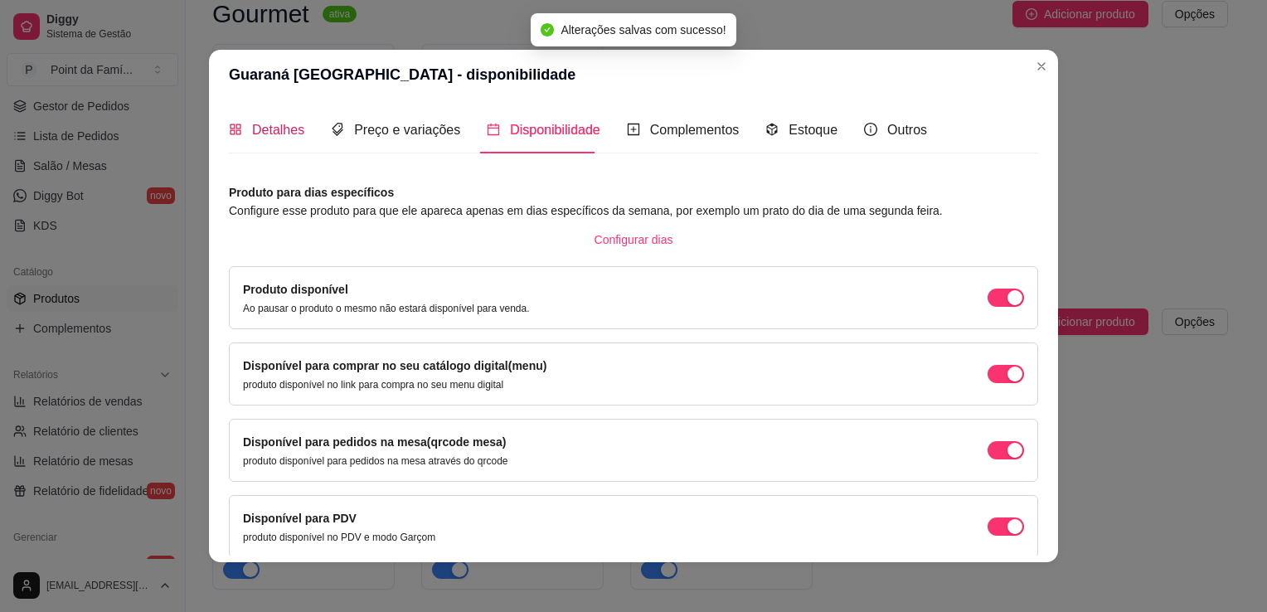
click at [280, 137] on span "Detalhes" at bounding box center [278, 130] width 52 height 14
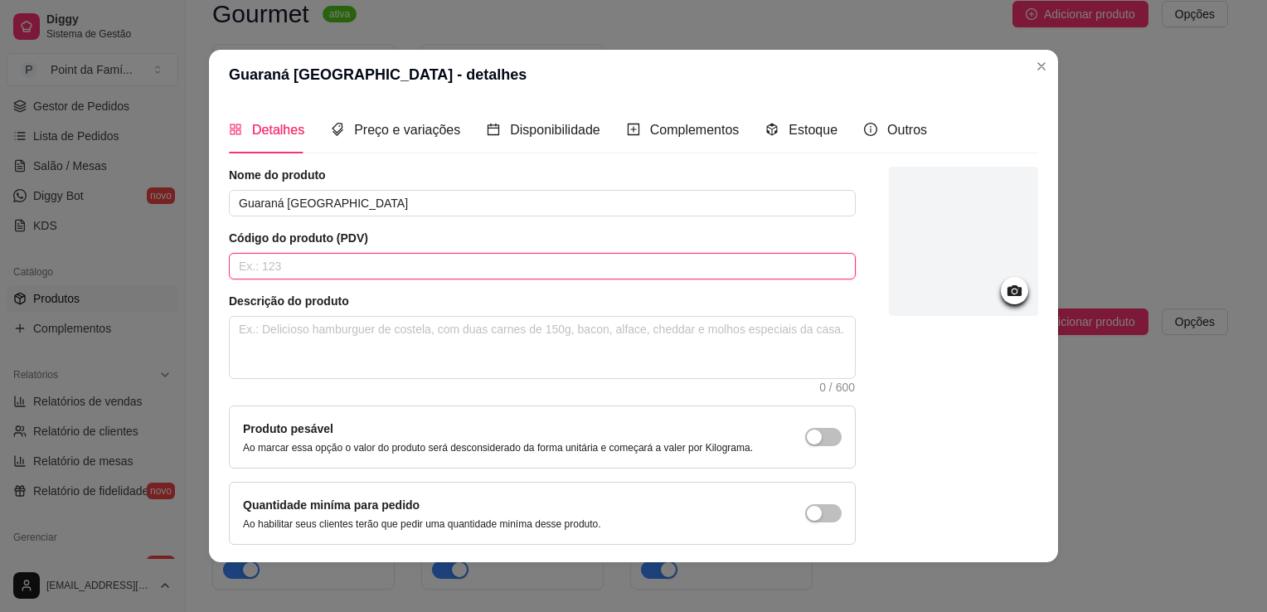
click at [317, 269] on input "text" at bounding box center [542, 266] width 627 height 27
click at [920, 244] on div at bounding box center [963, 241] width 149 height 149
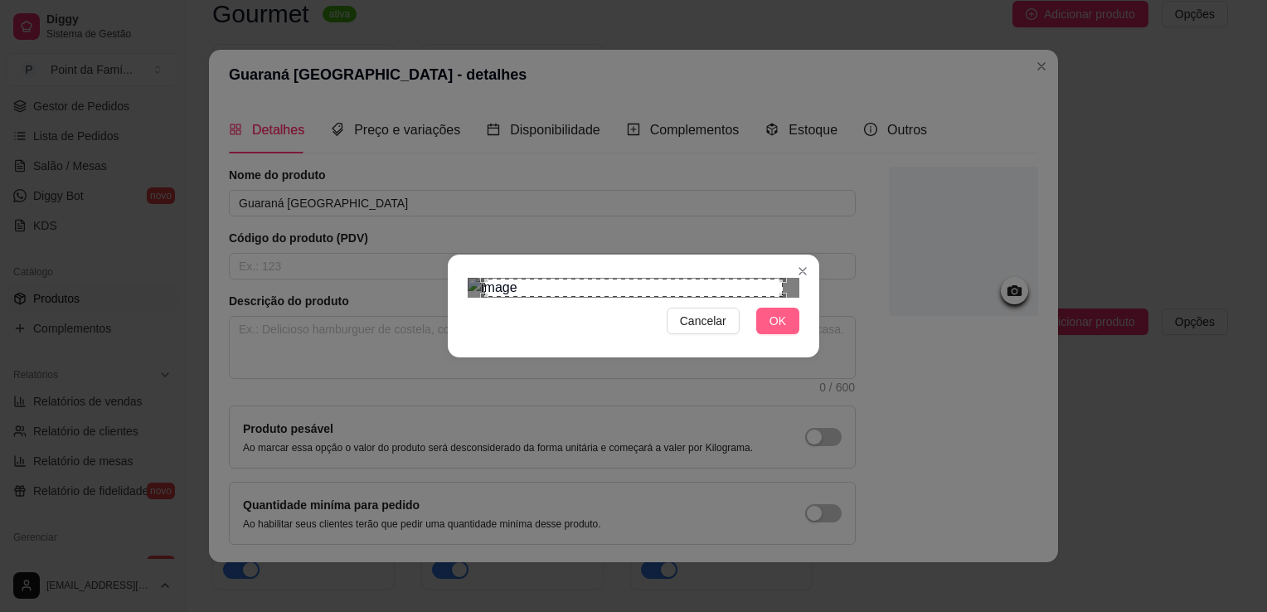
click at [779, 330] on span "OK" at bounding box center [777, 321] width 17 height 18
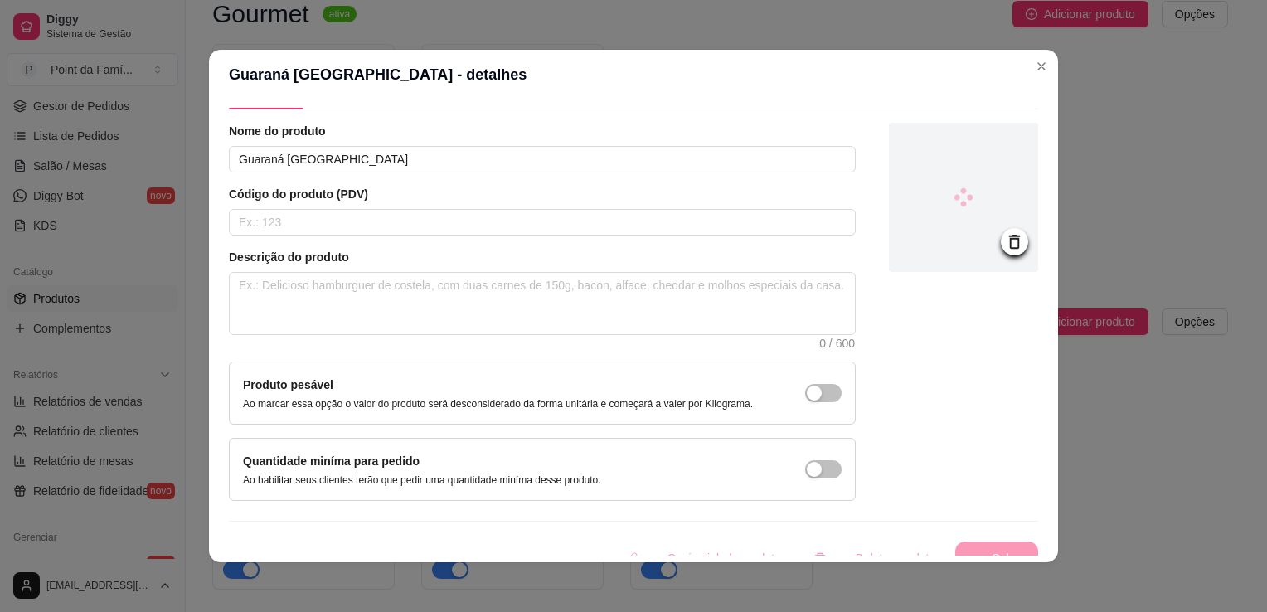
scroll to position [61, 0]
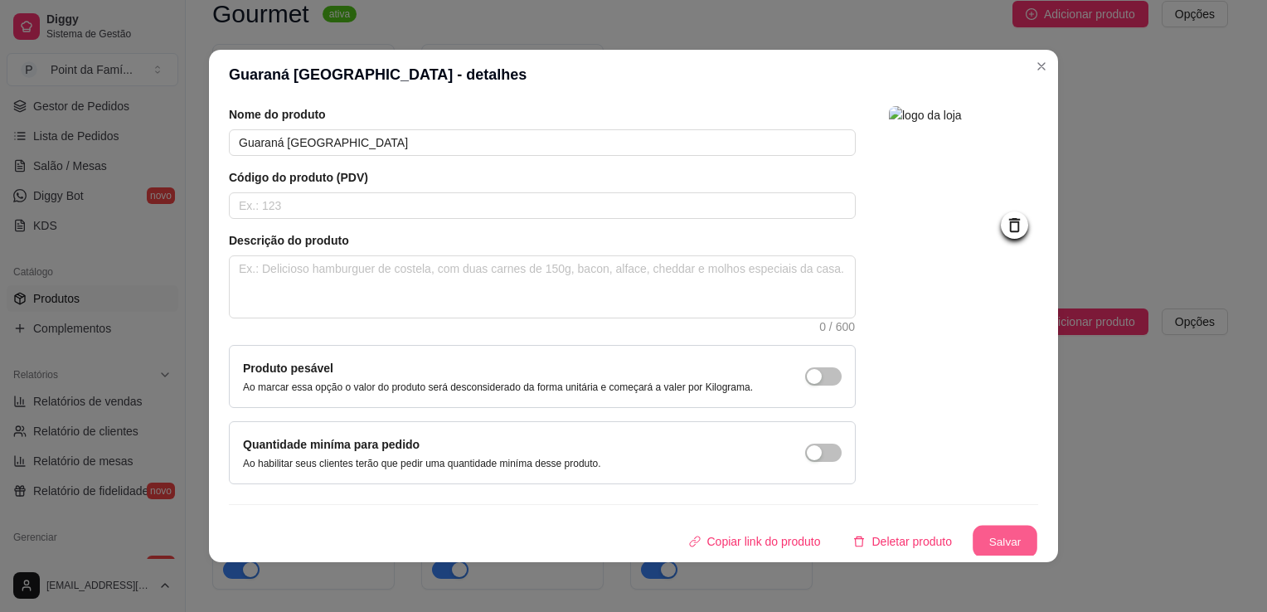
click at [990, 542] on button "Salvar" at bounding box center [1005, 542] width 65 height 32
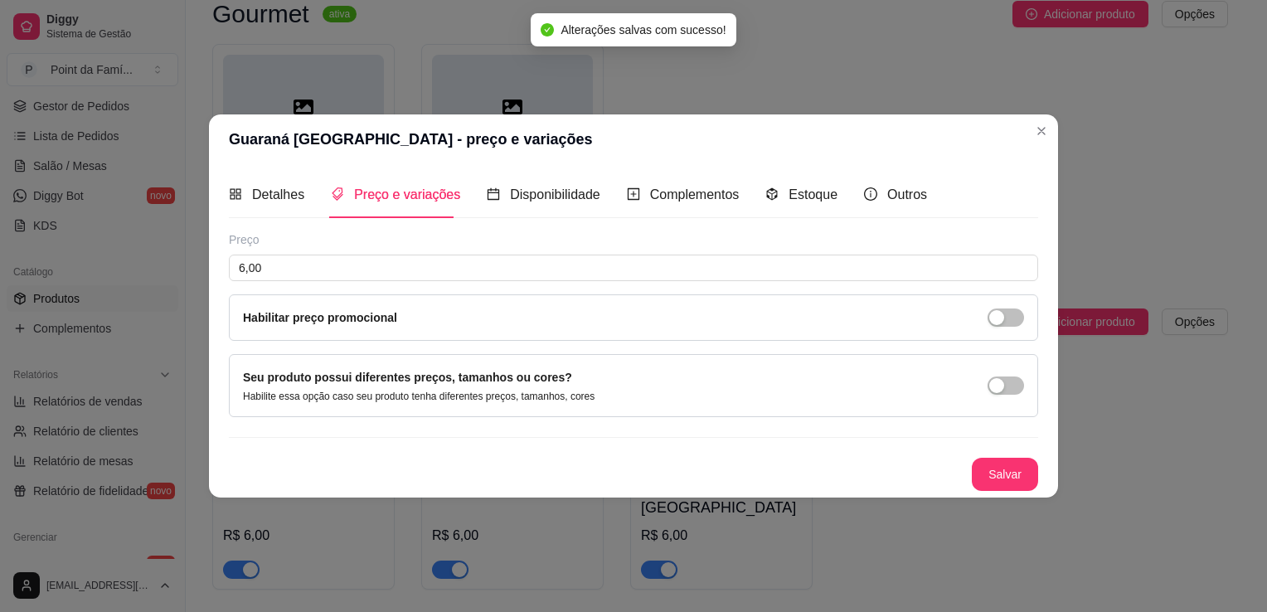
scroll to position [0, 0]
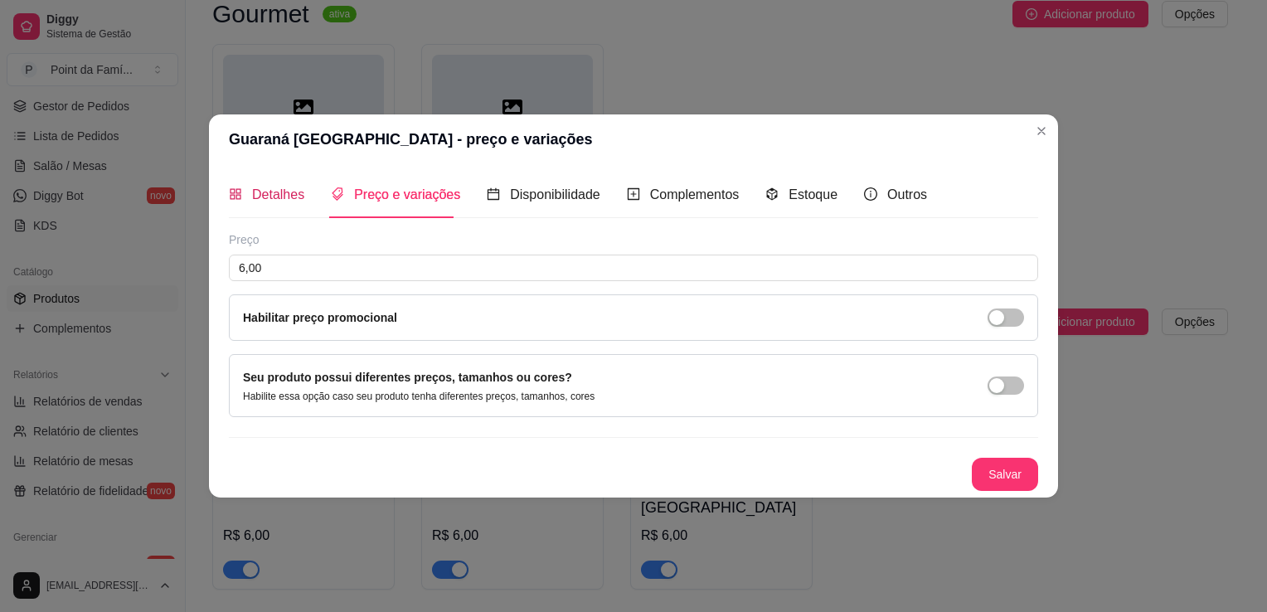
click at [279, 204] on div "Detalhes" at bounding box center [266, 194] width 75 height 21
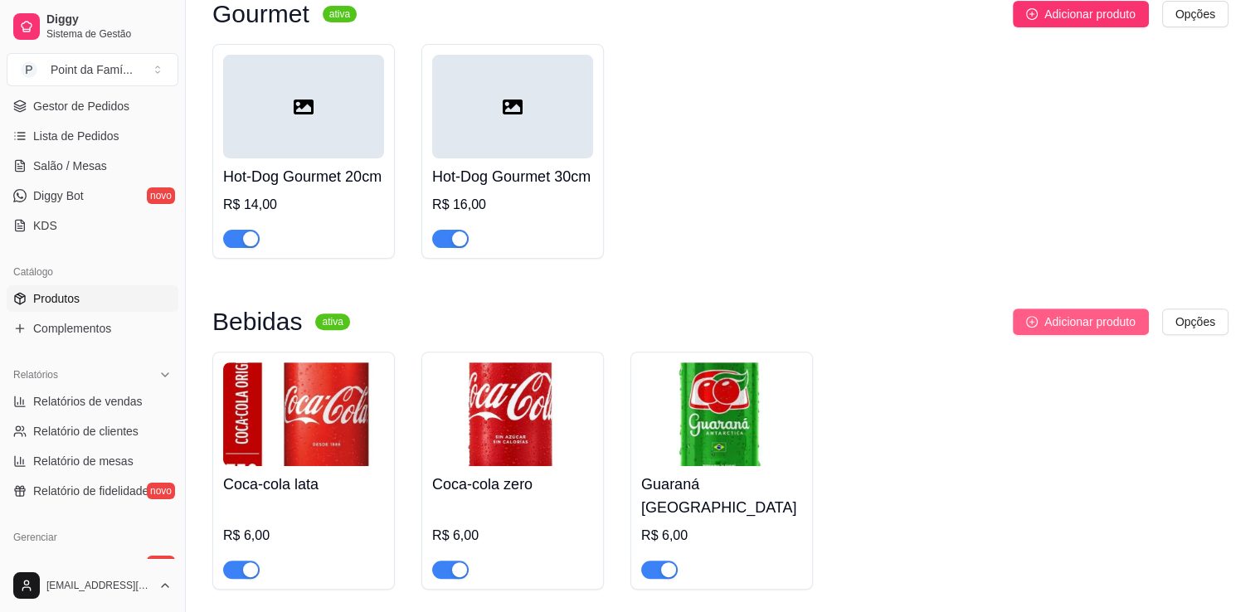
click at [1076, 335] on button "Adicionar produto" at bounding box center [1080, 321] width 136 height 27
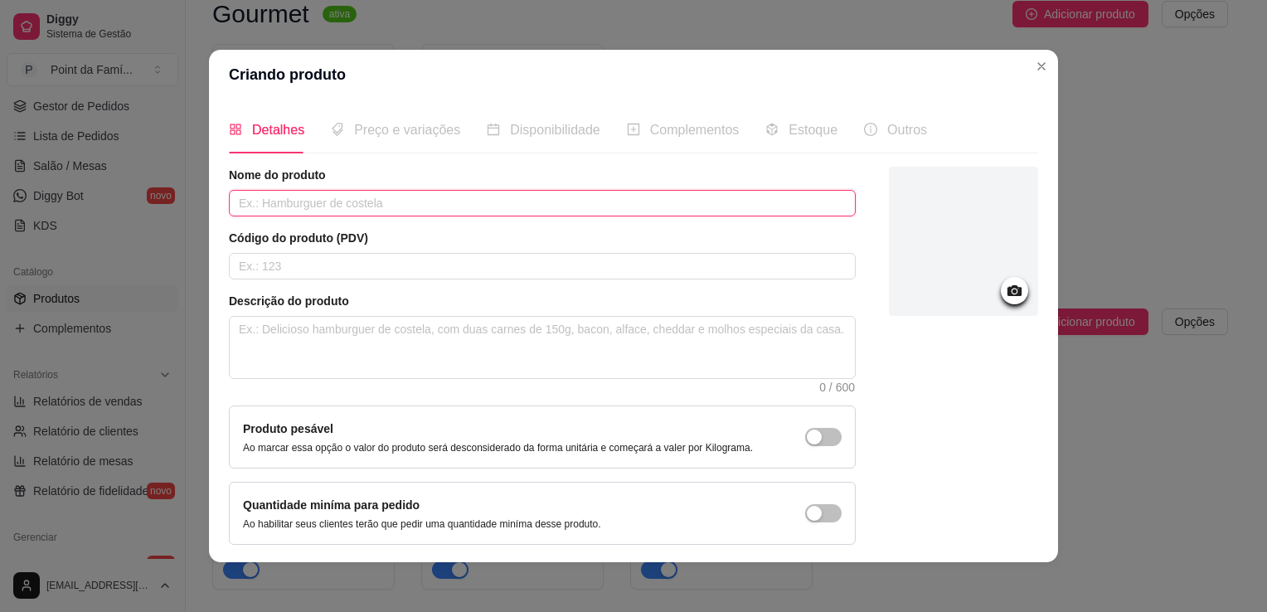
click at [628, 201] on input "text" at bounding box center [542, 203] width 627 height 27
type input "Coca-cola 600 ML"
click at [959, 290] on div at bounding box center [963, 241] width 149 height 149
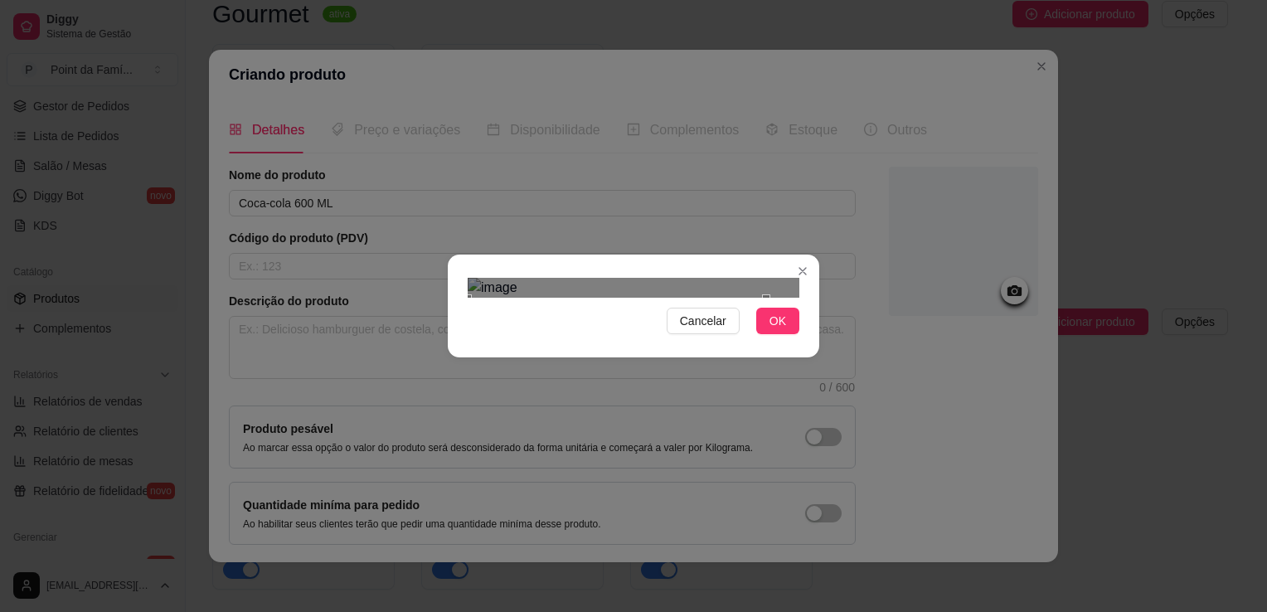
click at [648, 298] on div "Use the arrow keys to move the crop selection area" at bounding box center [617, 447] width 298 height 298
click at [656, 298] on div "Use the arrow keys to move the crop selection area" at bounding box center [617, 446] width 298 height 298
click at [774, 330] on span "OK" at bounding box center [777, 321] width 17 height 18
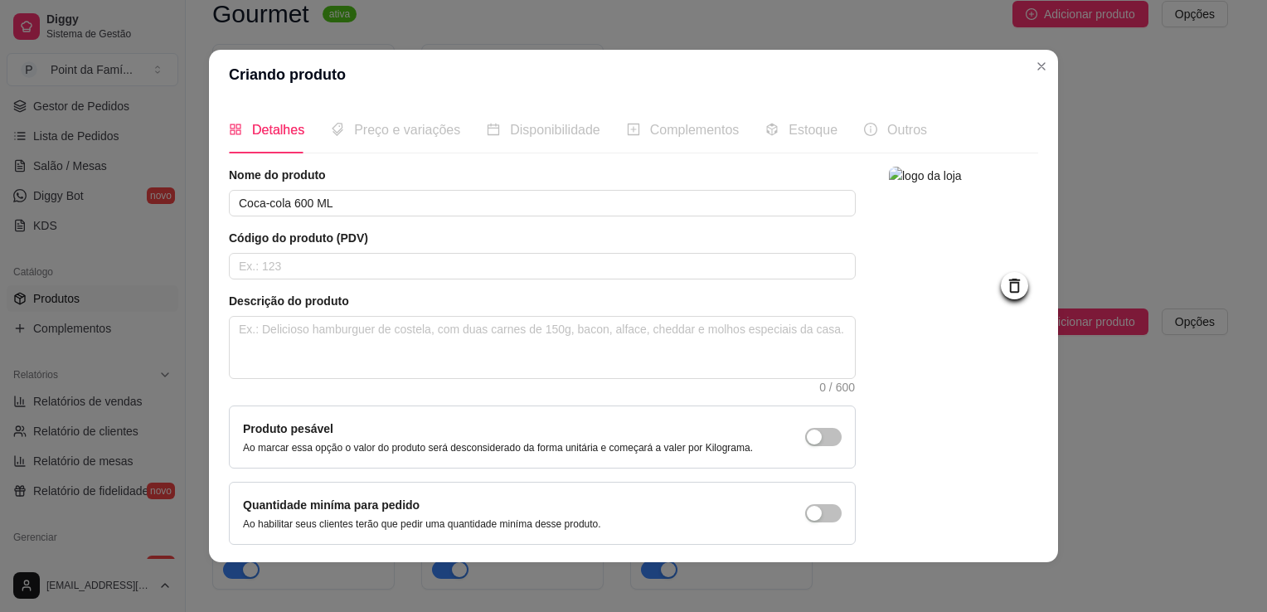
click at [394, 144] on div "Preço e variações" at bounding box center [395, 129] width 129 height 47
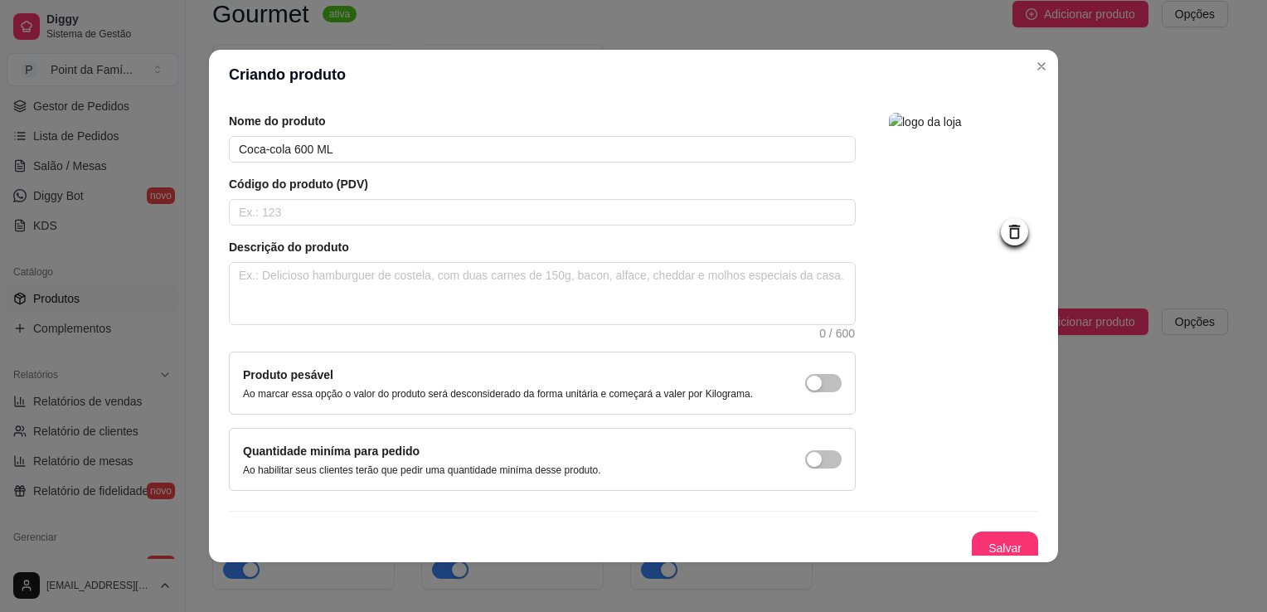
scroll to position [61, 0]
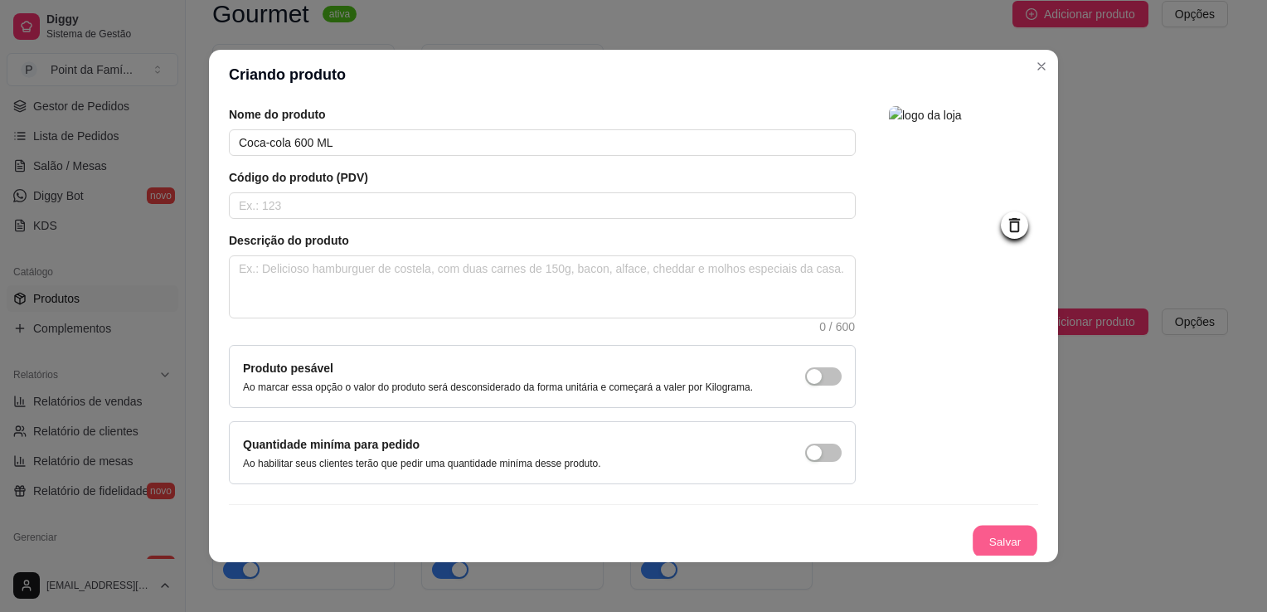
click at [993, 532] on button "Salvar" at bounding box center [1005, 542] width 65 height 32
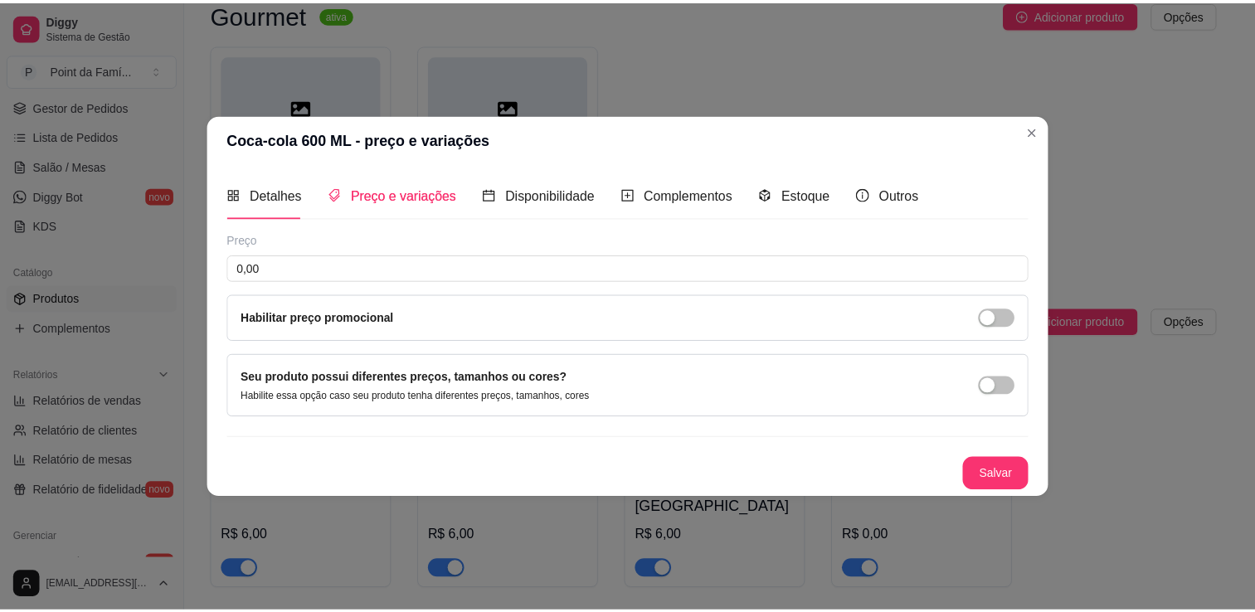
scroll to position [0, 0]
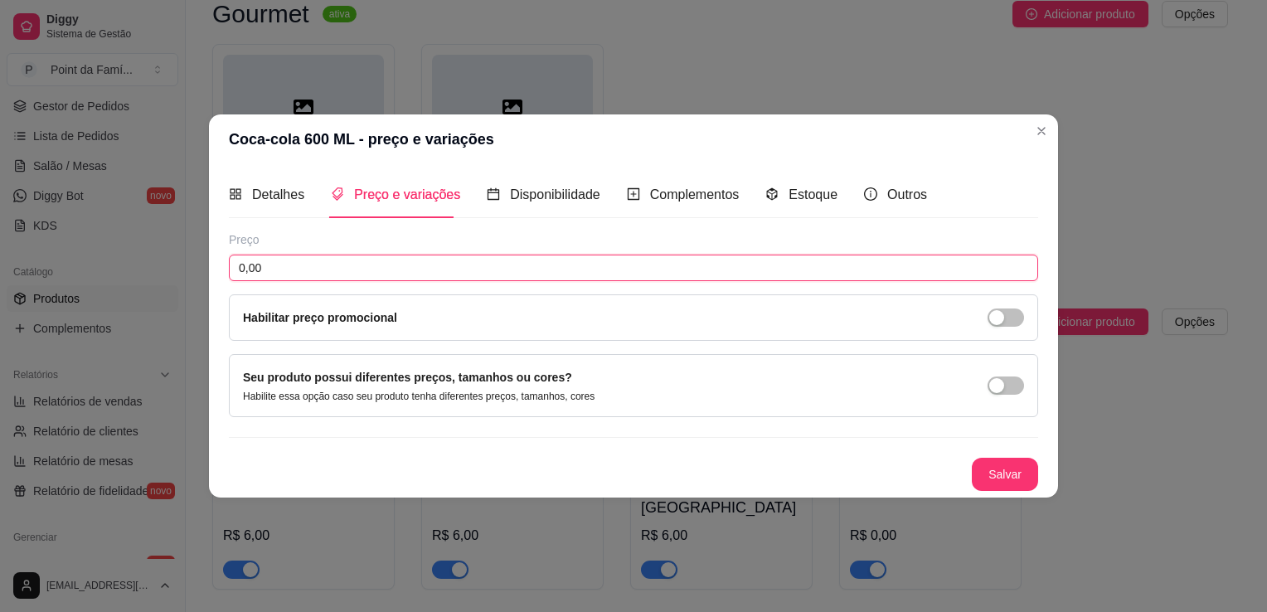
click at [753, 273] on input "0,00" at bounding box center [633, 268] width 809 height 27
type input "8,00"
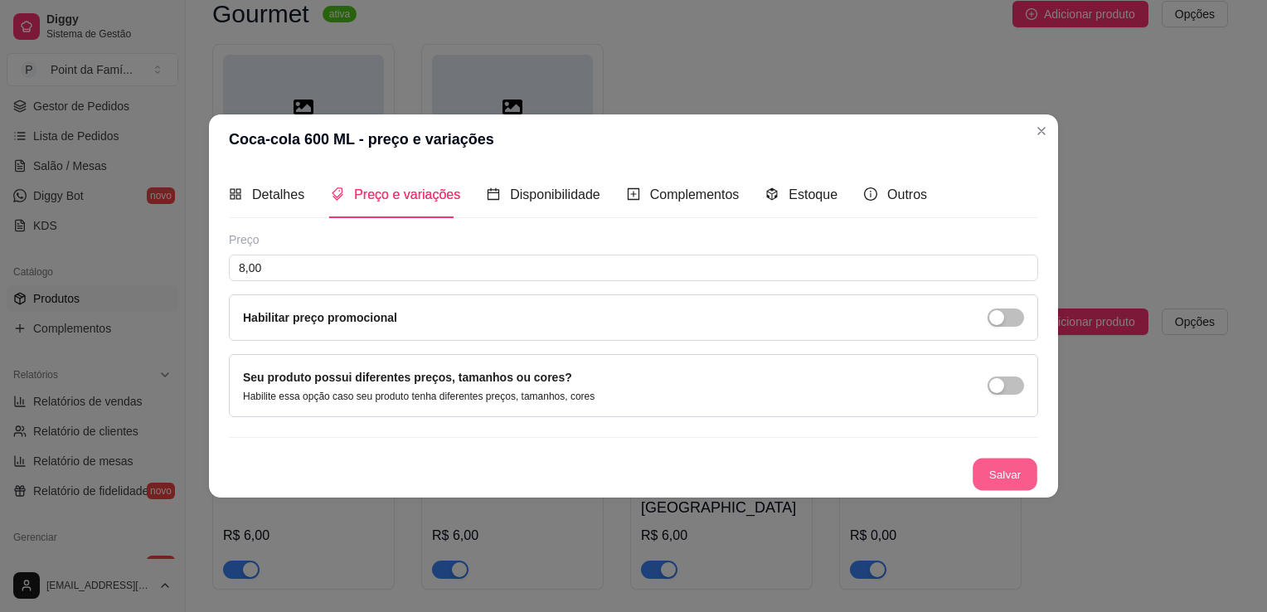
click at [1008, 469] on button "Salvar" at bounding box center [1005, 475] width 65 height 32
